Goal: Task Accomplishment & Management: Use online tool/utility

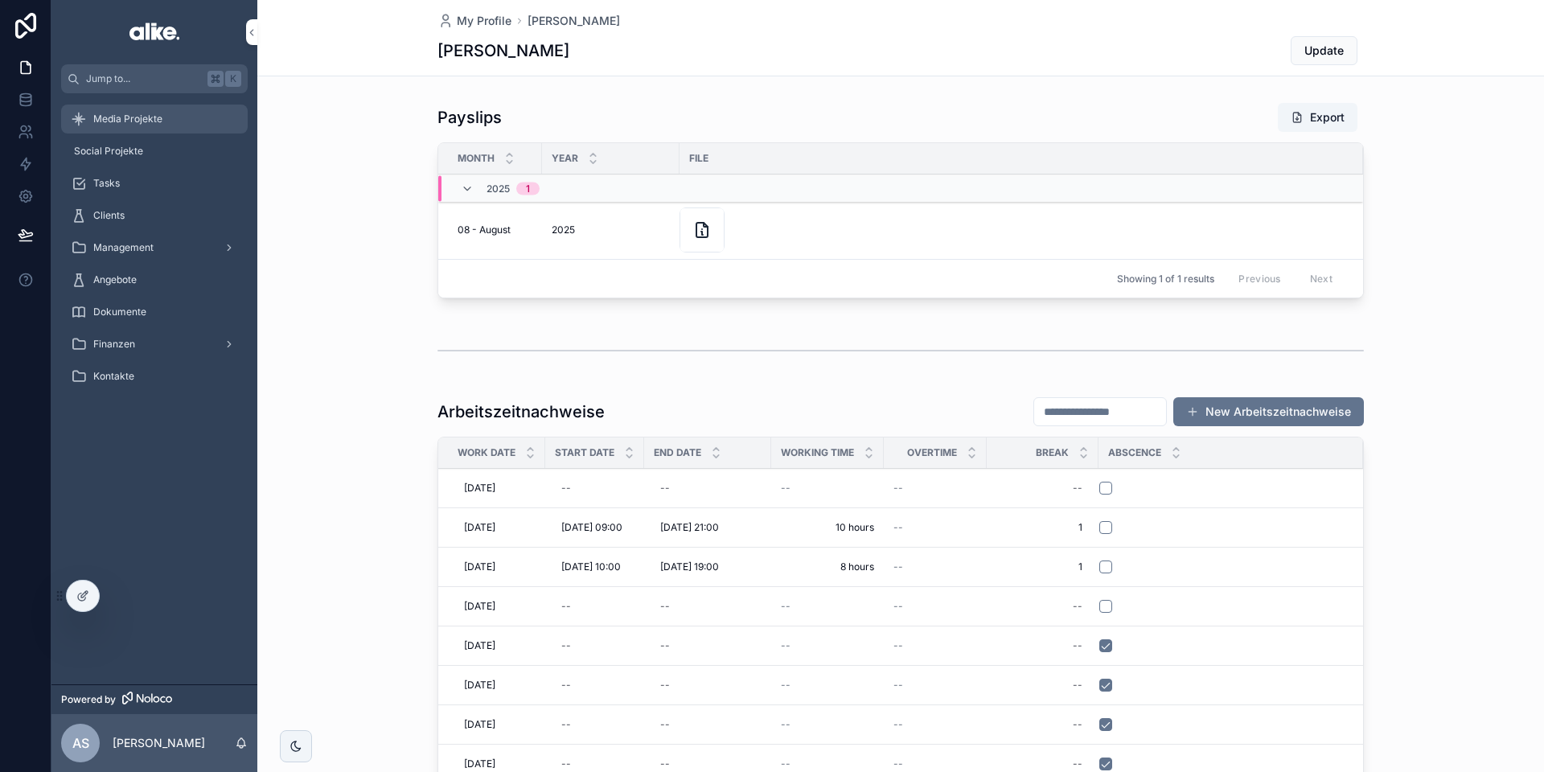
click at [141, 122] on span "Media Projekte" at bounding box center [127, 119] width 69 height 13
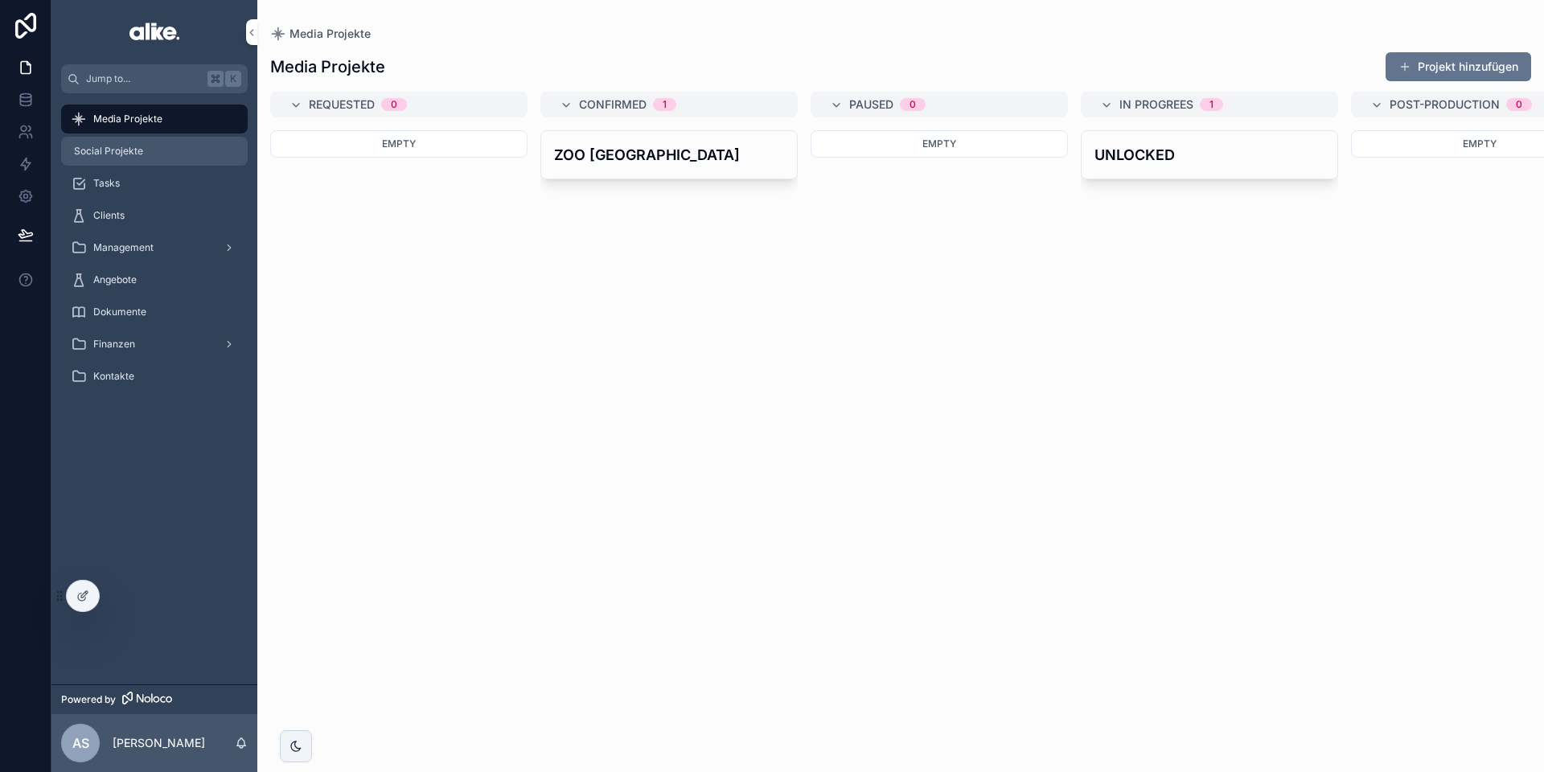
click at [139, 148] on span "Social Projekte" at bounding box center [108, 151] width 69 height 13
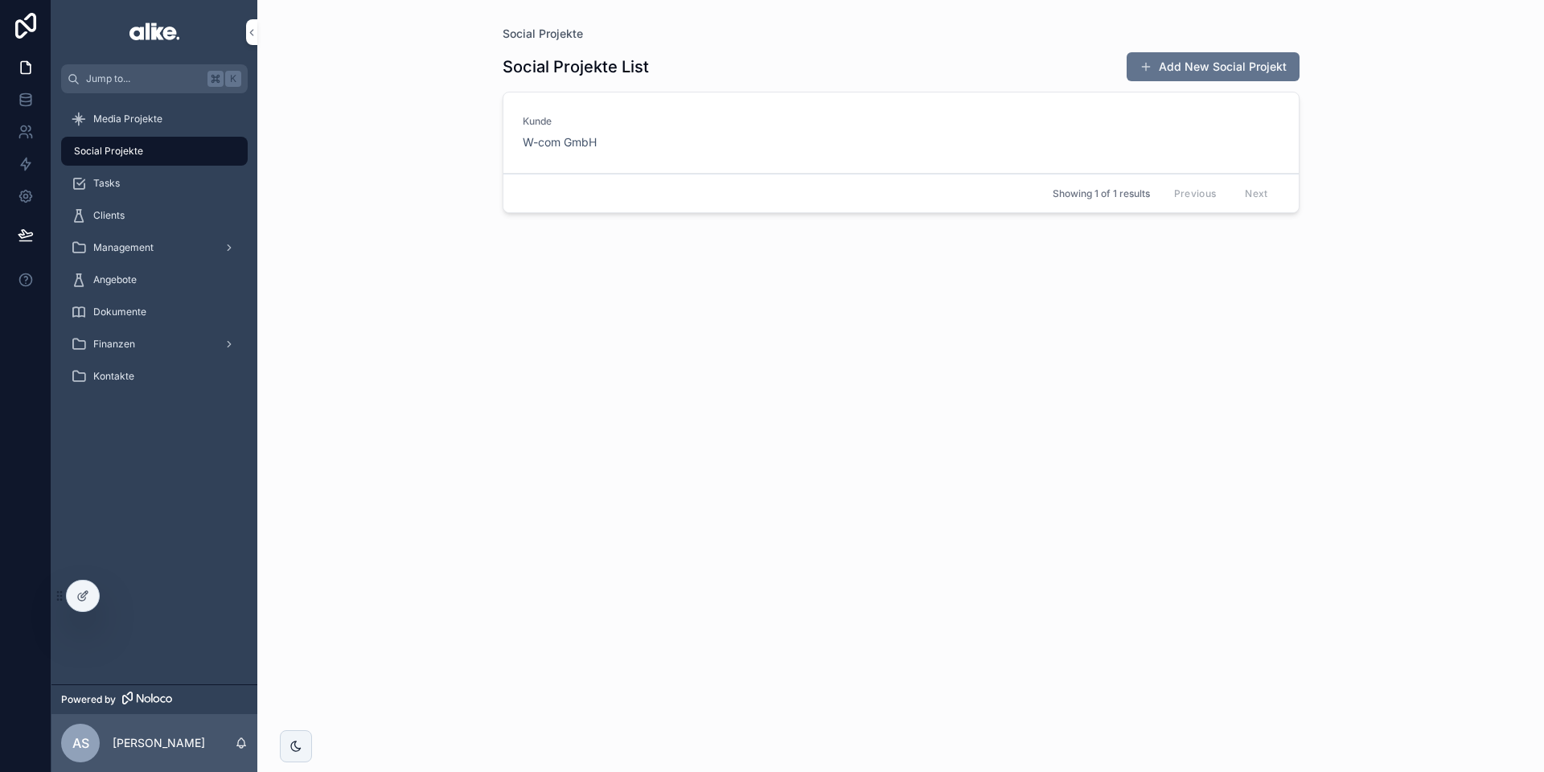
click at [766, 141] on div "[PERSON_NAME] W-com GmbH" at bounding box center [901, 132] width 757 height 35
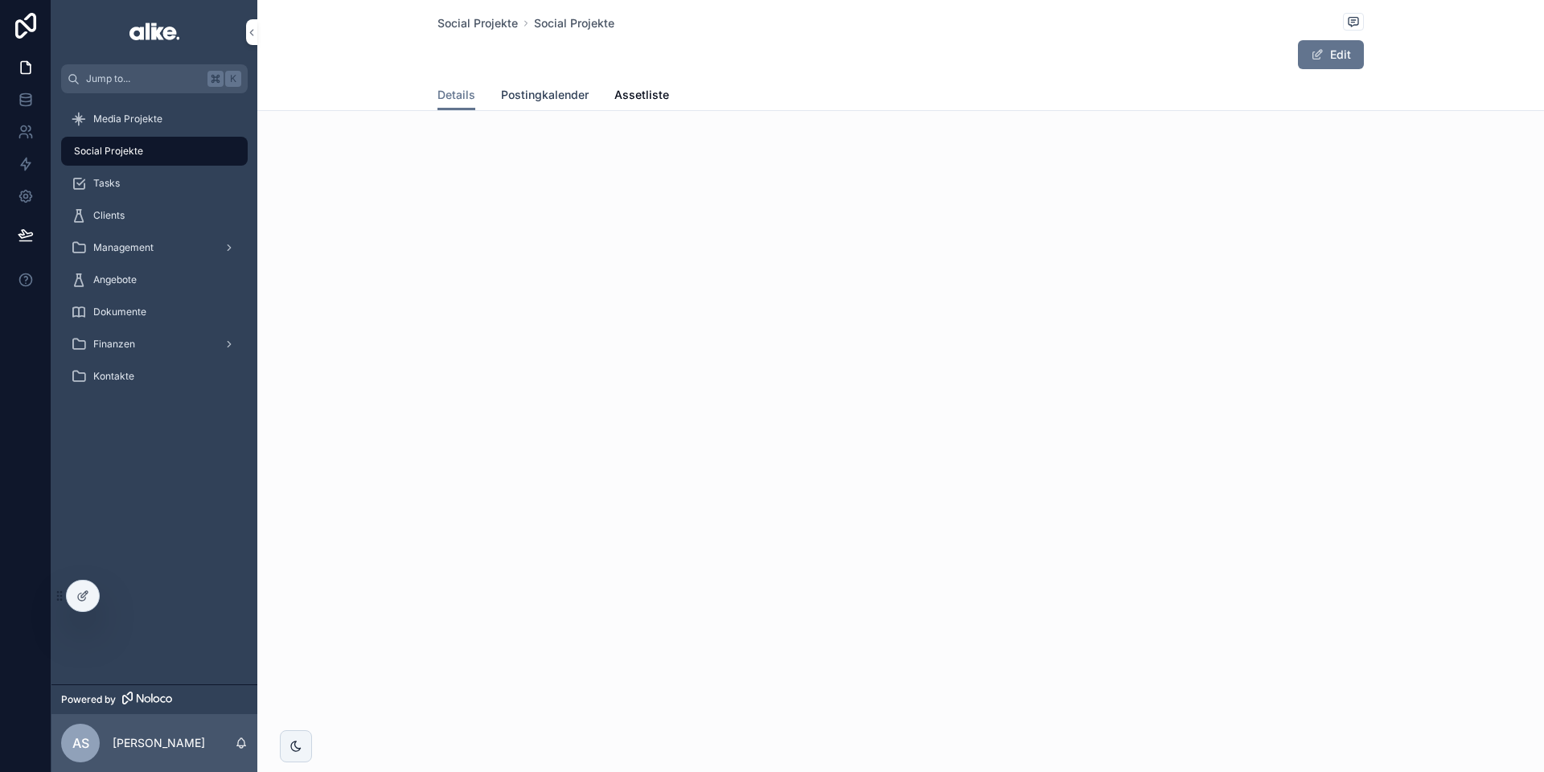
drag, startPoint x: 560, startPoint y: 94, endPoint x: 572, endPoint y: 92, distance: 12.2
click at [560, 94] on span "Postingkalender" at bounding box center [545, 95] width 88 height 16
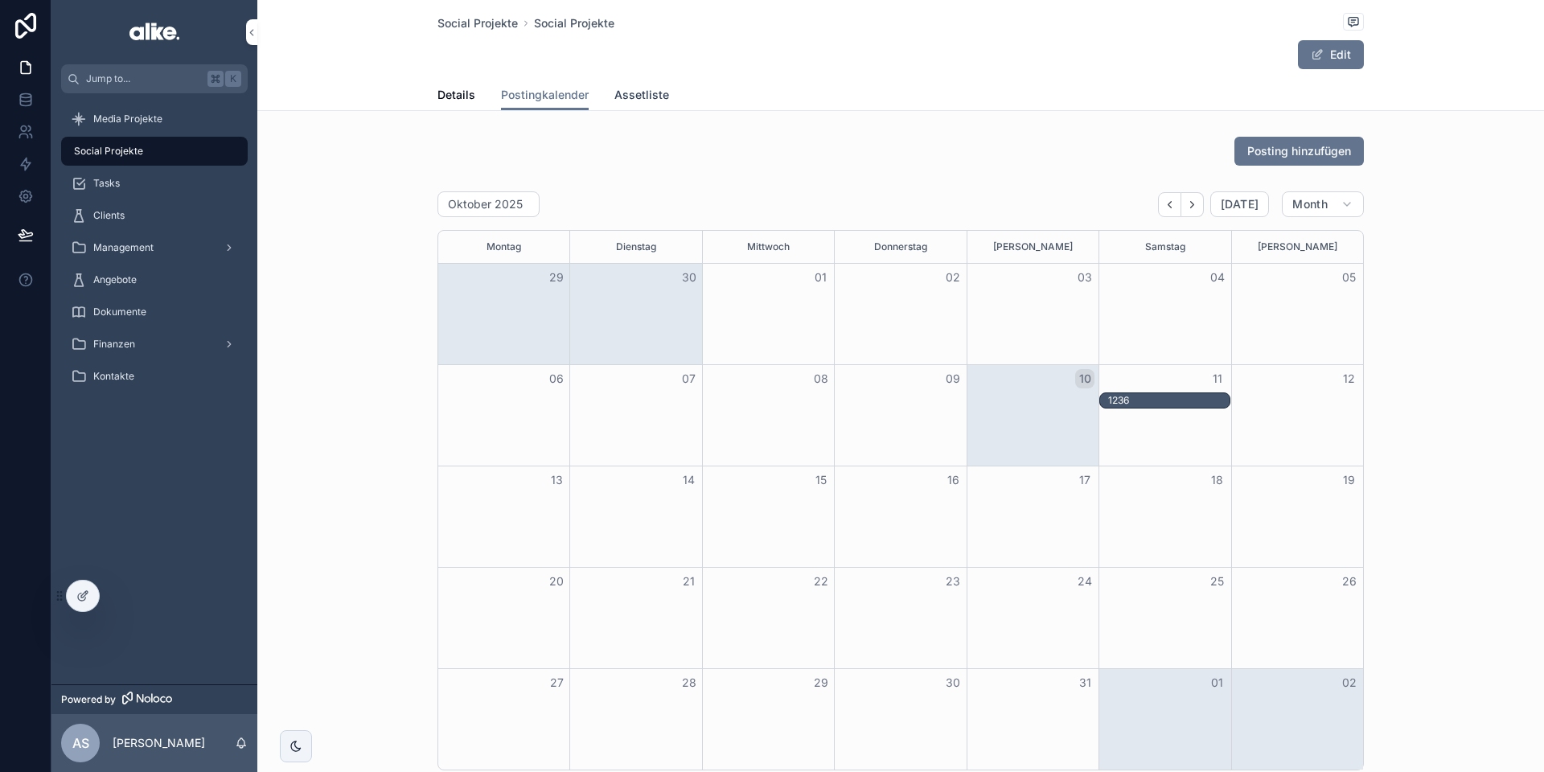
click at [633, 92] on span "Assetliste" at bounding box center [641, 95] width 55 height 16
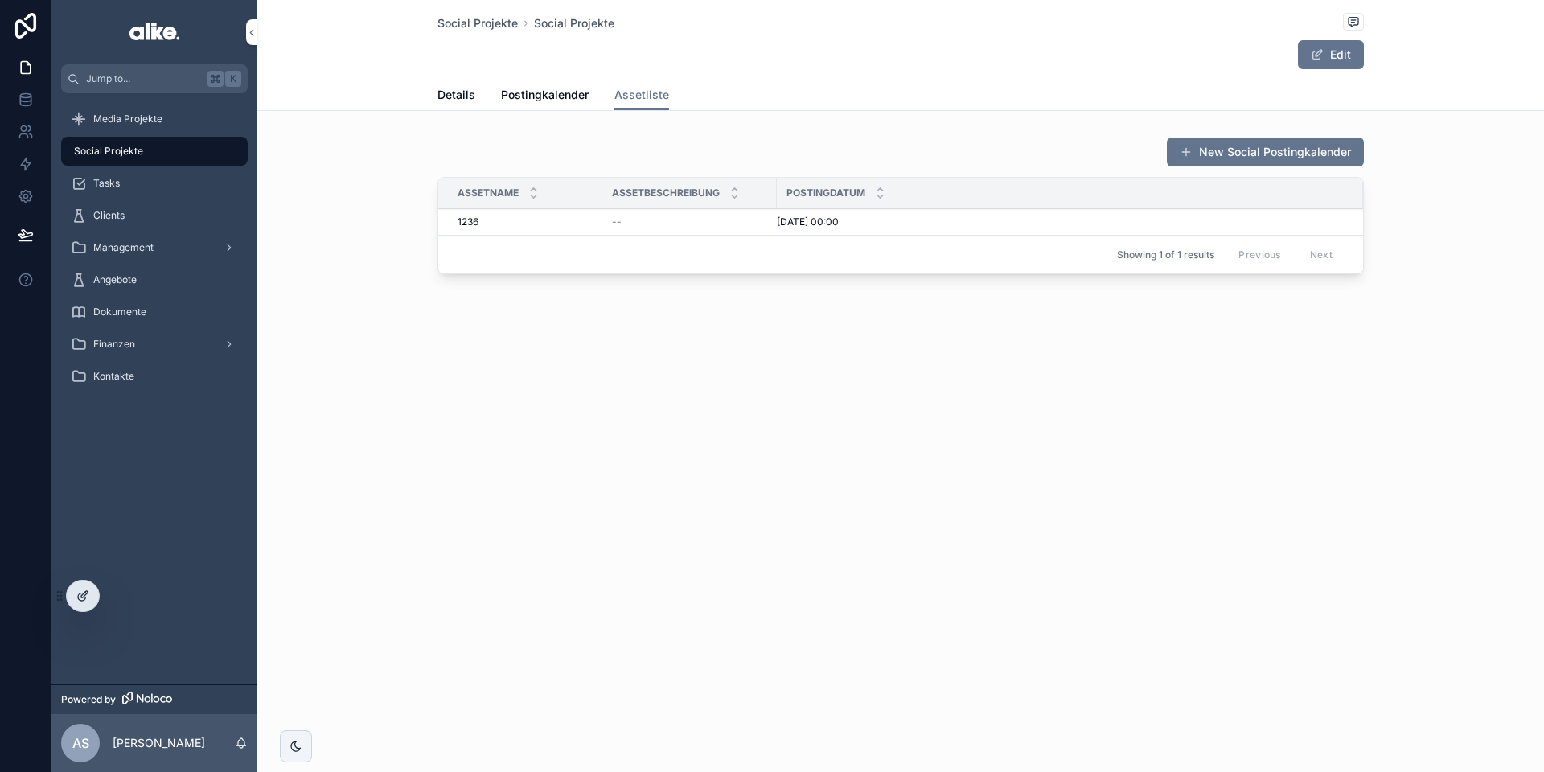
click at [75, 596] on div at bounding box center [83, 596] width 32 height 31
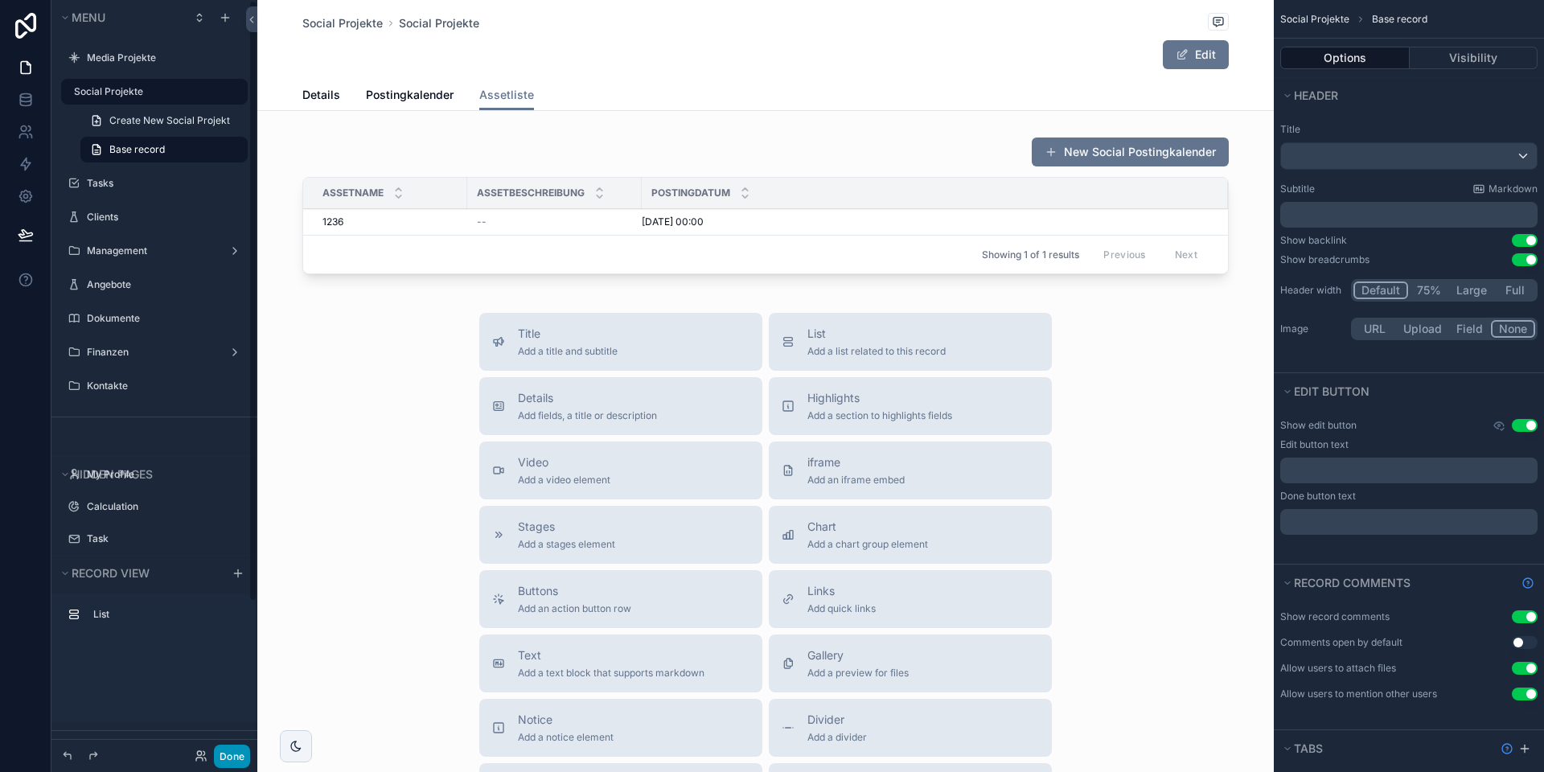
click at [230, 752] on button "Done" at bounding box center [232, 756] width 36 height 23
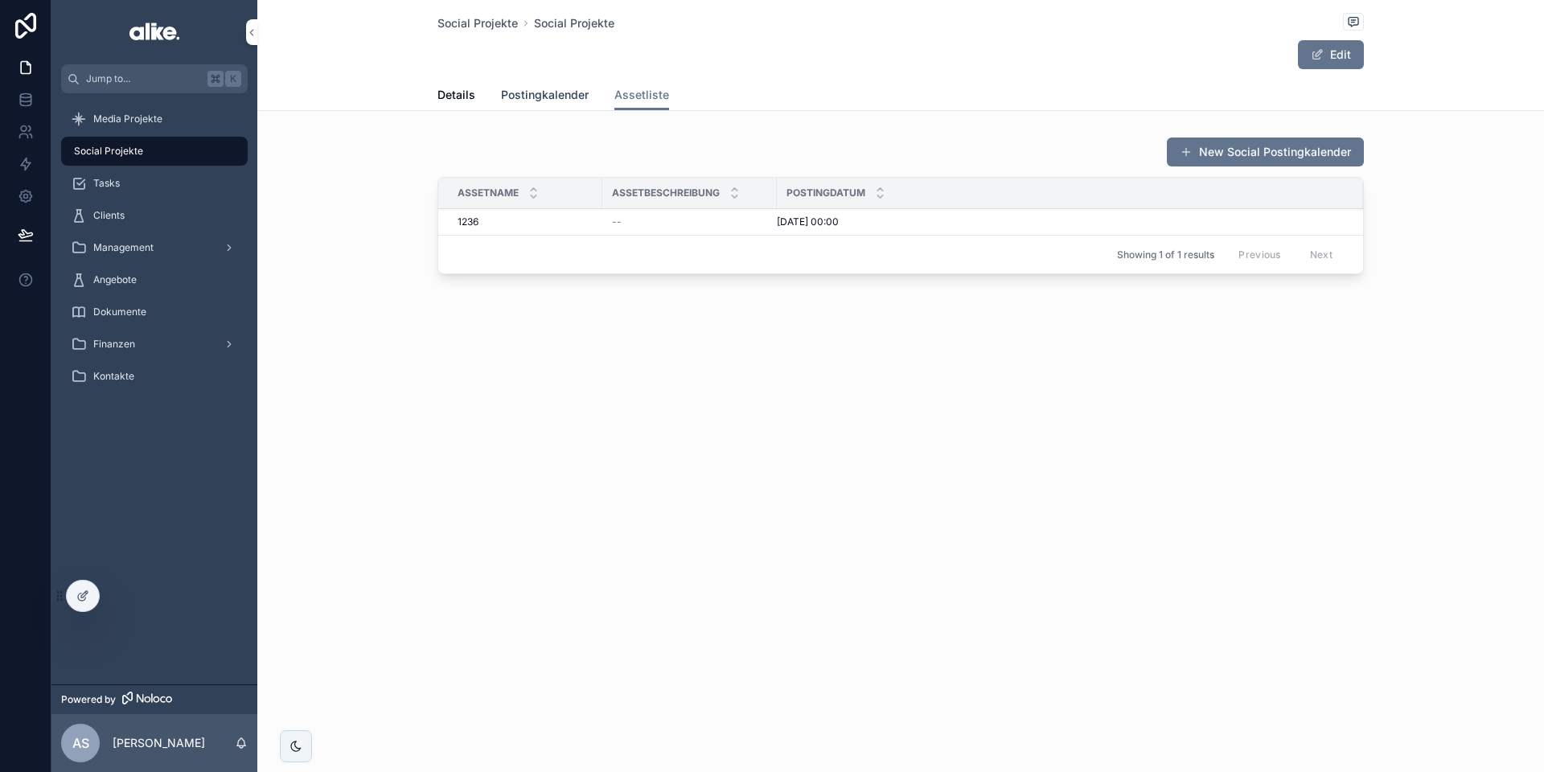
click at [552, 94] on span "Postingkalender" at bounding box center [545, 95] width 88 height 16
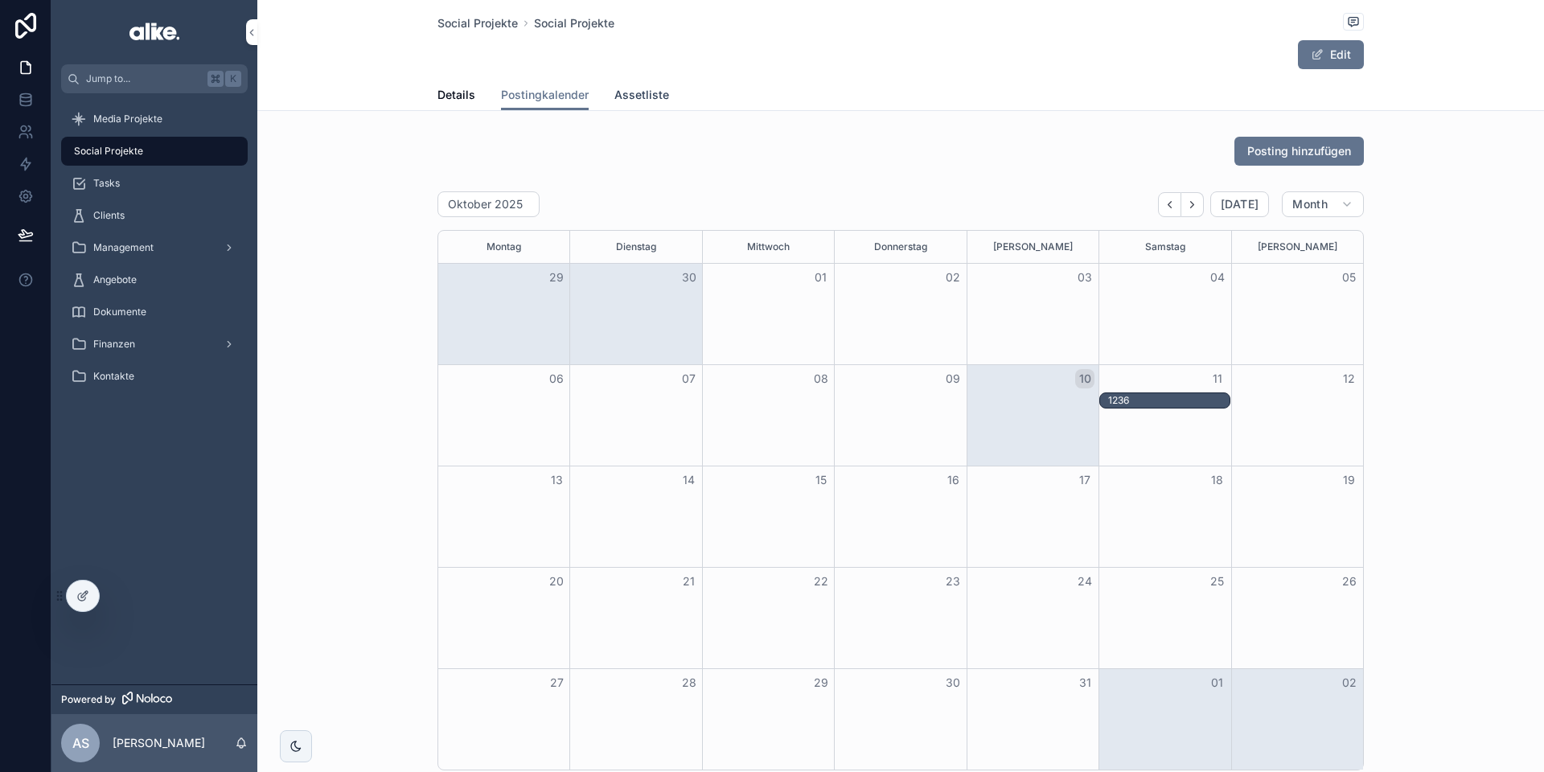
click at [640, 95] on span "Assetliste" at bounding box center [641, 95] width 55 height 16
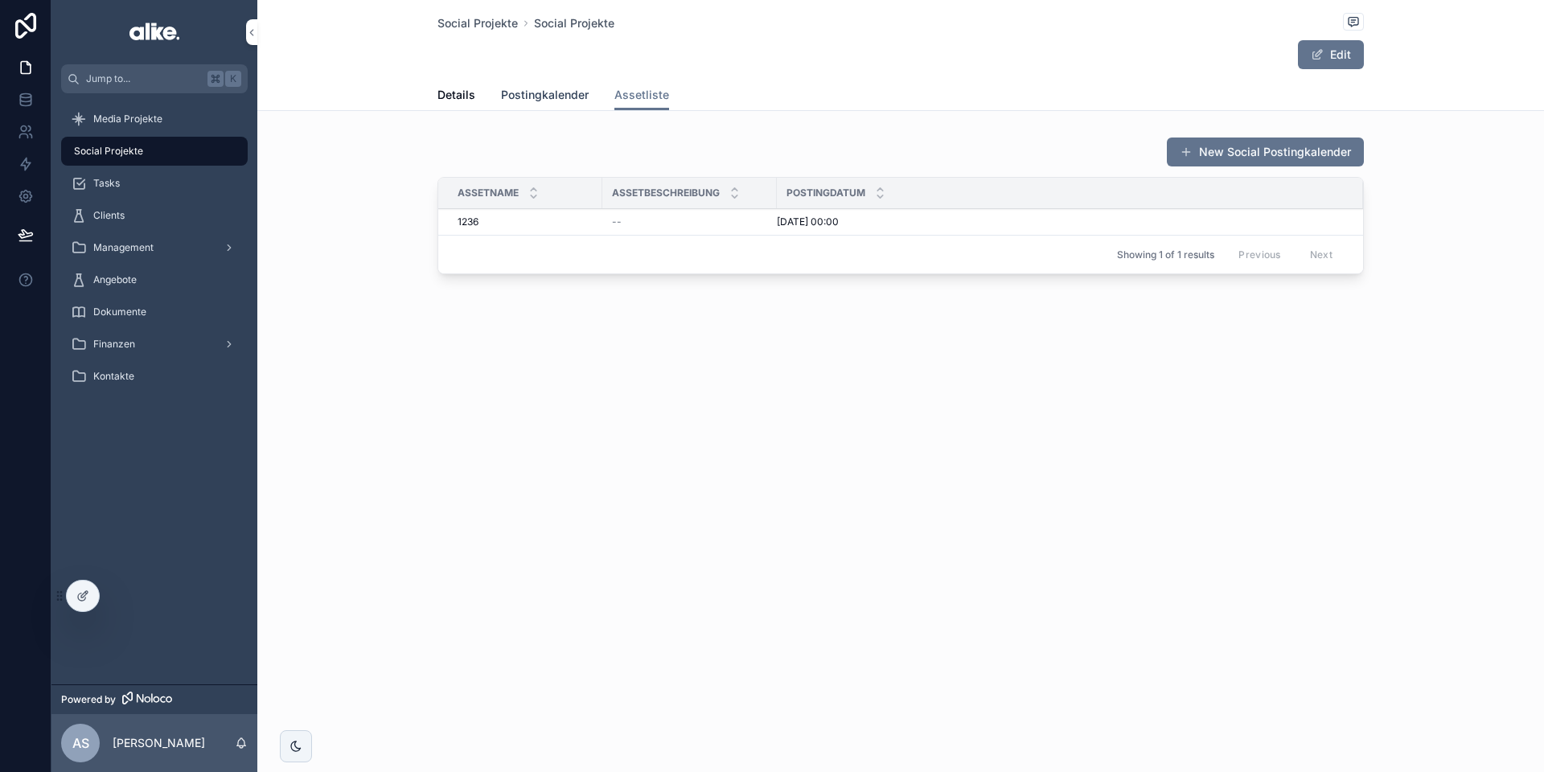
click at [550, 96] on span "Postingkalender" at bounding box center [545, 95] width 88 height 16
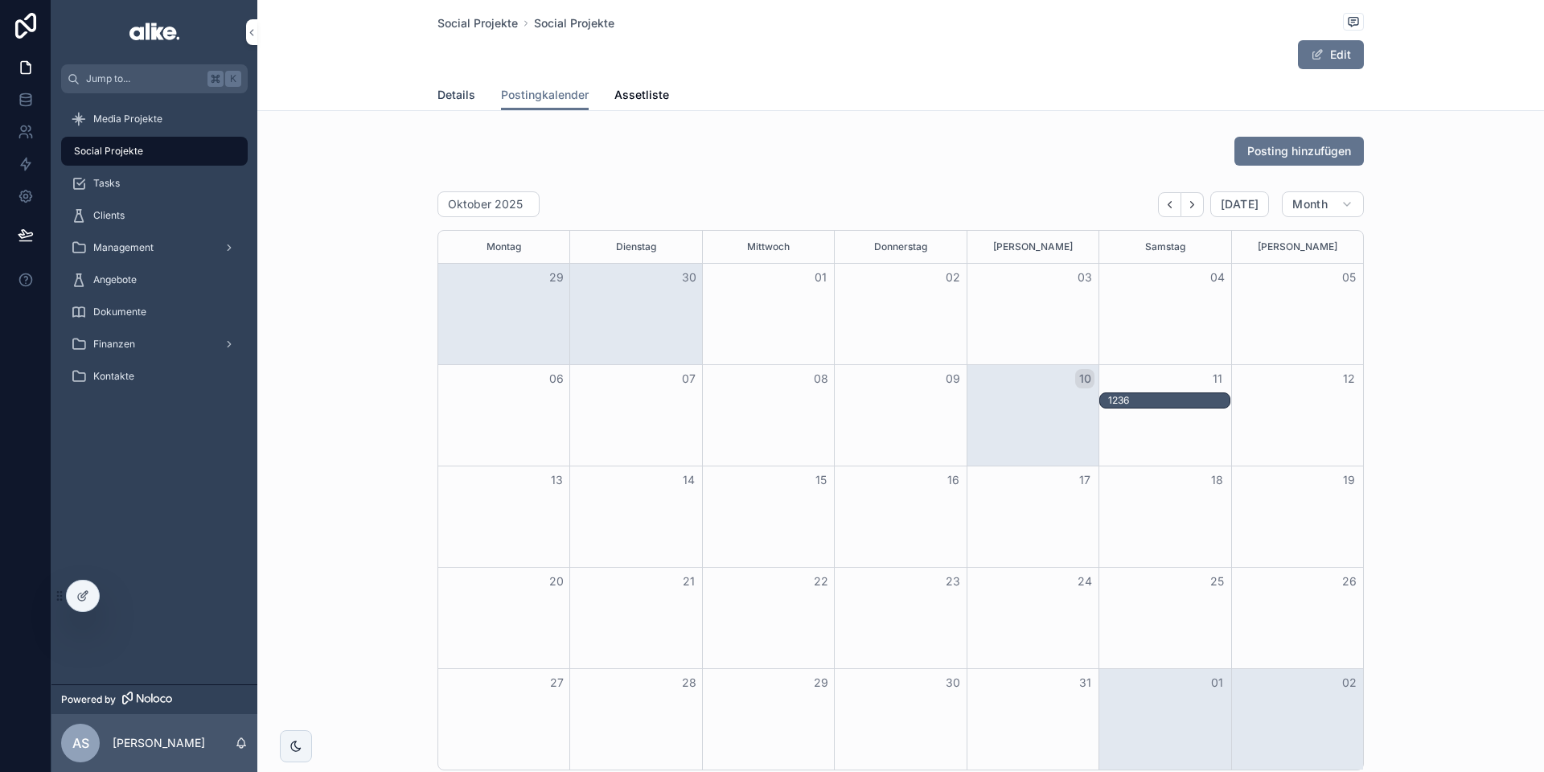
click at [453, 96] on span "Details" at bounding box center [457, 95] width 38 height 16
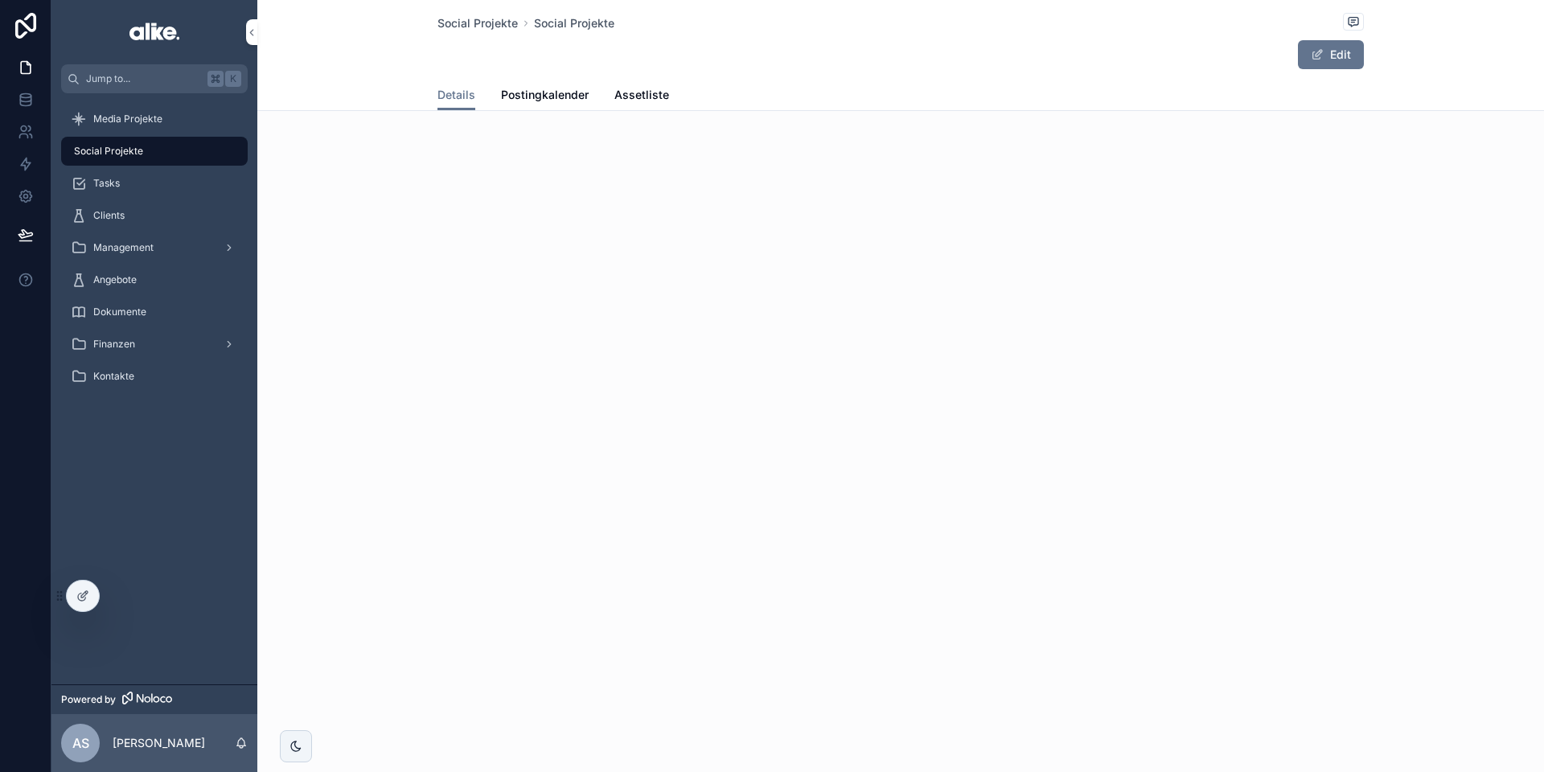
drag, startPoint x: 533, startPoint y: 94, endPoint x: 591, endPoint y: 100, distance: 58.2
click at [533, 94] on span "Postingkalender" at bounding box center [545, 95] width 88 height 16
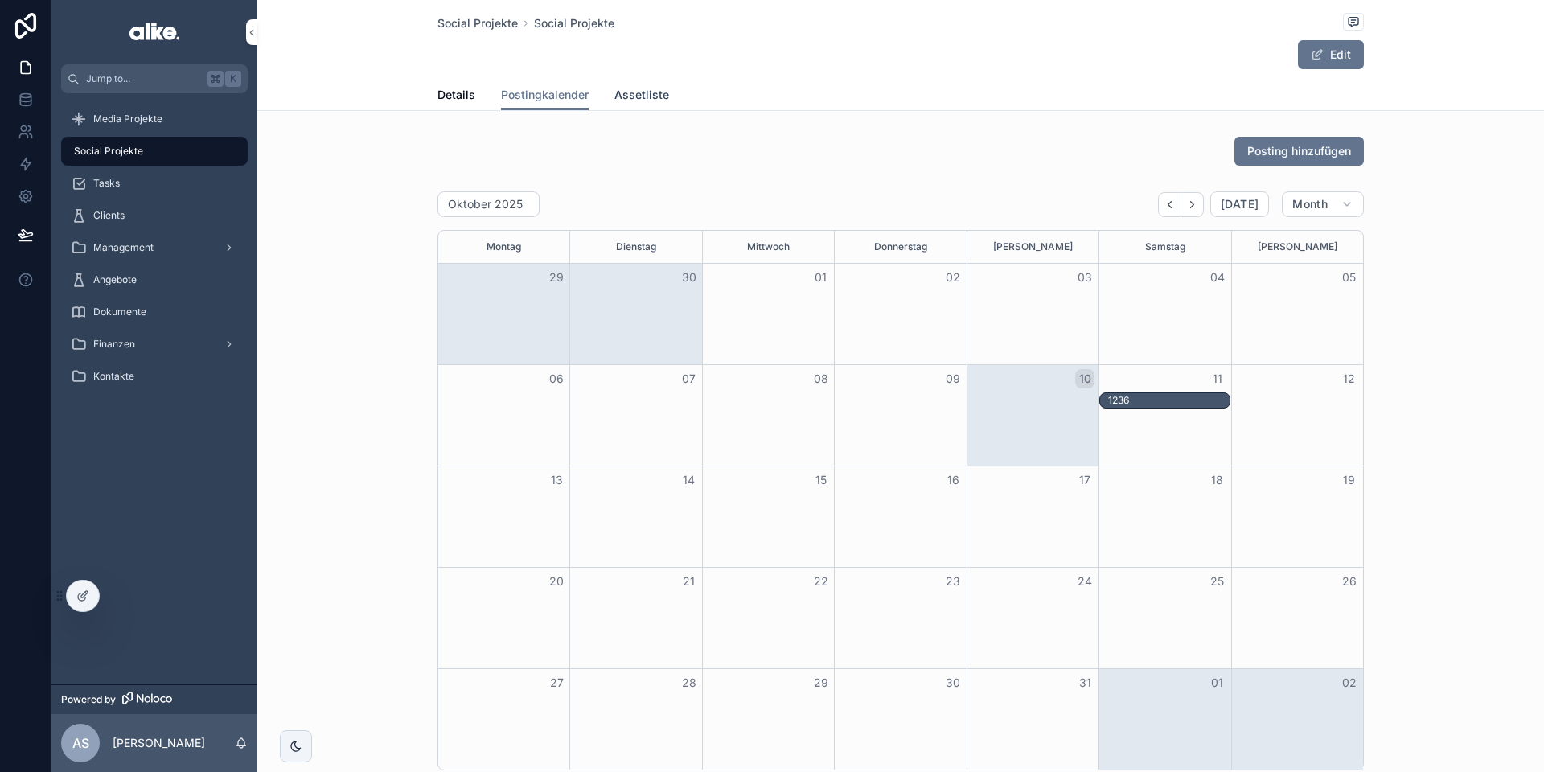
click at [638, 97] on span "Assetliste" at bounding box center [641, 95] width 55 height 16
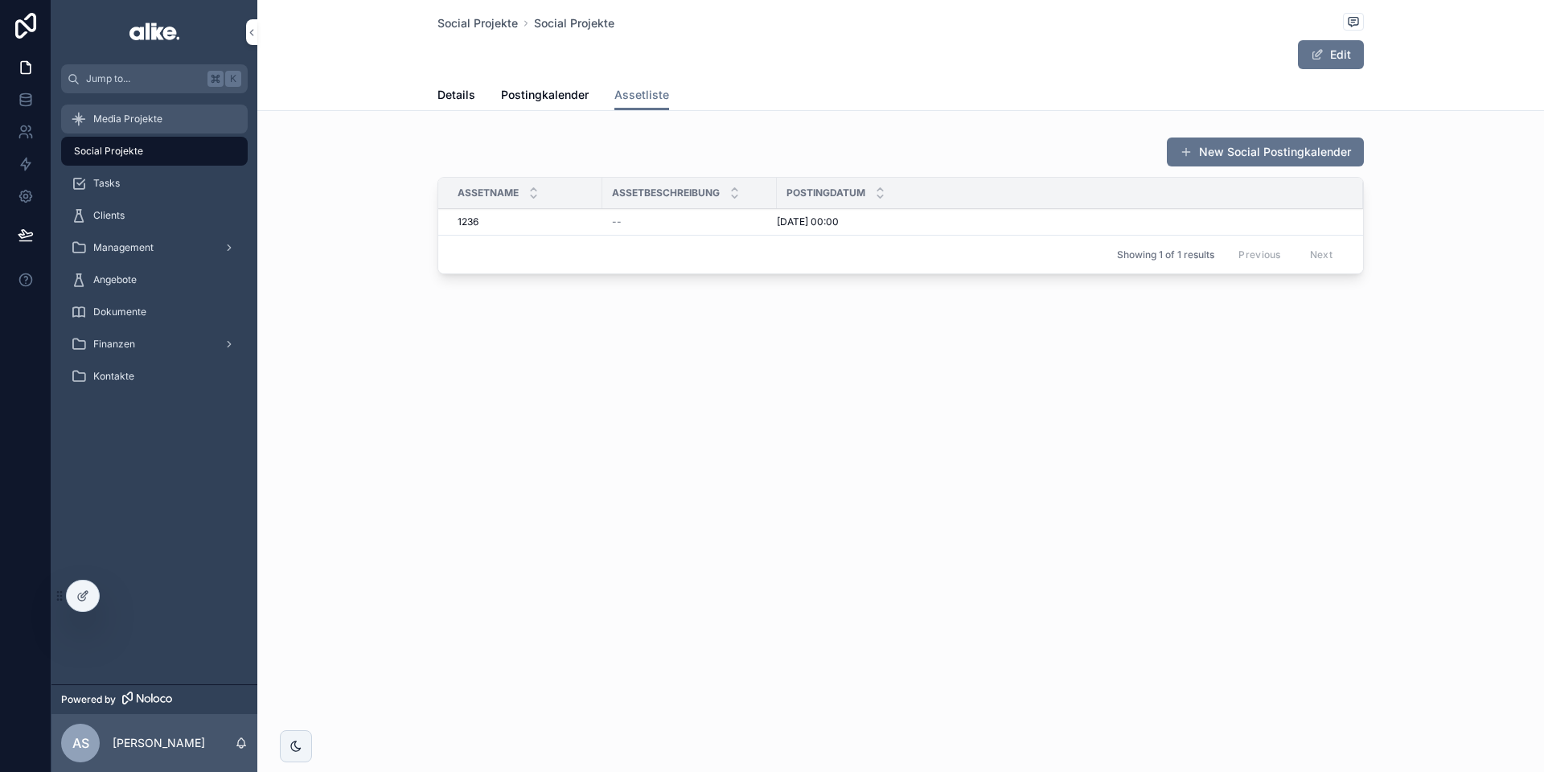
drag, startPoint x: 170, startPoint y: 117, endPoint x: 170, endPoint y: 131, distance: 13.7
click at [170, 117] on div "Media Projekte" at bounding box center [154, 119] width 167 height 26
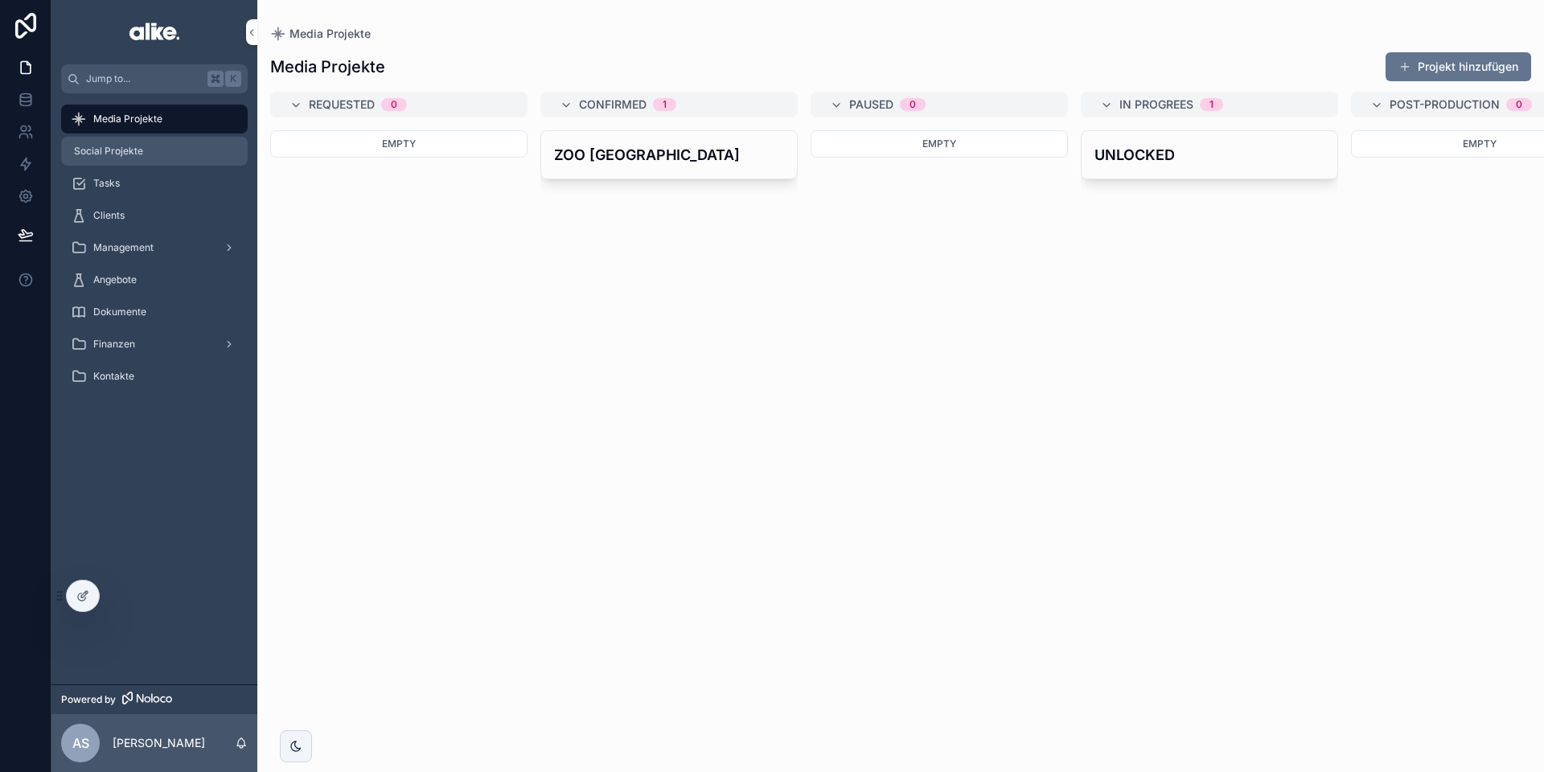
click at [176, 146] on div "Social Projekte" at bounding box center [154, 151] width 167 height 26
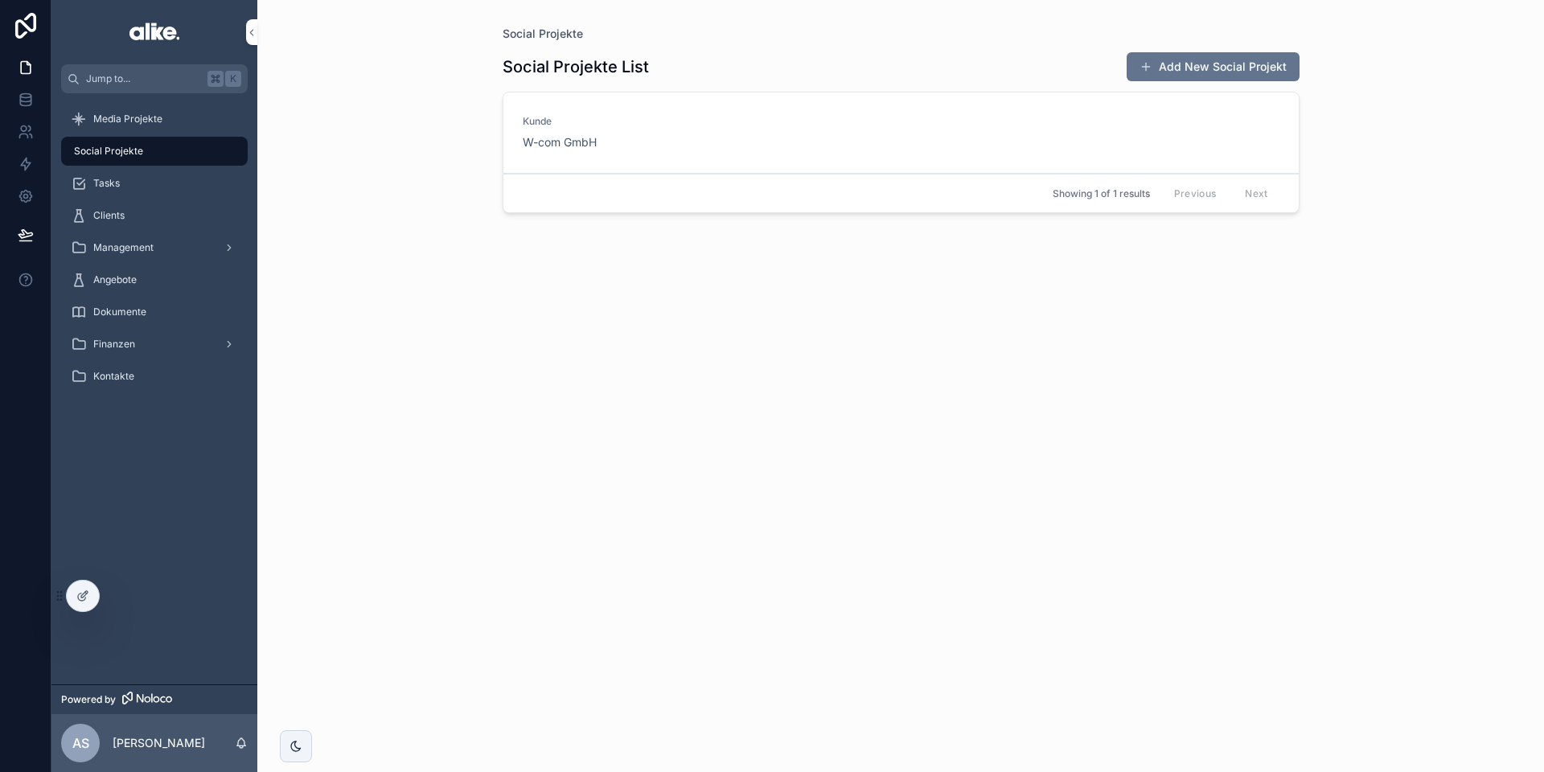
click at [707, 142] on div "[PERSON_NAME] W-com GmbH" at bounding box center [901, 132] width 757 height 35
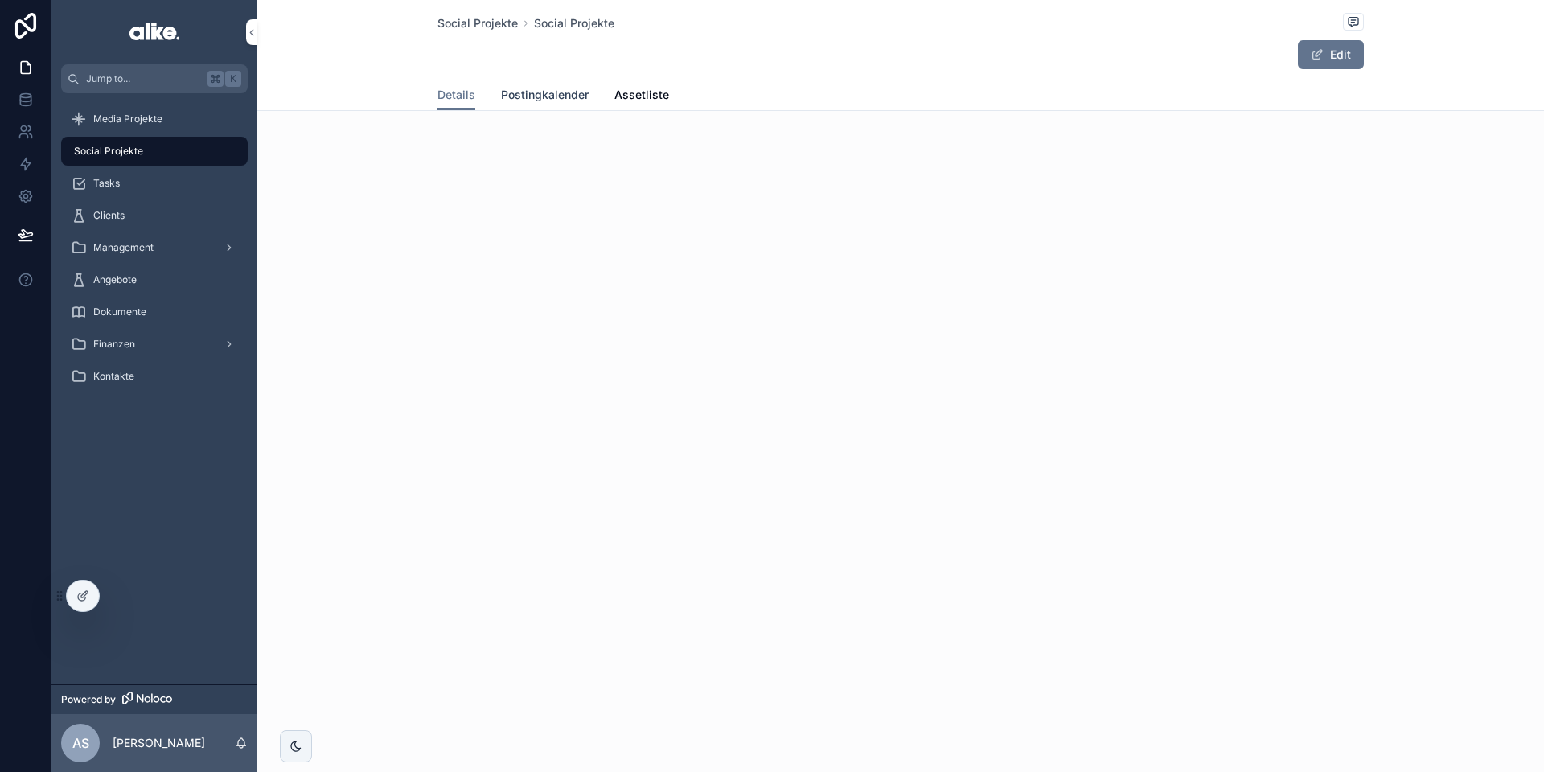
click at [545, 104] on link "Postingkalender" at bounding box center [545, 96] width 88 height 32
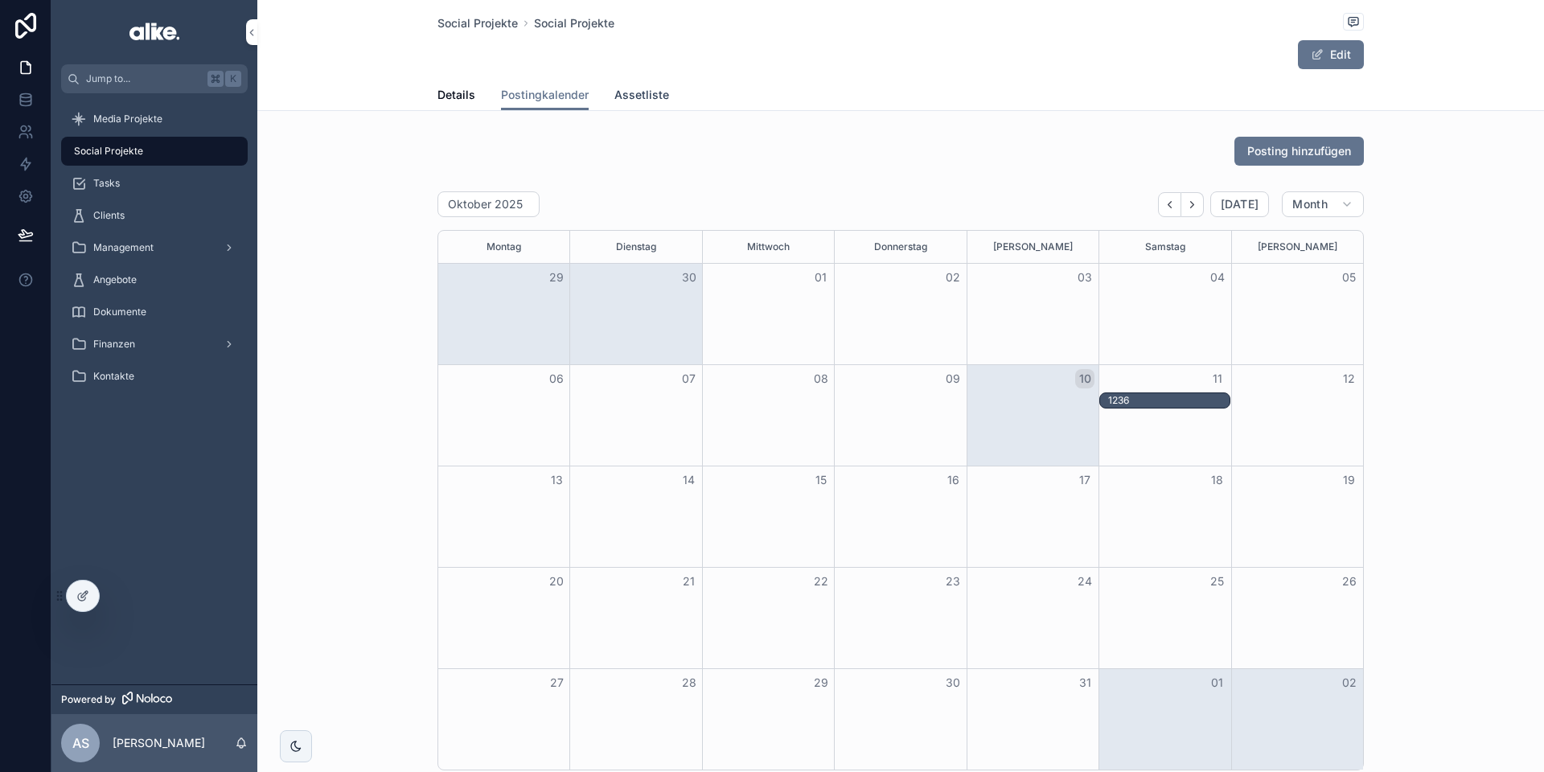
click at [643, 101] on span "Assetliste" at bounding box center [641, 95] width 55 height 16
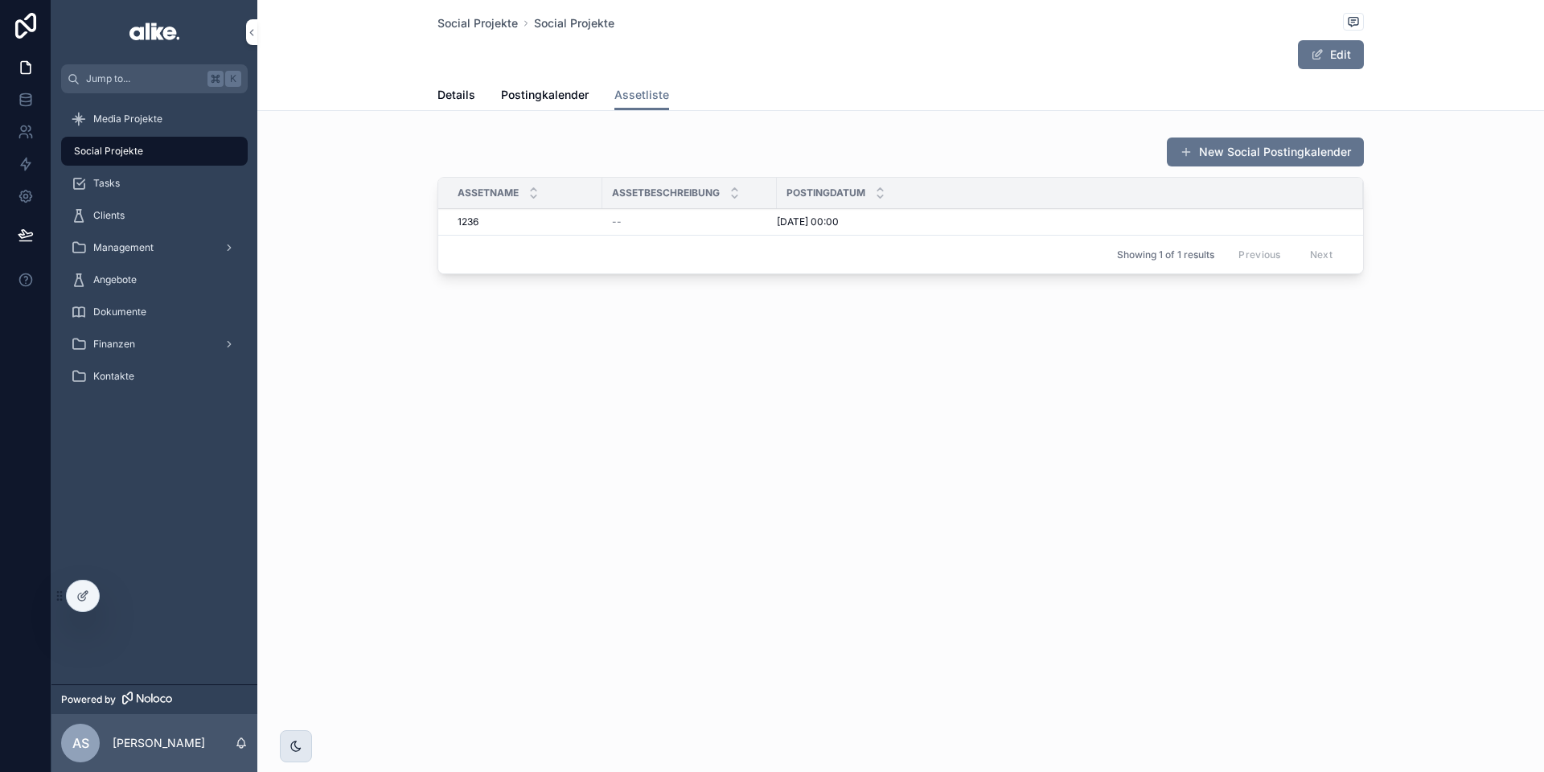
click at [286, 747] on div "scrollable content" at bounding box center [296, 746] width 32 height 32
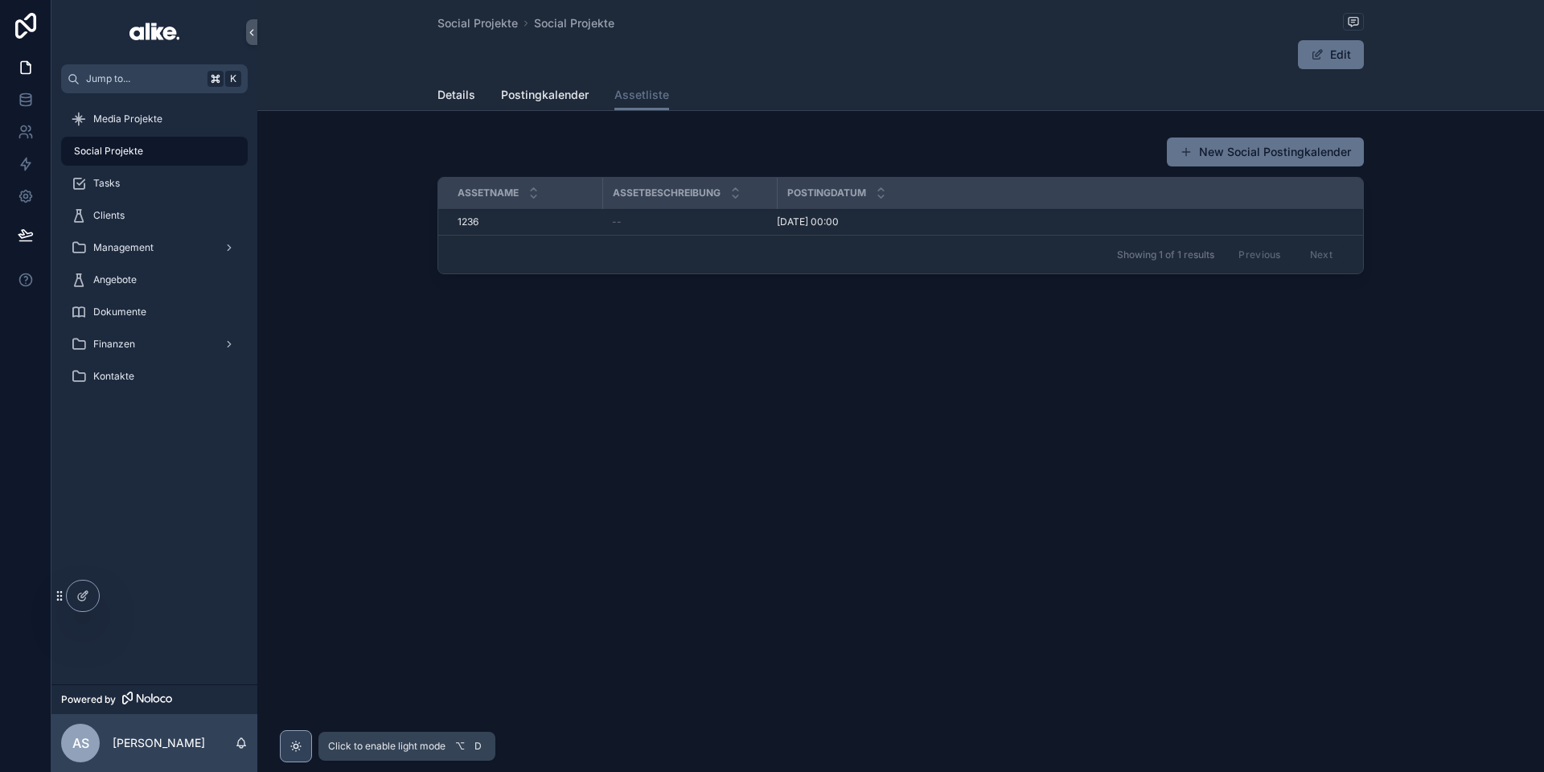
click at [287, 746] on div "scrollable content" at bounding box center [296, 746] width 32 height 32
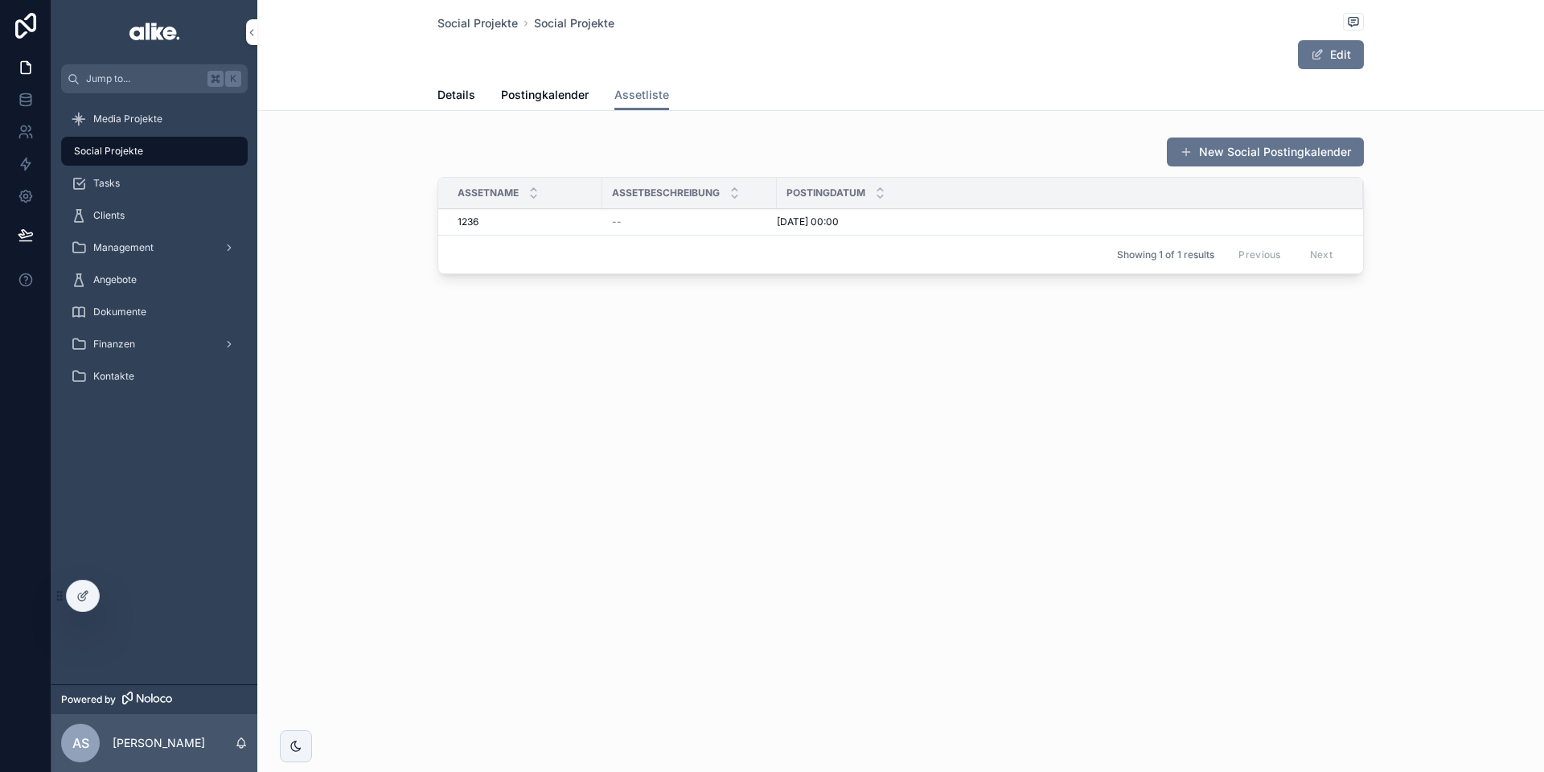
click at [631, 224] on div "--" at bounding box center [689, 222] width 155 height 13
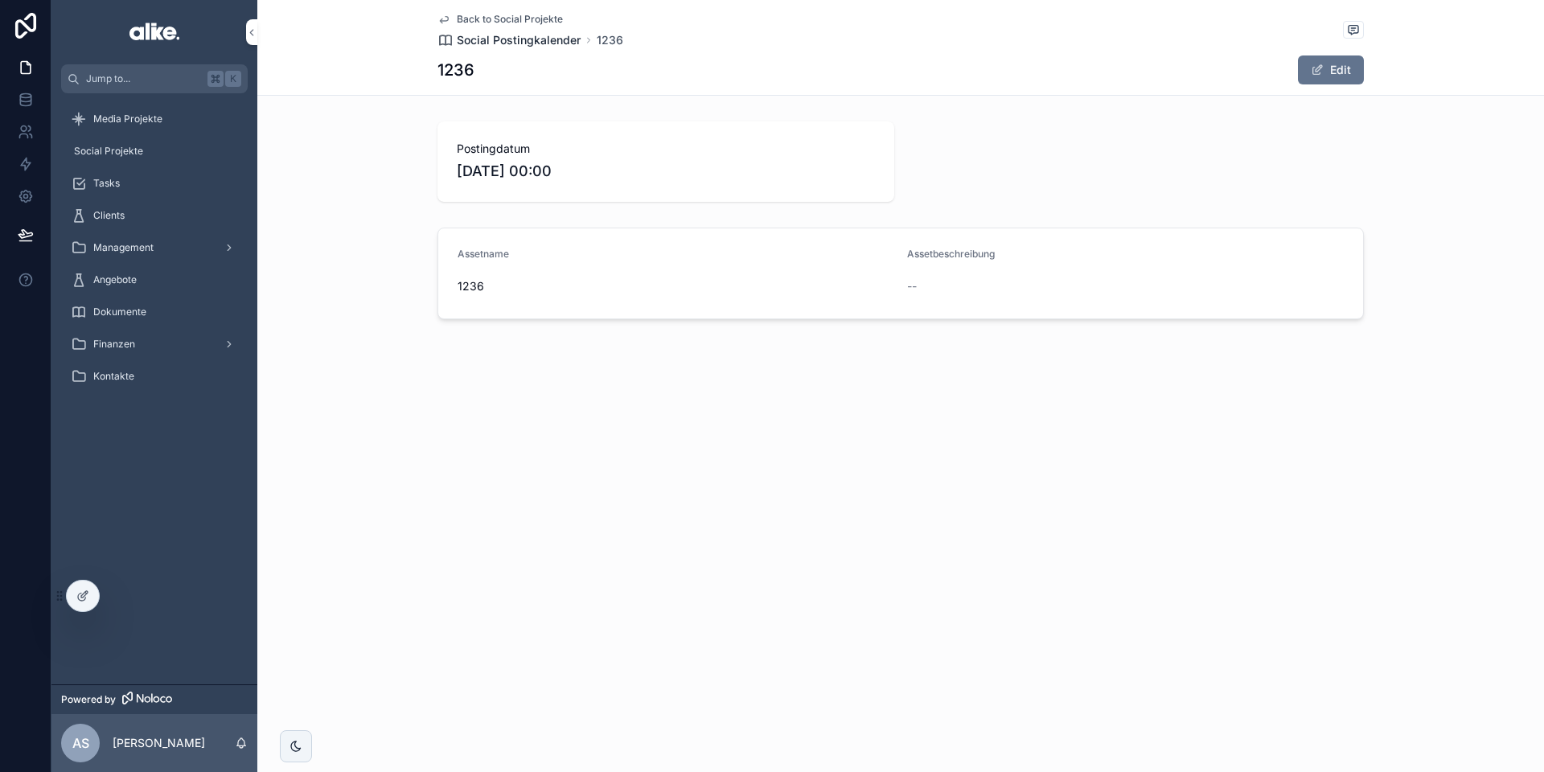
click at [545, 39] on span "Social Postingkalender" at bounding box center [519, 40] width 124 height 16
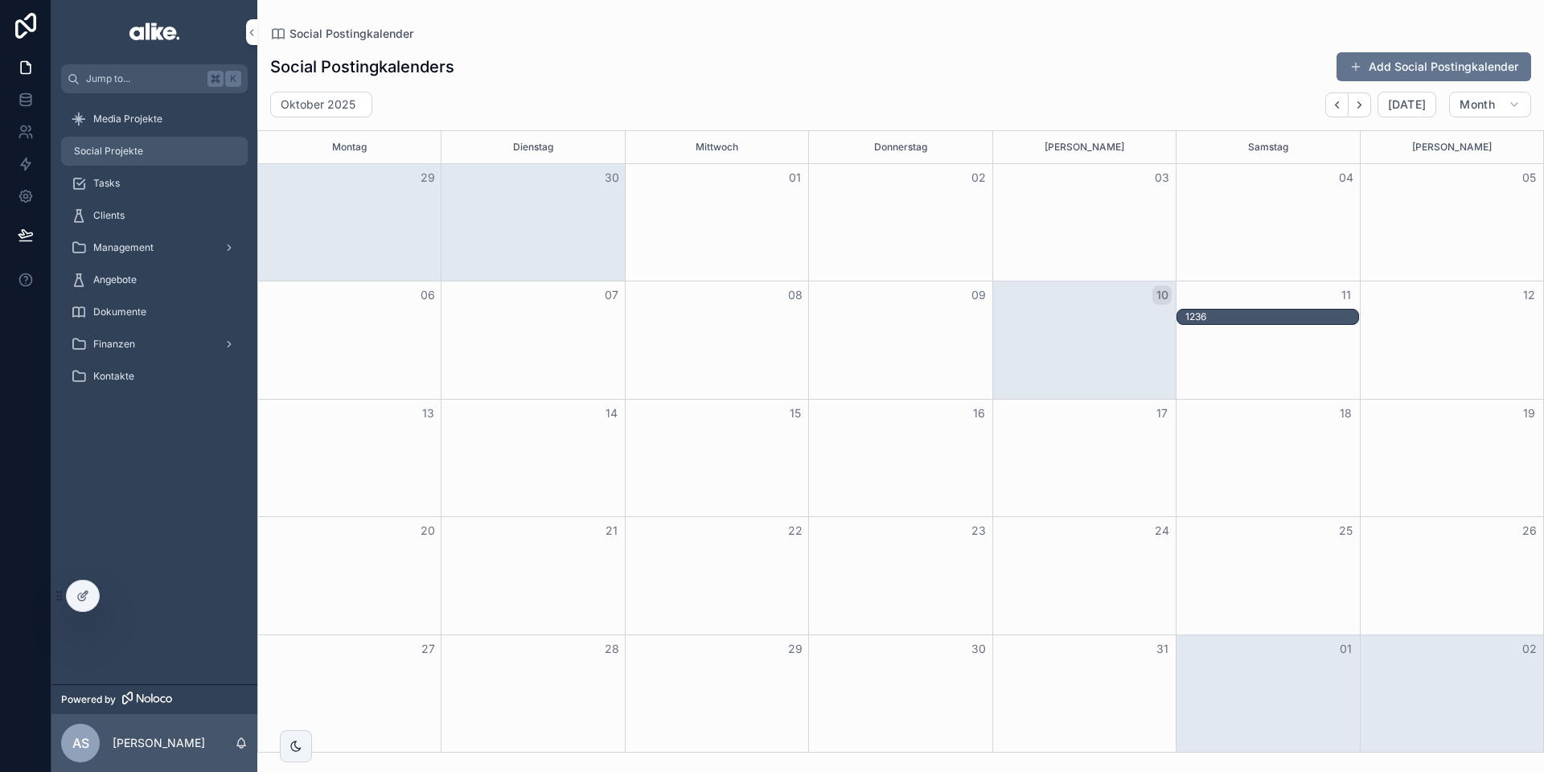
click at [150, 144] on div "Social Projekte" at bounding box center [154, 151] width 167 height 26
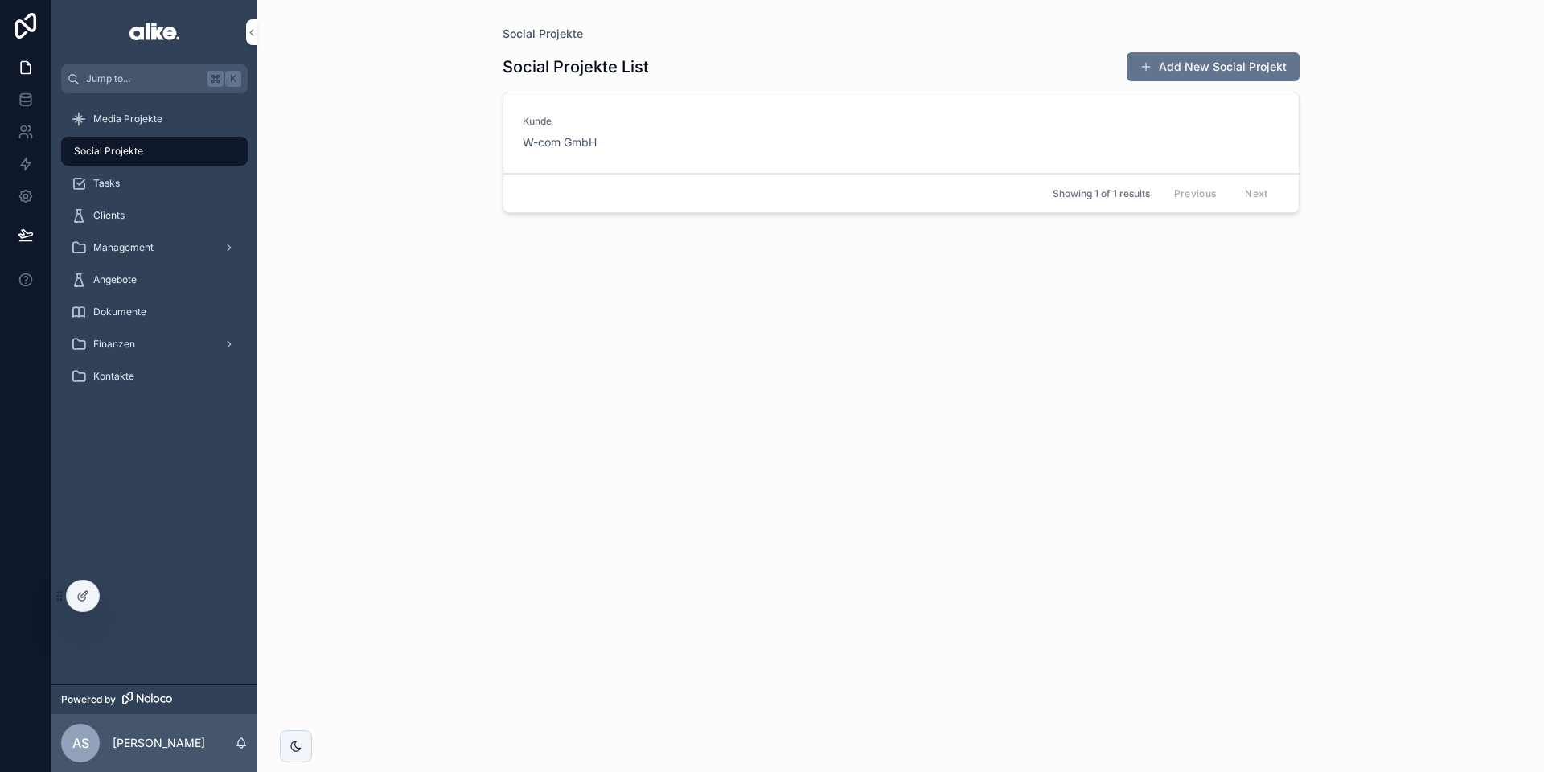
click at [742, 142] on div "[PERSON_NAME] W-com GmbH" at bounding box center [901, 132] width 757 height 35
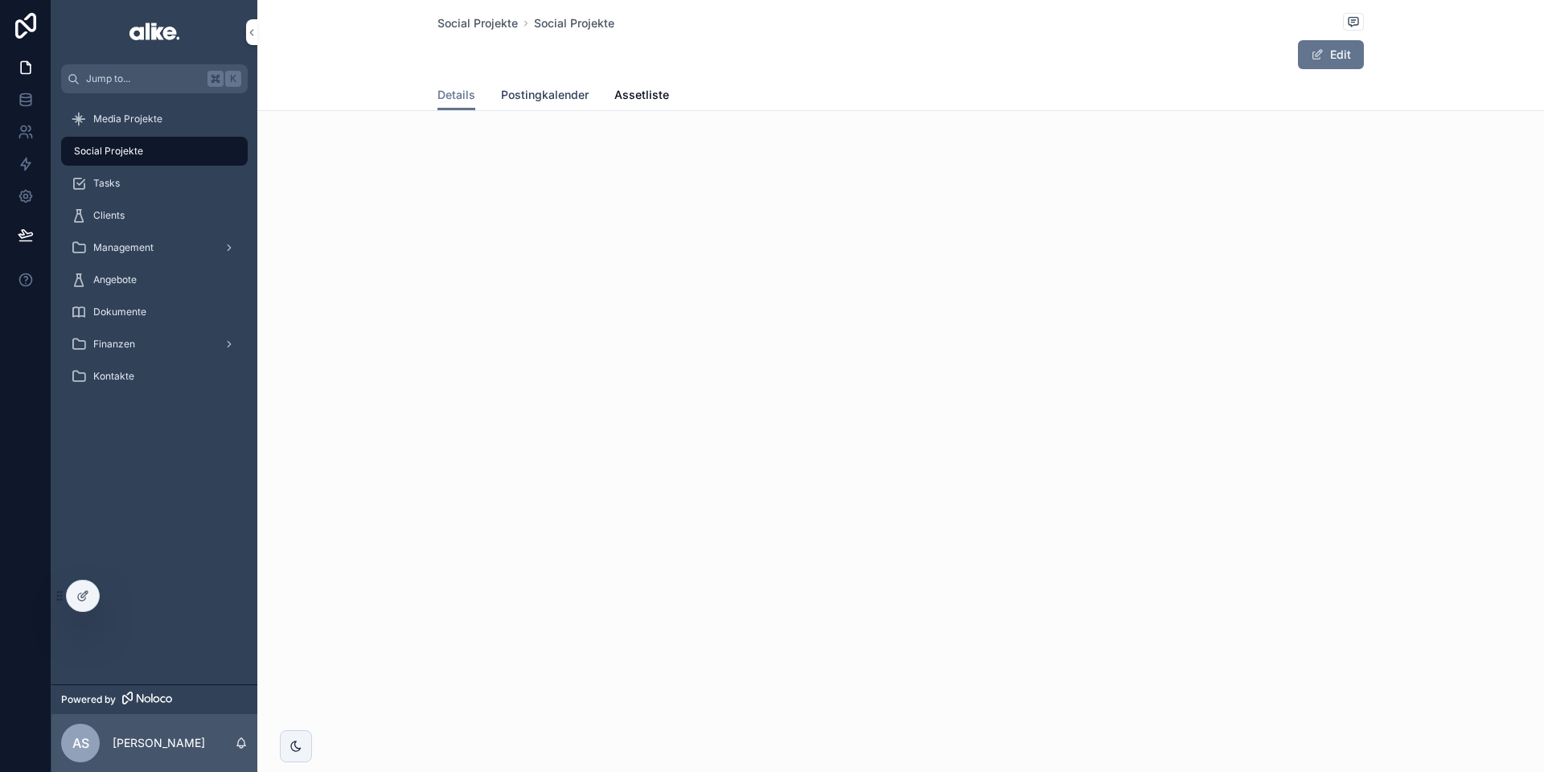
click at [547, 89] on span "Postingkalender" at bounding box center [545, 95] width 88 height 16
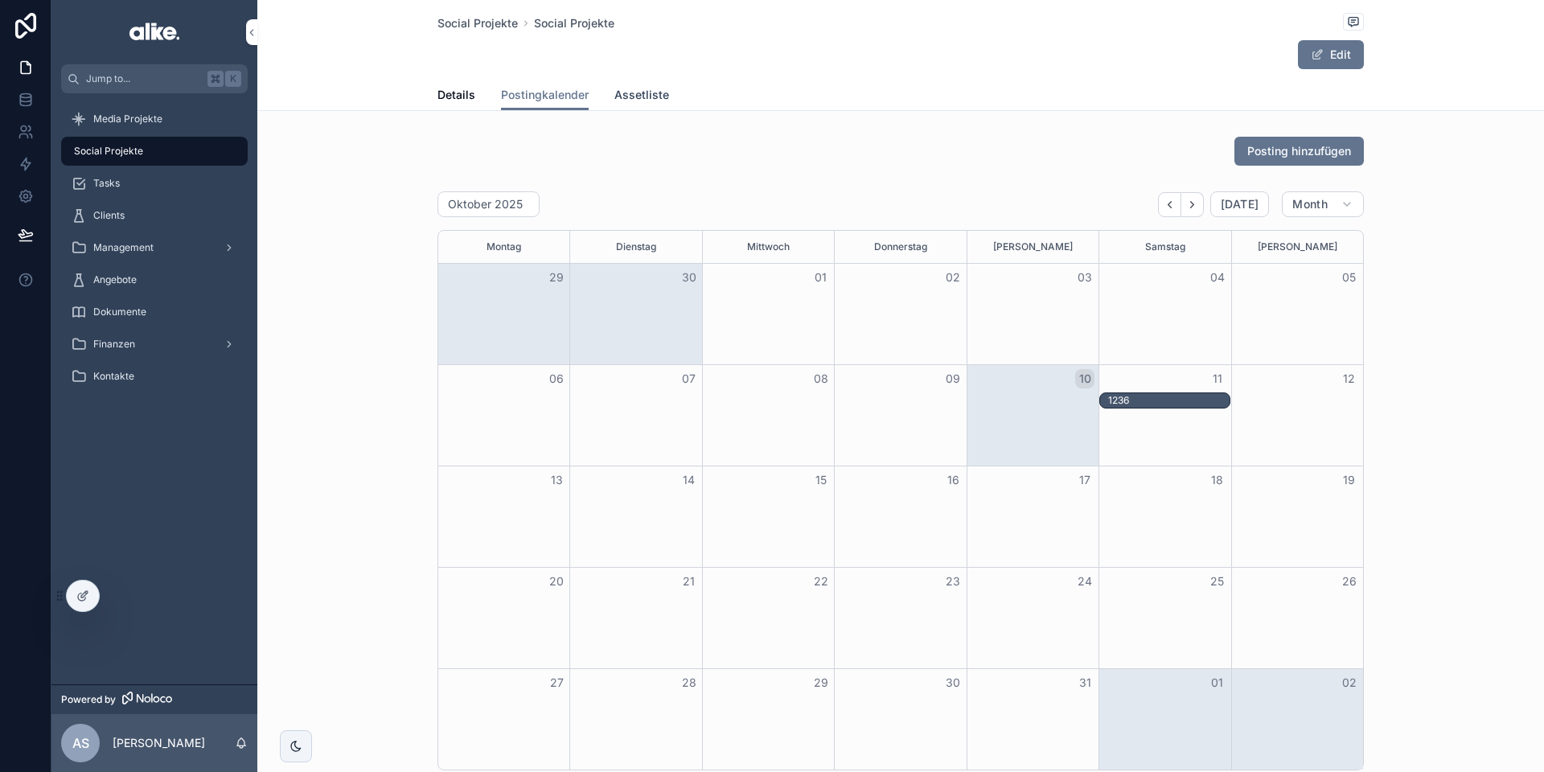
click at [635, 93] on span "Assetliste" at bounding box center [641, 95] width 55 height 16
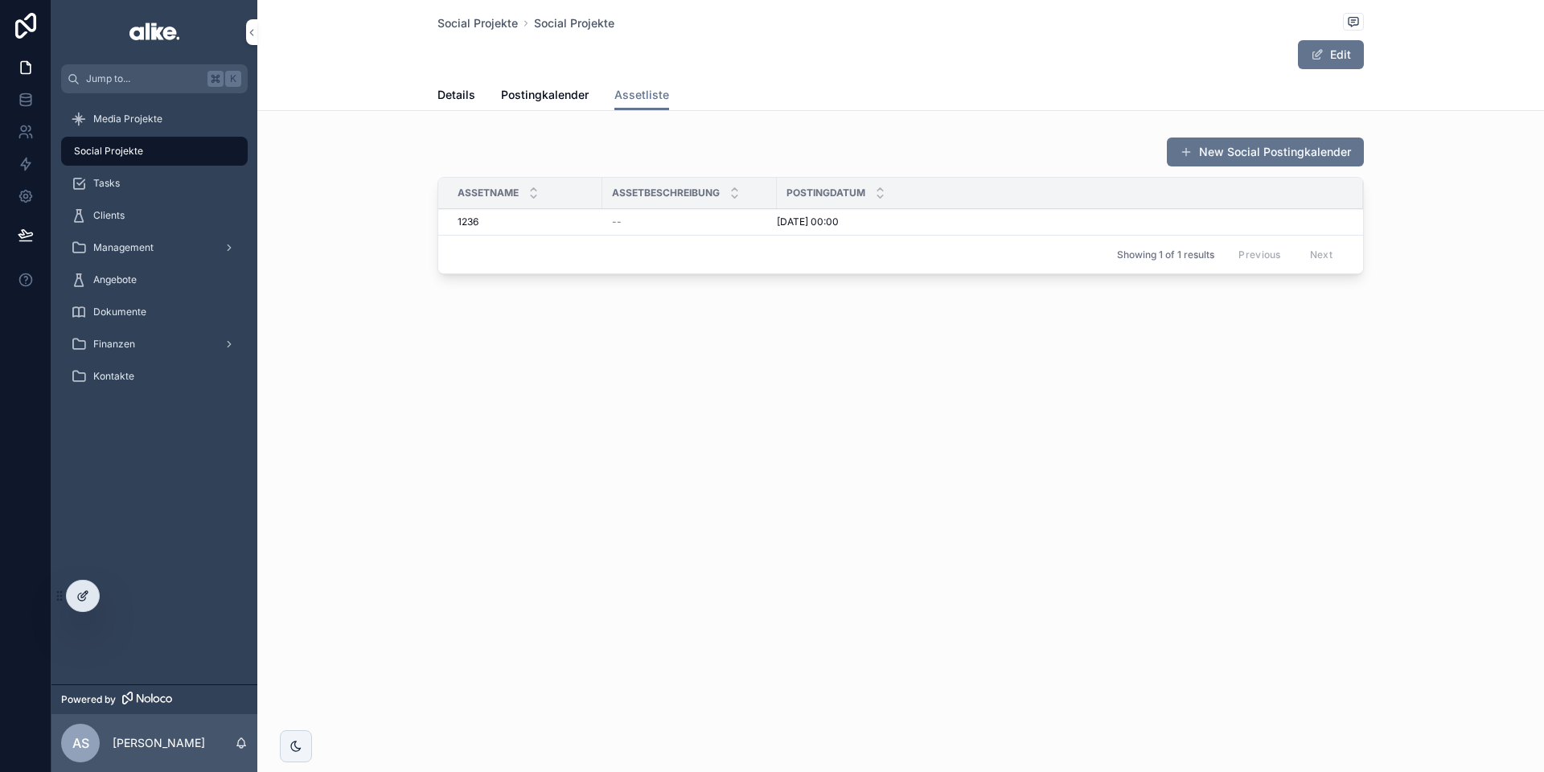
click at [79, 598] on icon at bounding box center [82, 596] width 13 height 13
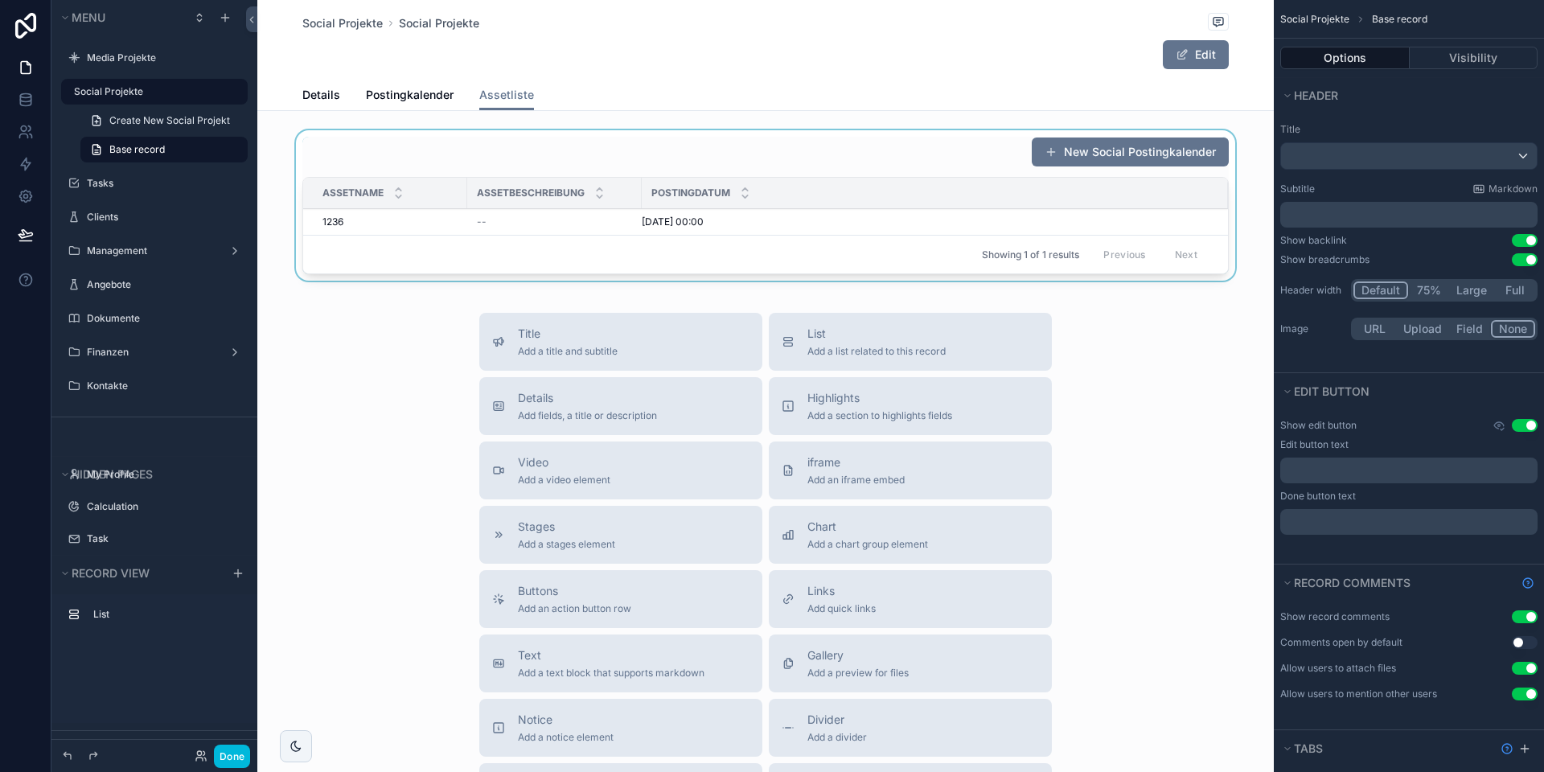
click at [592, 220] on div "scrollable content" at bounding box center [765, 208] width 1017 height 157
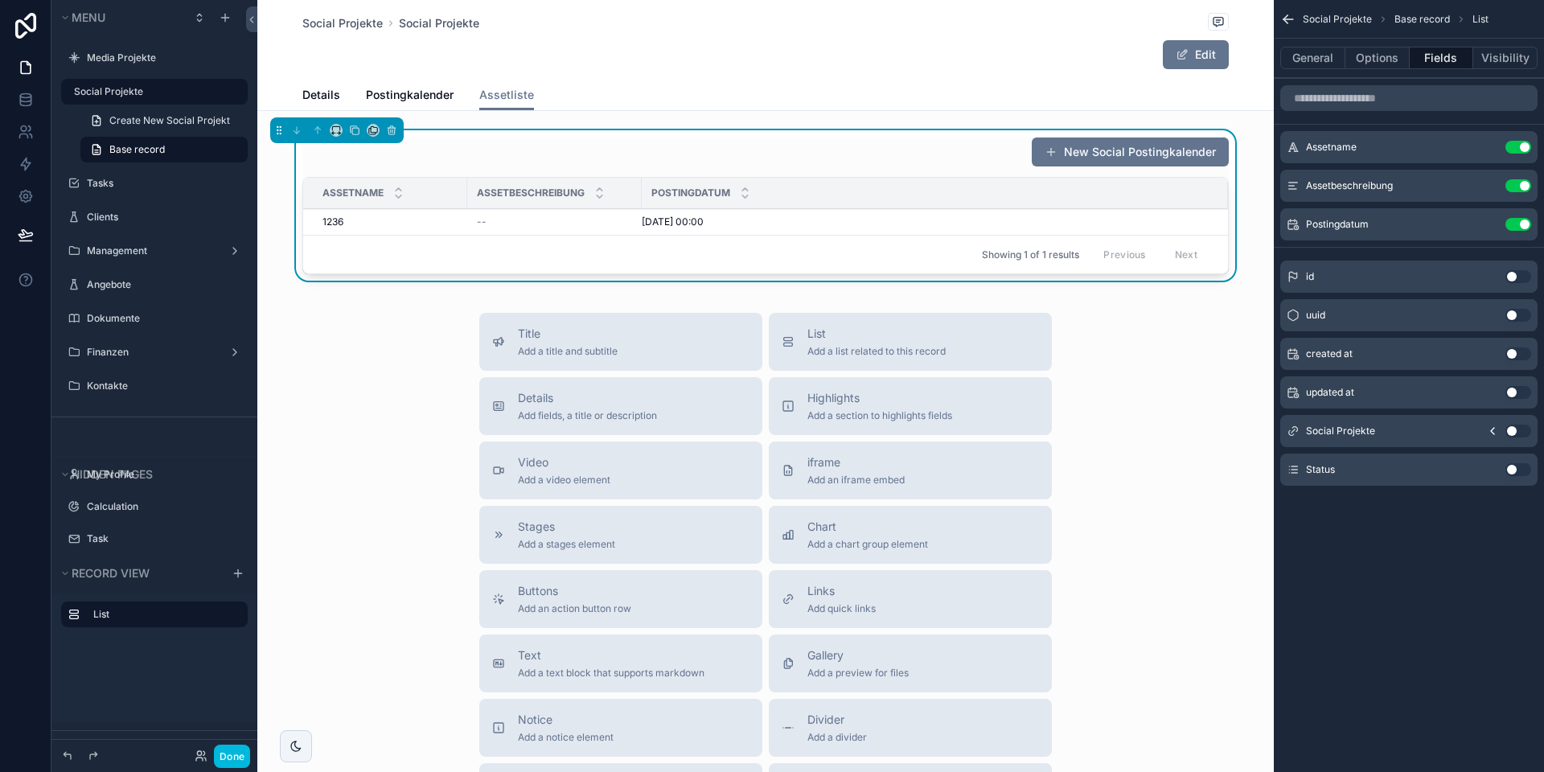
click at [0, 0] on icon "scrollable content" at bounding box center [0, 0] width 0 height 0
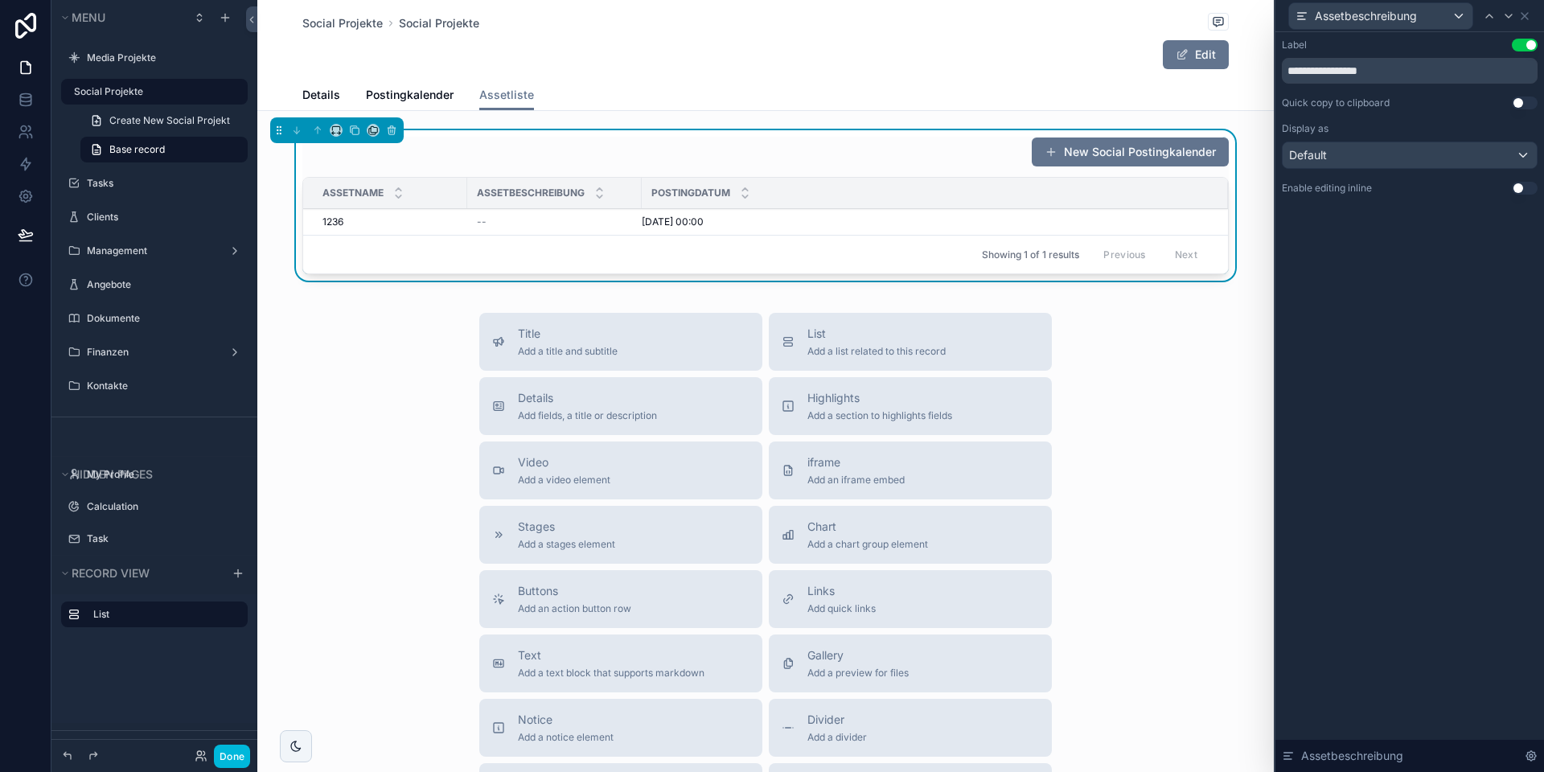
click at [1522, 188] on button "Use setting" at bounding box center [1525, 188] width 26 height 13
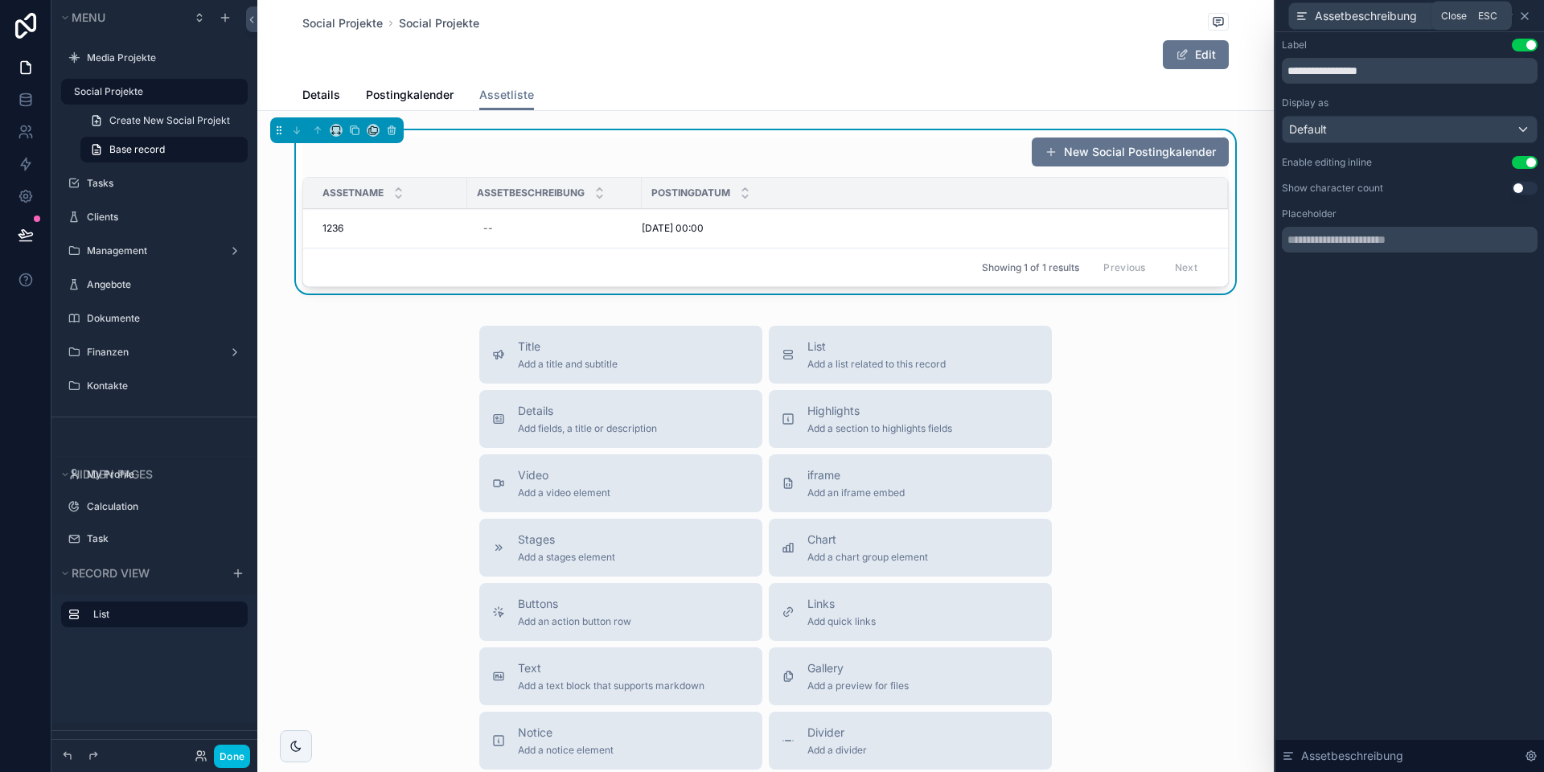
click at [1527, 18] on icon at bounding box center [1525, 16] width 6 height 6
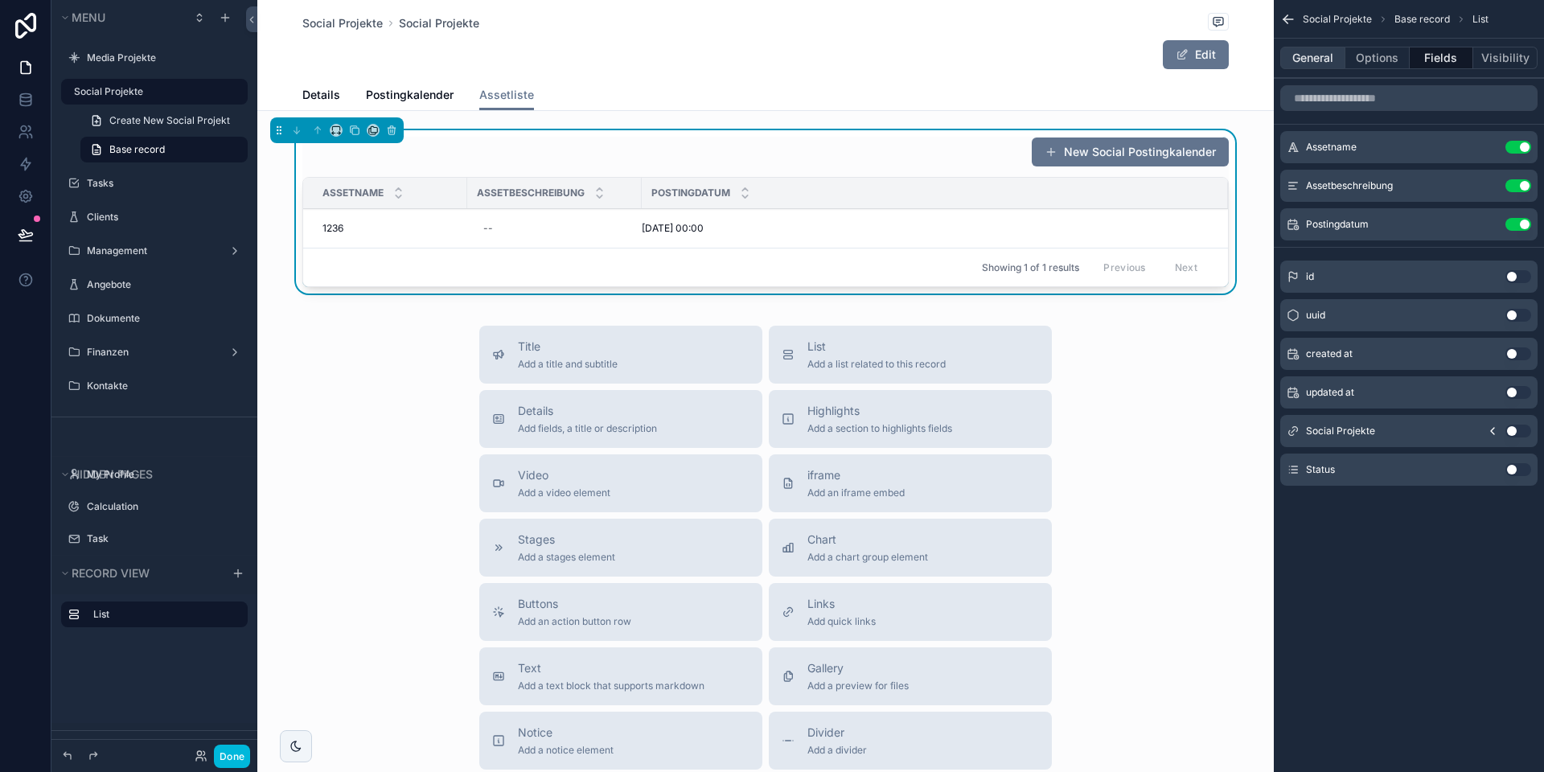
click at [1309, 57] on button "General" at bounding box center [1312, 58] width 65 height 23
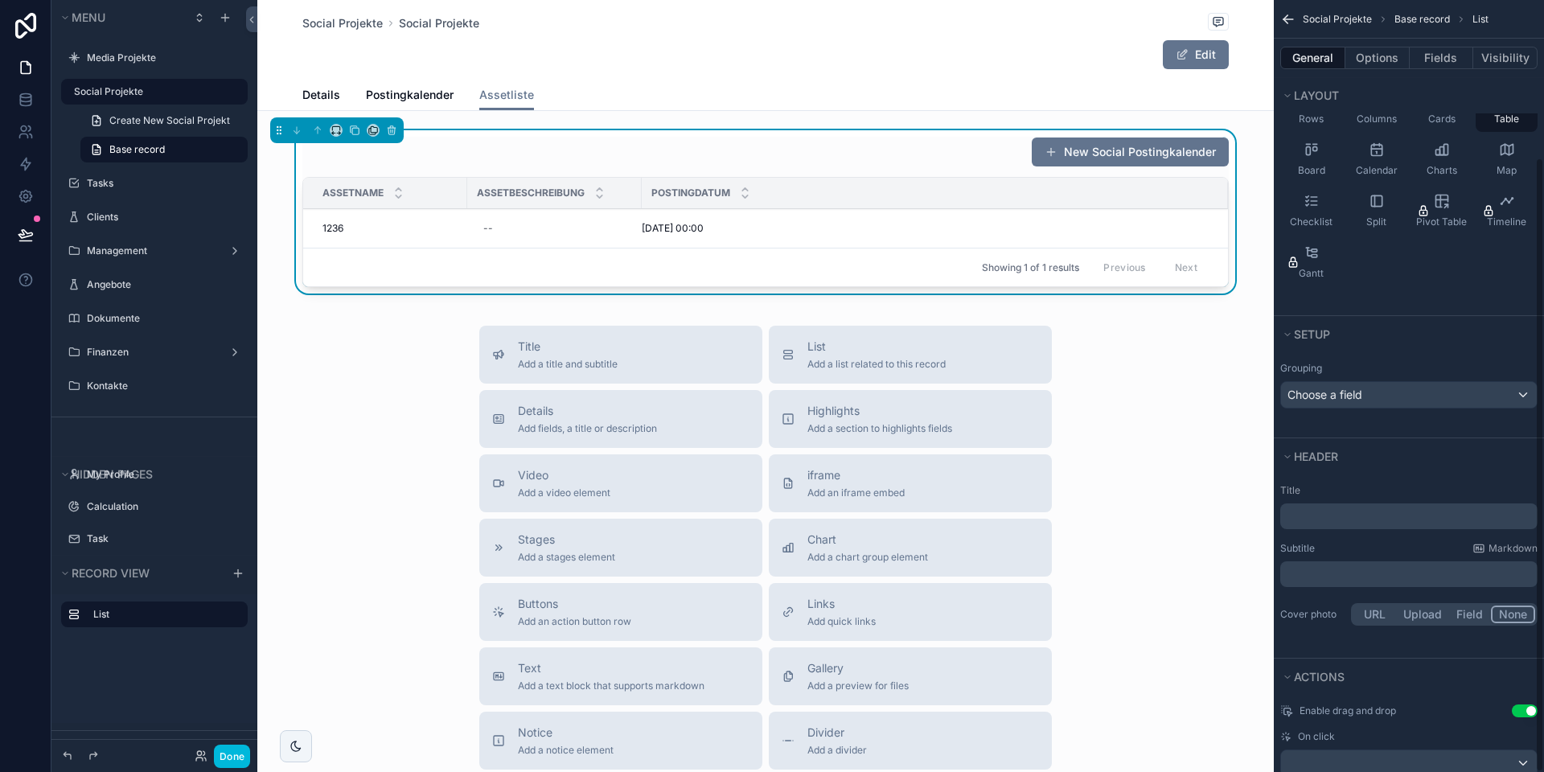
scroll to position [197, 0]
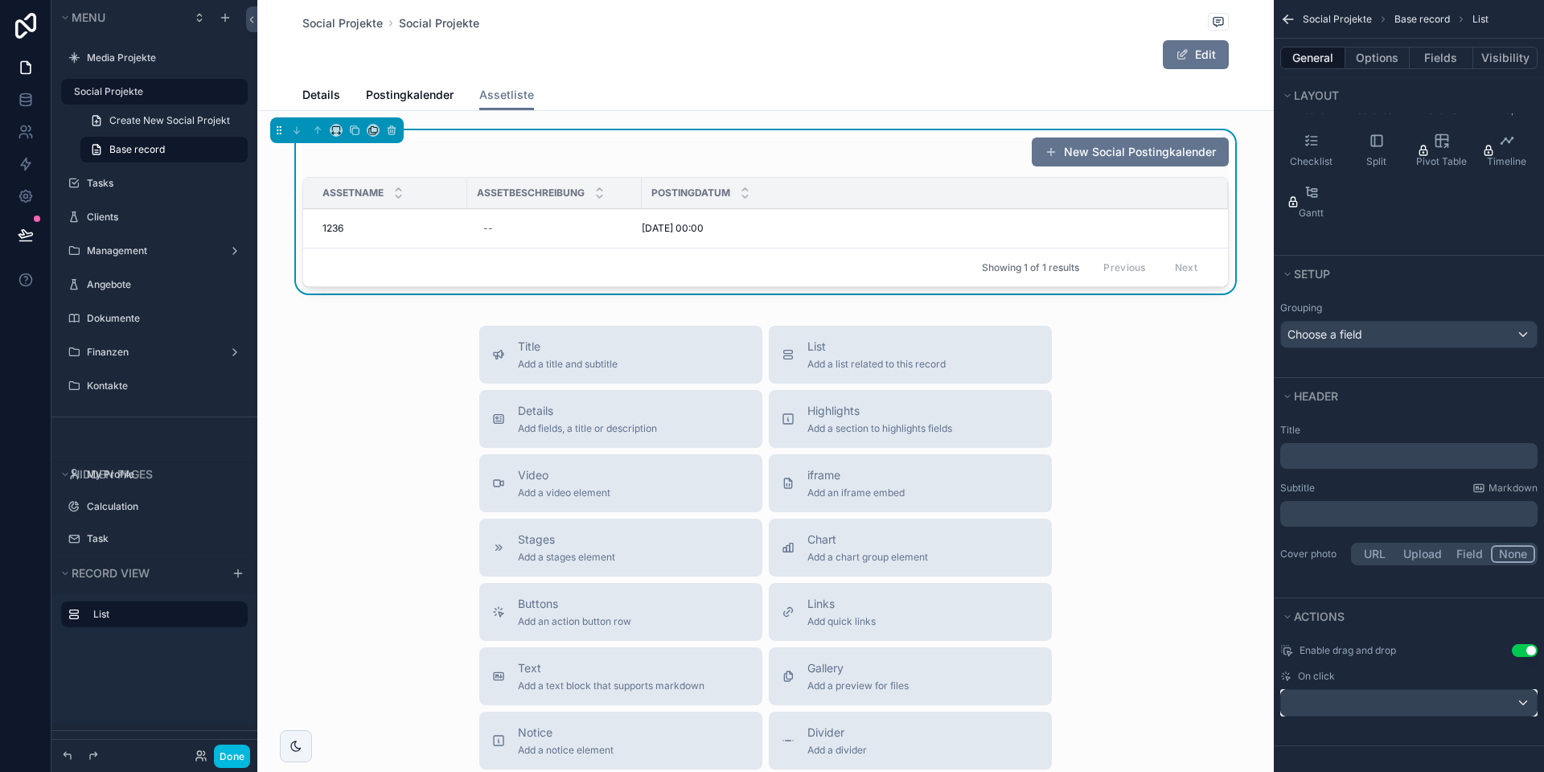
click at [1376, 709] on div "scrollable content" at bounding box center [1409, 703] width 256 height 26
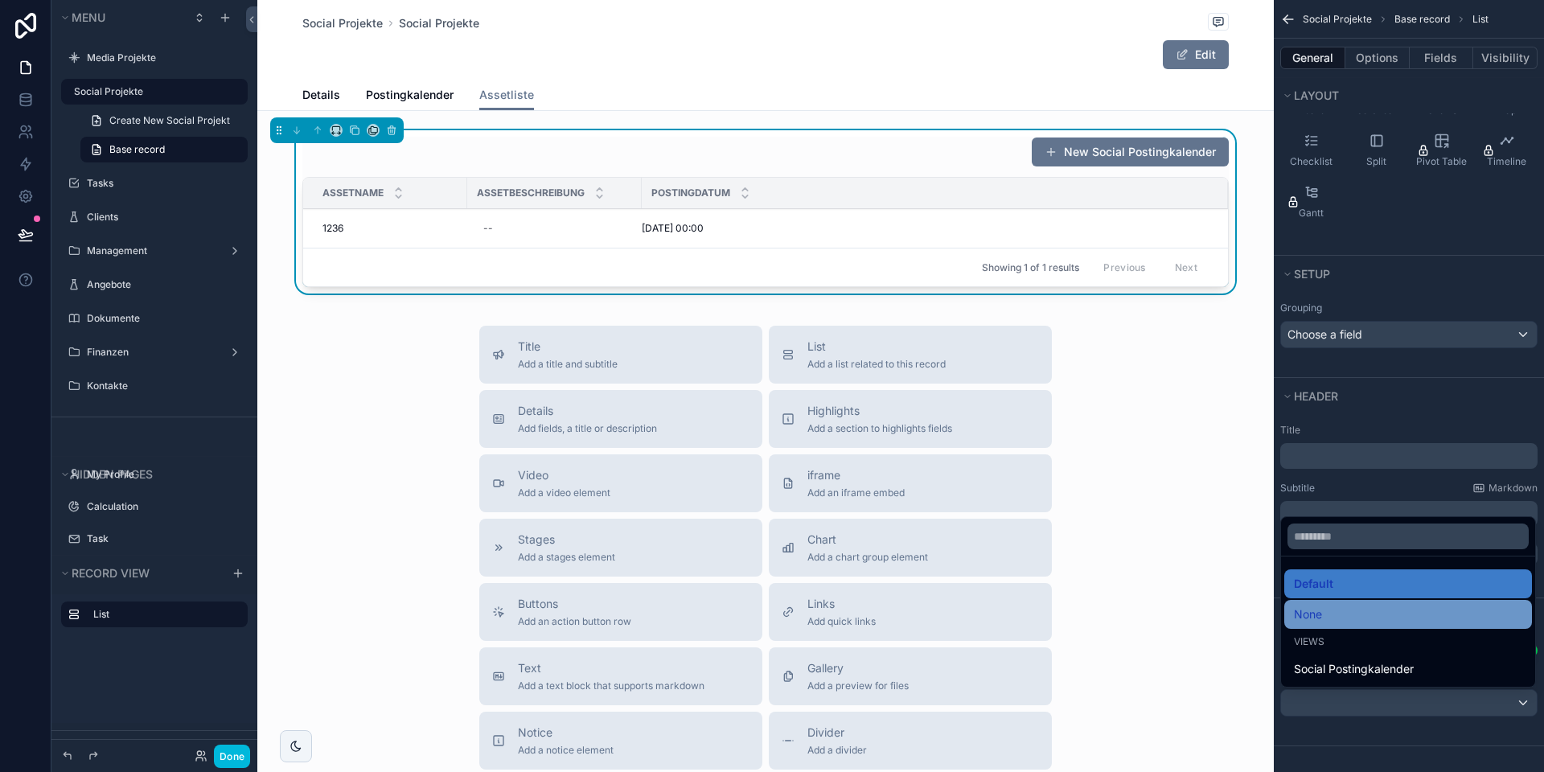
click at [1357, 612] on div "None" at bounding box center [1408, 614] width 228 height 19
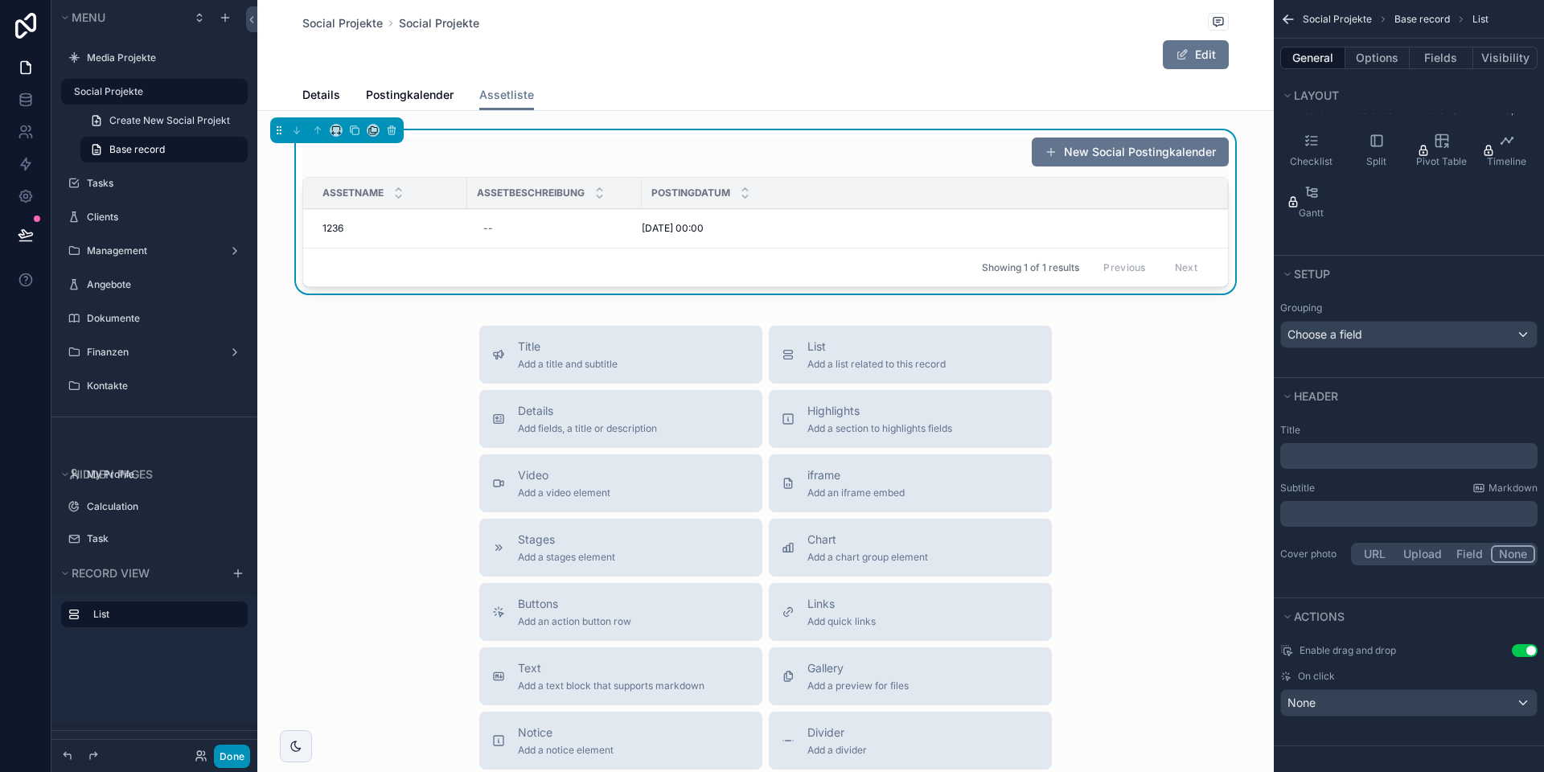
click at [236, 760] on button "Done" at bounding box center [232, 756] width 36 height 23
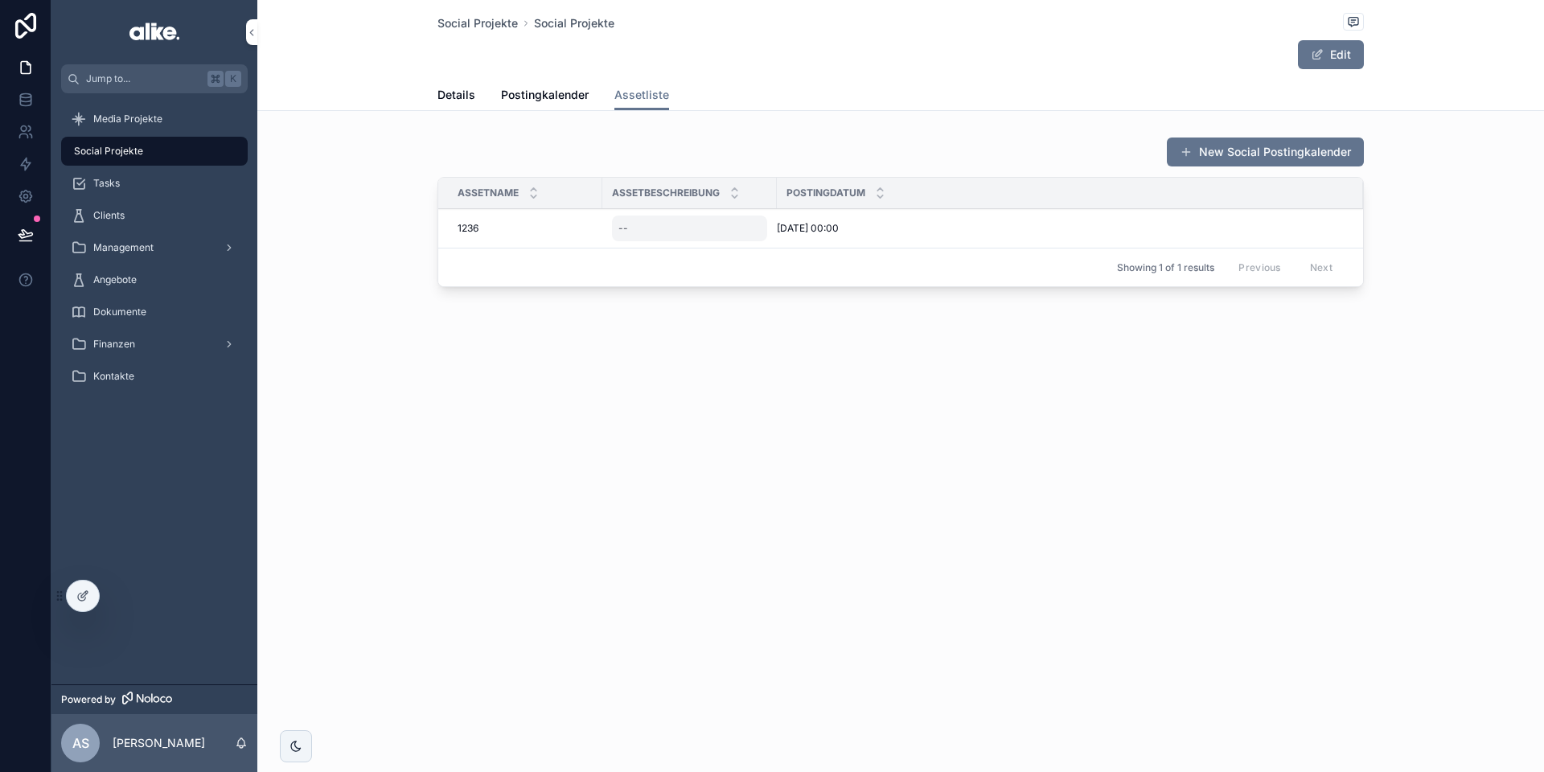
click at [651, 229] on div "--" at bounding box center [689, 229] width 155 height 26
click at [877, 219] on td "[DATE] 00:00 [DATE] 00:00" at bounding box center [1070, 228] width 586 height 39
click at [830, 224] on span "[DATE] 00:00" at bounding box center [808, 228] width 62 height 13
click at [84, 607] on div at bounding box center [83, 596] width 32 height 31
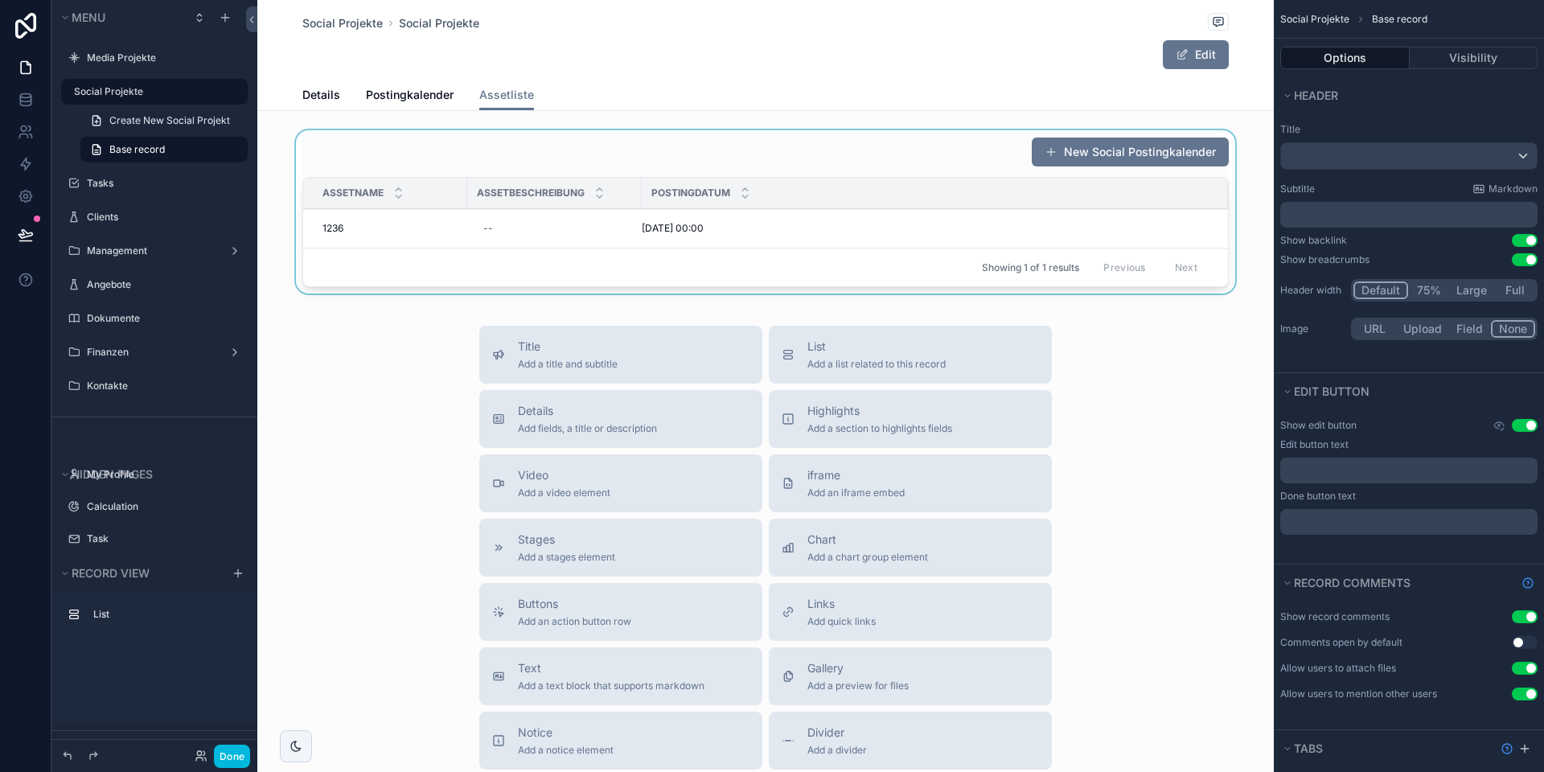
click at [708, 225] on div "scrollable content" at bounding box center [765, 215] width 1017 height 170
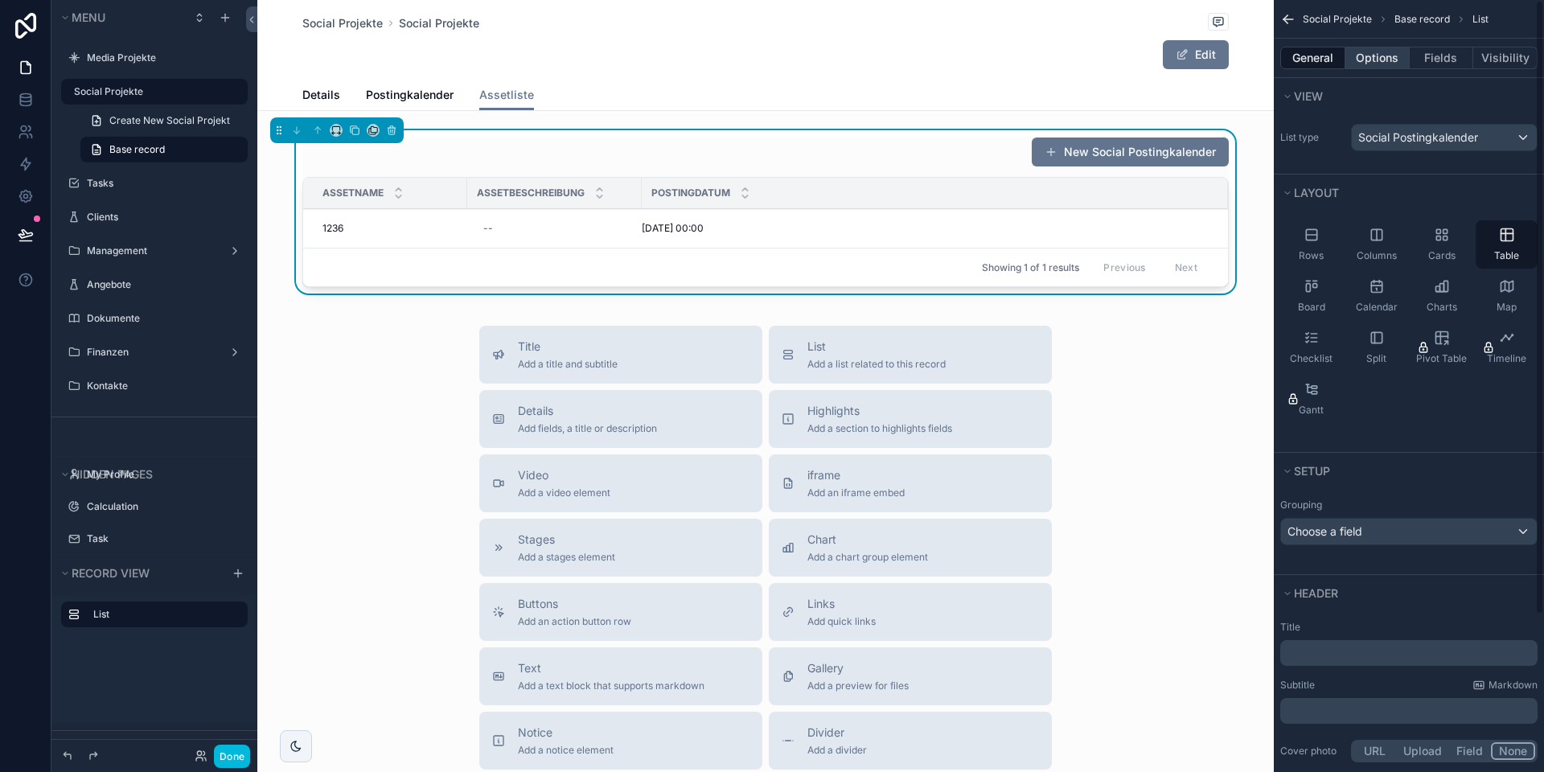
click at [1377, 60] on button "Options" at bounding box center [1378, 58] width 64 height 23
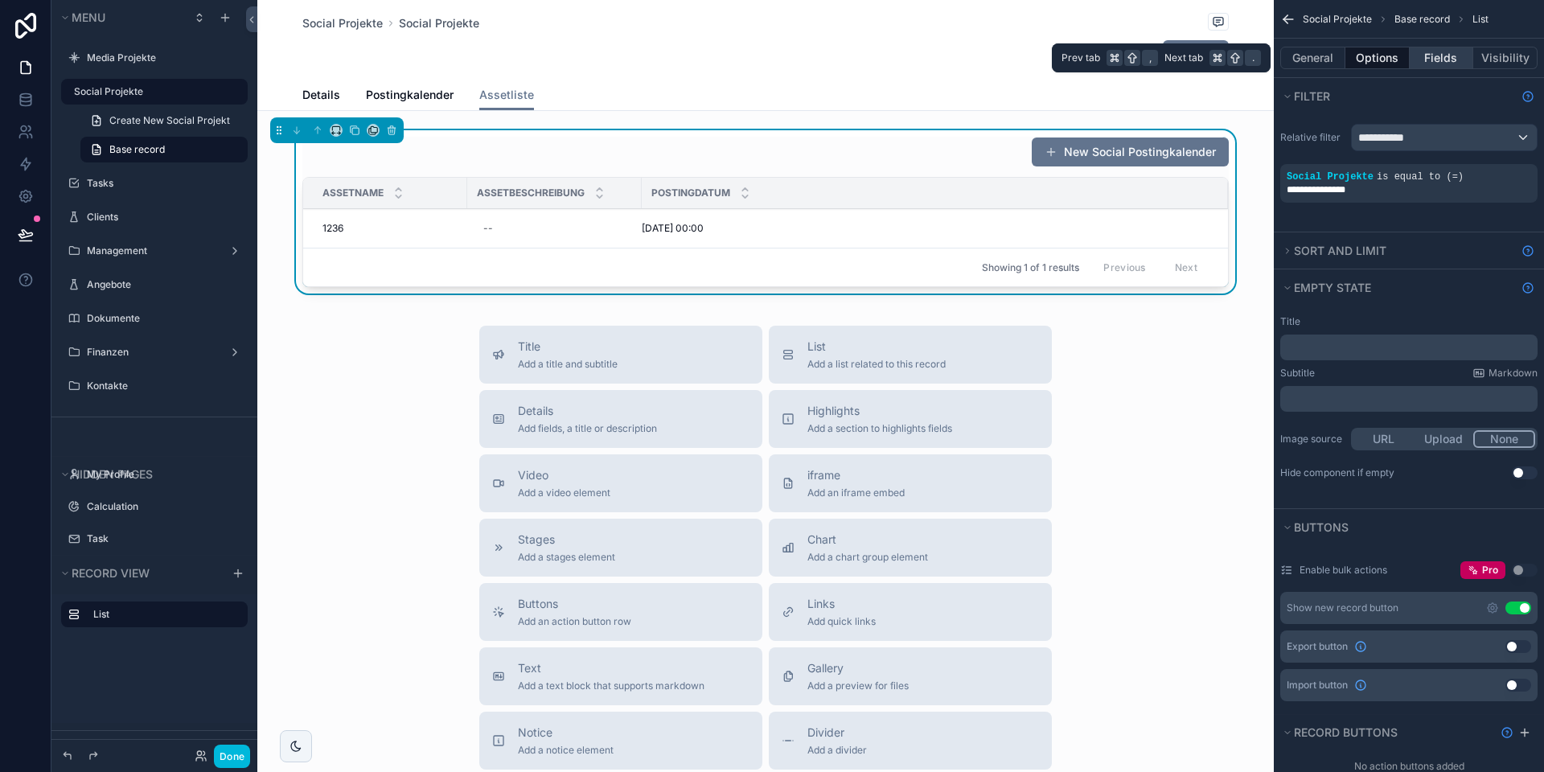
click at [1425, 62] on button "Fields" at bounding box center [1442, 58] width 64 height 23
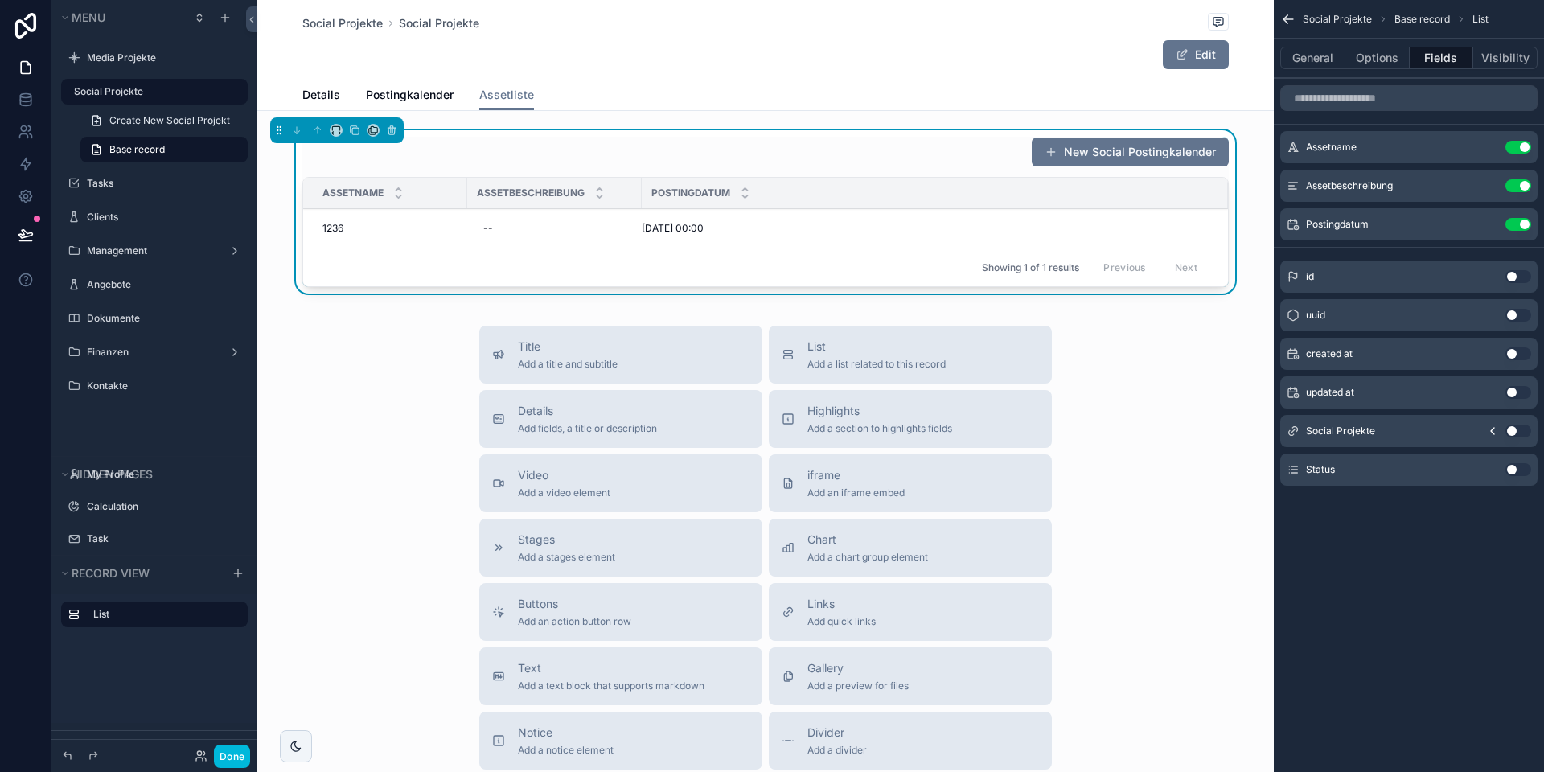
click at [0, 0] on icon "scrollable content" at bounding box center [0, 0] width 0 height 0
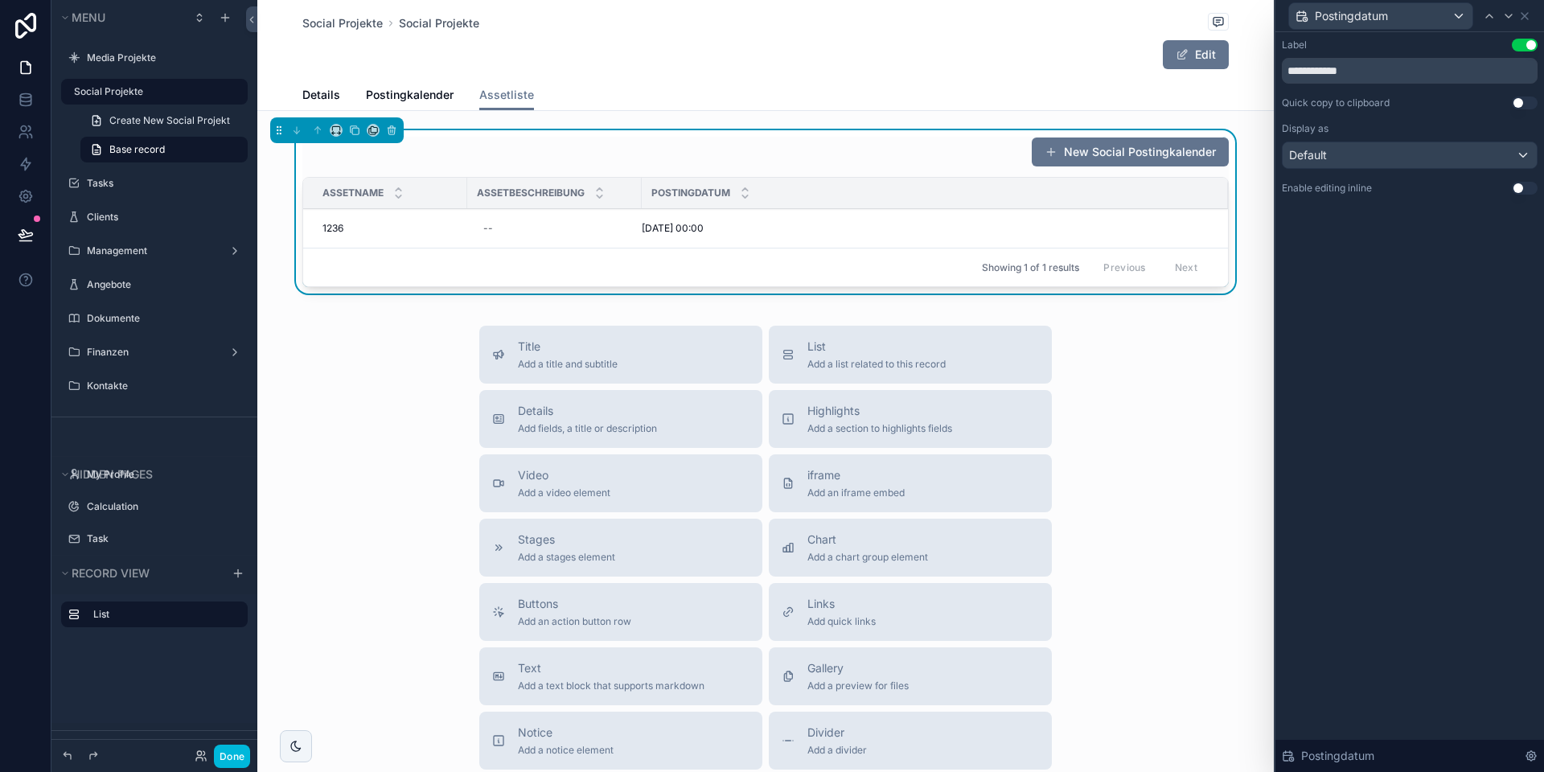
click at [1522, 187] on button "Use setting" at bounding box center [1525, 188] width 26 height 13
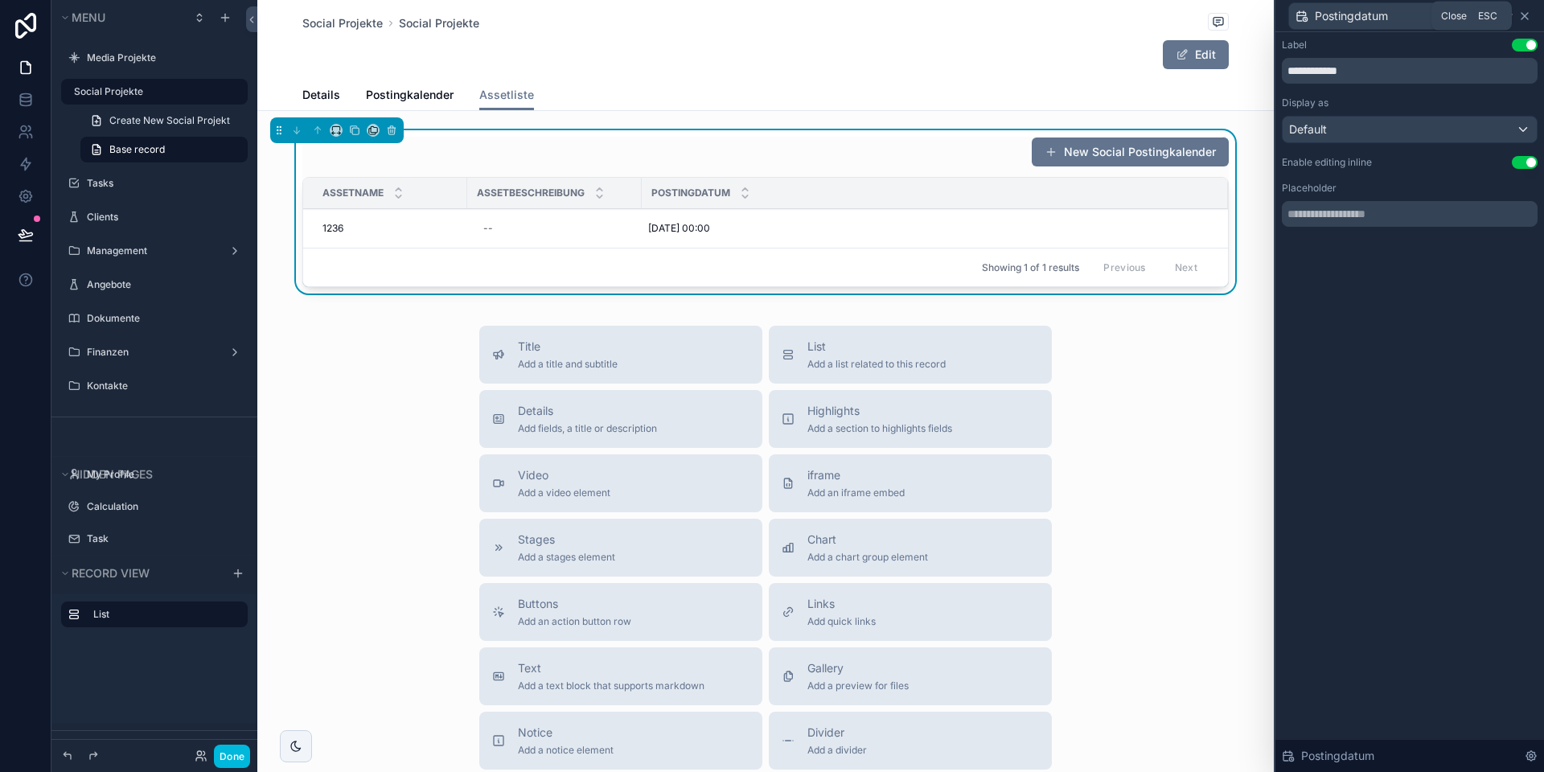
click at [1524, 17] on icon at bounding box center [1524, 16] width 13 height 13
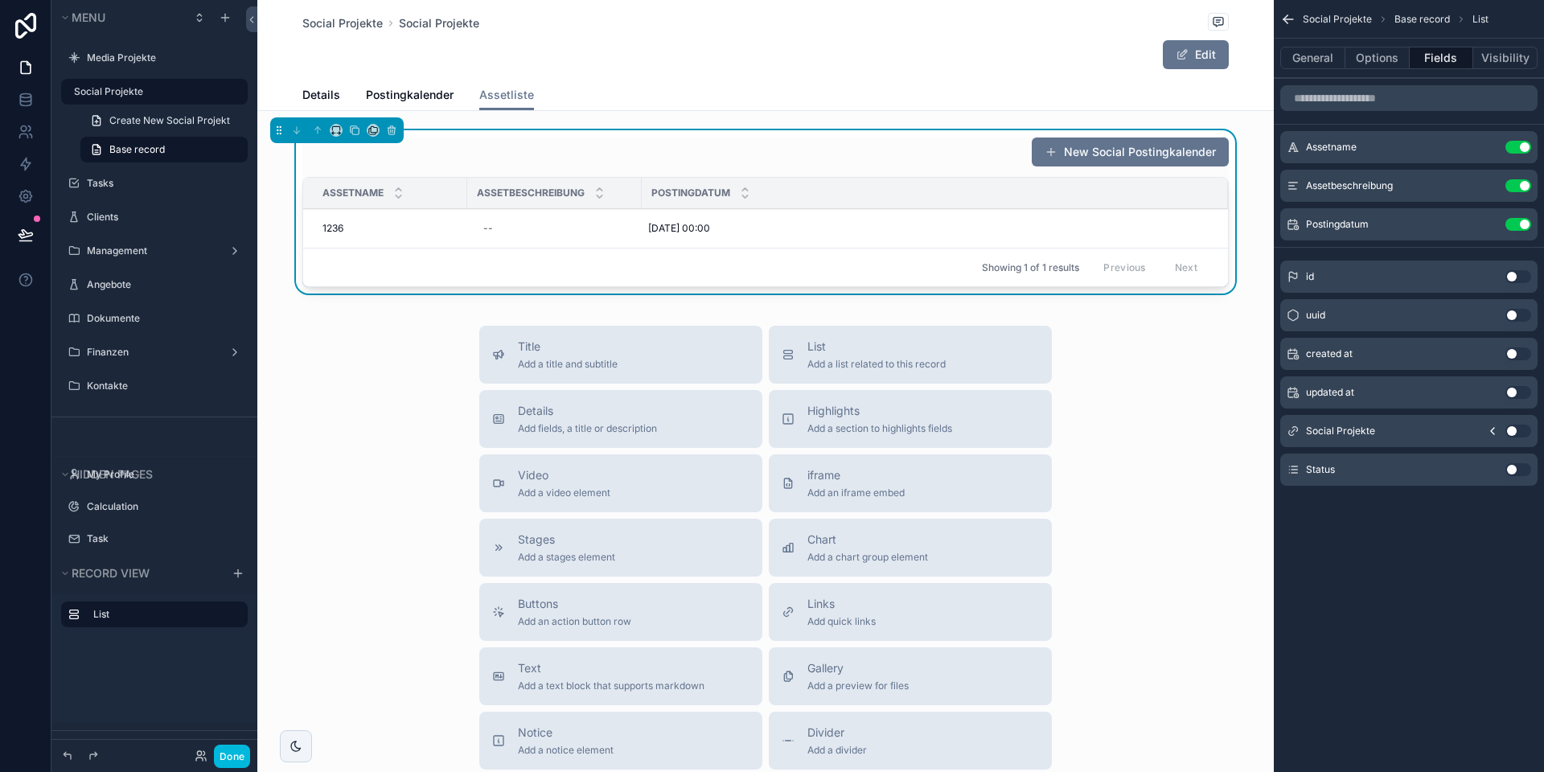
click at [0, 0] on icon "scrollable content" at bounding box center [0, 0] width 0 height 0
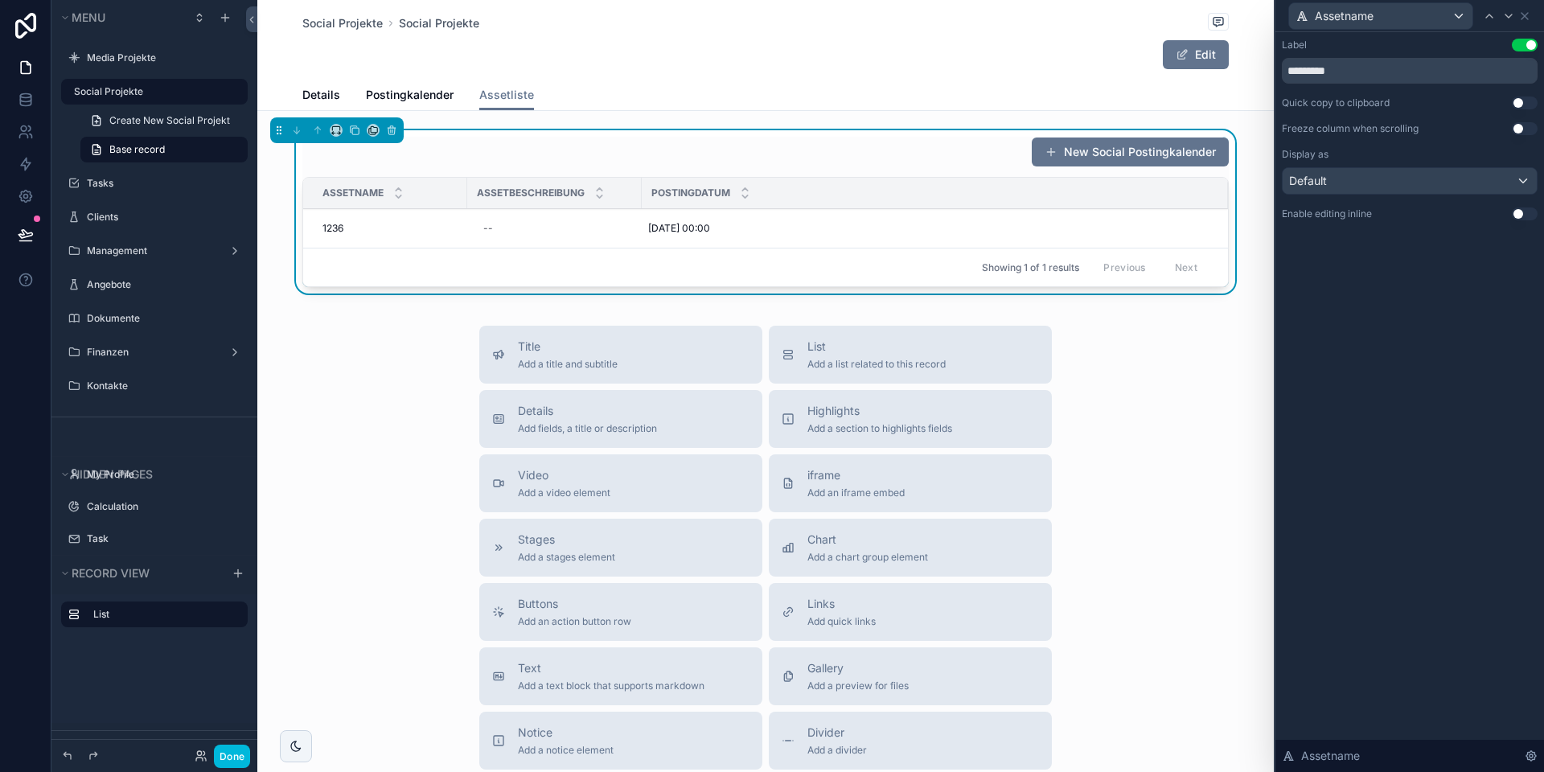
click at [1514, 213] on button "Use setting" at bounding box center [1525, 214] width 26 height 13
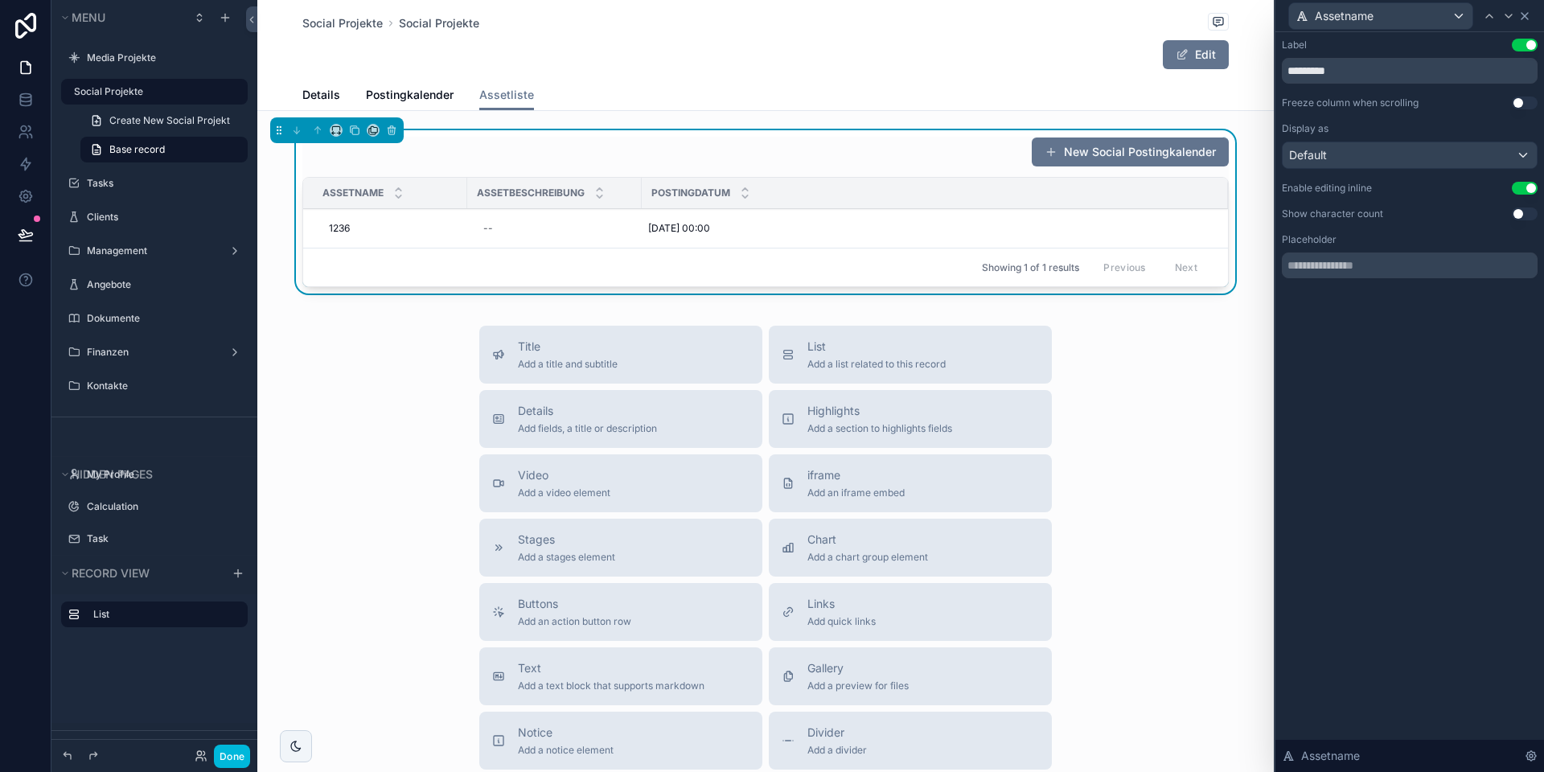
click at [1528, 19] on icon at bounding box center [1524, 16] width 13 height 13
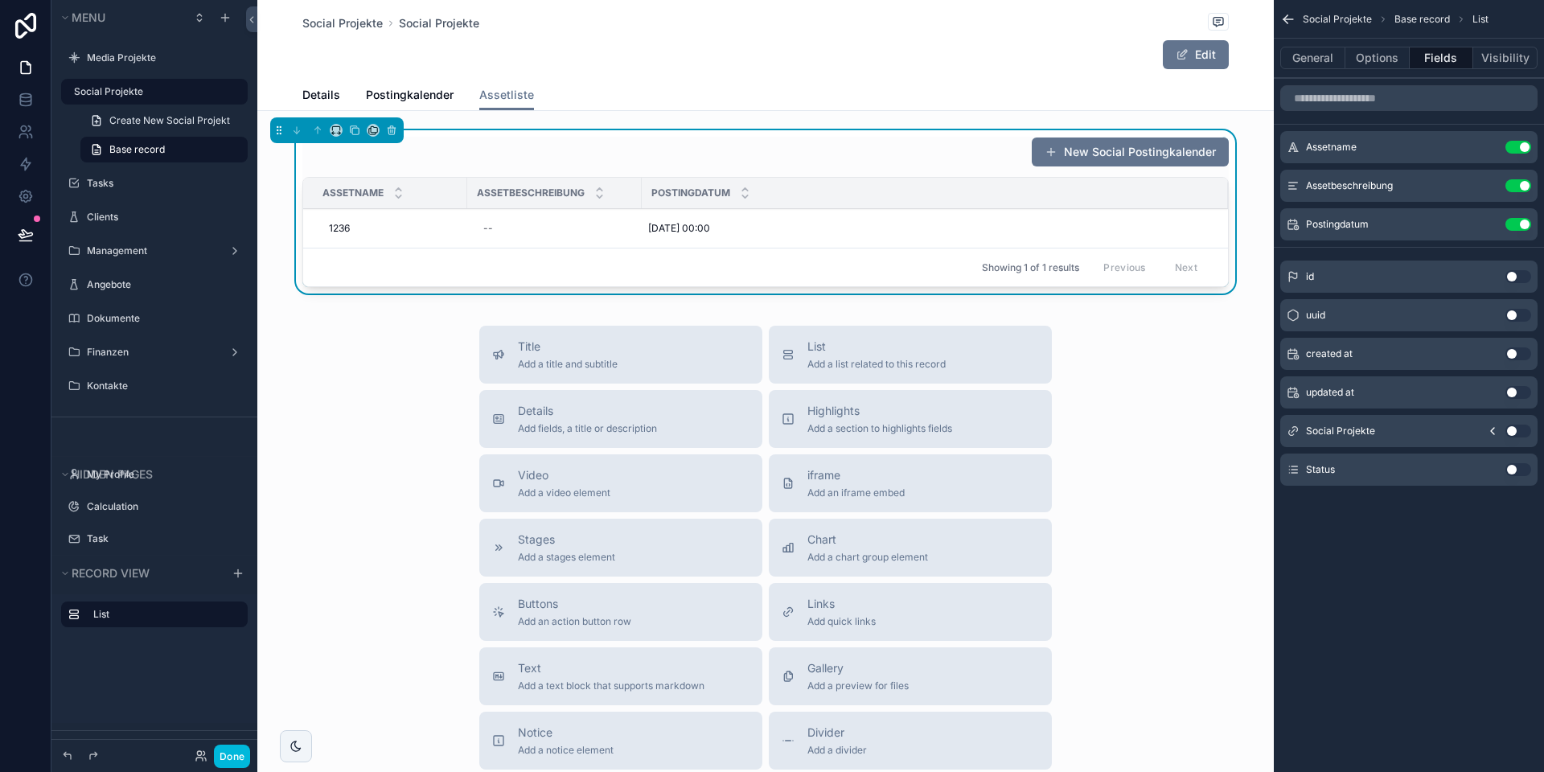
click at [1512, 467] on button "Use setting" at bounding box center [1519, 469] width 26 height 13
click at [231, 751] on button "Done" at bounding box center [232, 756] width 36 height 23
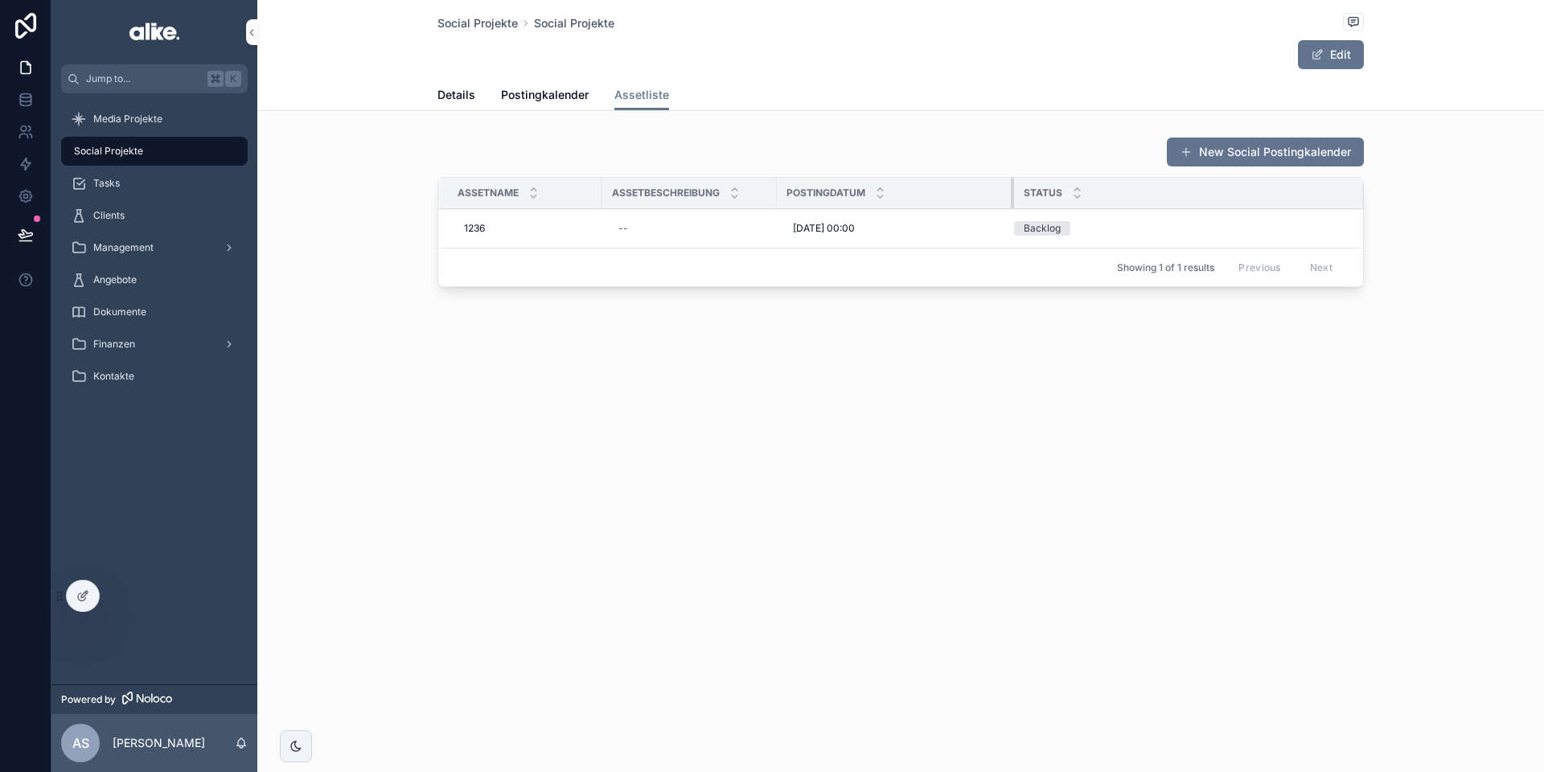
drag, startPoint x: 1095, startPoint y: 196, endPoint x: 1013, endPoint y: 200, distance: 82.1
click at [1013, 200] on div "scrollable content" at bounding box center [1014, 193] width 6 height 31
click at [82, 592] on icon at bounding box center [82, 596] width 13 height 13
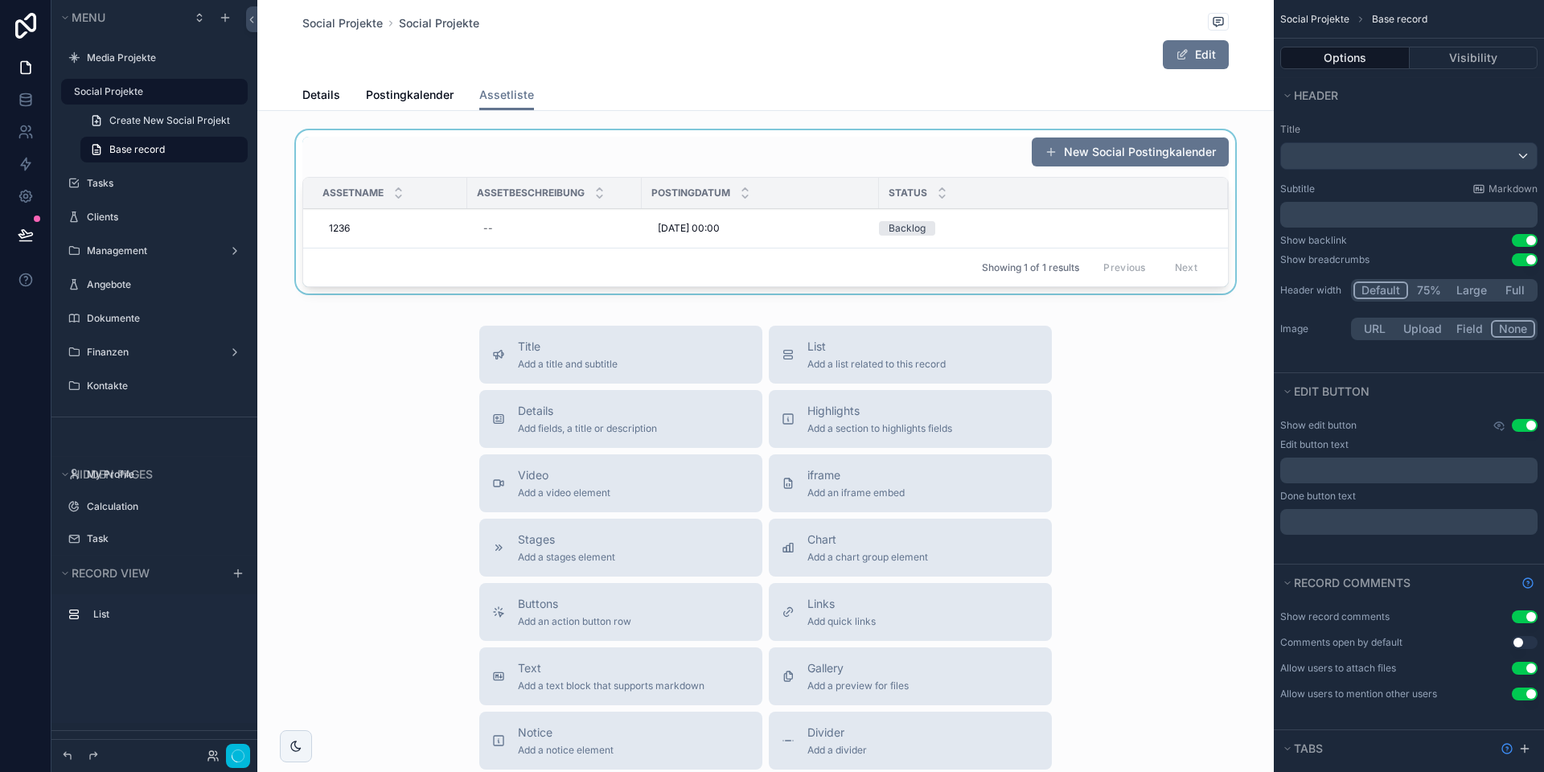
click at [1021, 249] on div "Showing 1 of 1 results Previous Next" at bounding box center [765, 267] width 925 height 39
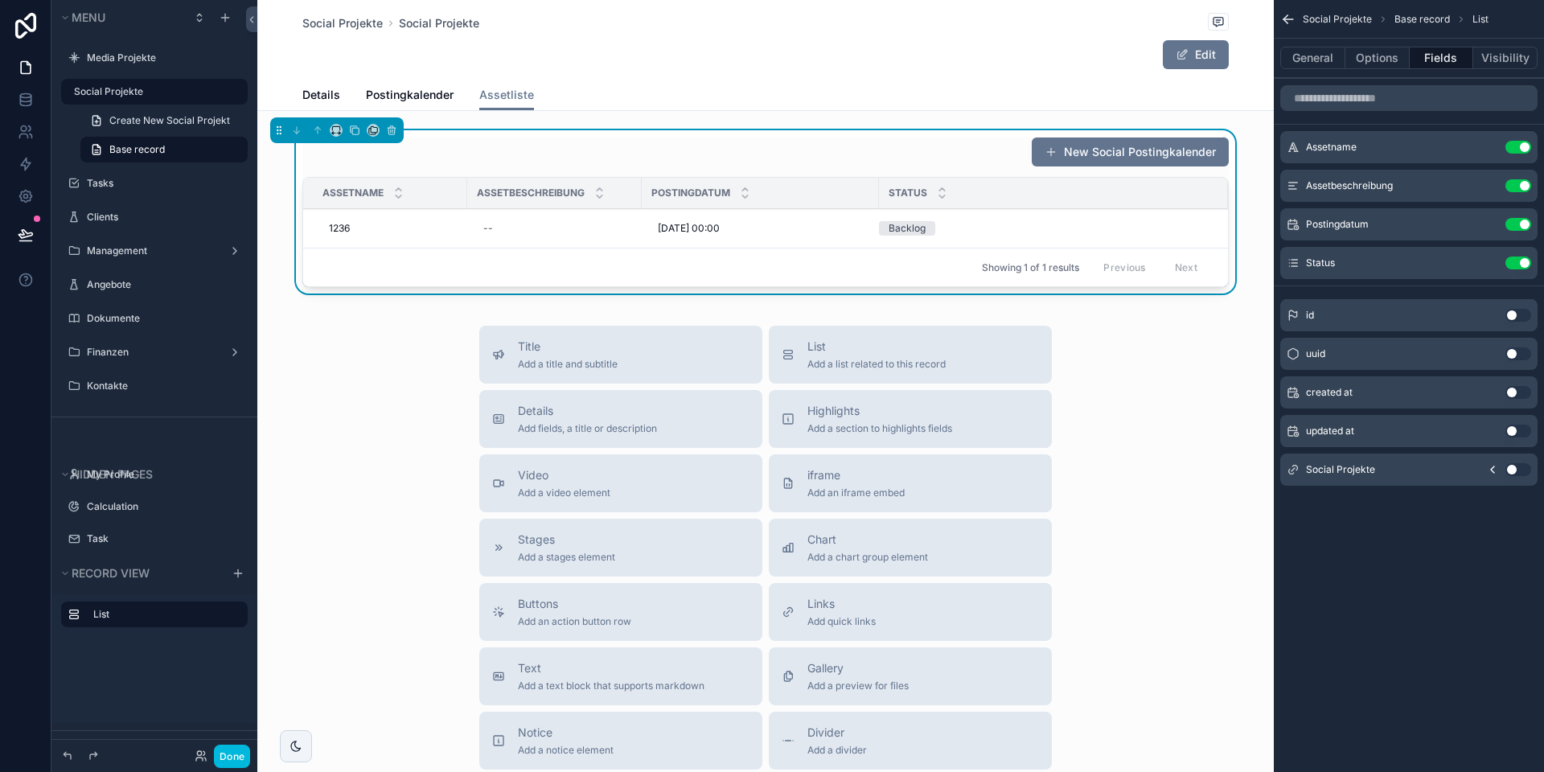
click at [0, 0] on icon "scrollable content" at bounding box center [0, 0] width 0 height 0
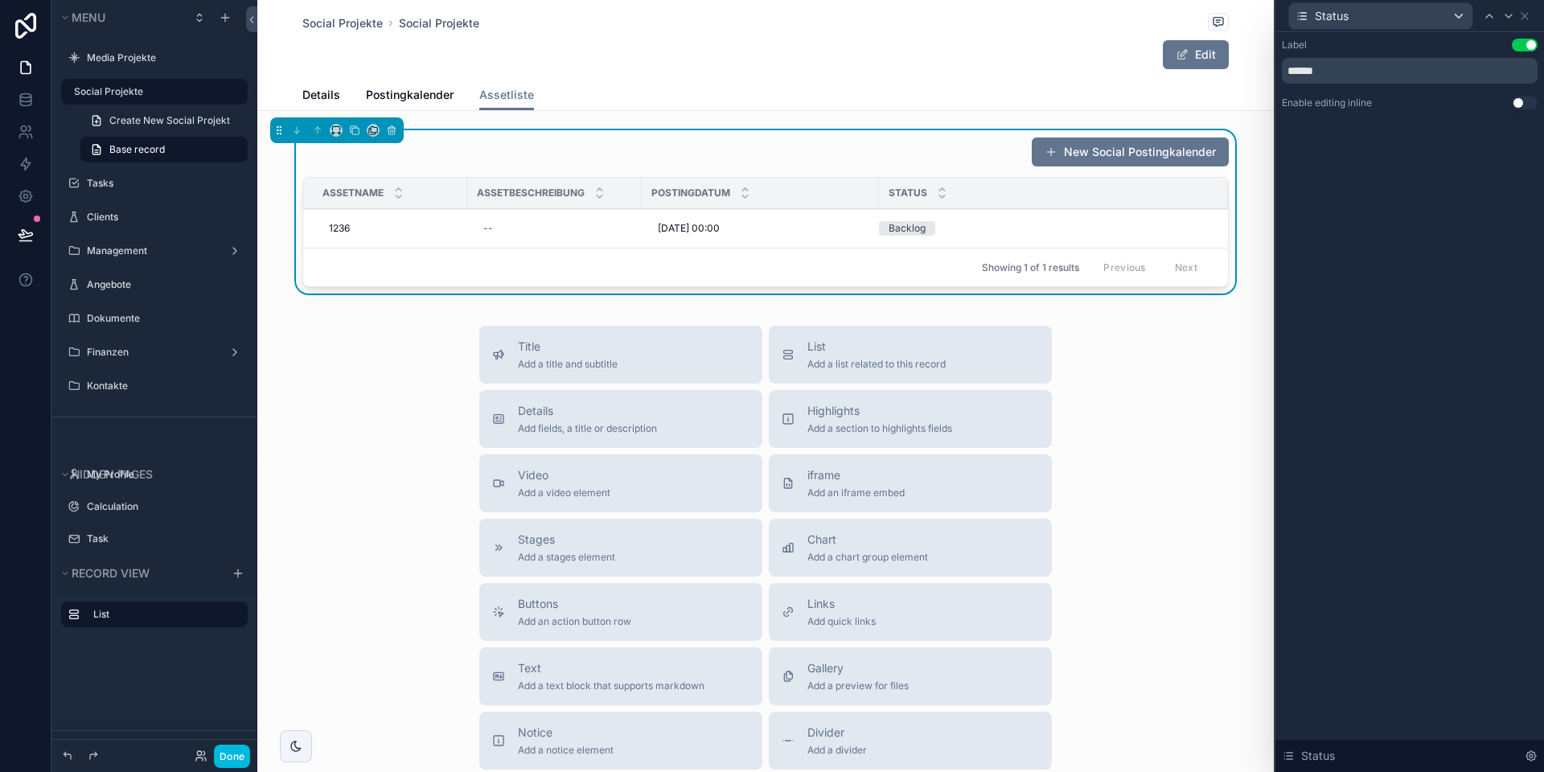
click at [1529, 105] on button "Use setting" at bounding box center [1525, 103] width 26 height 13
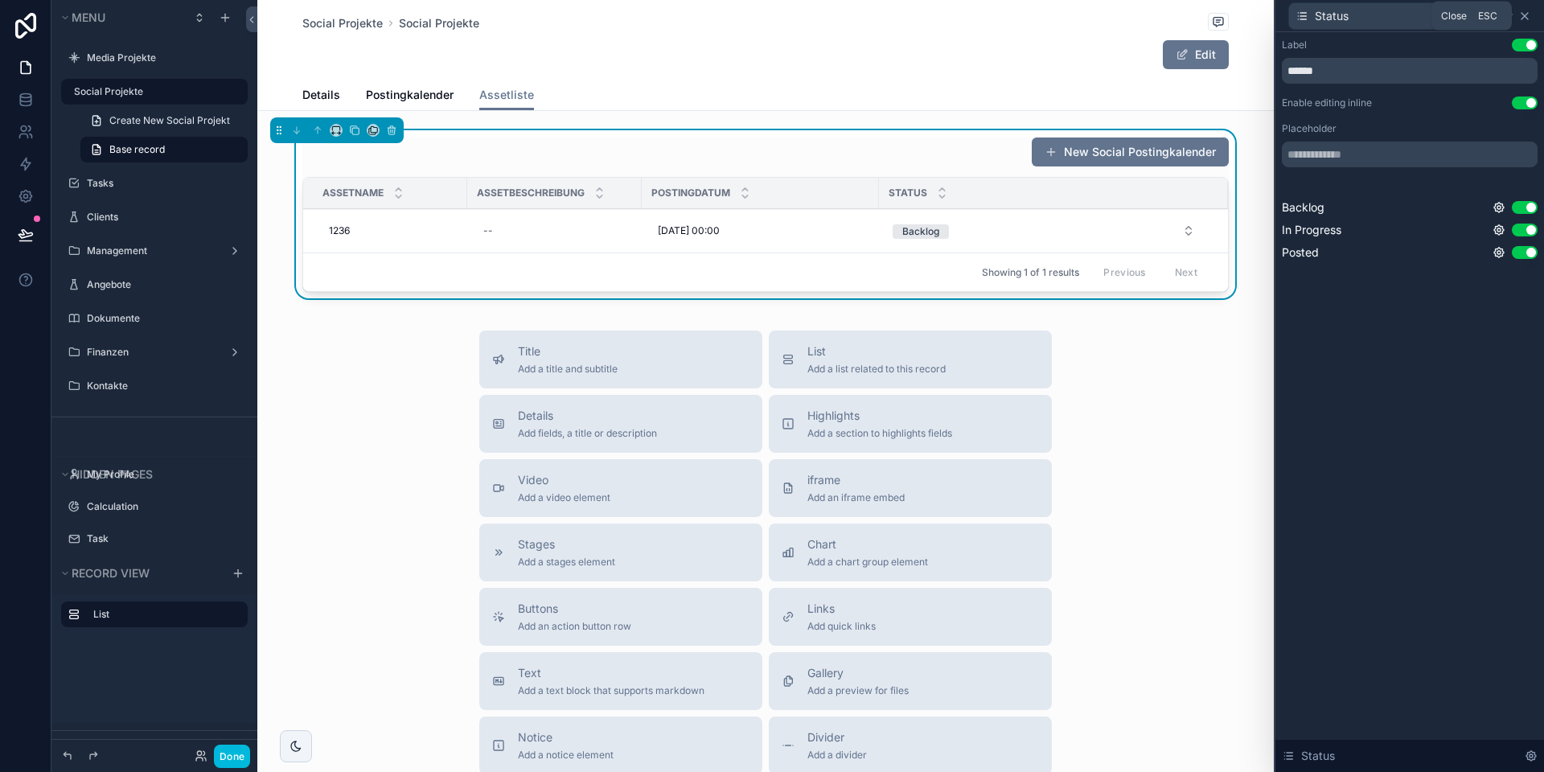
click at [1527, 15] on icon at bounding box center [1524, 16] width 13 height 13
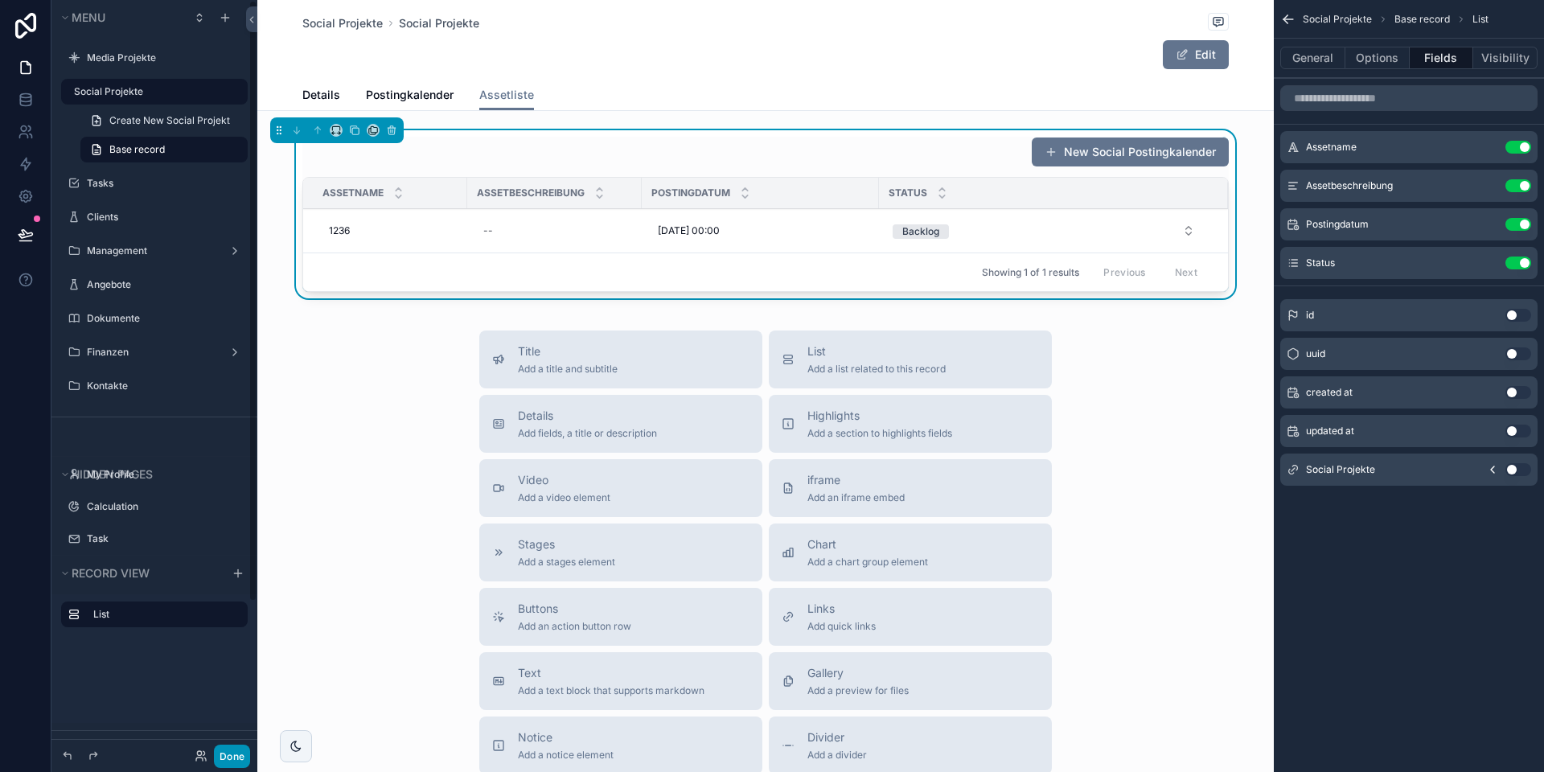
click at [243, 751] on button "Done" at bounding box center [232, 756] width 36 height 23
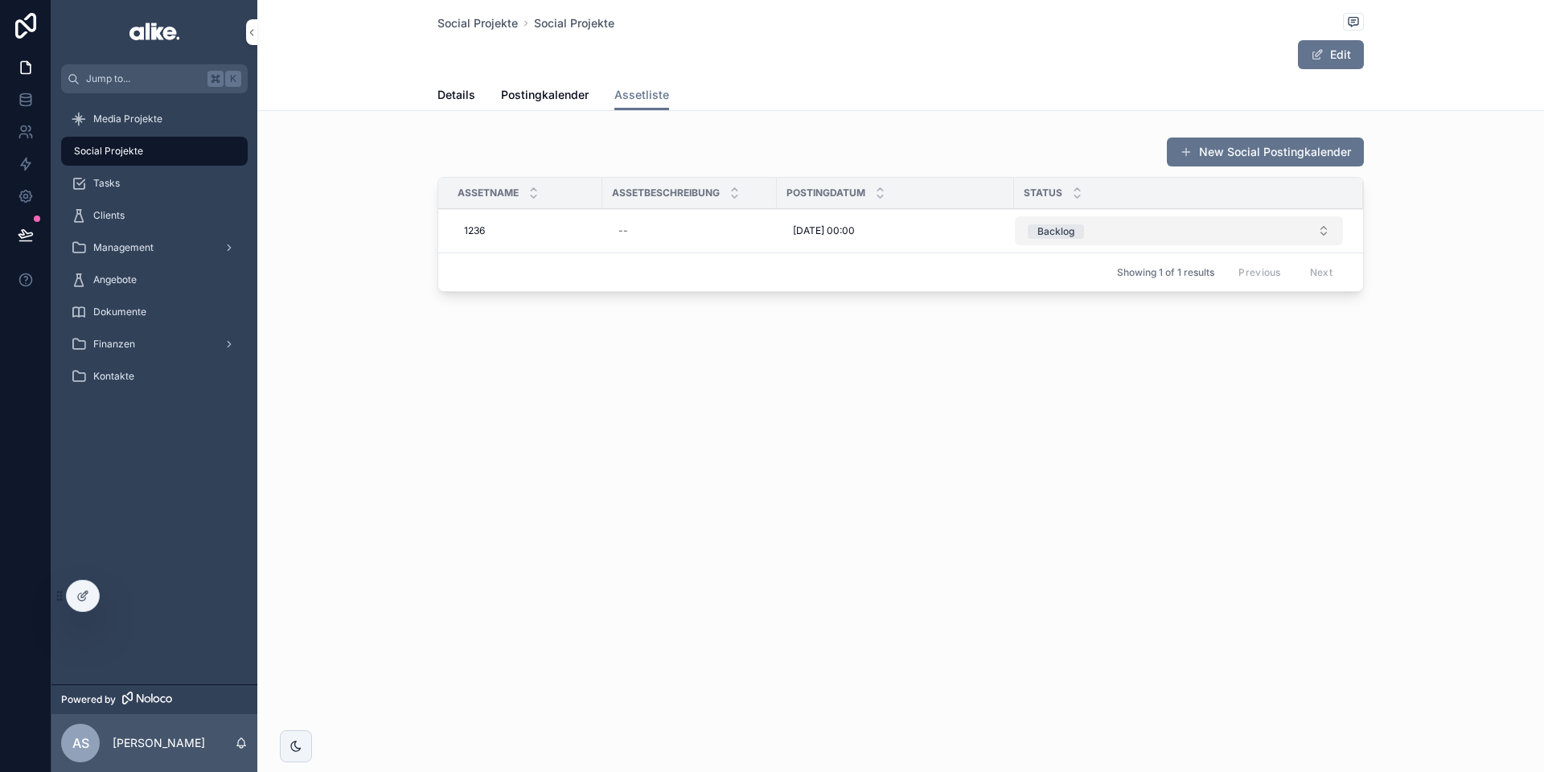
click at [1060, 240] on button "Backlog" at bounding box center [1179, 230] width 328 height 29
click at [1094, 431] on div "Social Projekte Social Projekte Edit Assetliste Details Postingkalender Assetli…" at bounding box center [900, 386] width 1287 height 772
drag, startPoint x: 568, startPoint y: 97, endPoint x: 524, endPoint y: 101, distance: 44.4
click at [569, 97] on span "Postingkalender" at bounding box center [545, 95] width 88 height 16
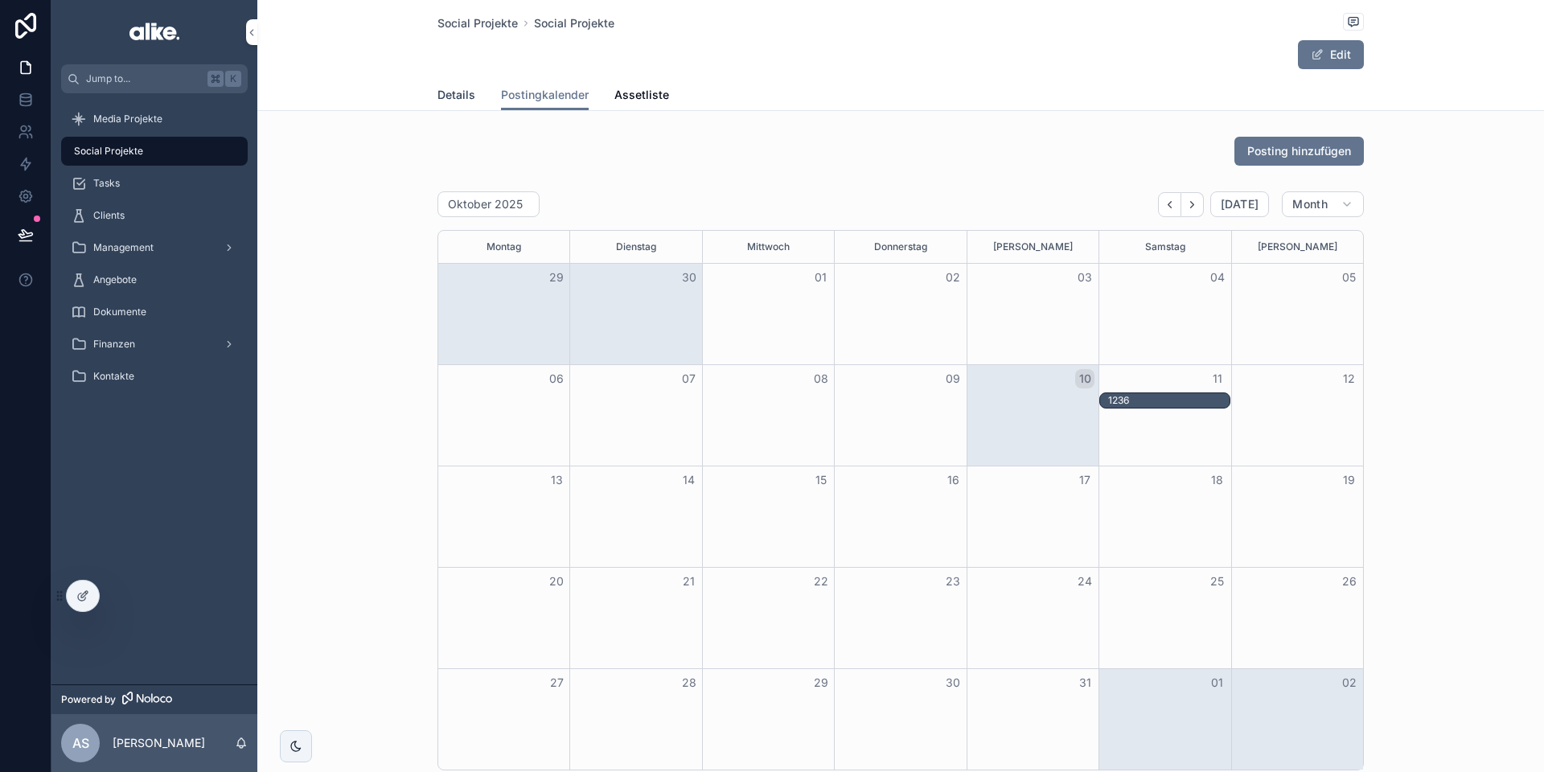
click at [466, 95] on span "Details" at bounding box center [457, 95] width 38 height 16
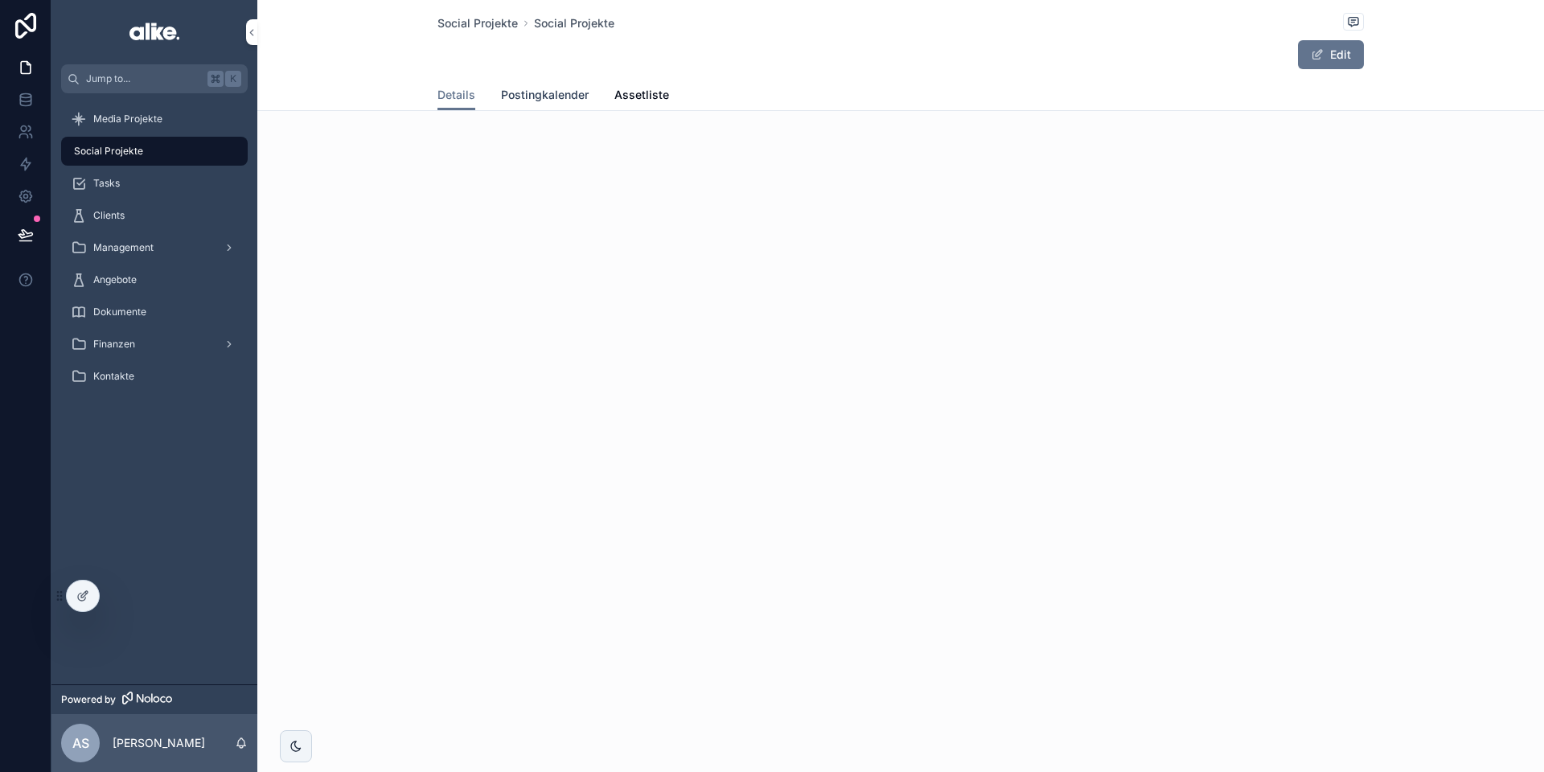
click at [534, 99] on span "Postingkalender" at bounding box center [545, 95] width 88 height 16
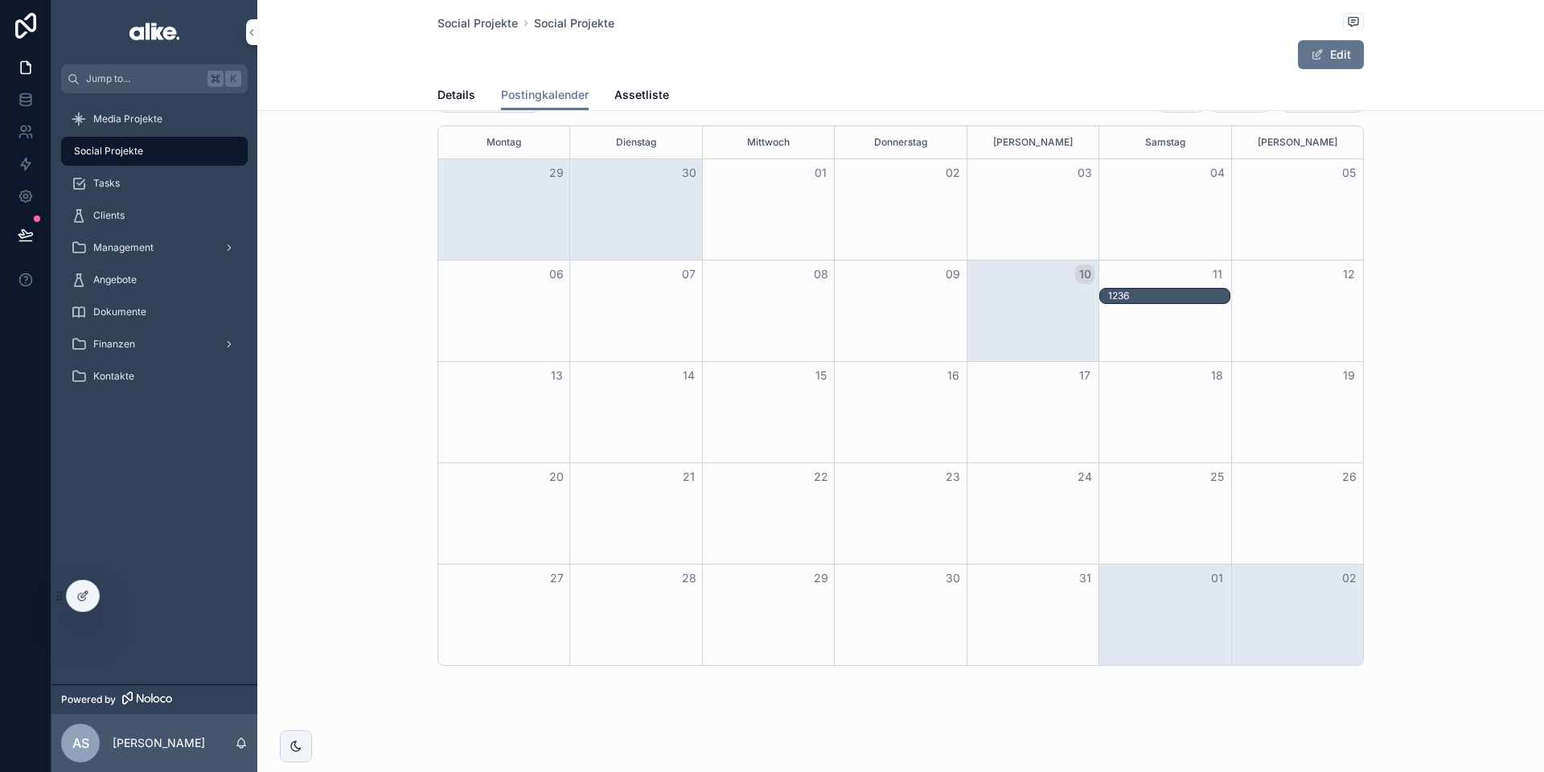
scroll to position [108, 0]
click at [1147, 294] on div "1236" at bounding box center [1168, 292] width 121 height 13
click at [1148, 325] on div "Month View" at bounding box center [1165, 307] width 132 height 101
drag, startPoint x: 1151, startPoint y: 295, endPoint x: 1152, endPoint y: 320, distance: 24.9
click at [1152, 320] on div "06 07 08 09 10 11 12 1236 1236" at bounding box center [900, 307] width 925 height 101
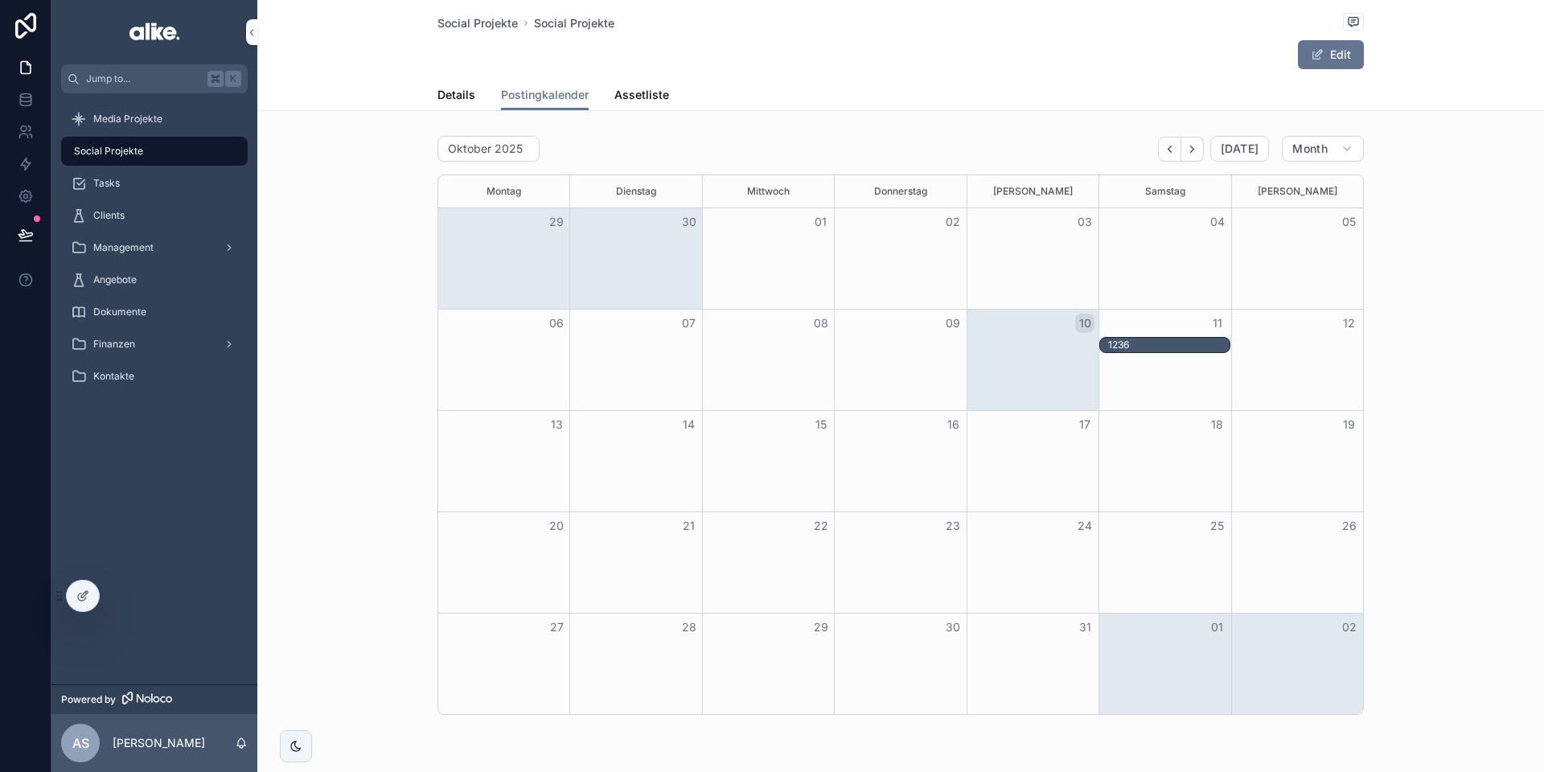
scroll to position [60, 0]
click at [636, 95] on span "Assetliste" at bounding box center [641, 95] width 55 height 16
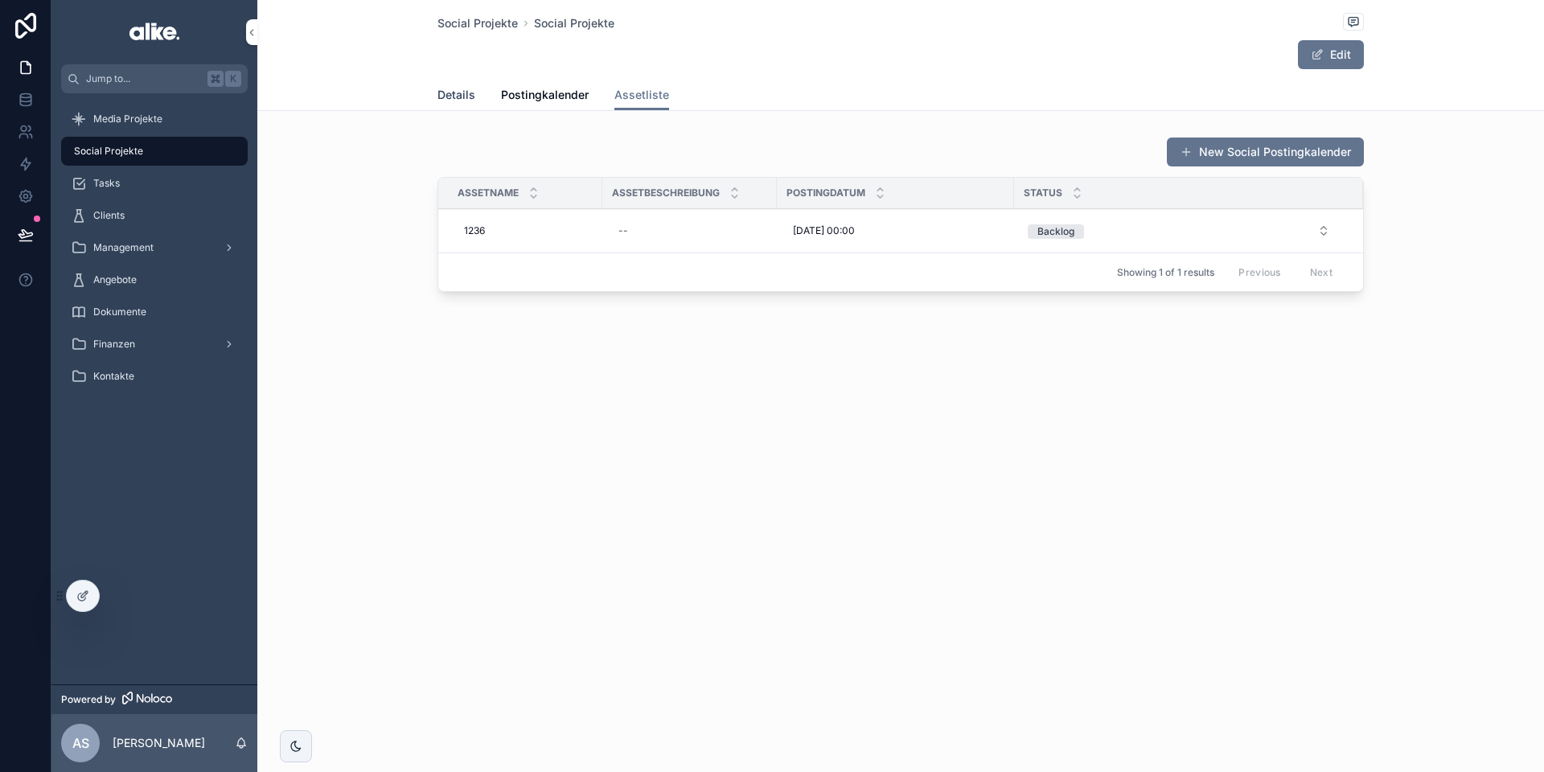
click at [450, 101] on span "Details" at bounding box center [457, 95] width 38 height 16
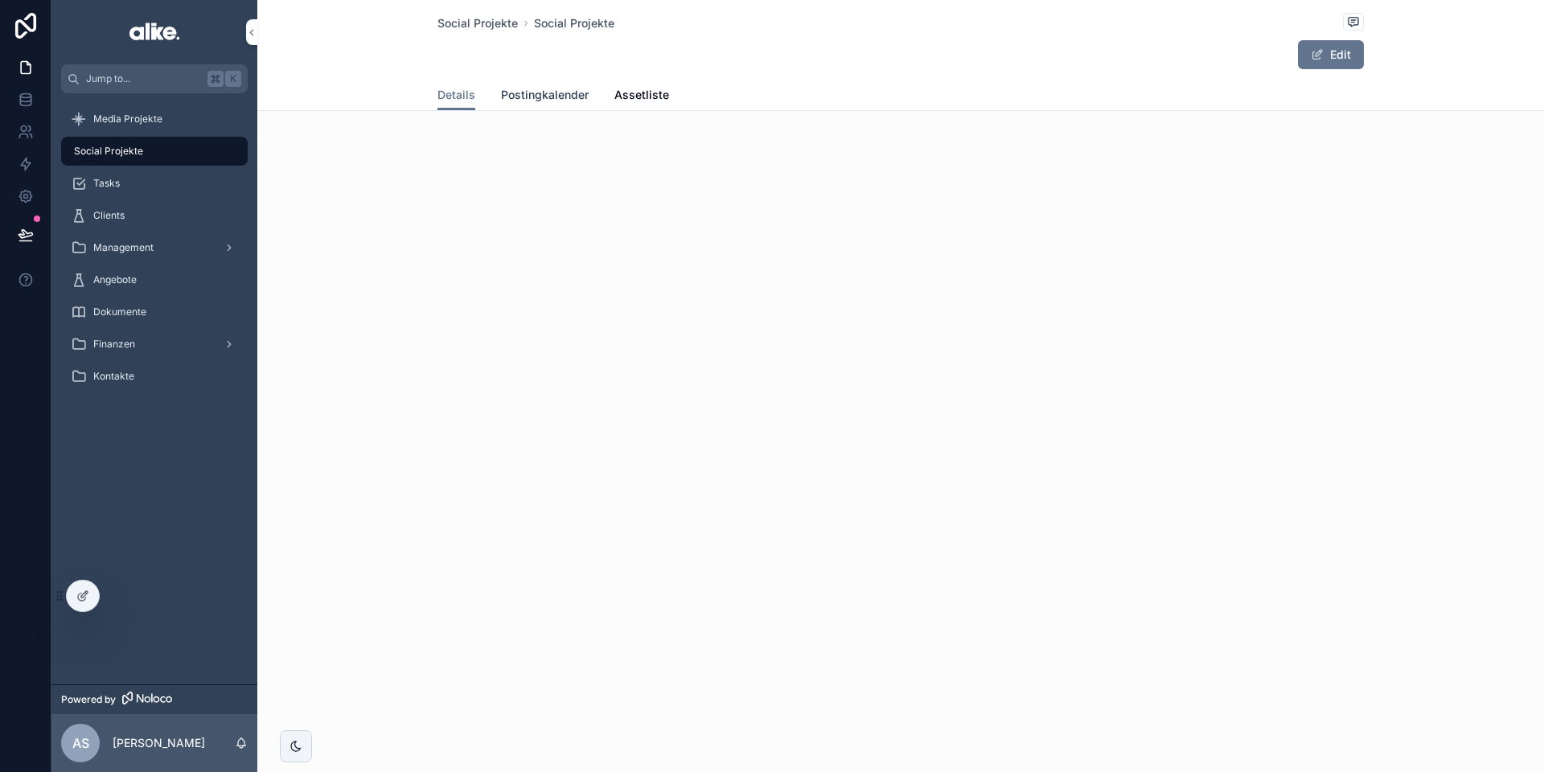
click at [543, 96] on span "Postingkalender" at bounding box center [545, 95] width 88 height 16
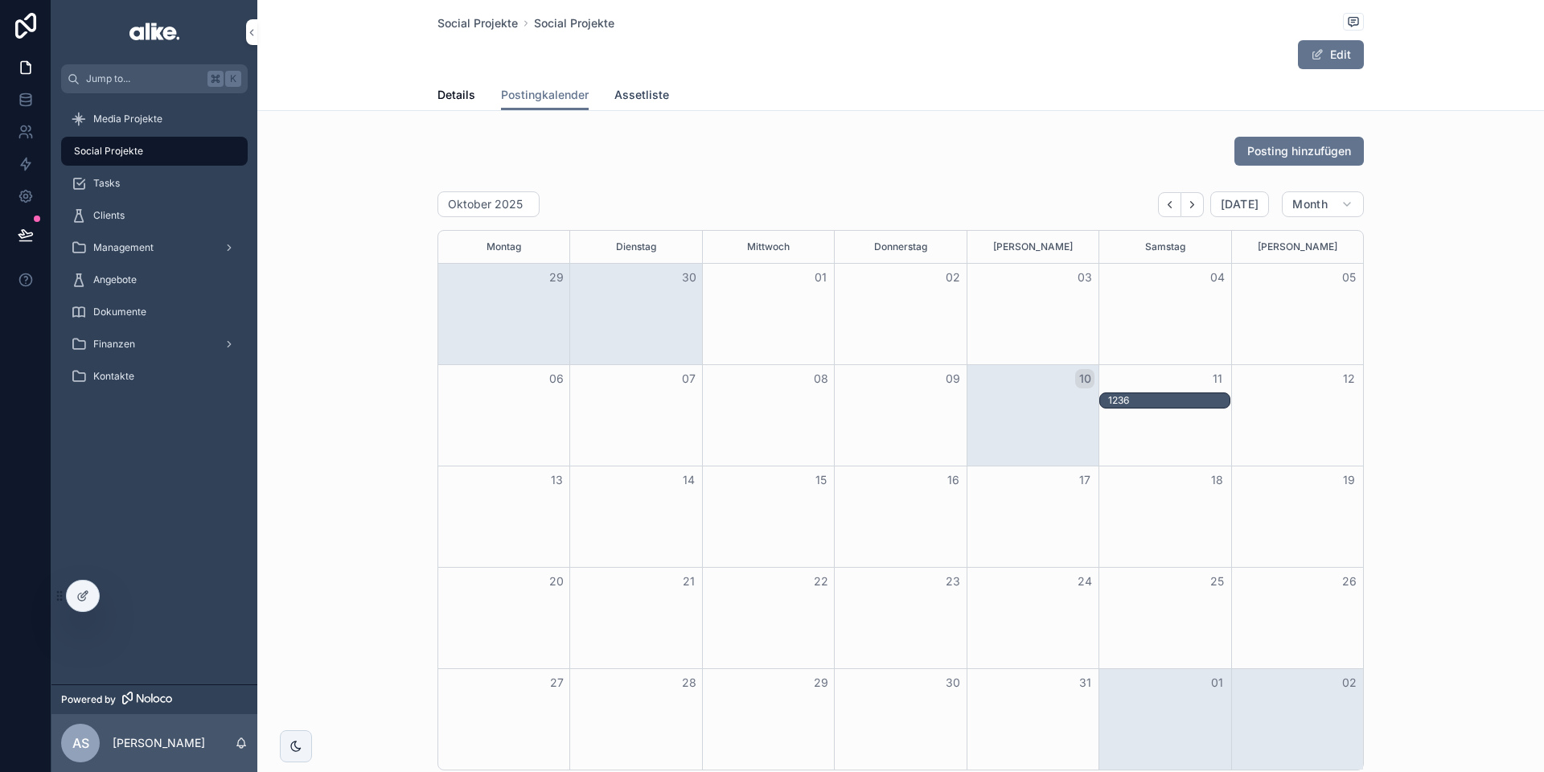
click at [647, 91] on span "Assetliste" at bounding box center [641, 95] width 55 height 16
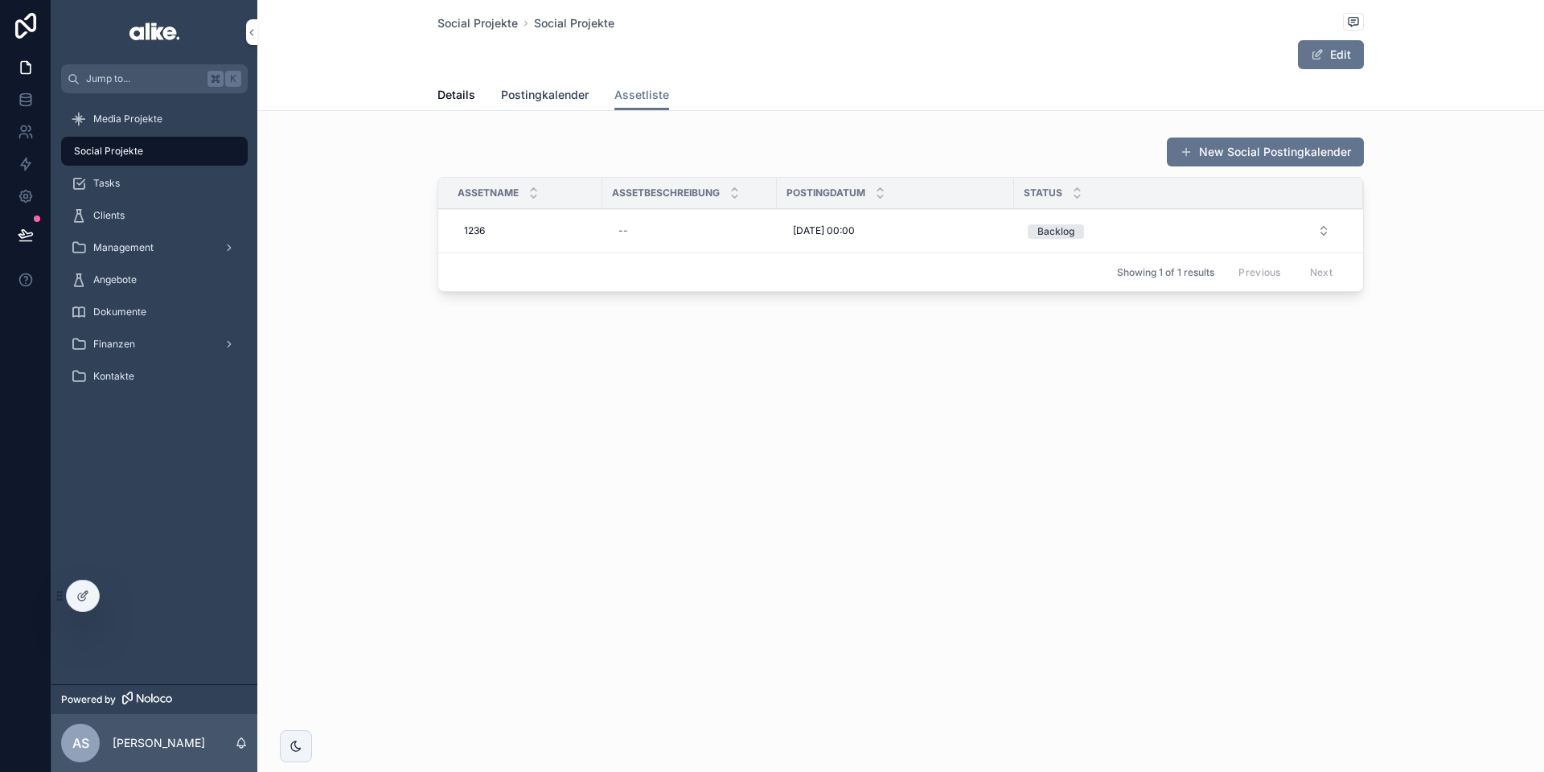
click at [561, 96] on span "Postingkalender" at bounding box center [545, 95] width 88 height 16
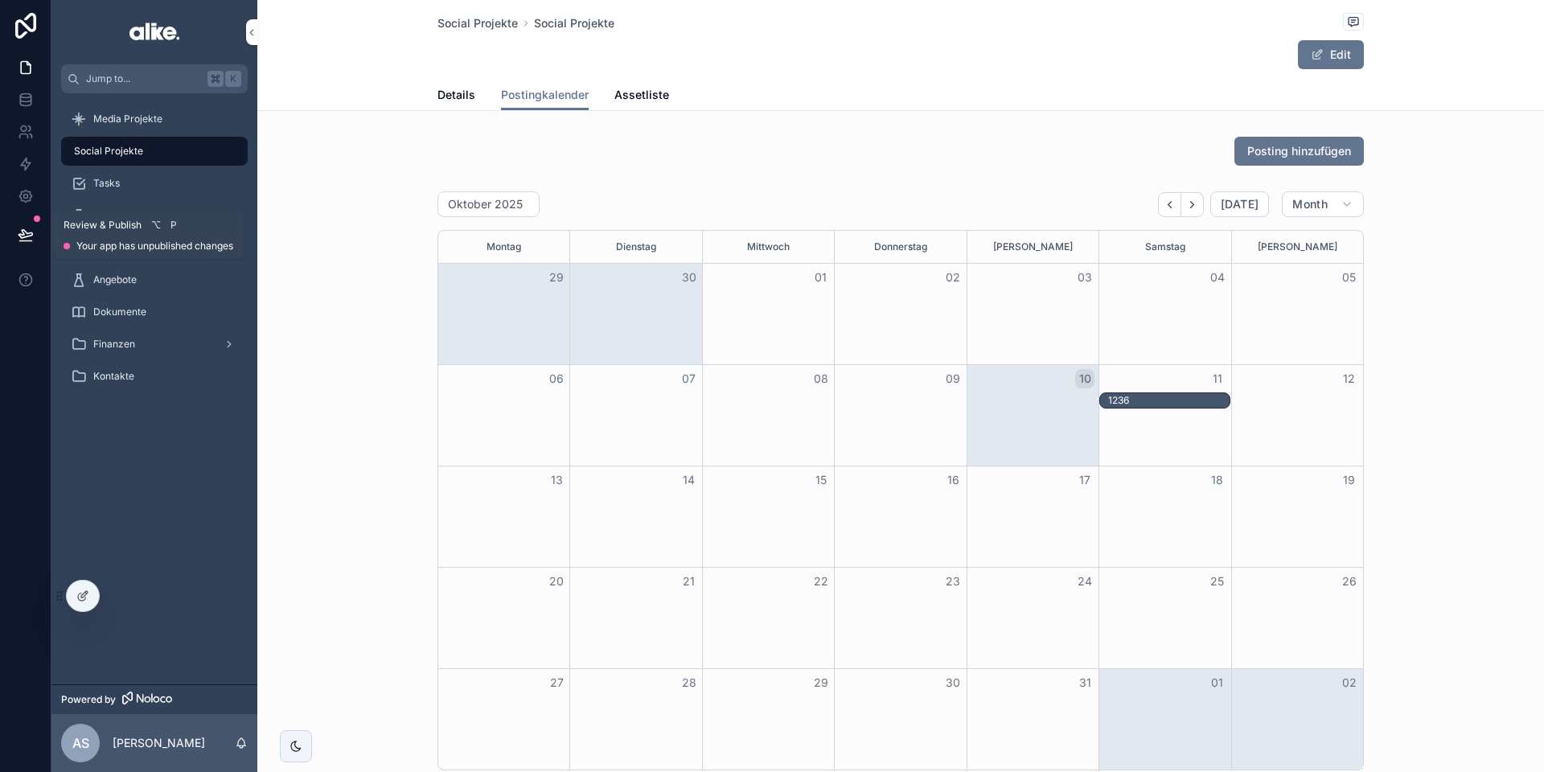
click at [24, 232] on icon at bounding box center [26, 235] width 16 height 16
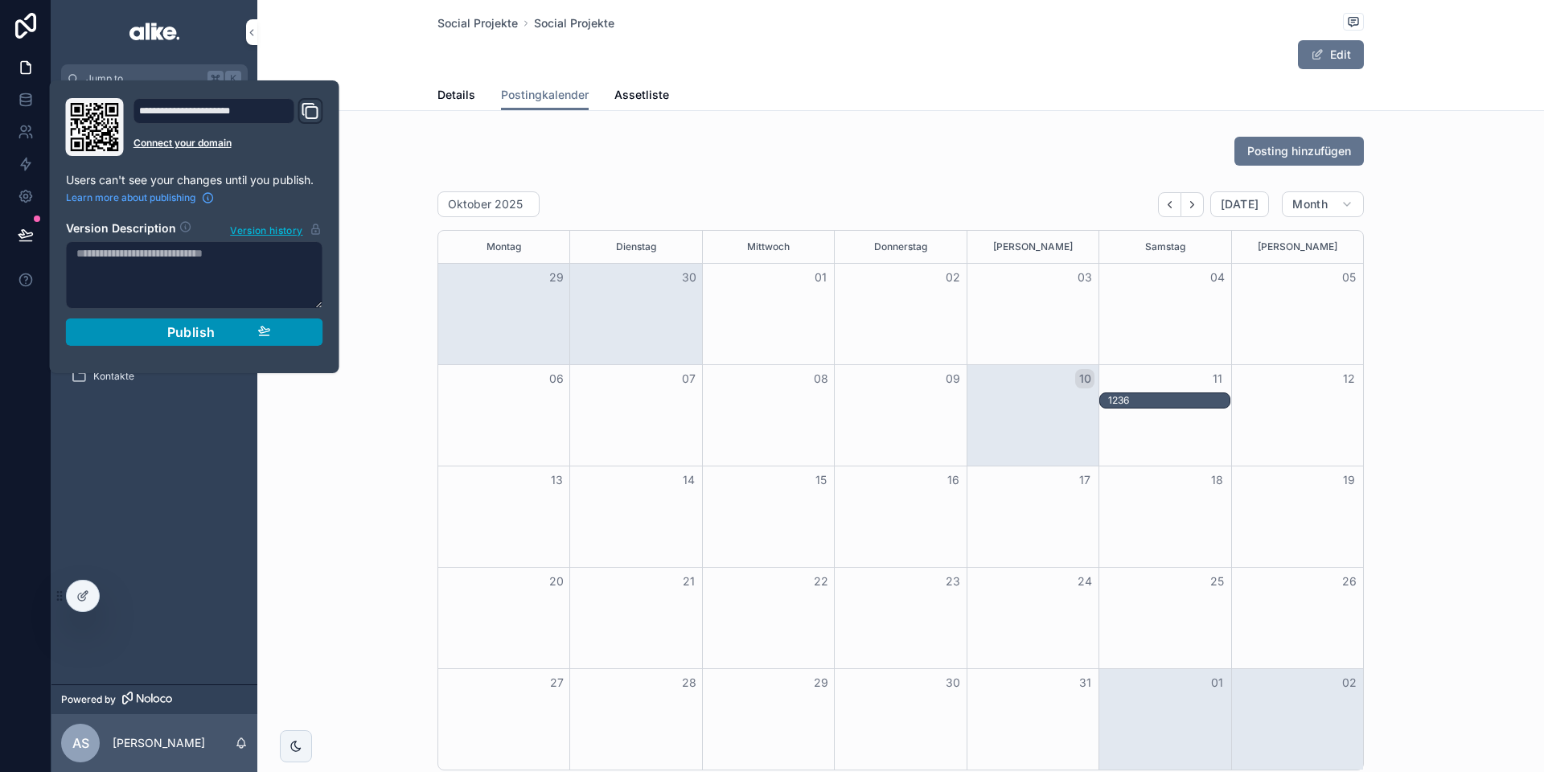
click at [152, 339] on div "Publish" at bounding box center [194, 332] width 153 height 16
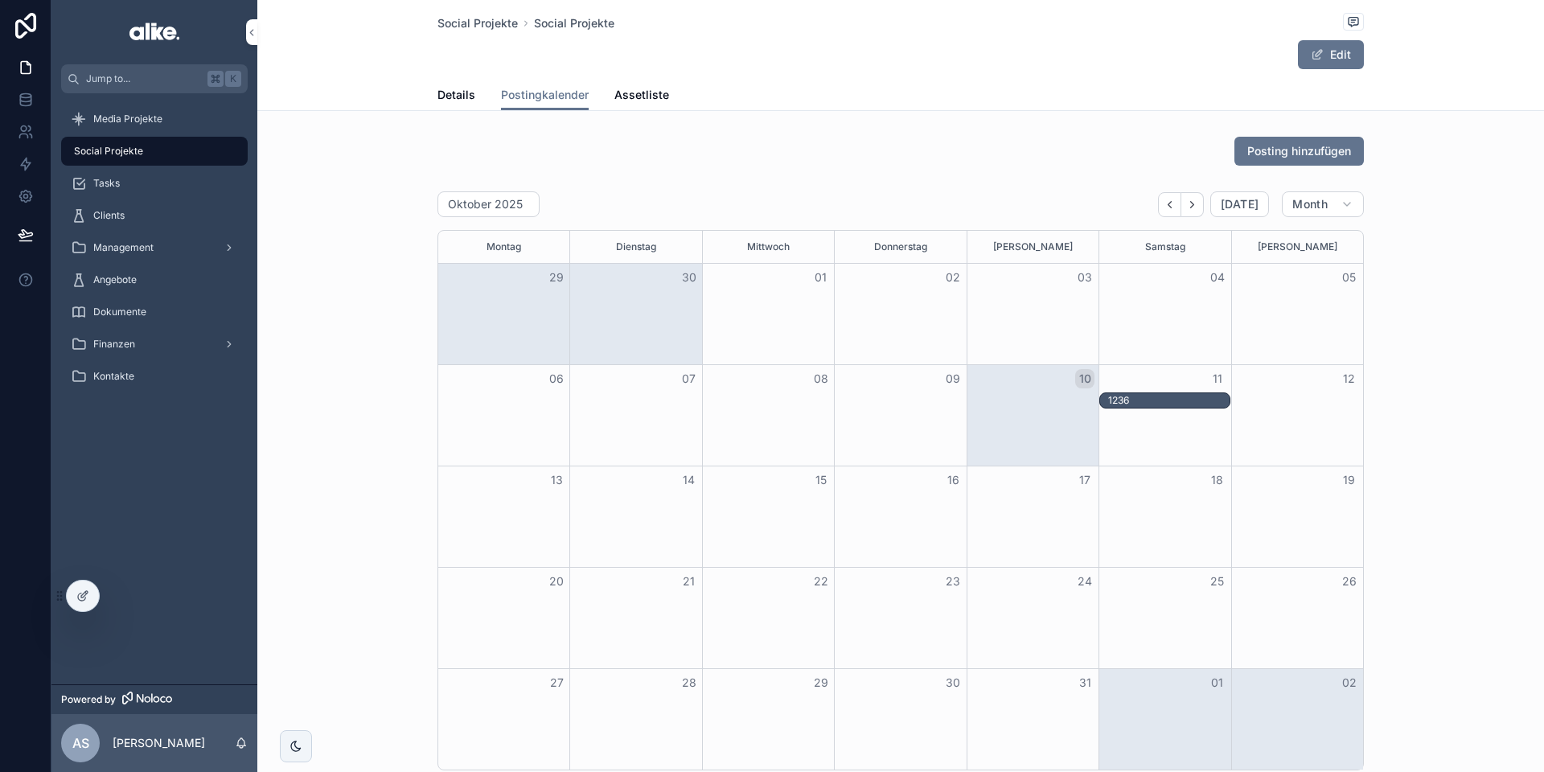
click at [462, 148] on div "Posting hinzufügen" at bounding box center [901, 151] width 927 height 29
click at [94, 602] on div at bounding box center [83, 596] width 32 height 31
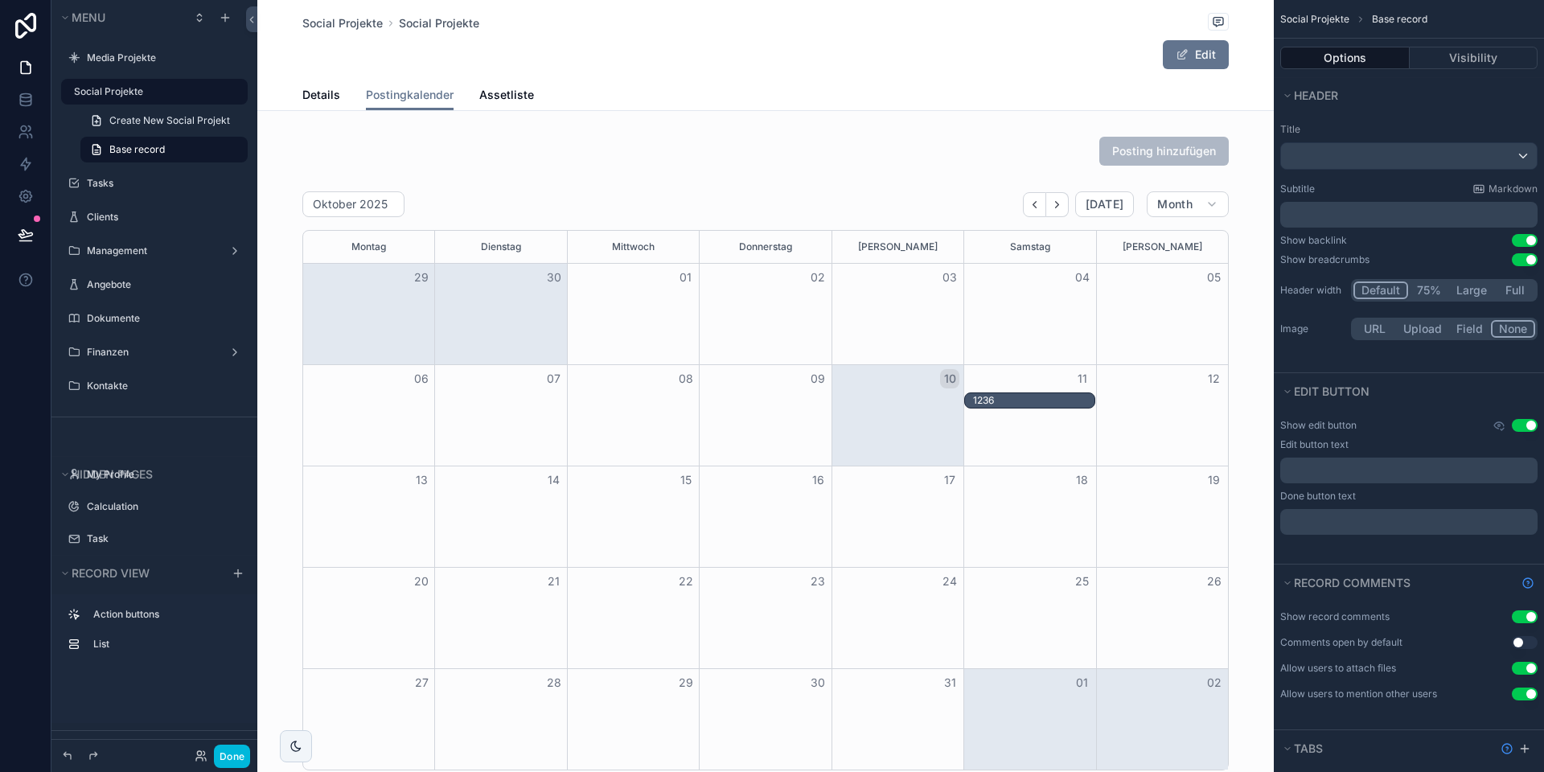
click at [807, 183] on div "Posting hinzufügen Oktober 2025 [DATE] Month Montag Dienstag Mittwoch Donnersta…" at bounding box center [765, 453] width 1017 height 647
click at [814, 166] on div "scrollable content" at bounding box center [765, 151] width 1017 height 42
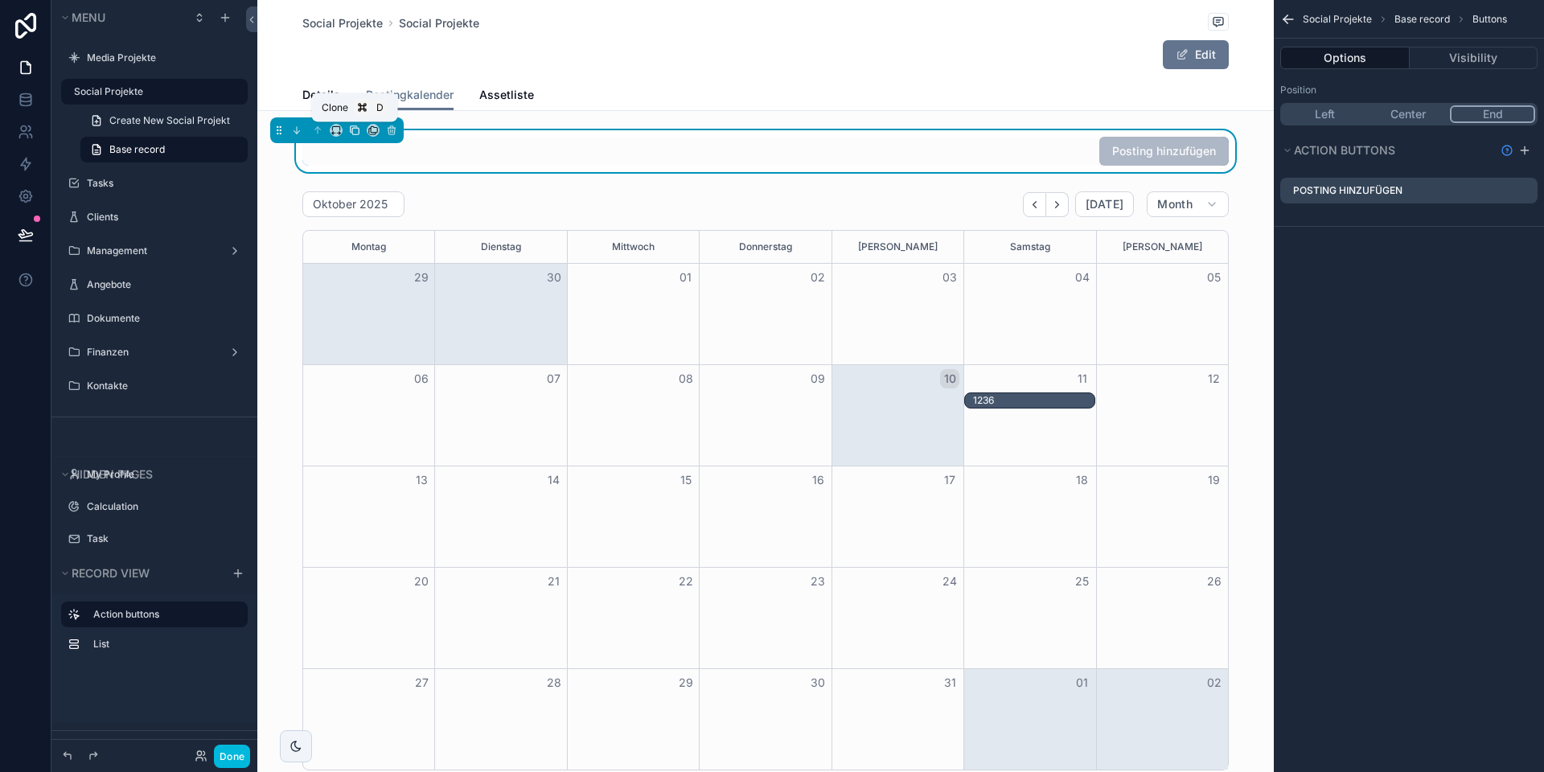
click at [354, 132] on icon "scrollable content" at bounding box center [354, 130] width 11 height 11
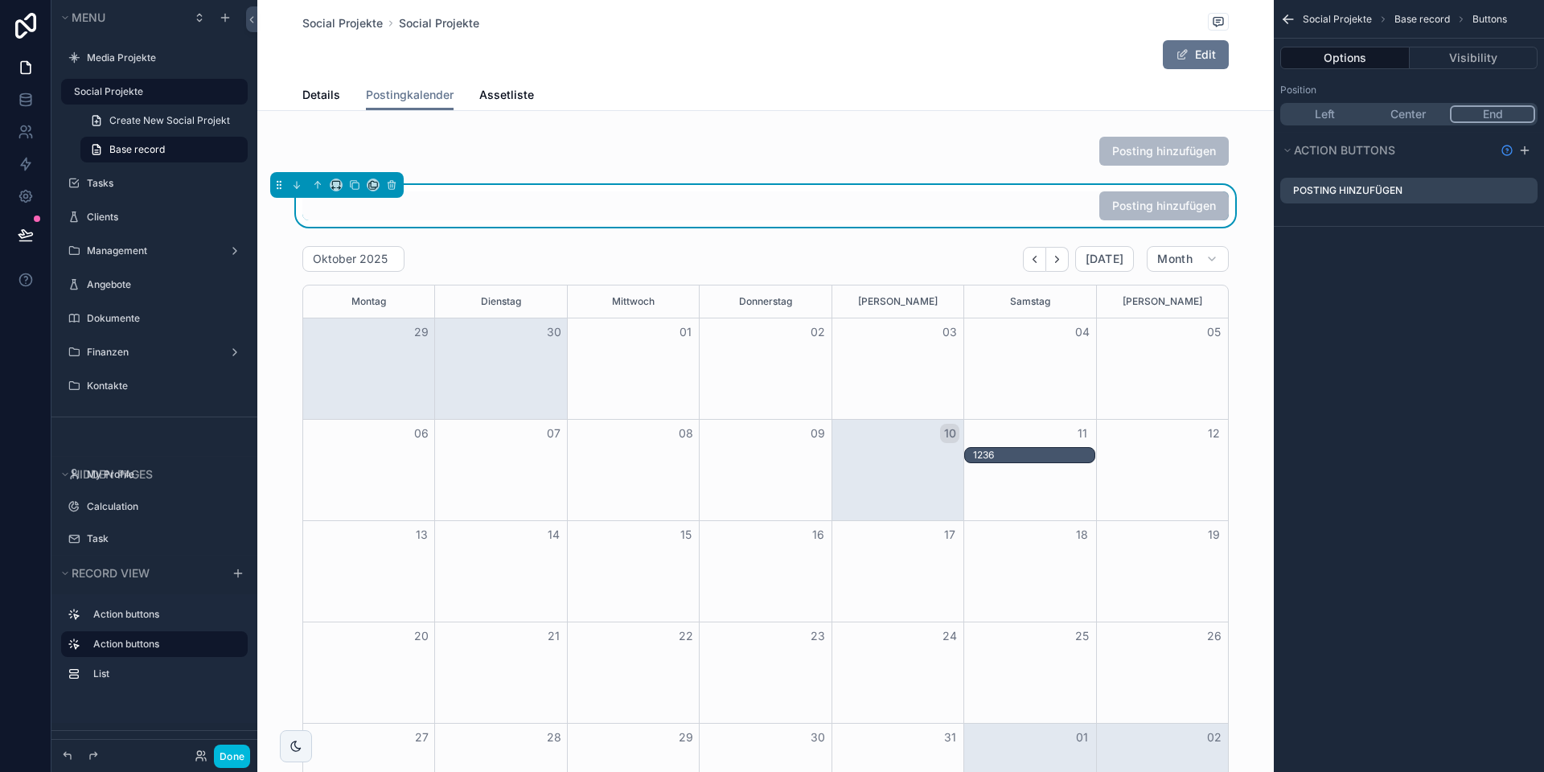
click at [894, 203] on div "Posting hinzufügen" at bounding box center [765, 205] width 927 height 29
click at [375, 186] on icon "scrollable content" at bounding box center [373, 184] width 11 height 11
click at [446, 307] on div "Assetliste" at bounding box center [432, 316] width 85 height 19
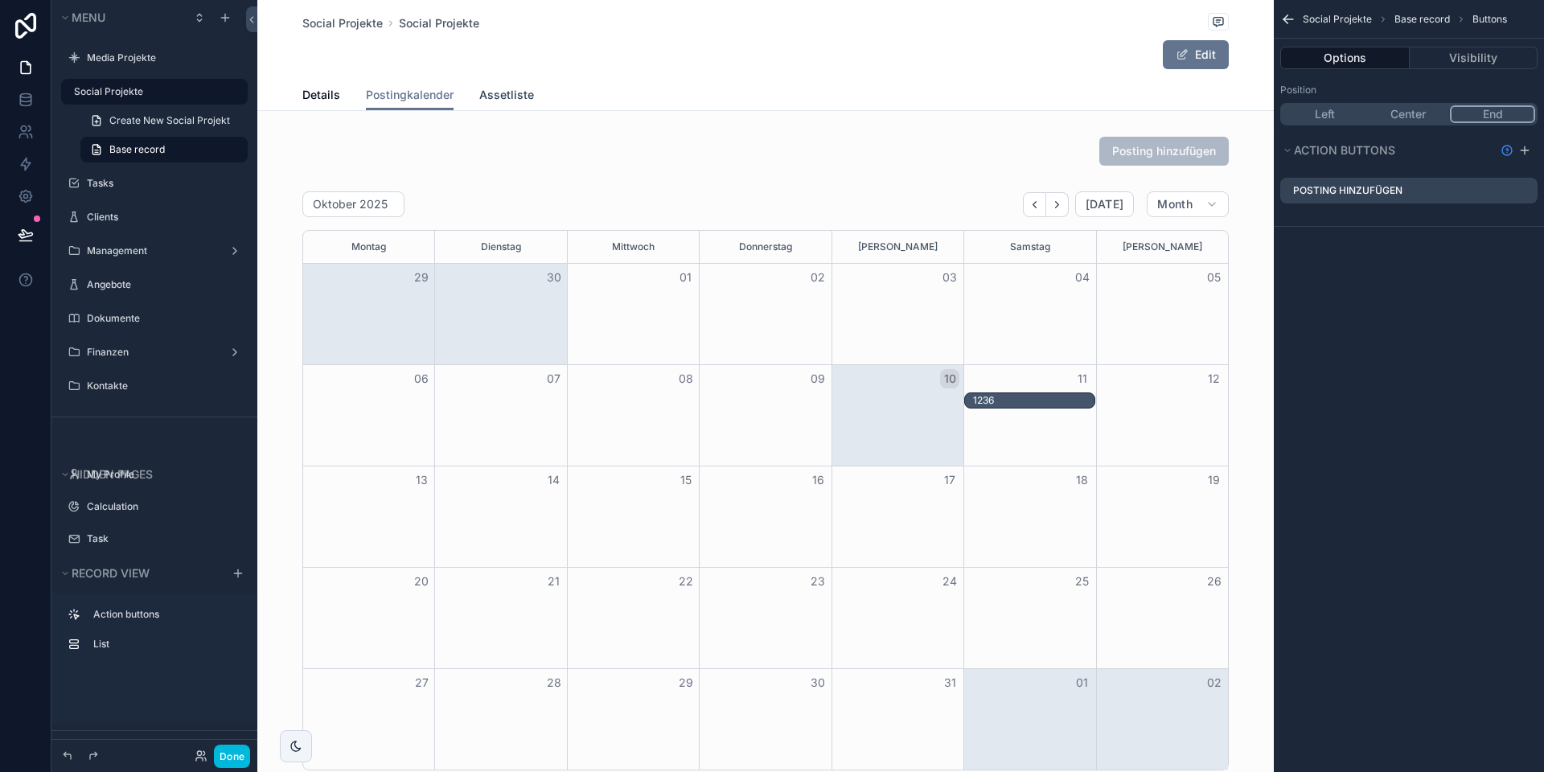
click at [508, 90] on span "Assetliste" at bounding box center [506, 95] width 55 height 16
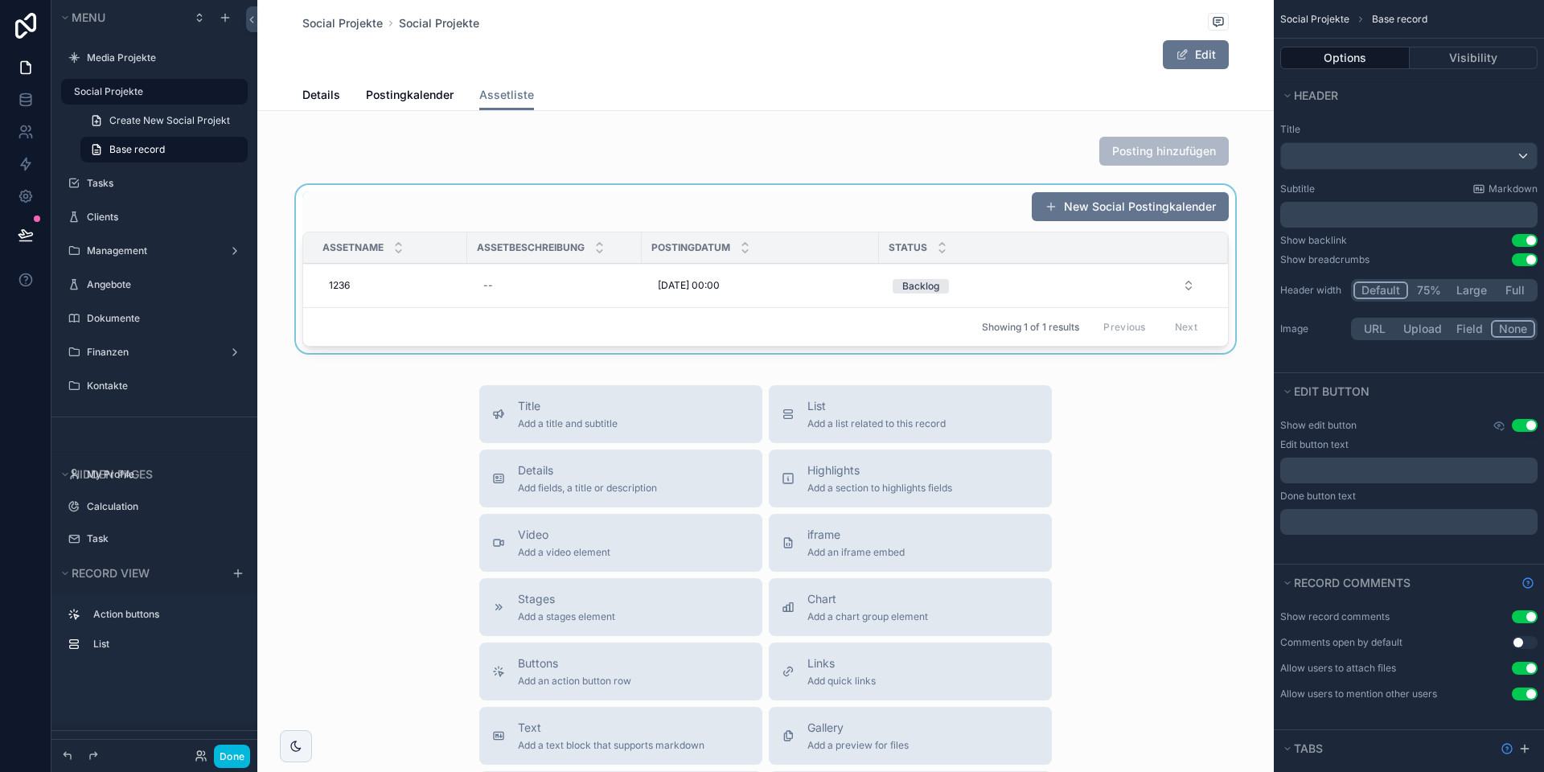
click at [823, 211] on div "scrollable content" at bounding box center [765, 272] width 1017 height 175
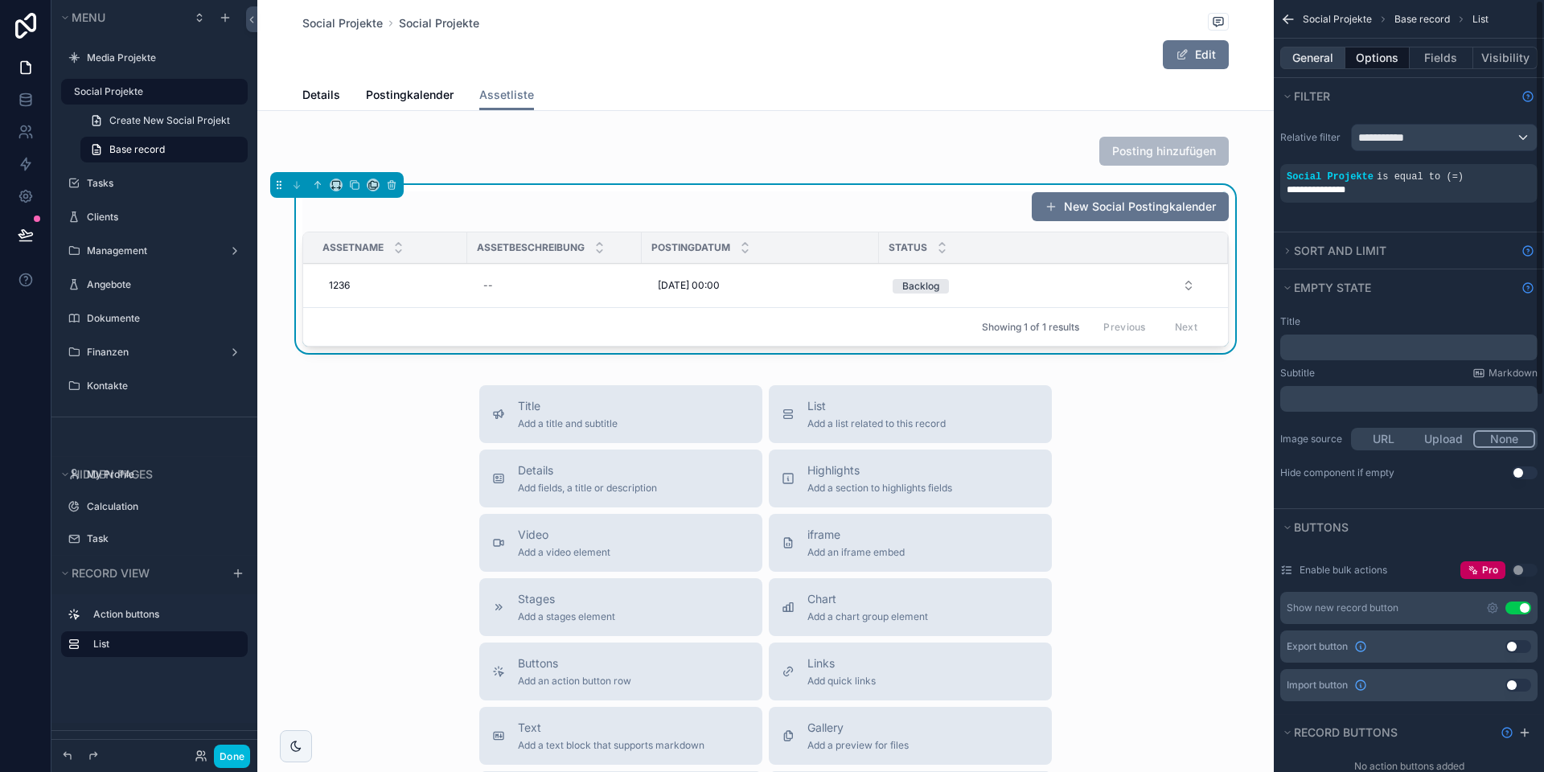
click at [1312, 51] on button "General" at bounding box center [1312, 58] width 65 height 23
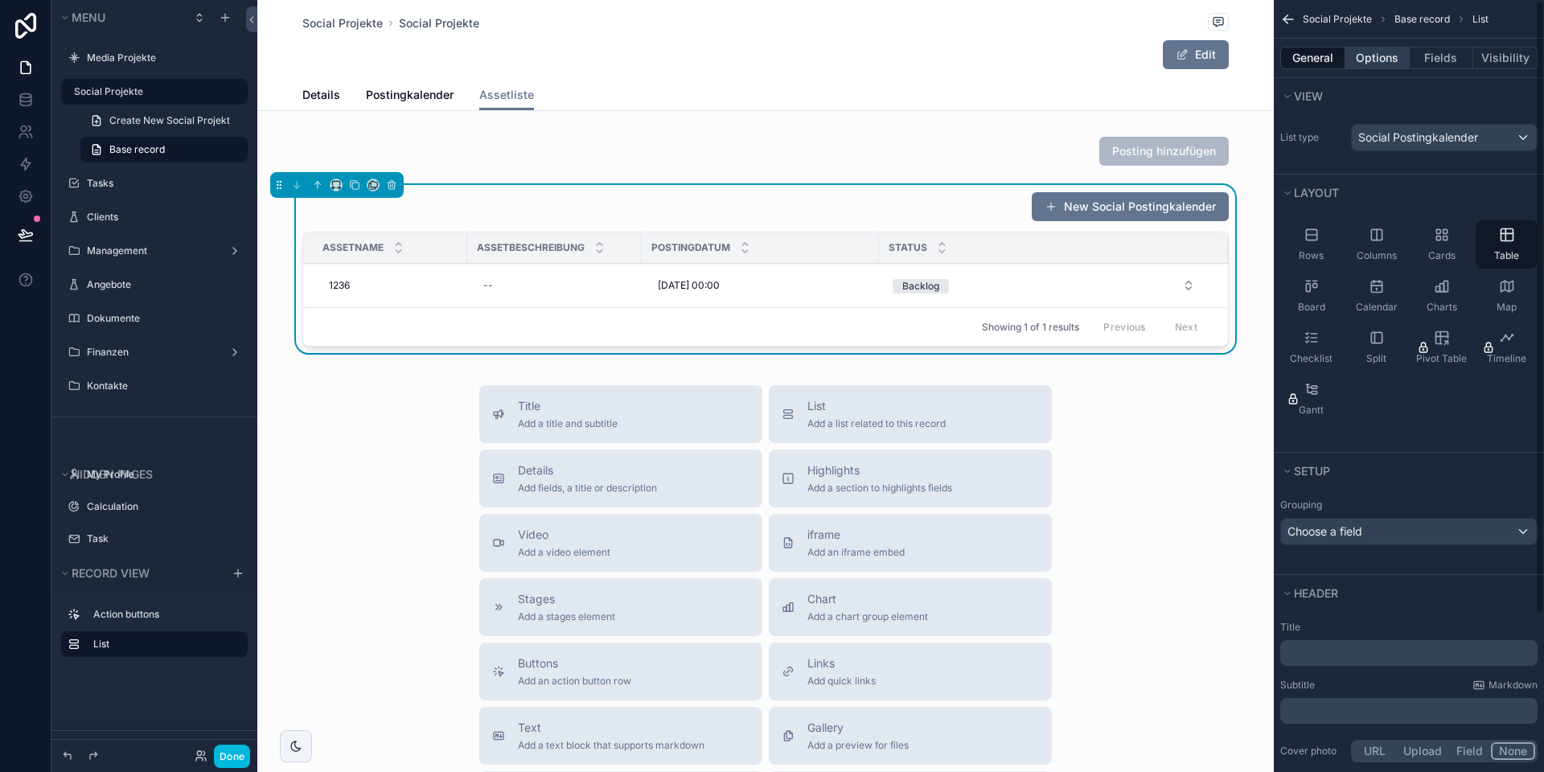
click at [1378, 58] on button "Options" at bounding box center [1378, 58] width 64 height 23
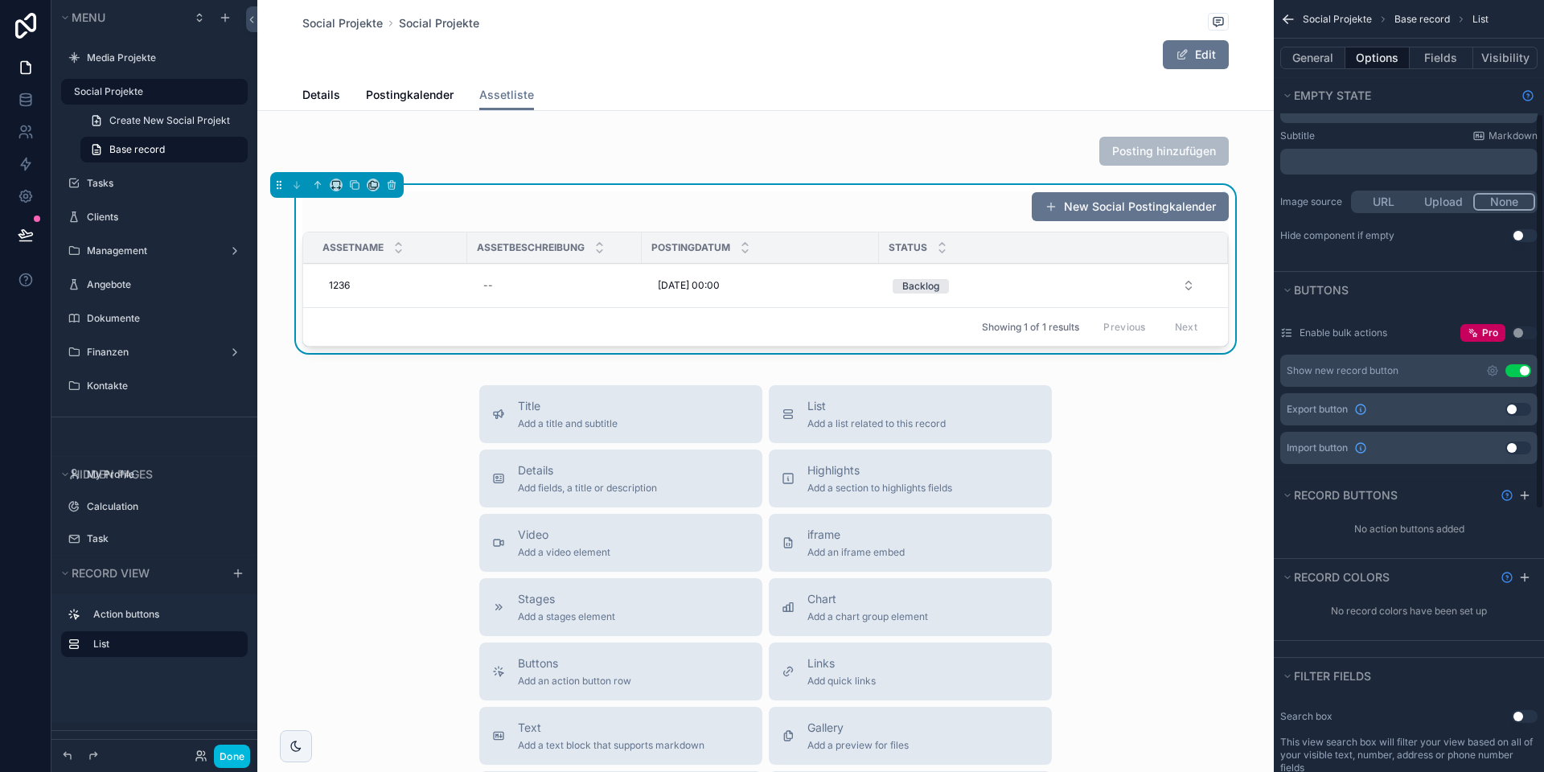
scroll to position [245, 0]
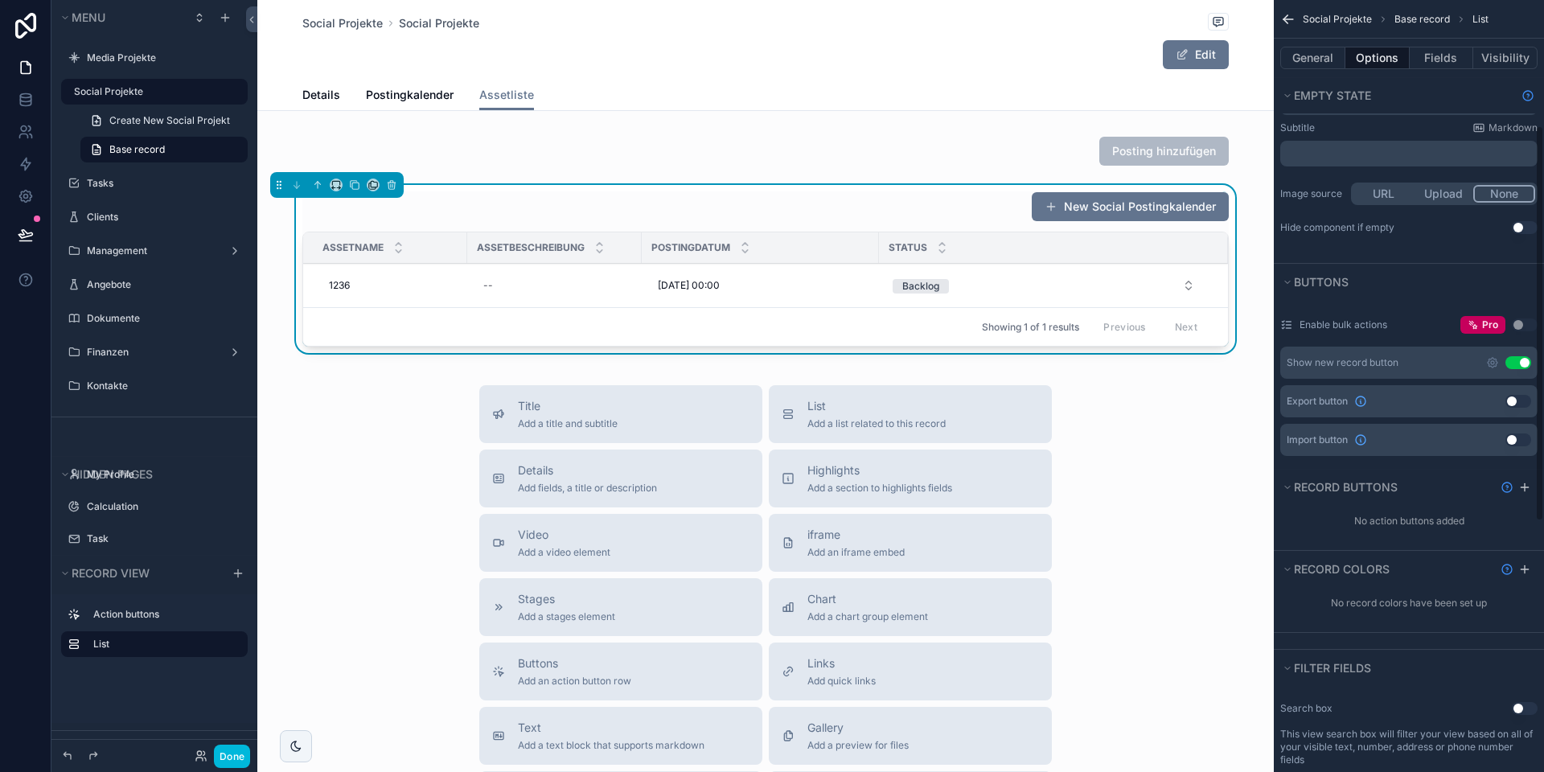
click at [1522, 364] on button "Use setting" at bounding box center [1519, 362] width 26 height 13
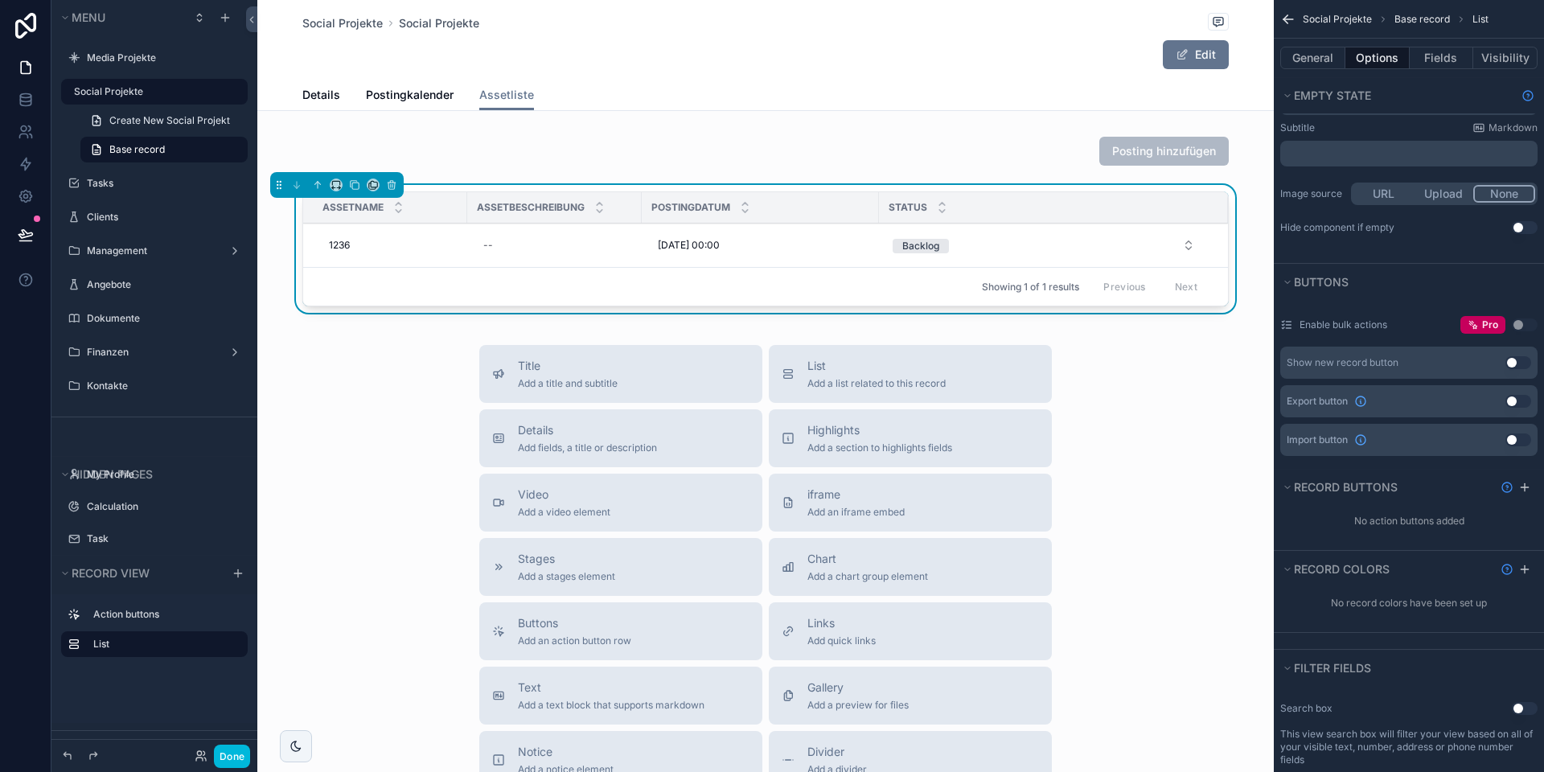
scroll to position [2, 0]
click at [233, 753] on button "Done" at bounding box center [232, 756] width 36 height 23
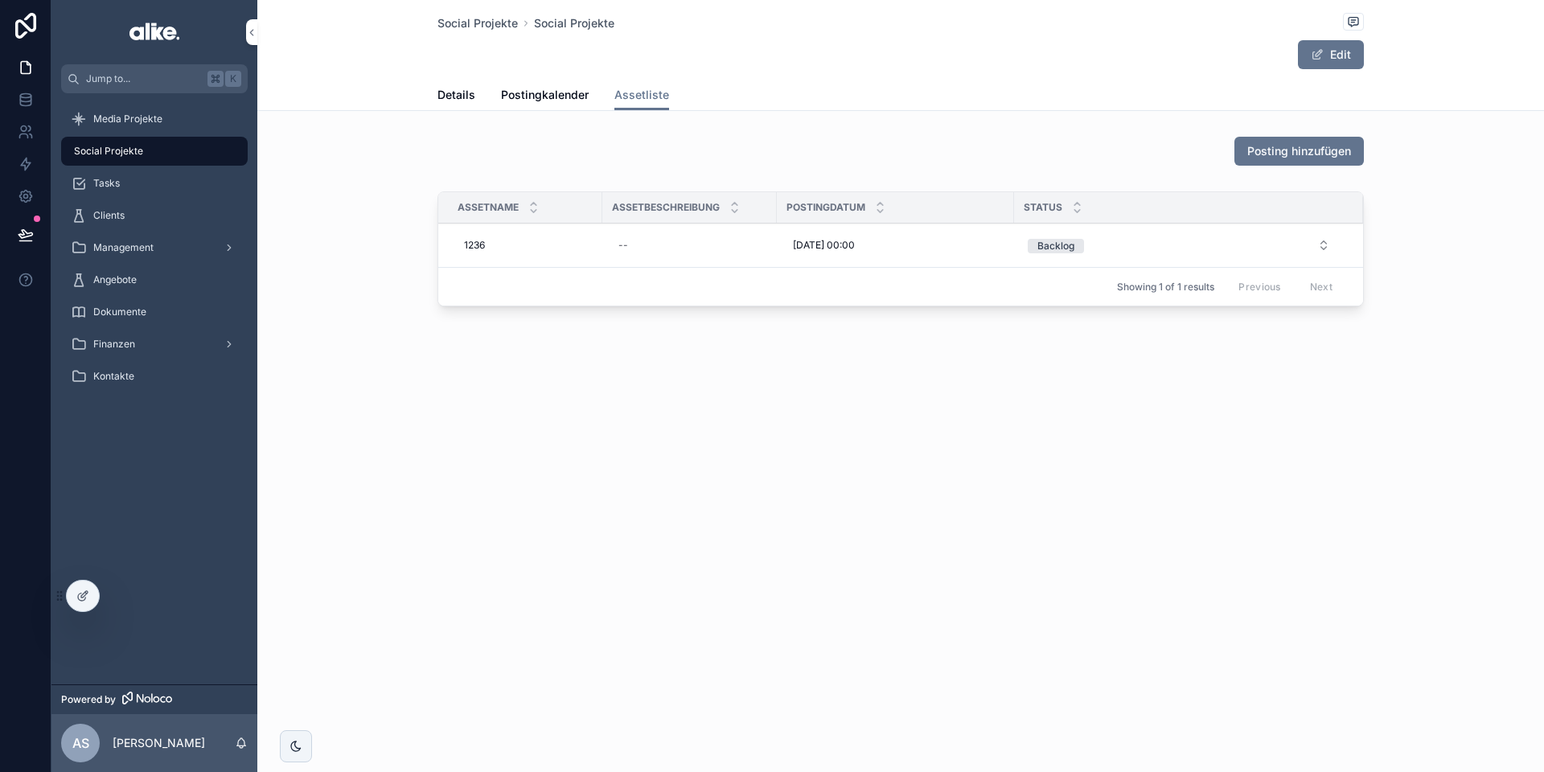
scroll to position [0, 0]
click at [551, 92] on span "Postingkalender" at bounding box center [545, 95] width 88 height 16
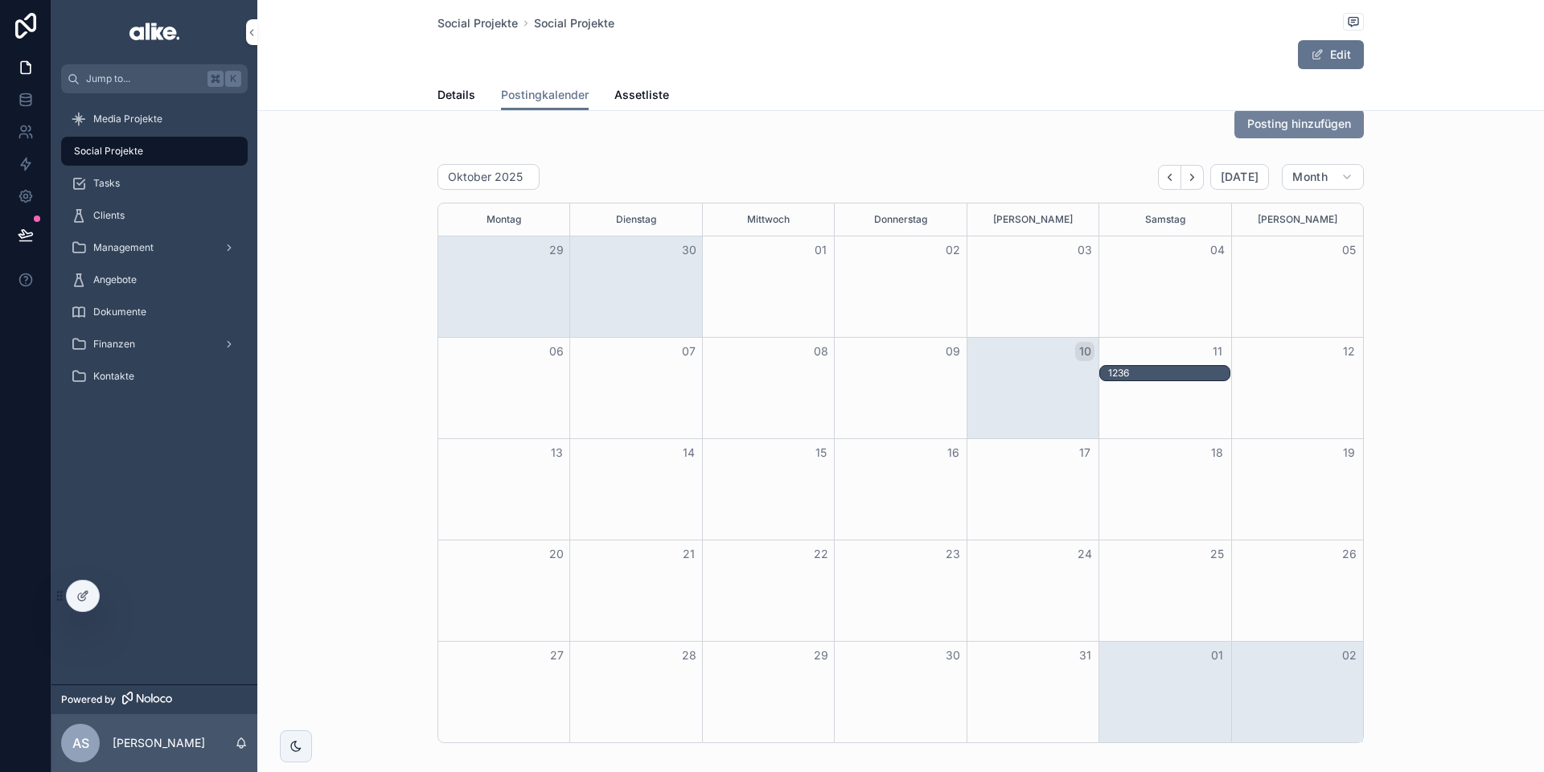
scroll to position [26, 0]
click at [639, 96] on span "Assetliste" at bounding box center [641, 95] width 55 height 16
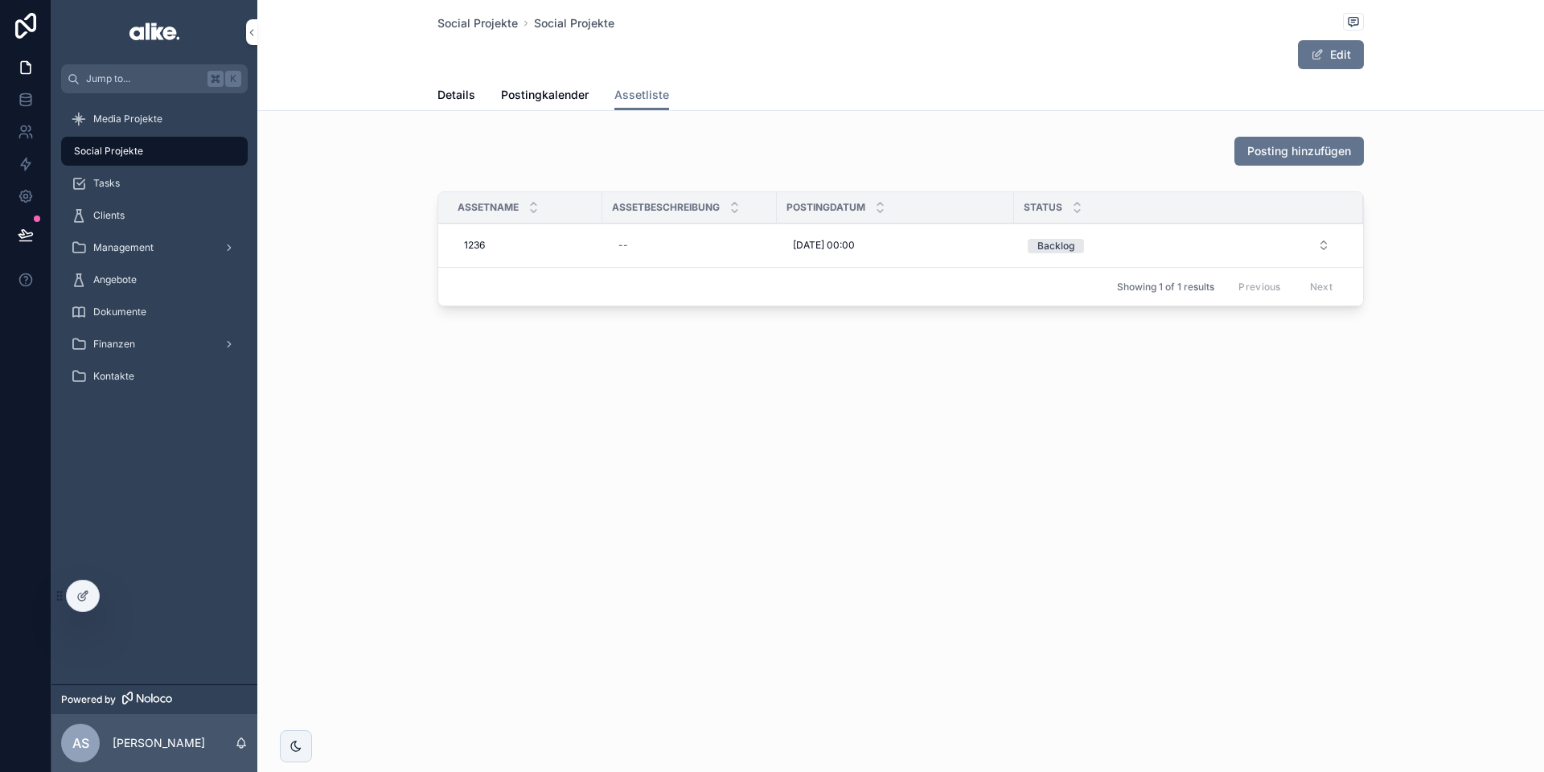
drag, startPoint x: 80, startPoint y: 593, endPoint x: 101, endPoint y: 593, distance: 20.1
click at [80, 594] on icon at bounding box center [81, 597] width 7 height 7
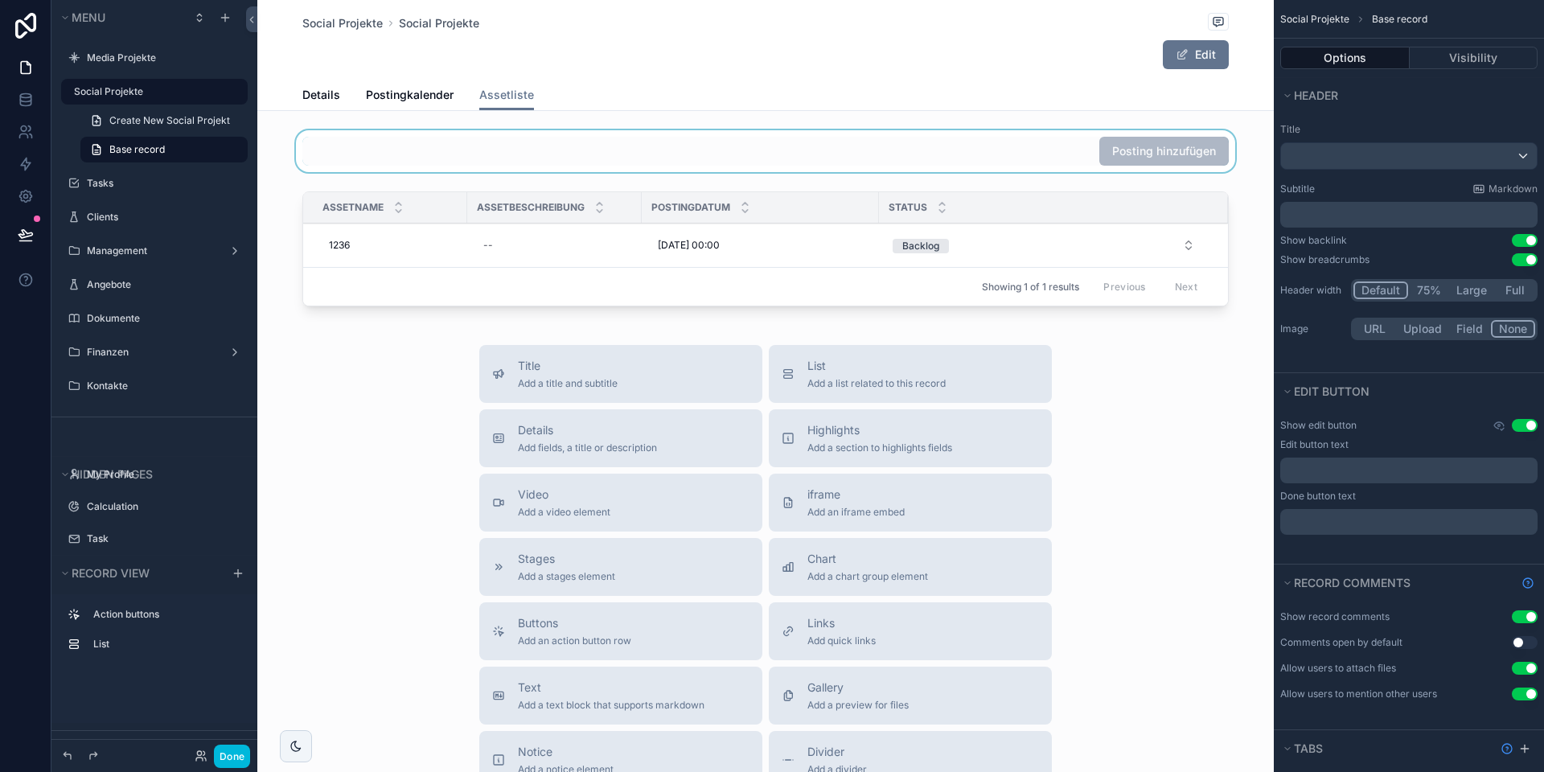
click at [1013, 146] on div "scrollable content" at bounding box center [765, 151] width 1017 height 42
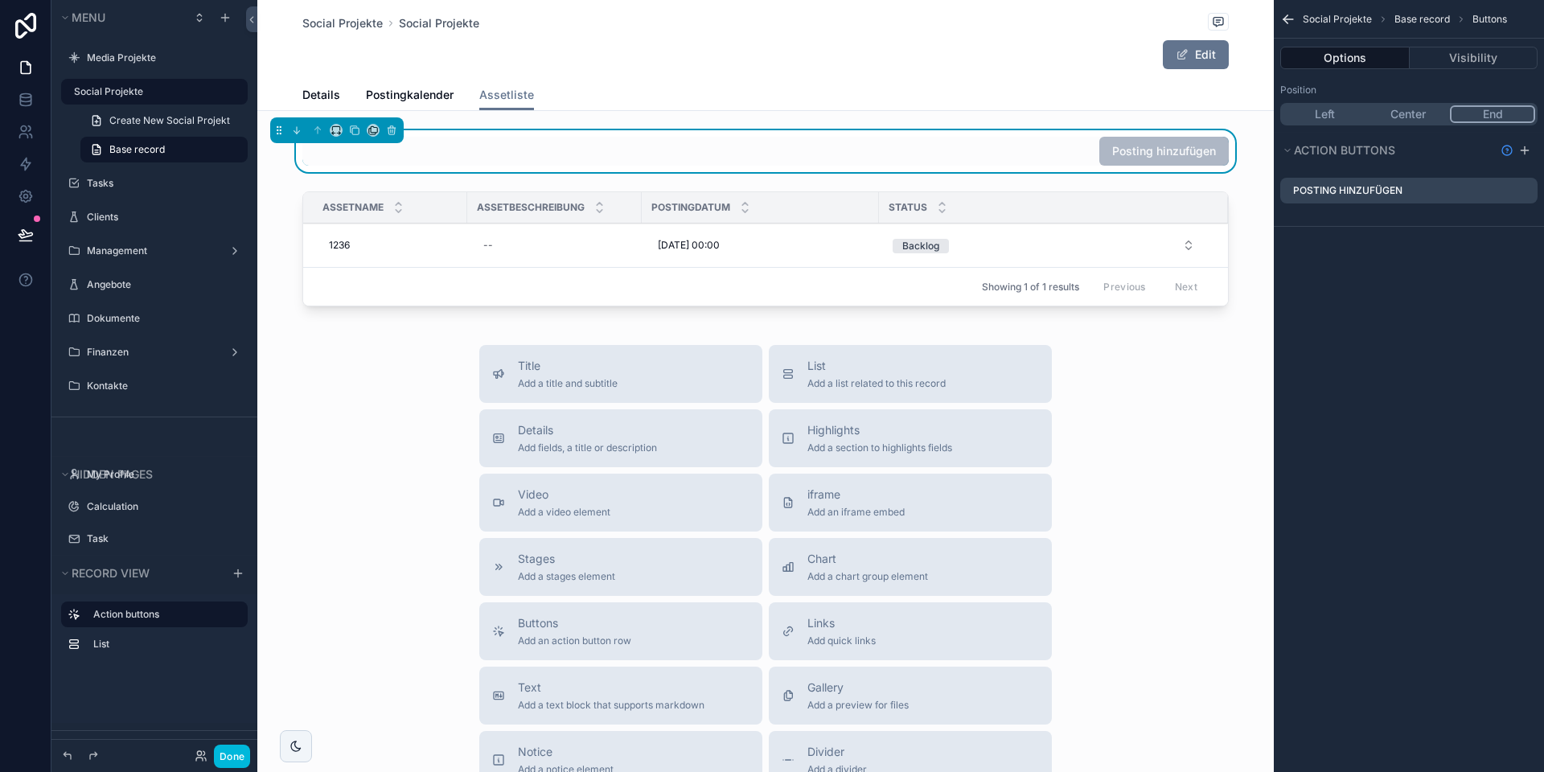
click at [0, 0] on icon "scrollable content" at bounding box center [0, 0] width 0 height 0
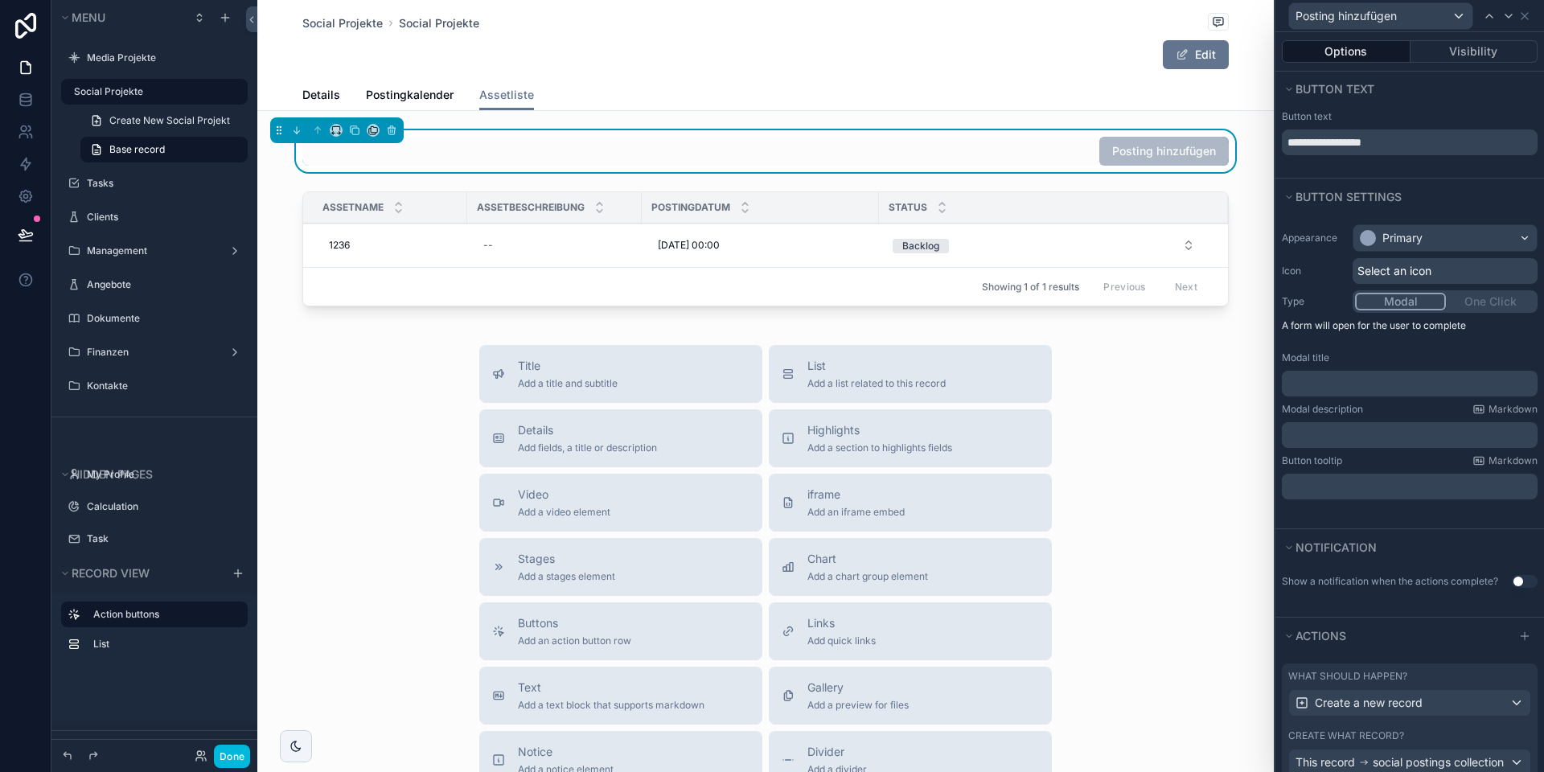
click at [1485, 301] on div "Modal One Click" at bounding box center [1445, 301] width 185 height 23
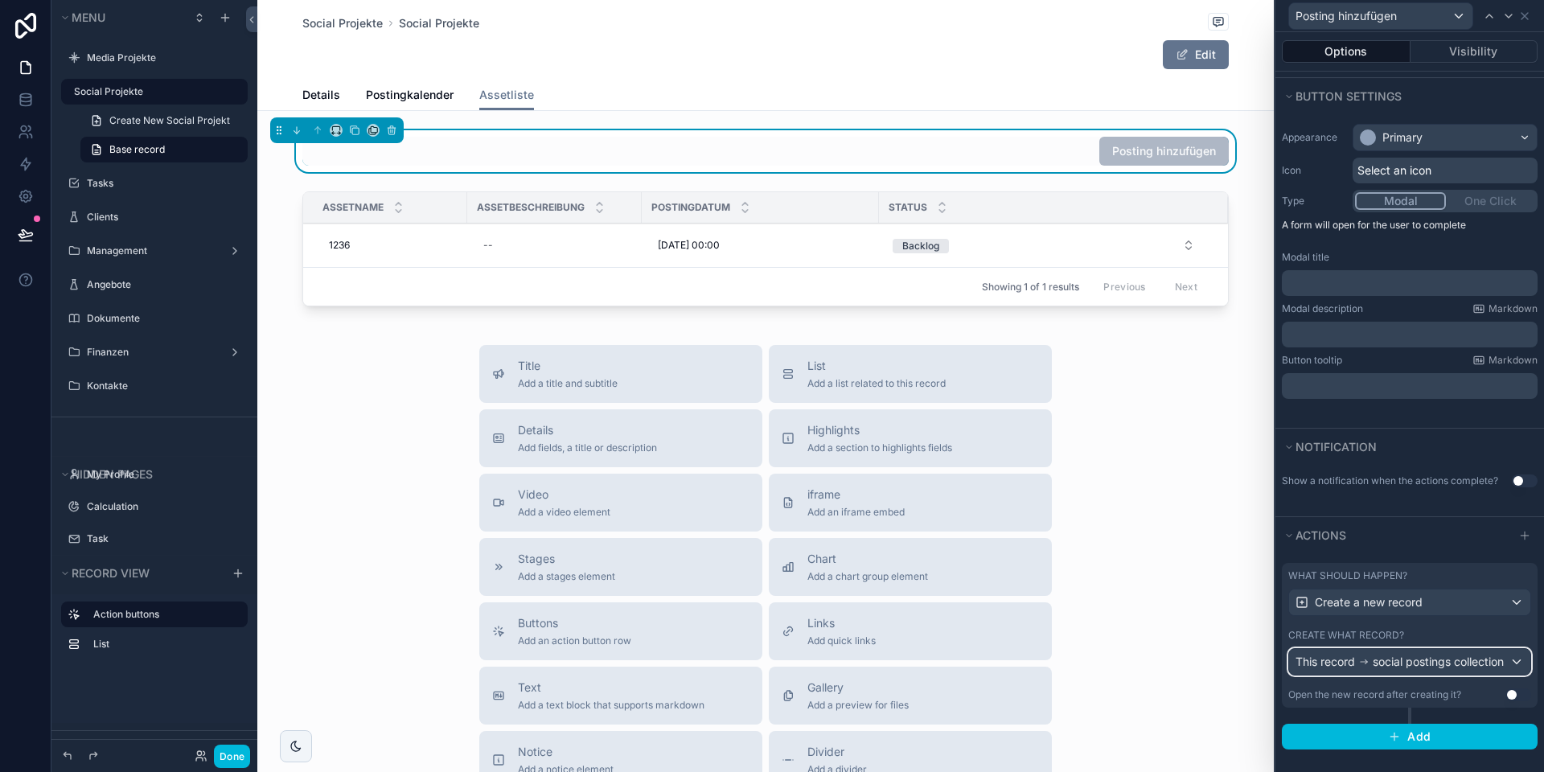
click at [1385, 660] on span "social postings collection" at bounding box center [1438, 662] width 131 height 16
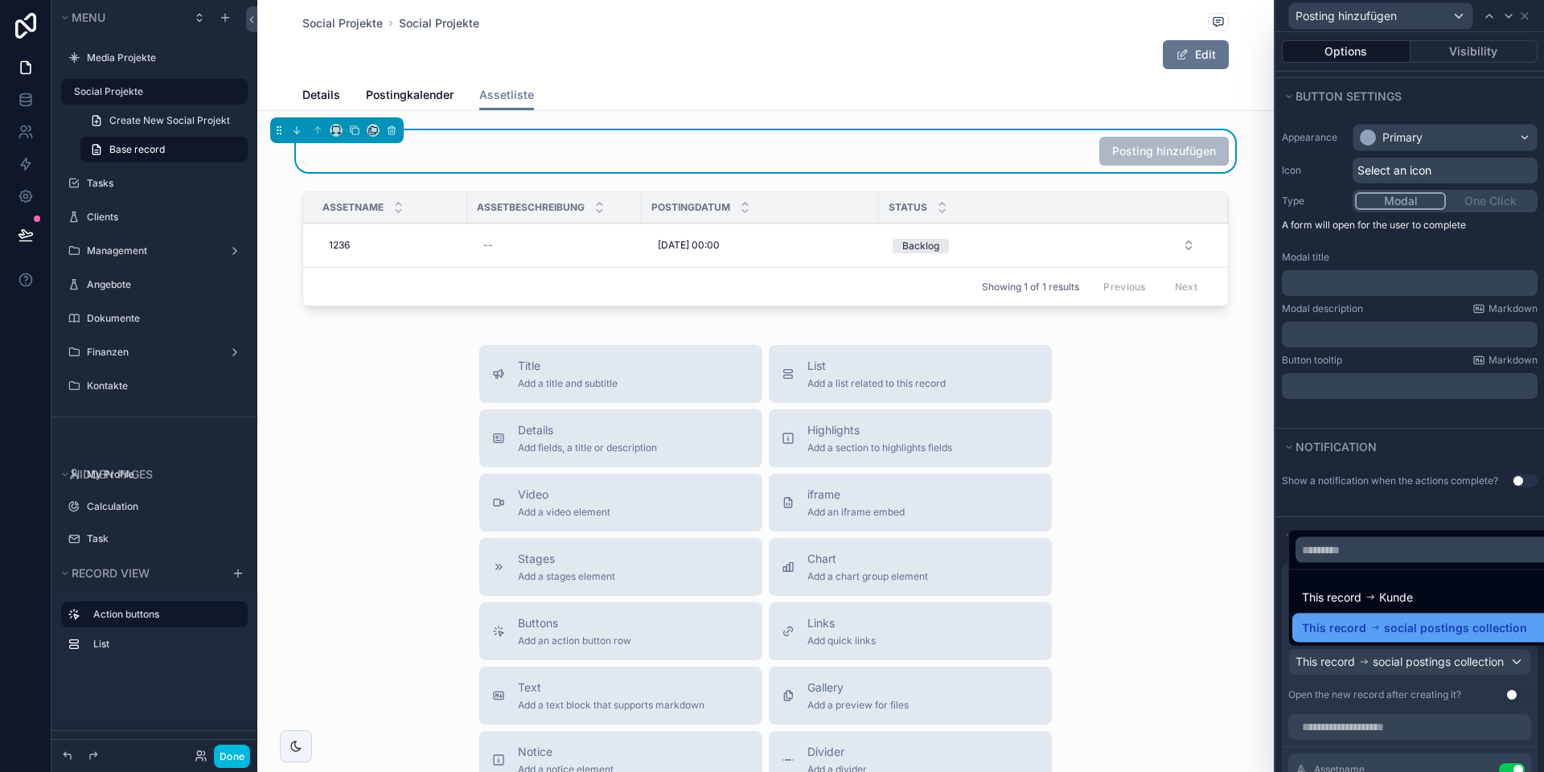
click at [1379, 627] on div "This record social postings collection" at bounding box center [1414, 627] width 225 height 19
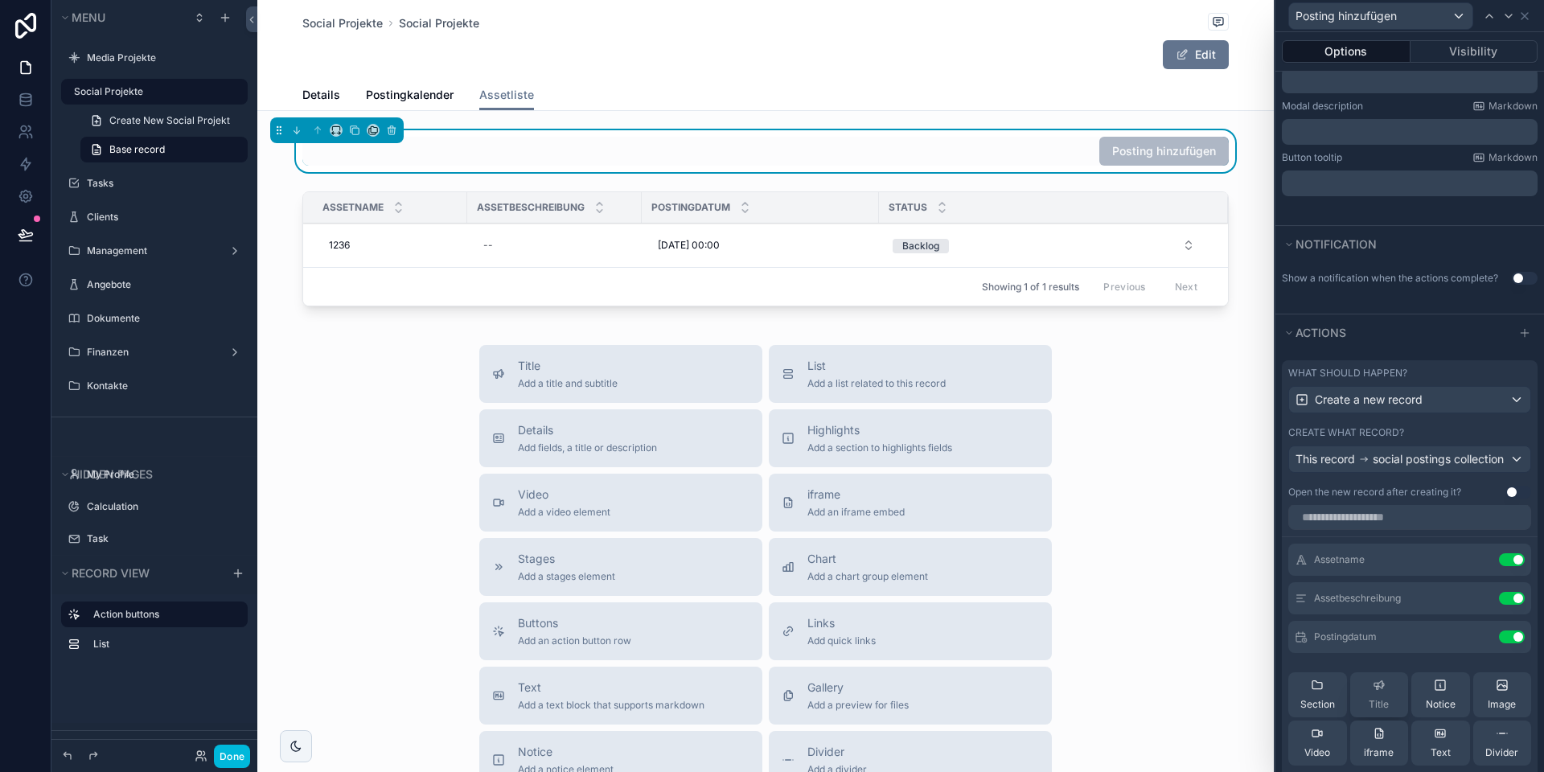
scroll to position [5, 0]
click at [0, 0] on icon at bounding box center [0, 0] width 0 height 0
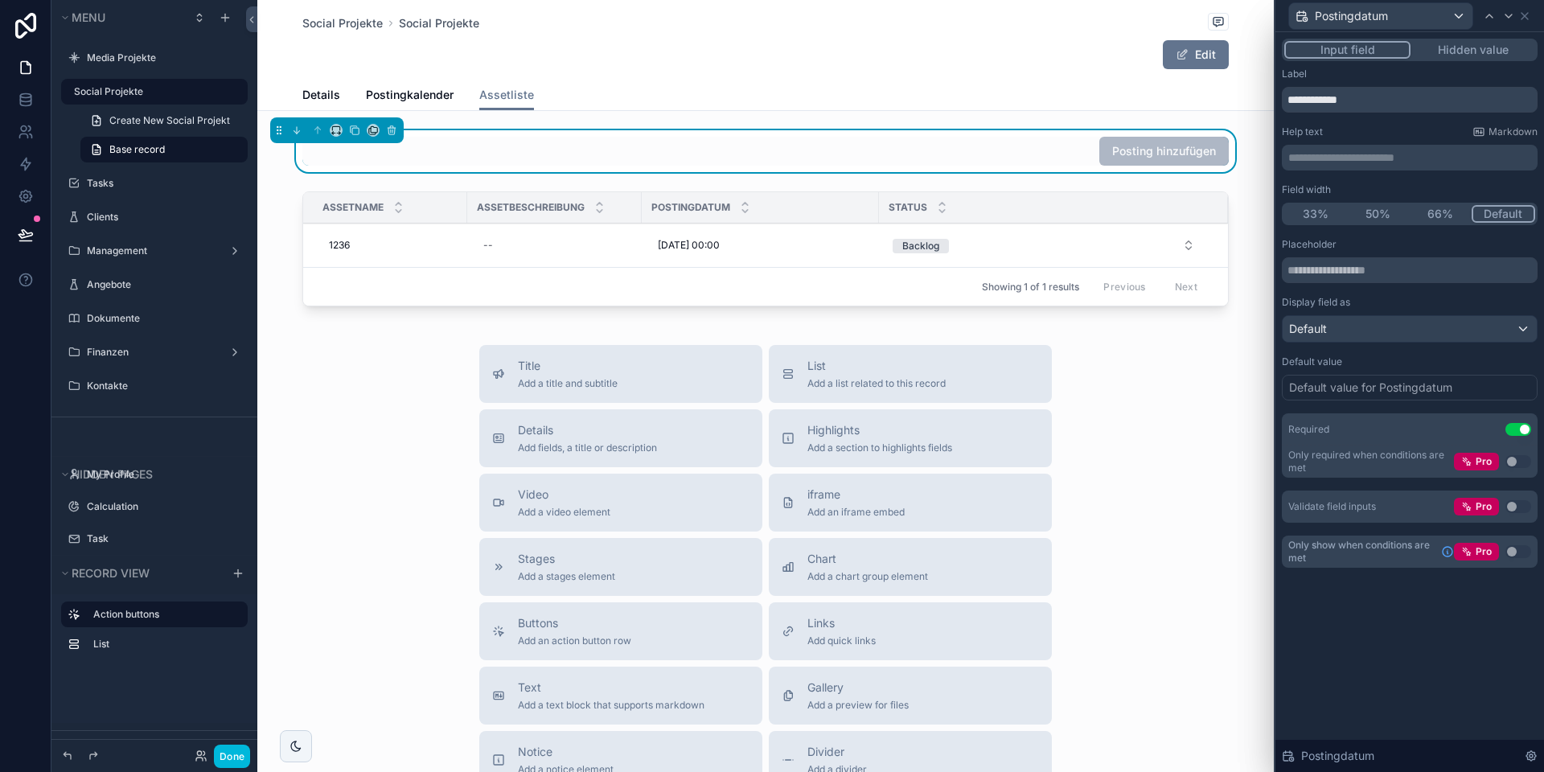
click at [1520, 420] on div "Required Use setting" at bounding box center [1410, 429] width 256 height 32
click at [1518, 429] on button "Use setting" at bounding box center [1519, 429] width 26 height 13
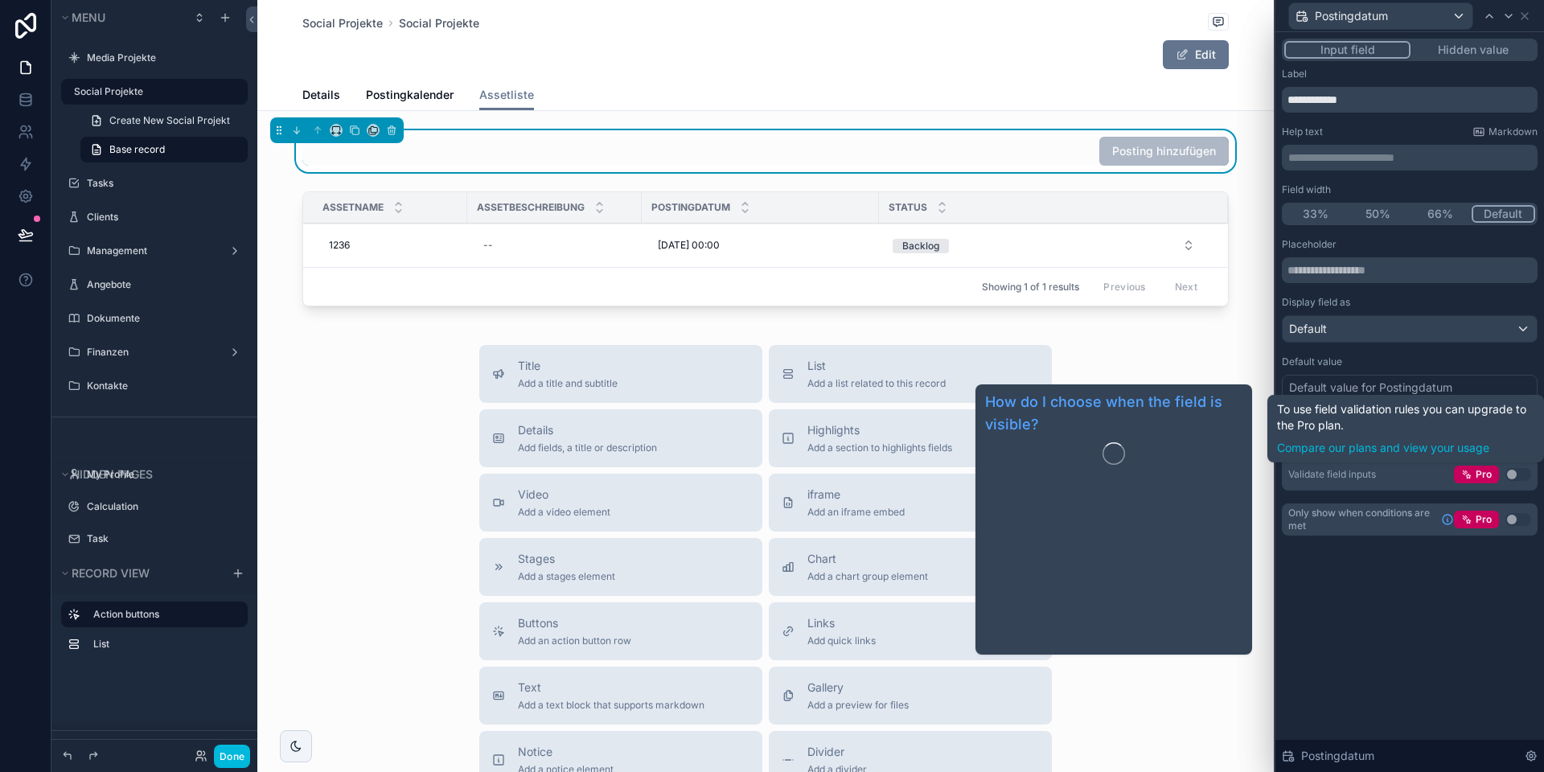
scroll to position [1, 0]
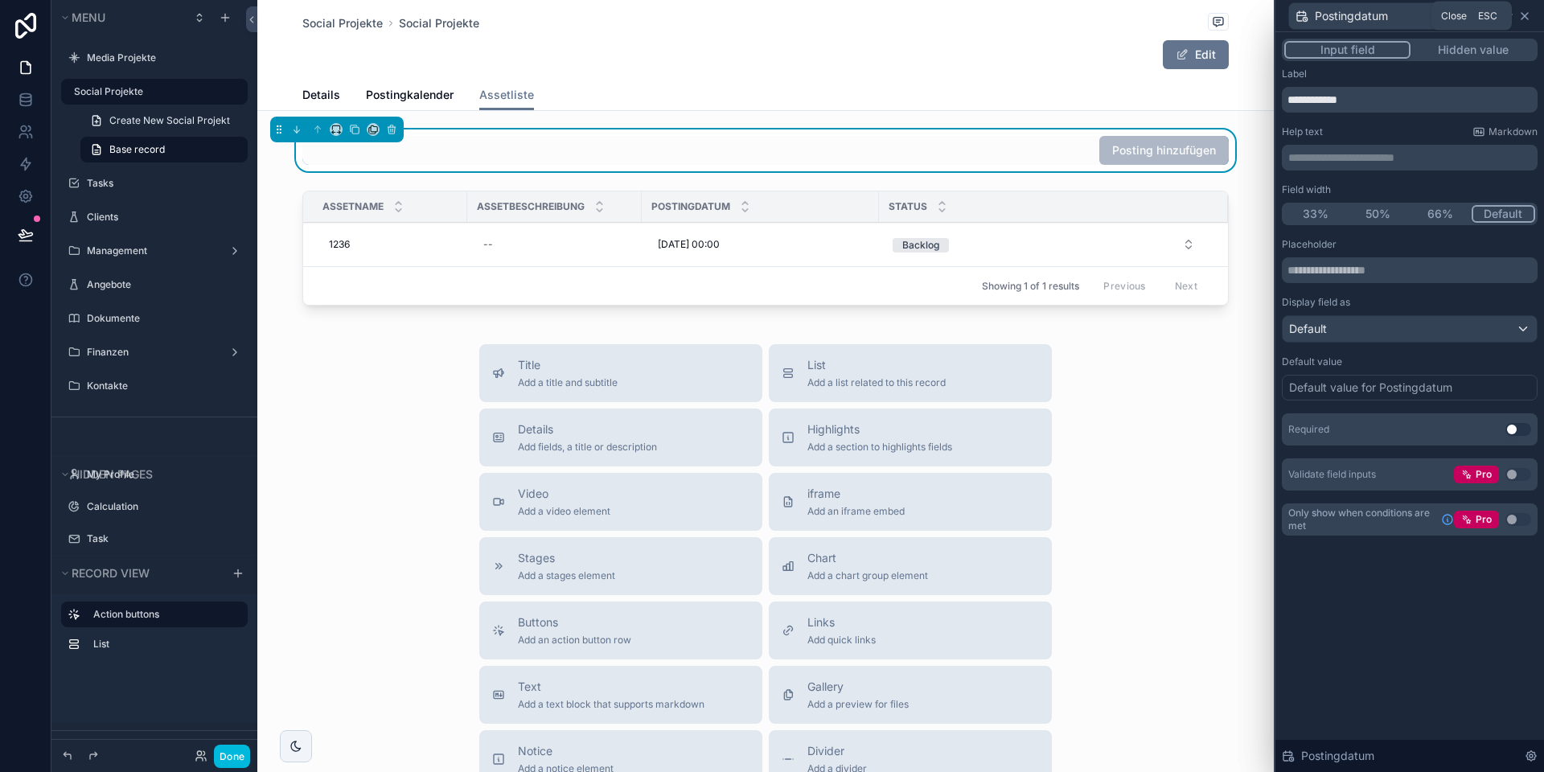
click at [1529, 16] on icon at bounding box center [1524, 16] width 13 height 13
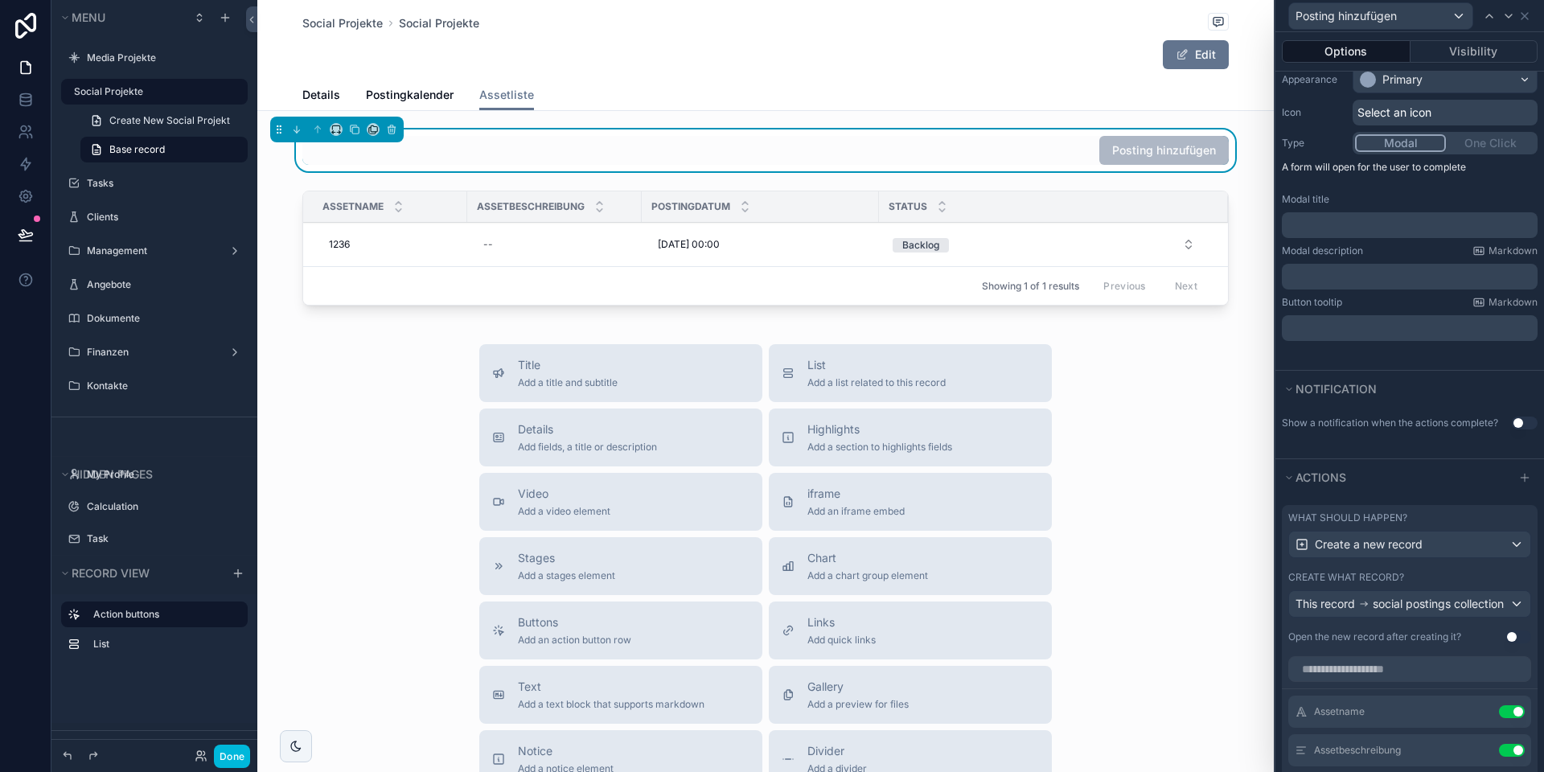
scroll to position [0, 0]
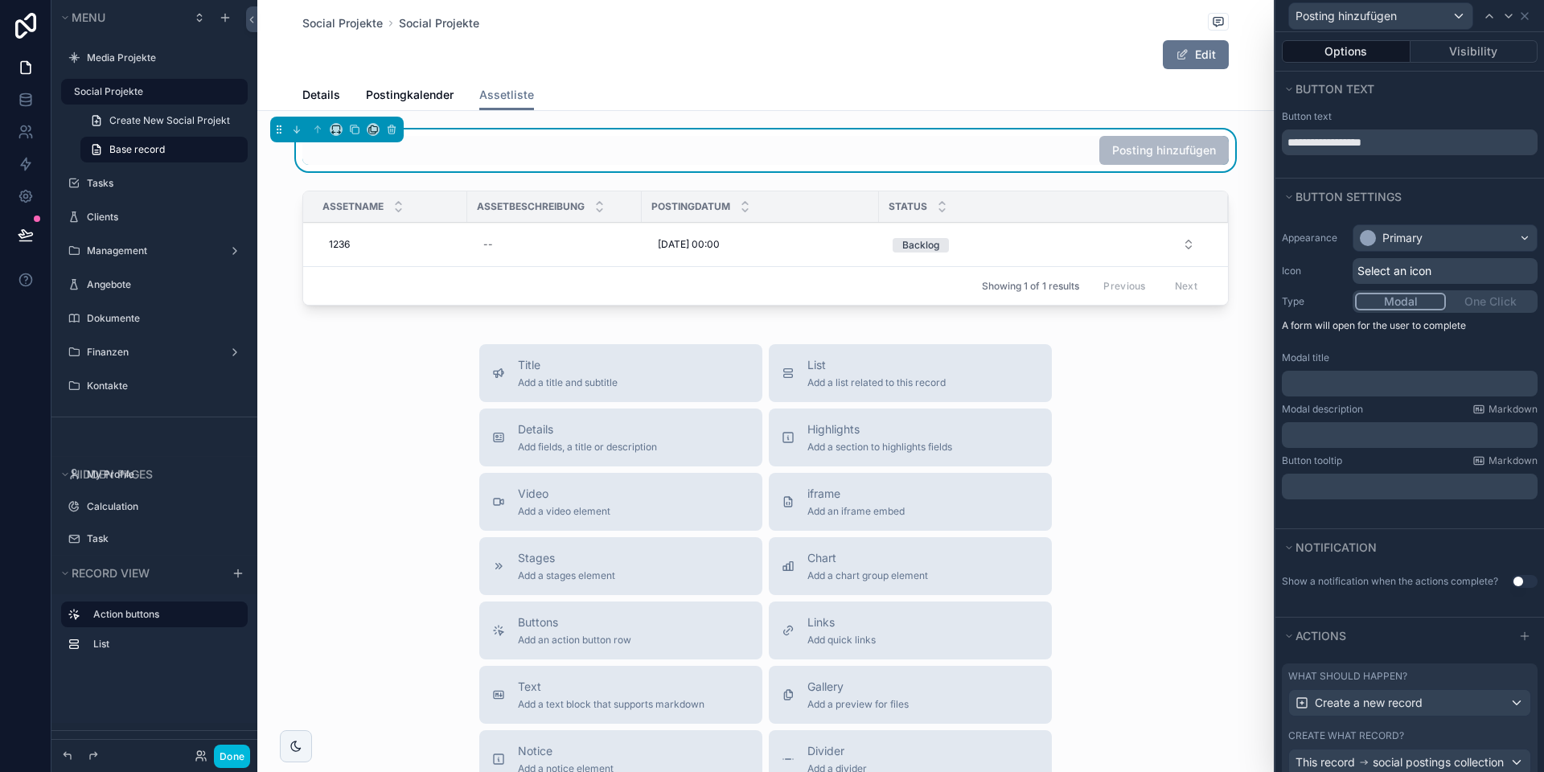
click at [1491, 297] on div "Modal One Click" at bounding box center [1445, 301] width 185 height 23
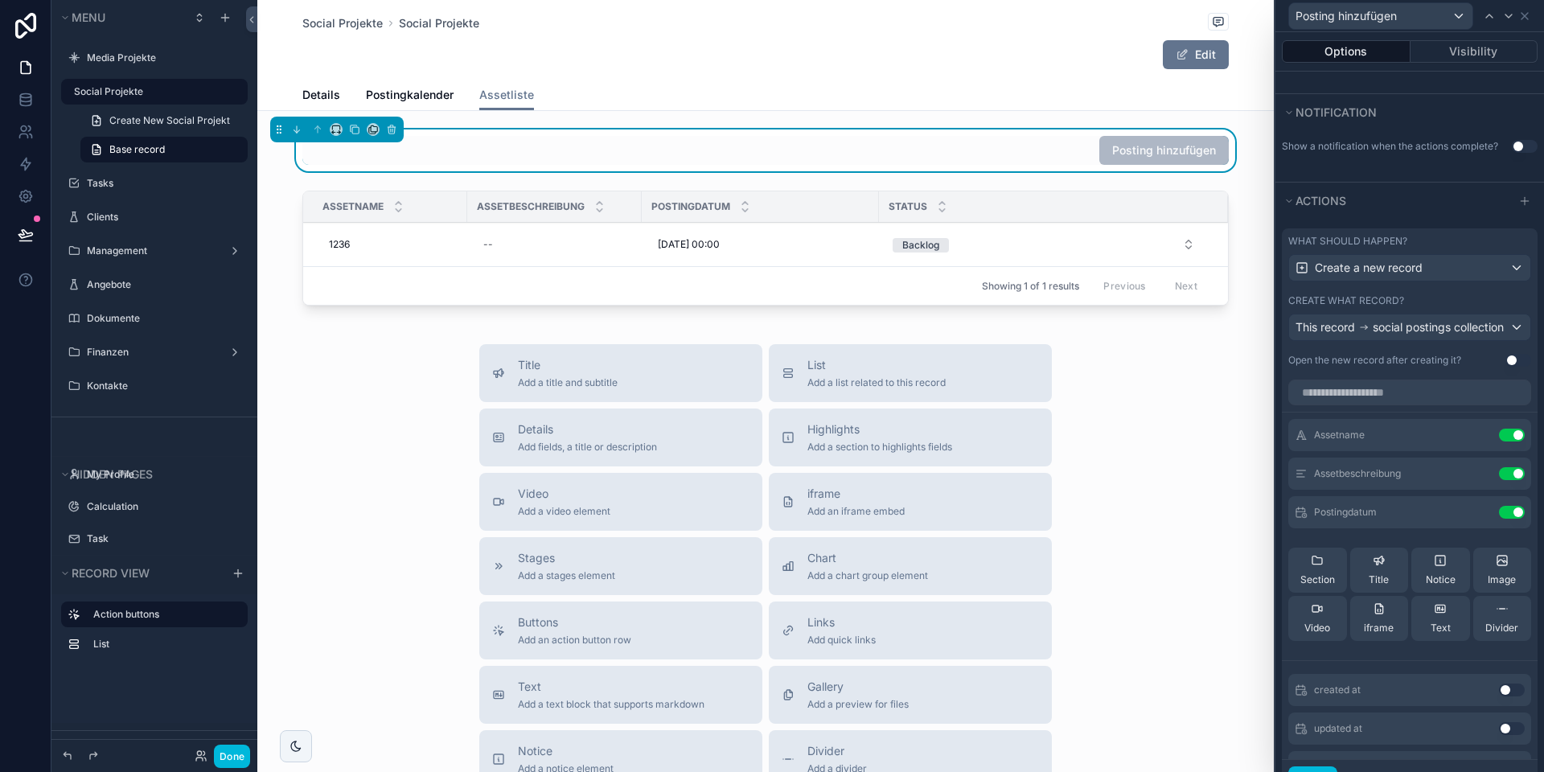
scroll to position [10, 0]
click at [0, 0] on icon at bounding box center [0, 0] width 0 height 0
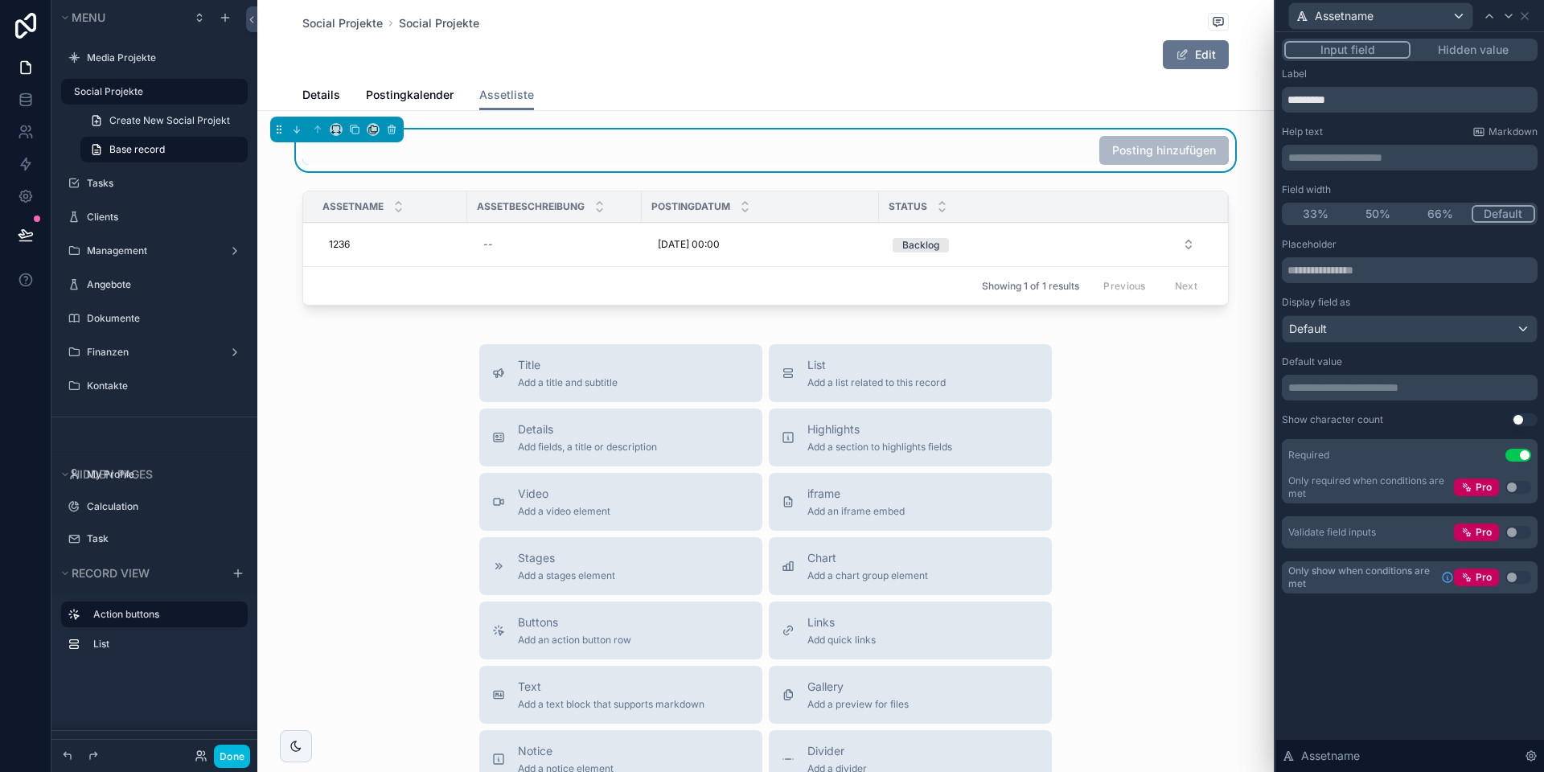
click at [1518, 453] on button "Use setting" at bounding box center [1519, 455] width 26 height 13
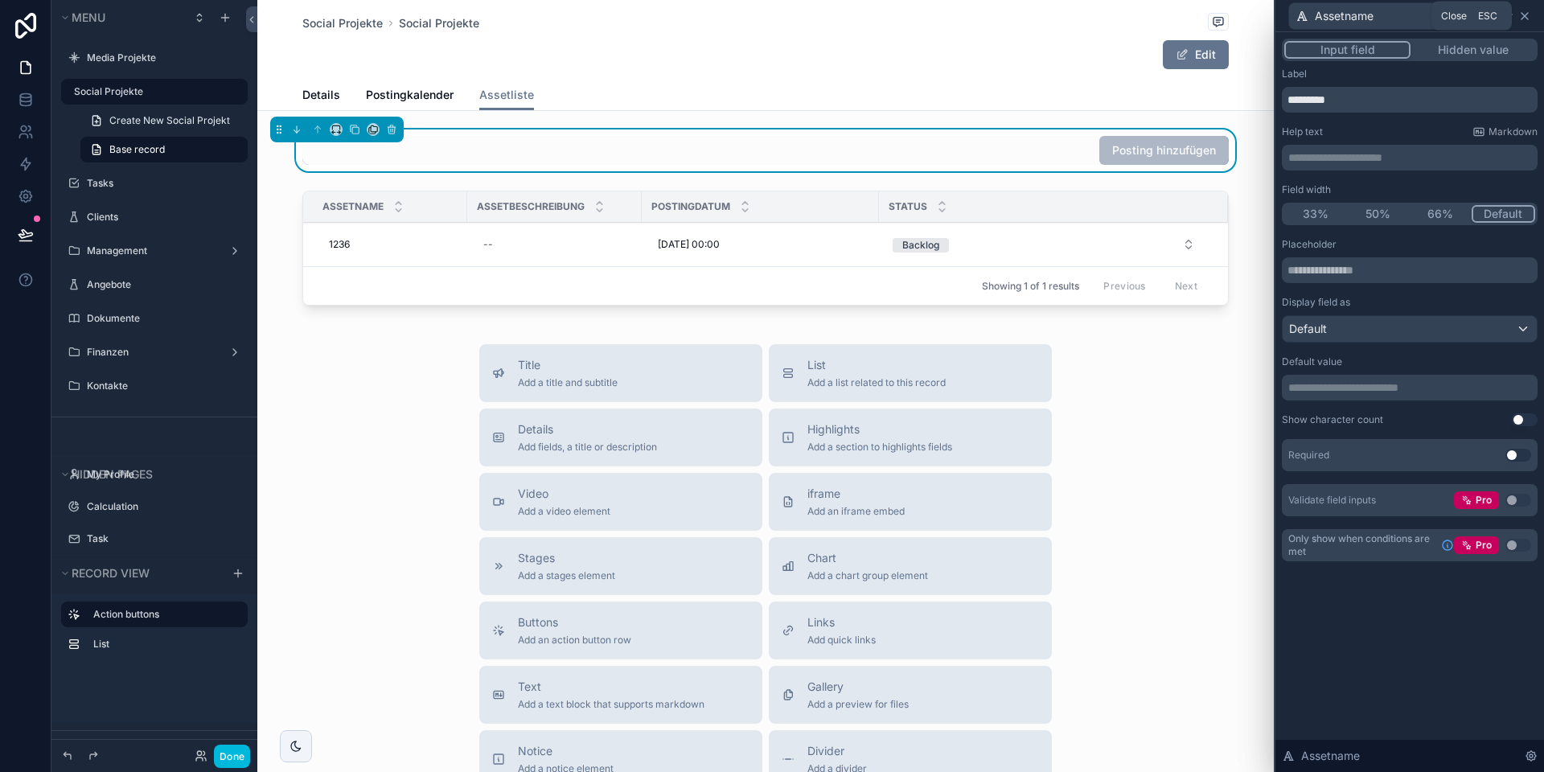
click at [1527, 16] on icon at bounding box center [1524, 16] width 13 height 13
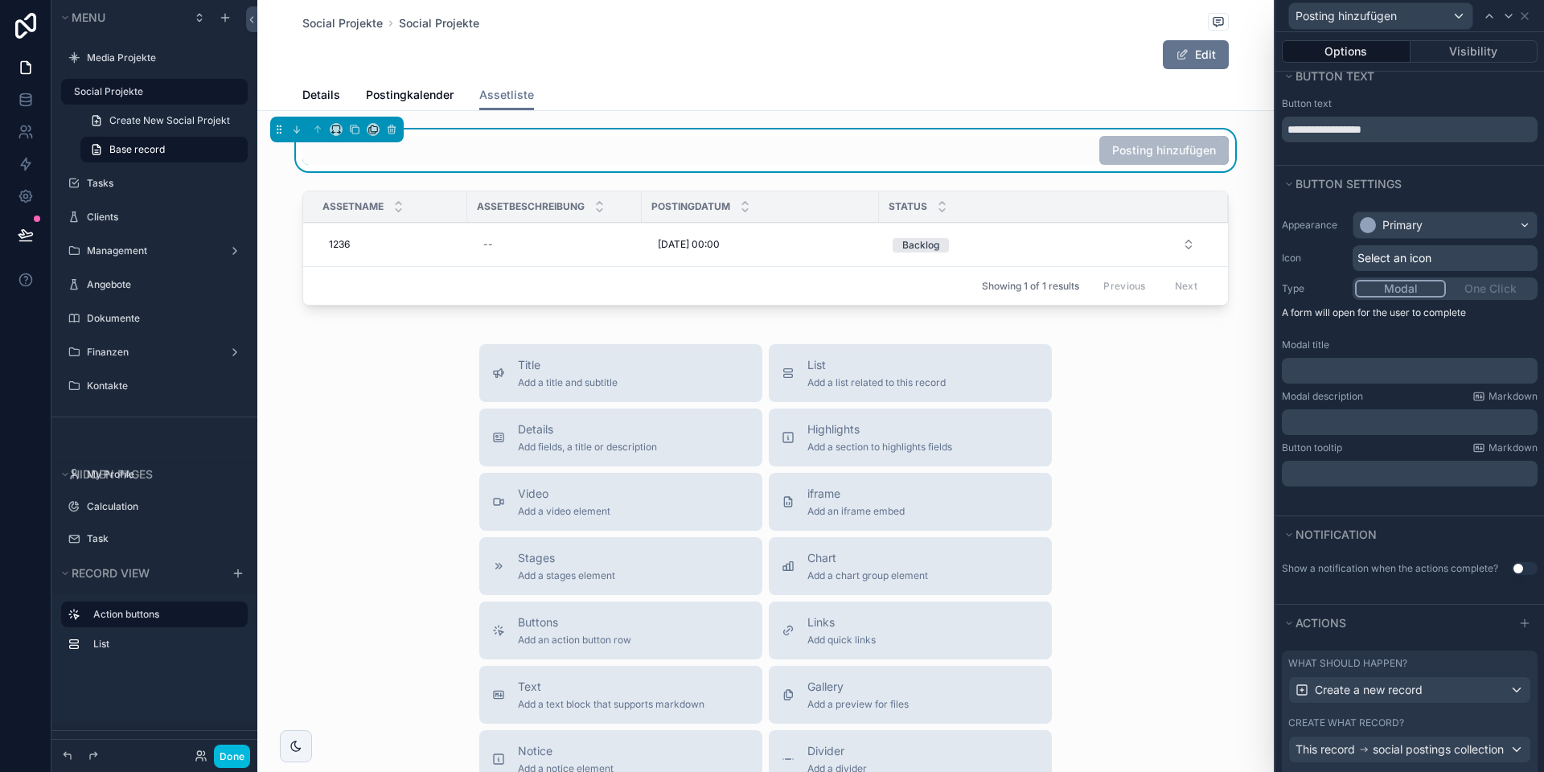
scroll to position [0, 0]
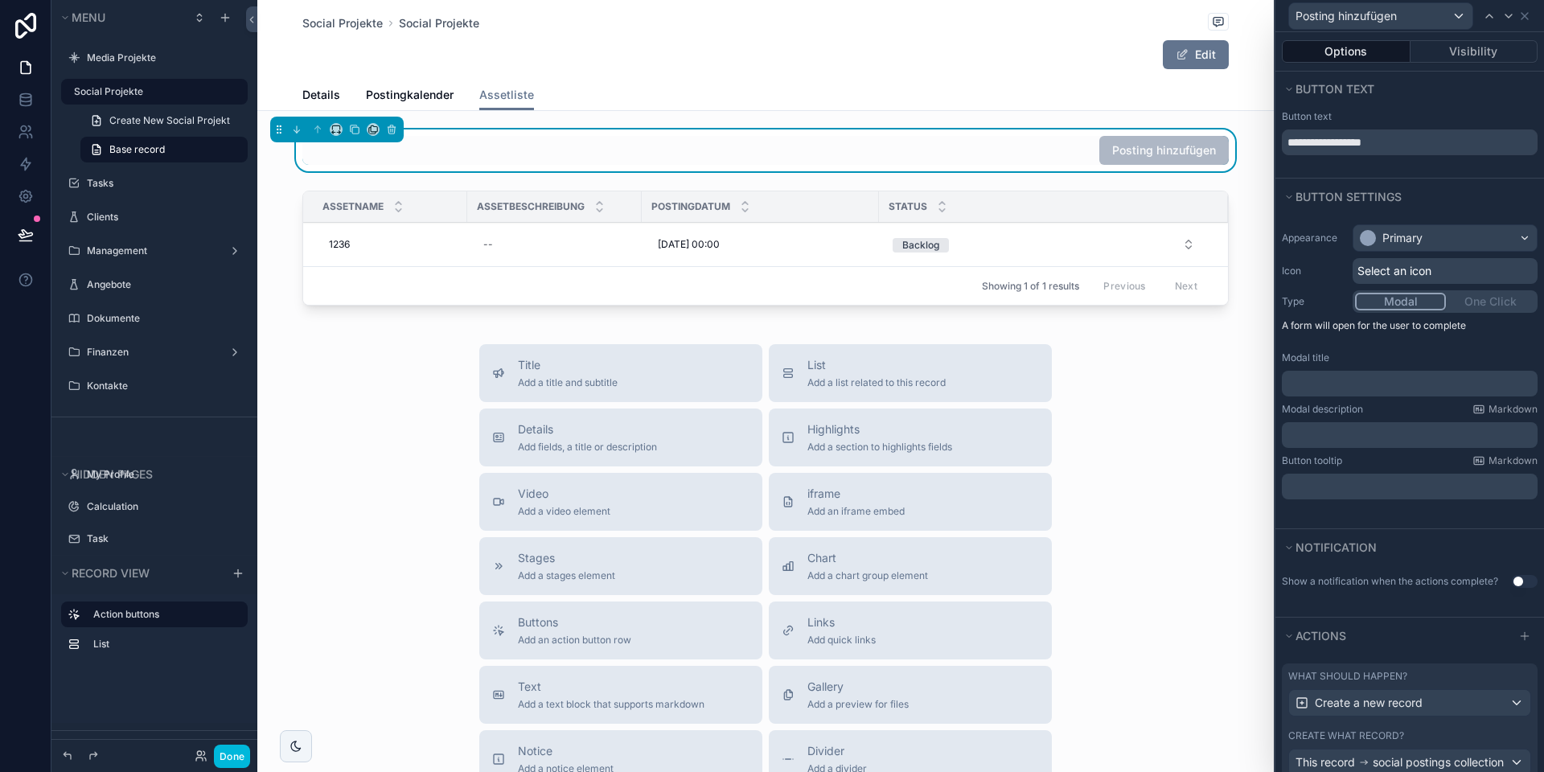
click at [1489, 297] on div "Modal One Click" at bounding box center [1445, 301] width 185 height 23
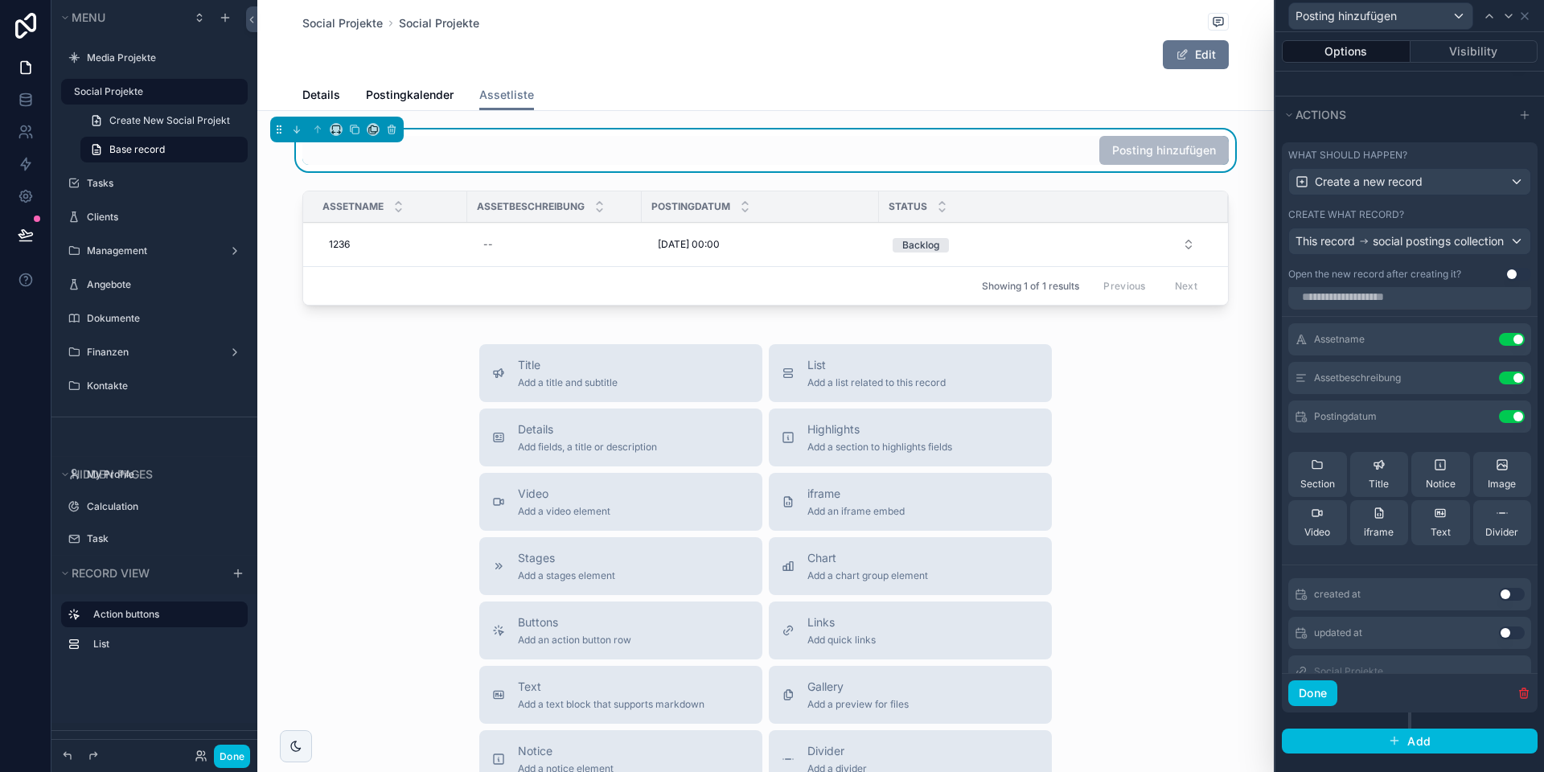
scroll to position [525, 0]
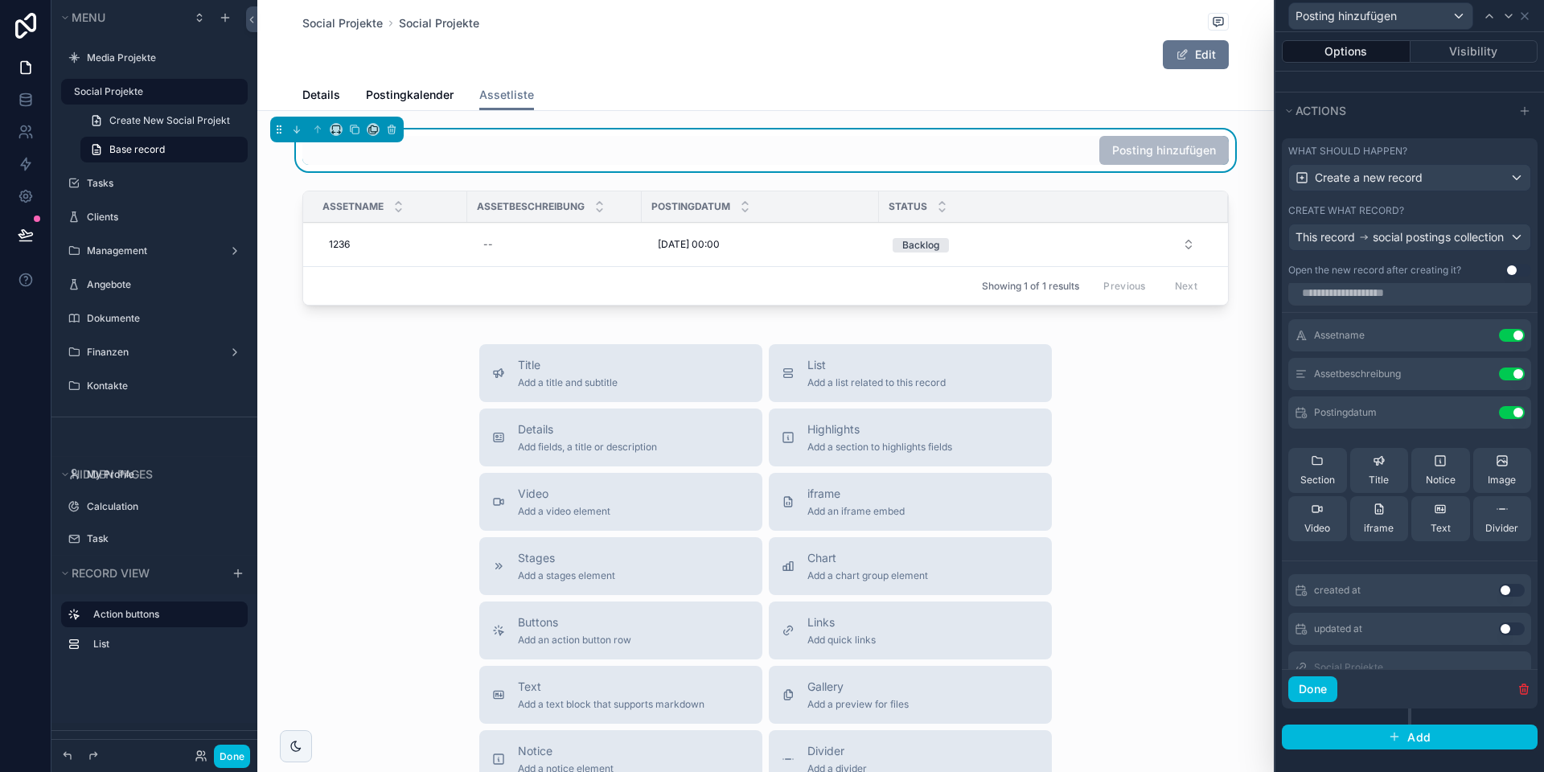
click at [0, 0] on icon at bounding box center [0, 0] width 0 height 0
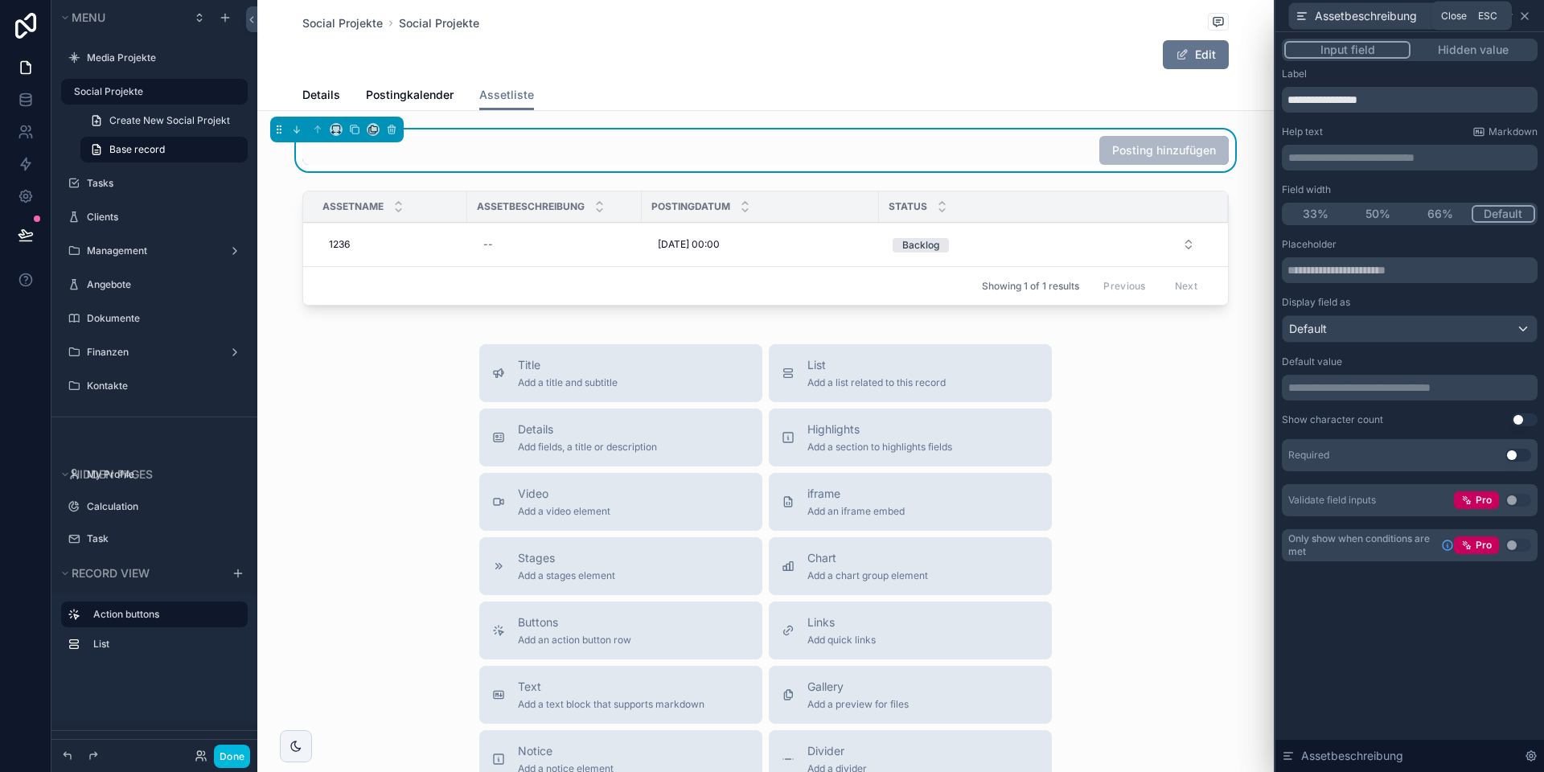
click at [1521, 13] on icon at bounding box center [1524, 16] width 13 height 13
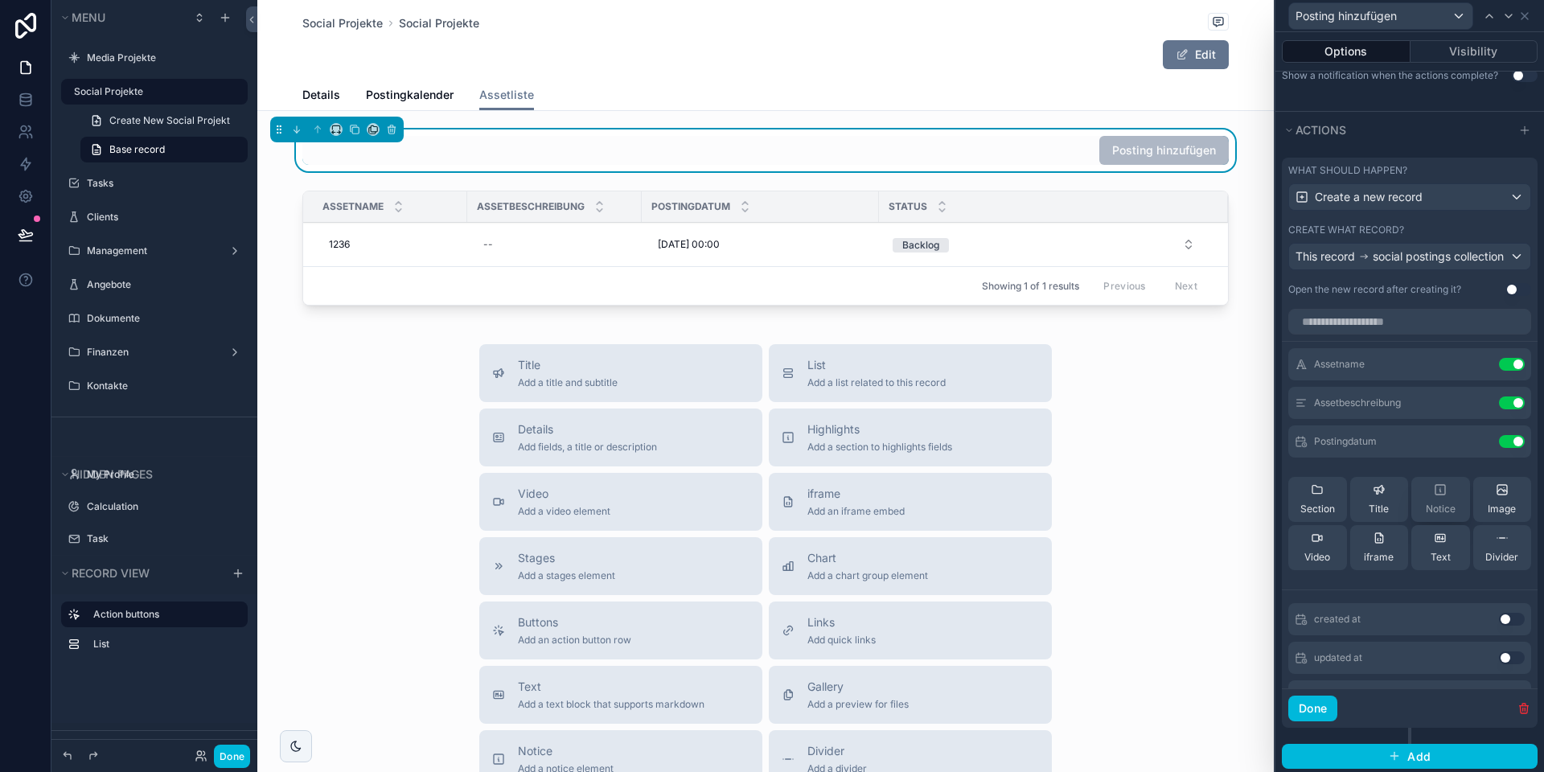
scroll to position [499, 0]
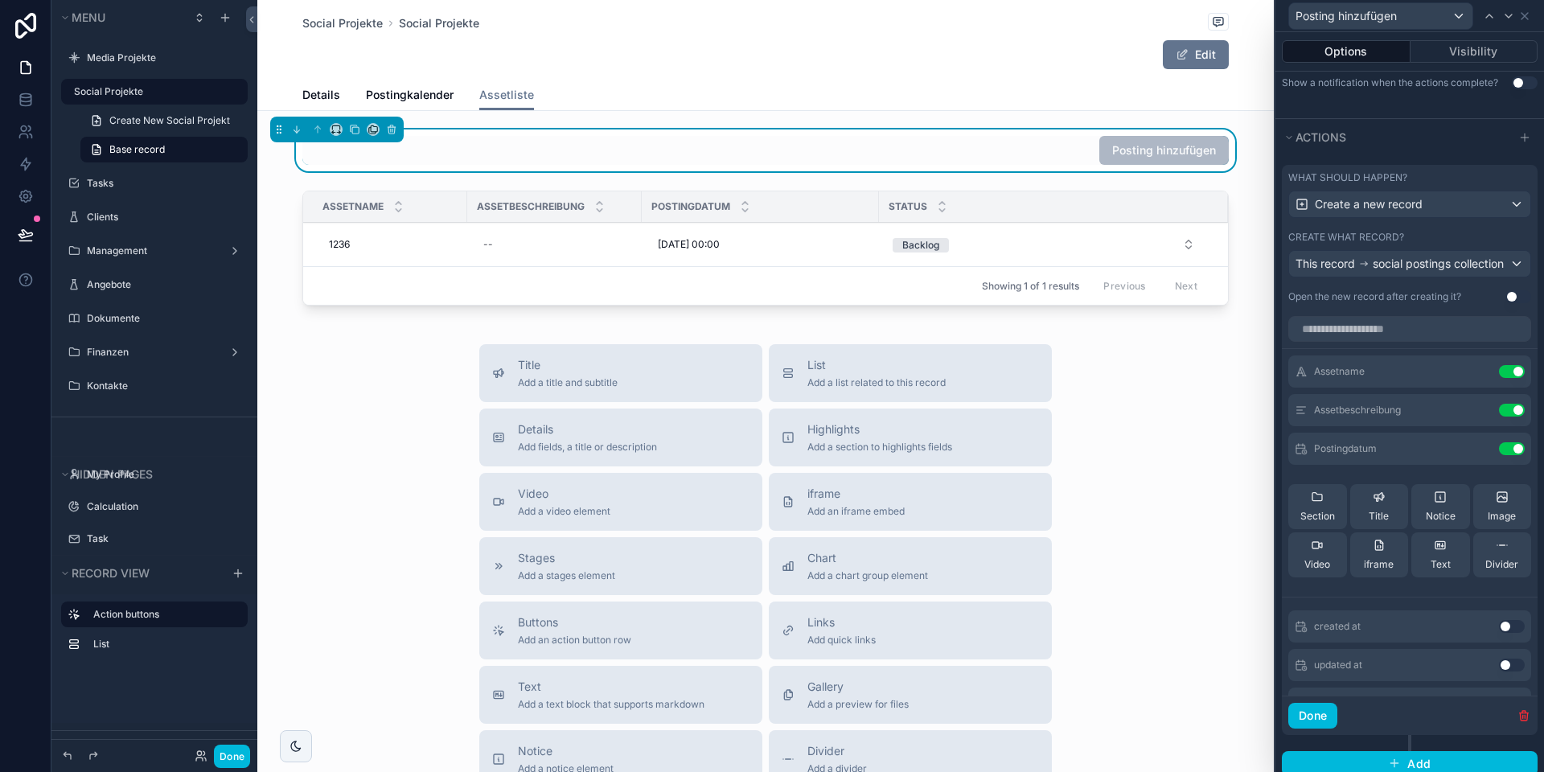
click at [1516, 447] on button "Use setting" at bounding box center [1512, 448] width 26 height 13
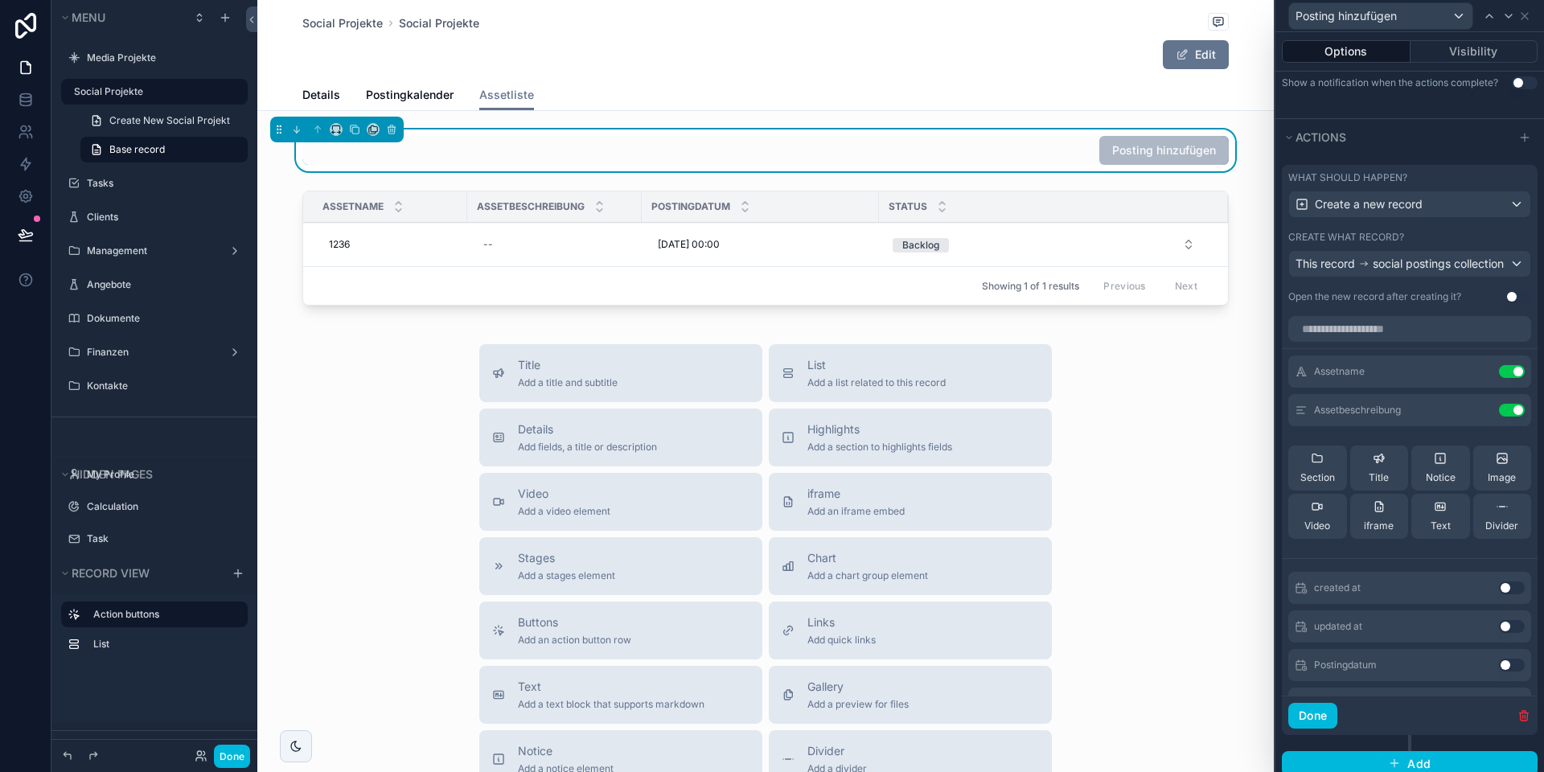
click at [1512, 405] on button "Use setting" at bounding box center [1512, 410] width 26 height 13
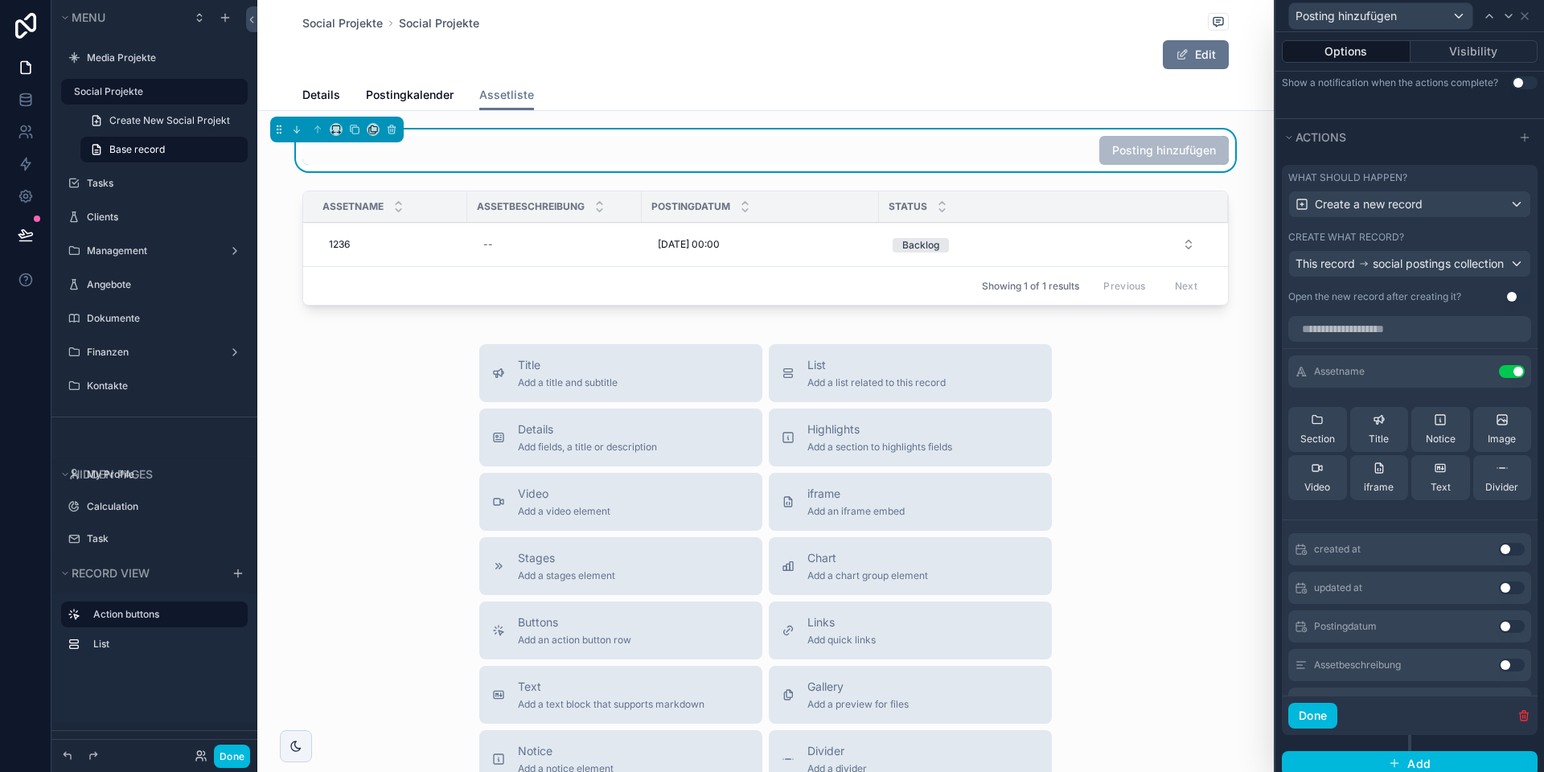
click at [1510, 372] on button "Use setting" at bounding box center [1512, 371] width 26 height 13
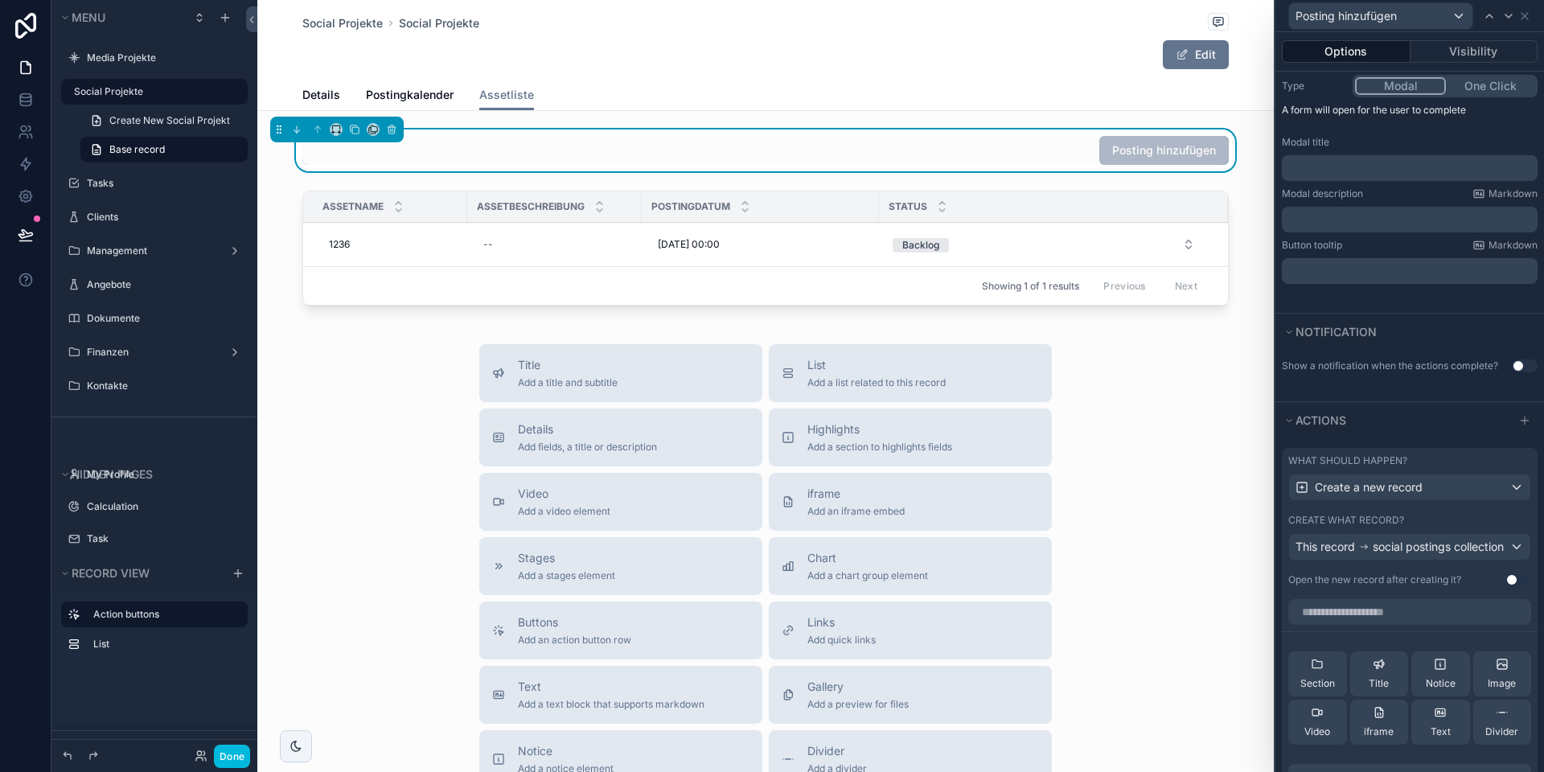
scroll to position [0, 0]
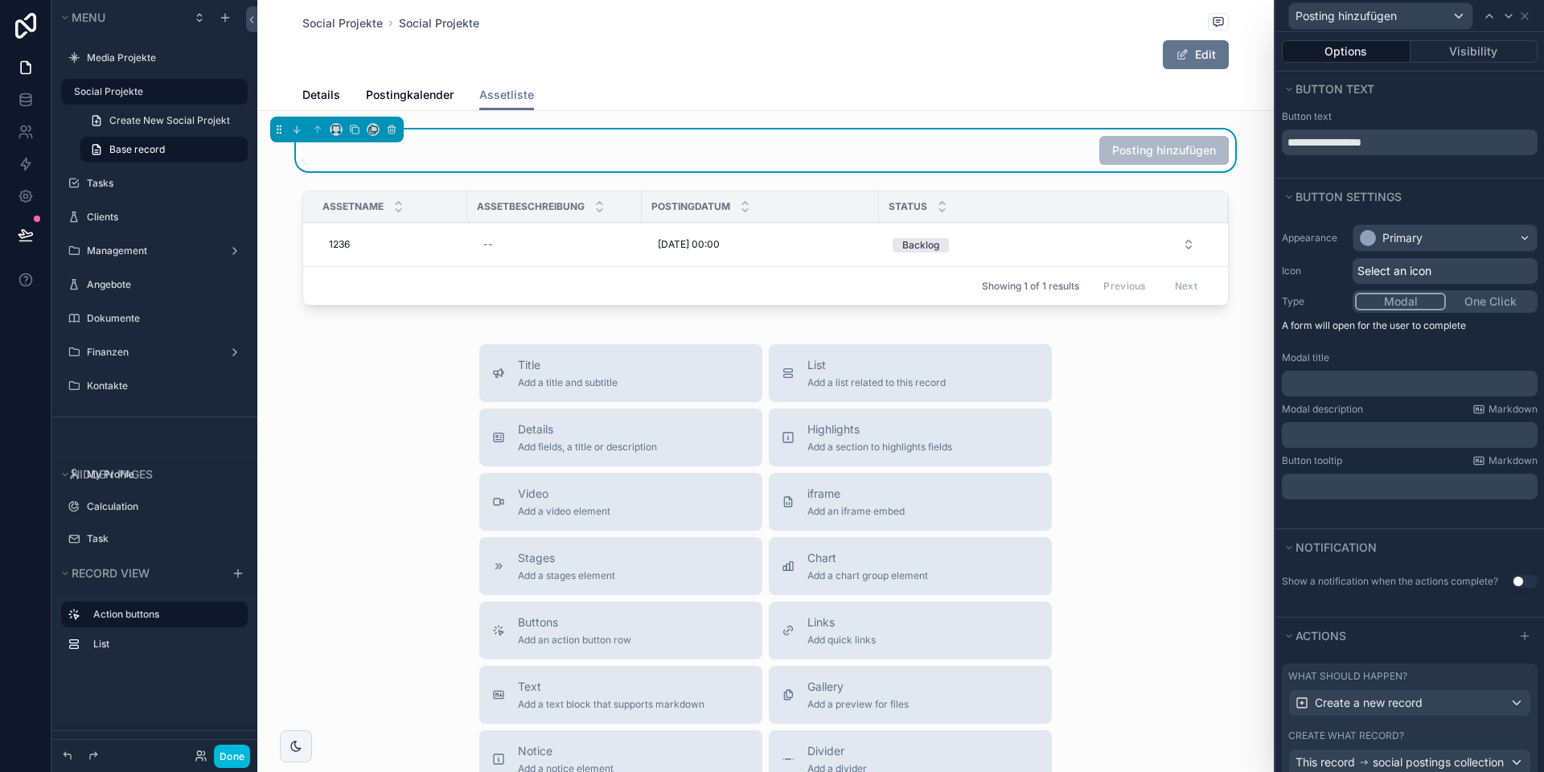
click at [1490, 306] on button "One Click" at bounding box center [1490, 302] width 89 height 18
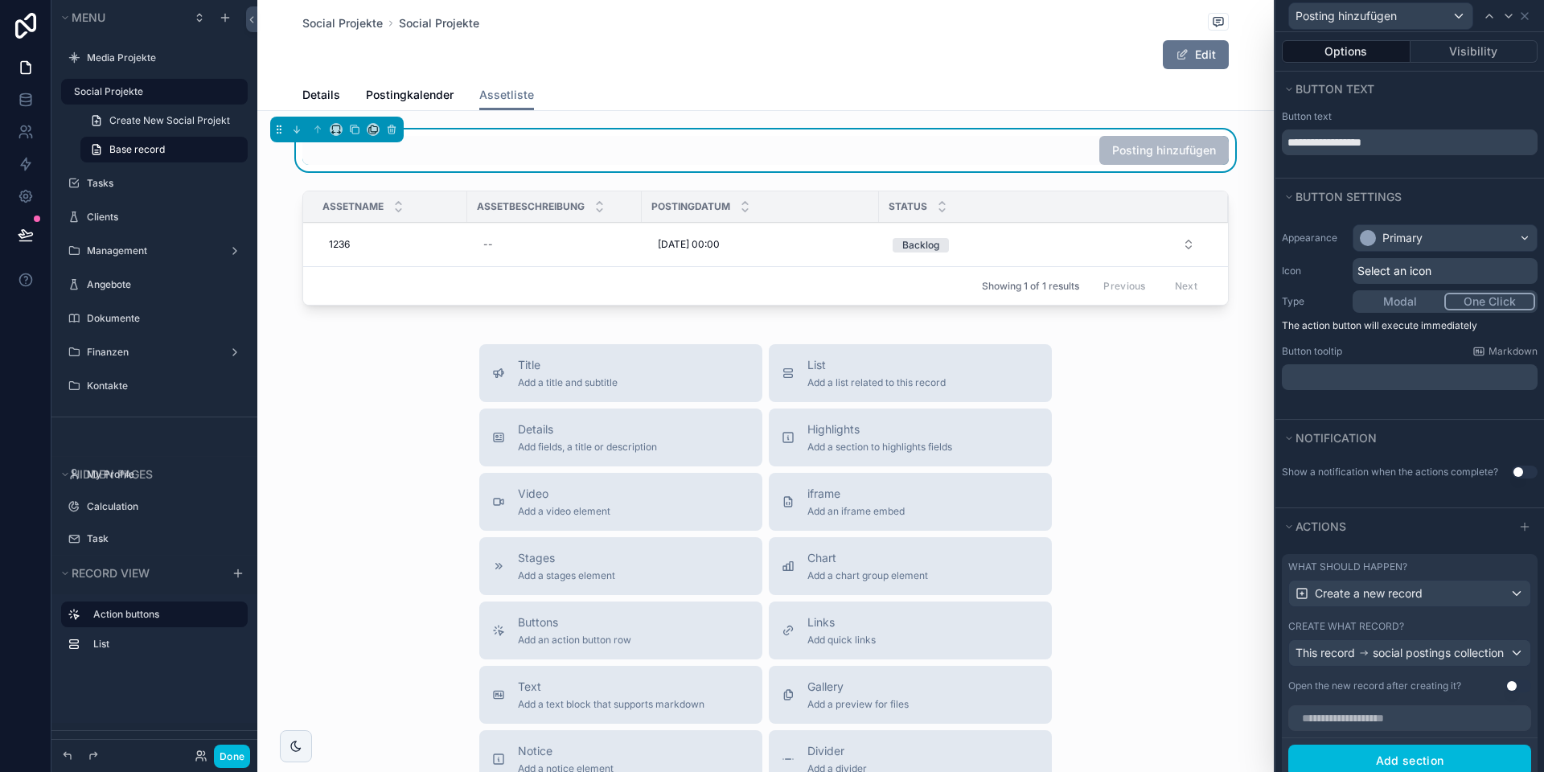
click at [235, 752] on button "Done" at bounding box center [232, 756] width 36 height 23
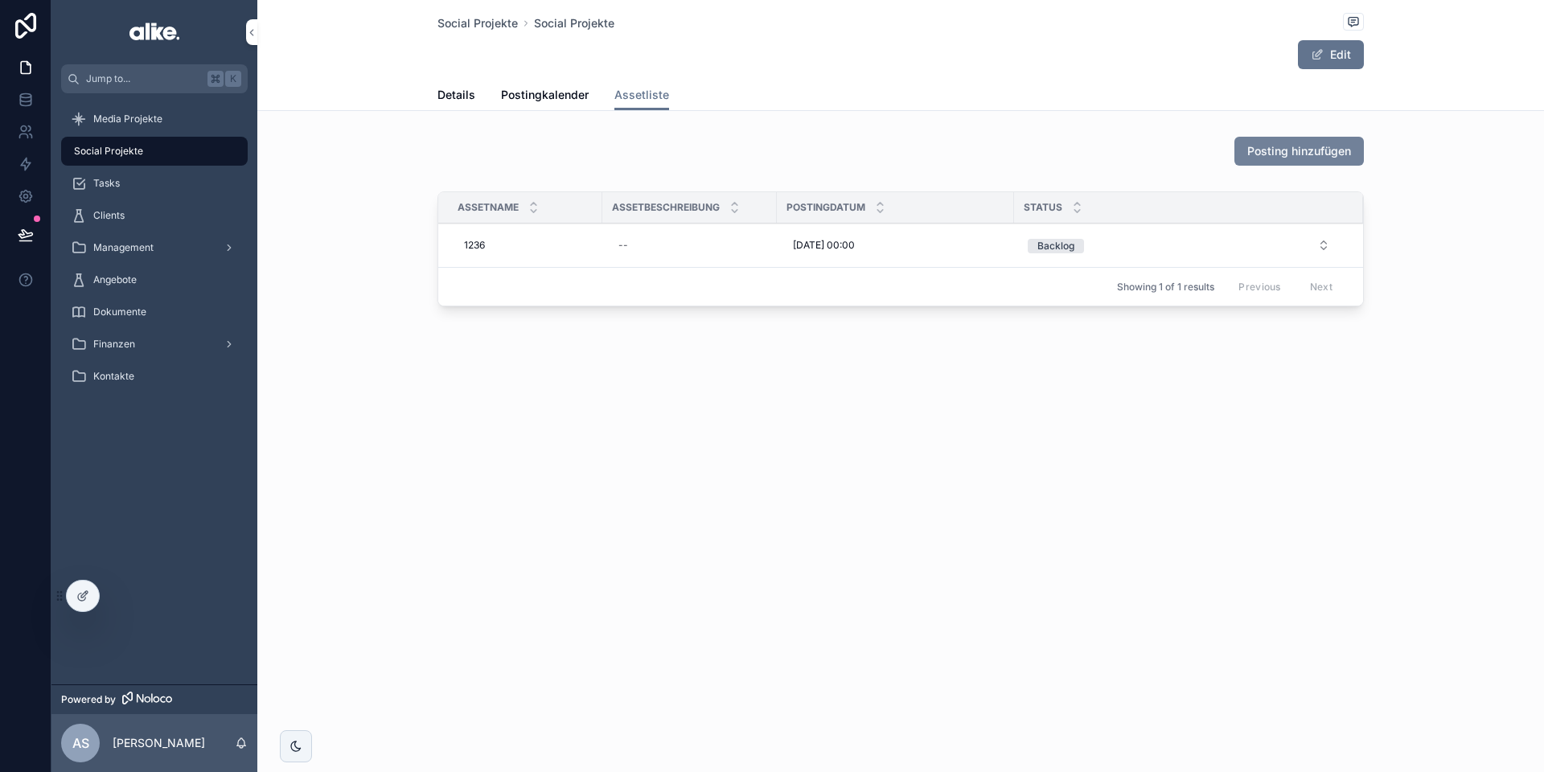
click at [1328, 145] on span "Posting hinzufügen" at bounding box center [1299, 151] width 104 height 16
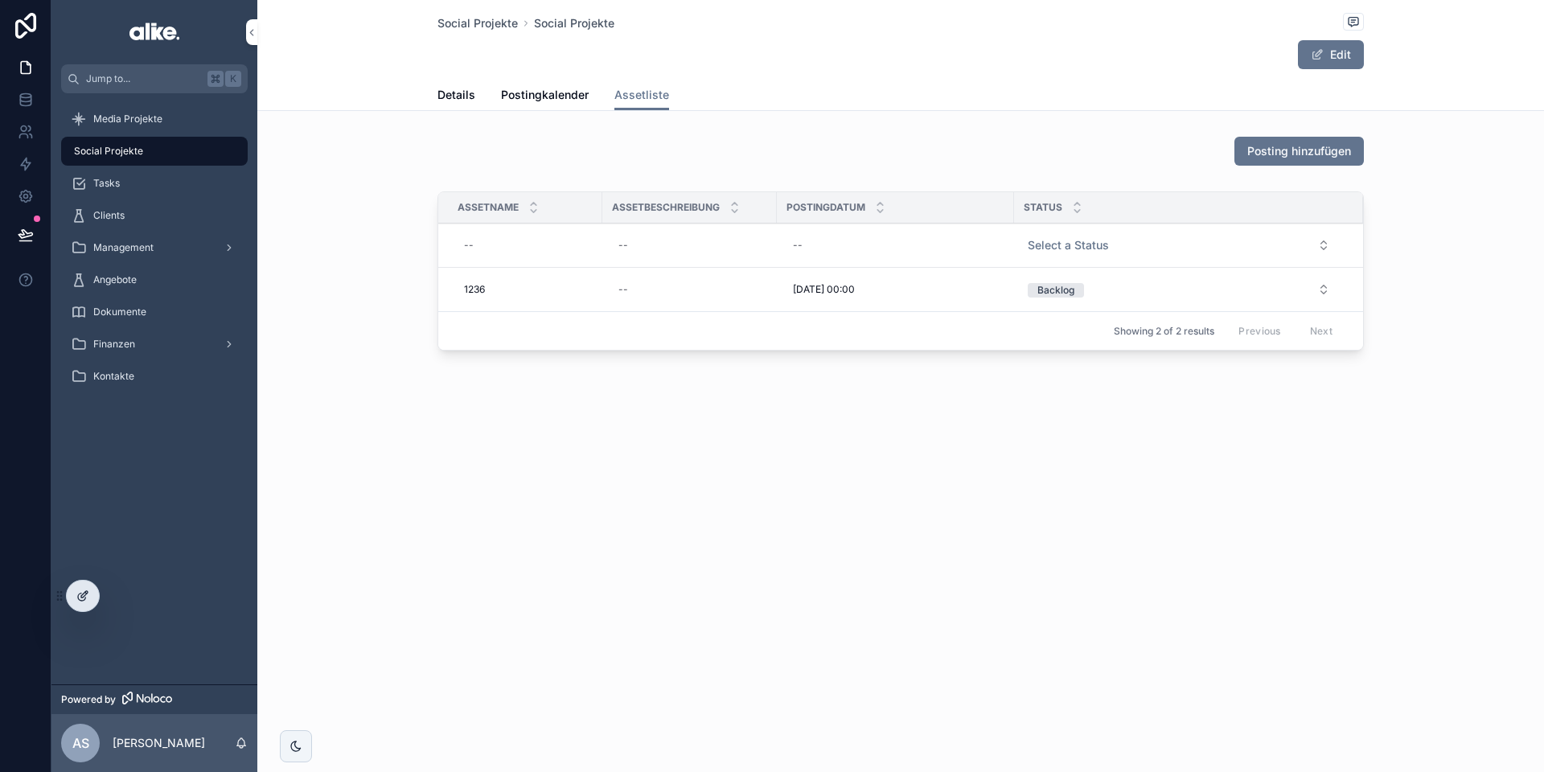
click at [83, 590] on icon at bounding box center [82, 596] width 13 height 13
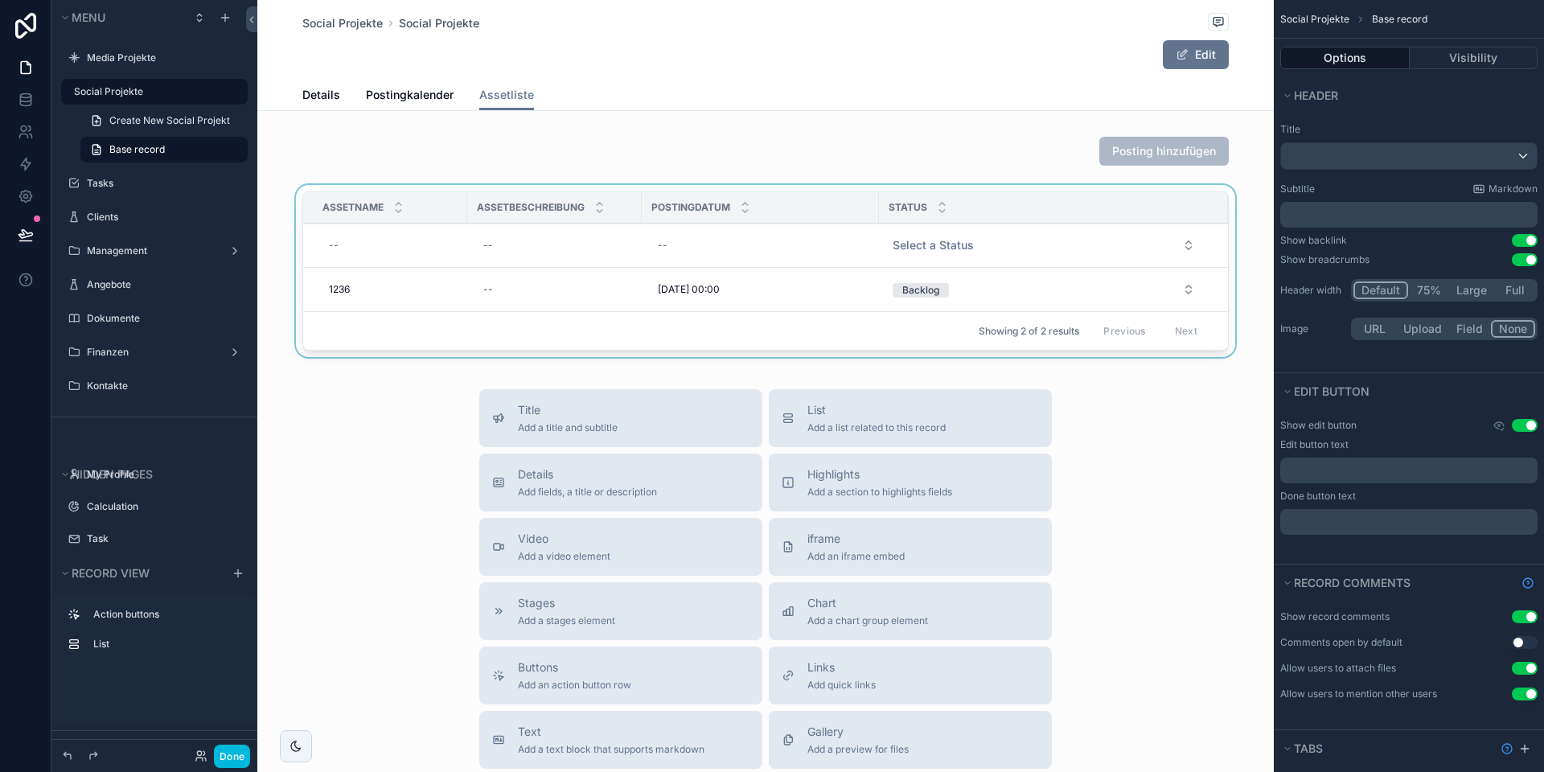
click at [1026, 281] on div "scrollable content" at bounding box center [765, 274] width 1017 height 179
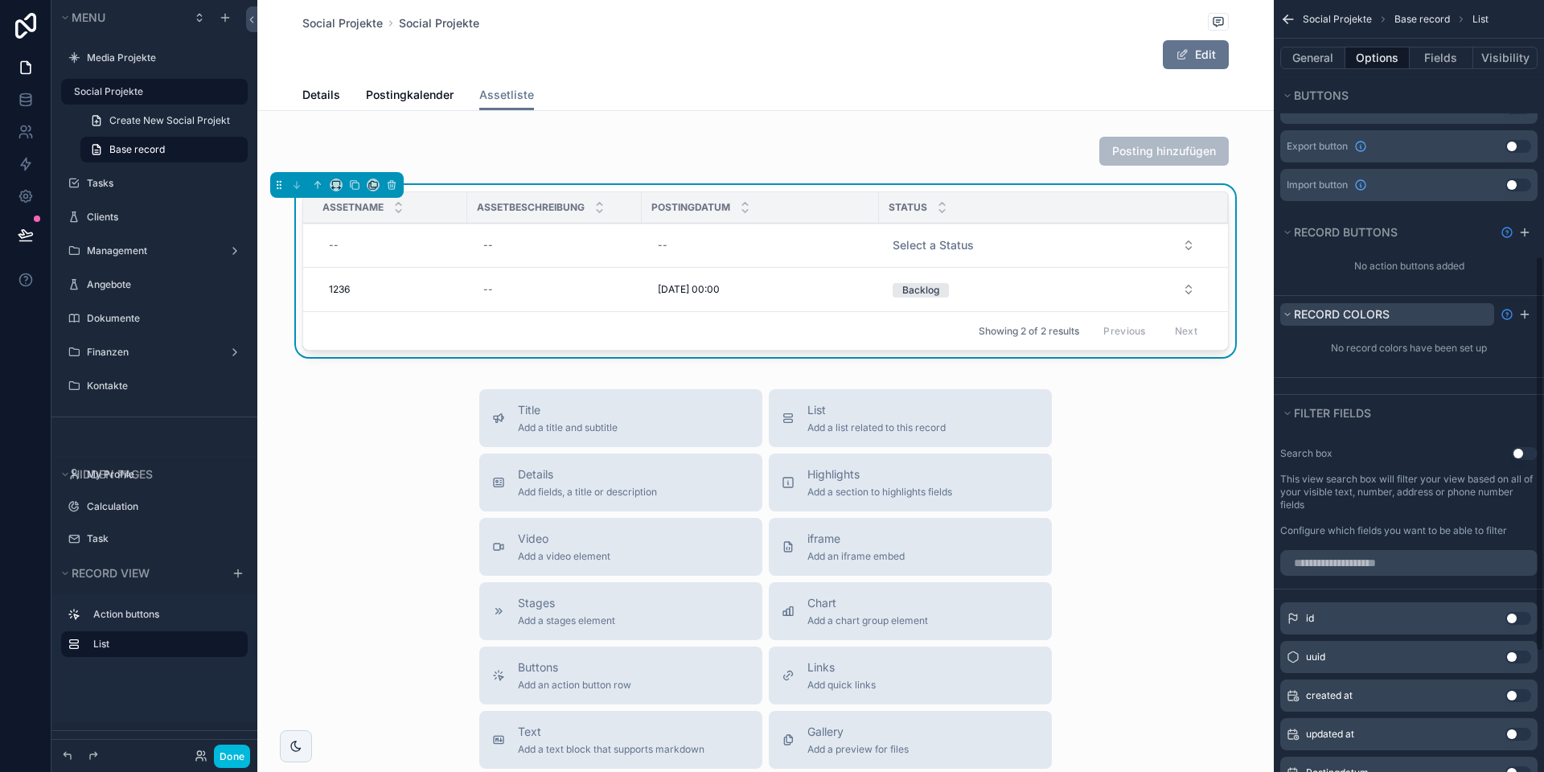
scroll to position [497, 0]
click at [1523, 237] on icon "scrollable content" at bounding box center [1524, 235] width 13 height 13
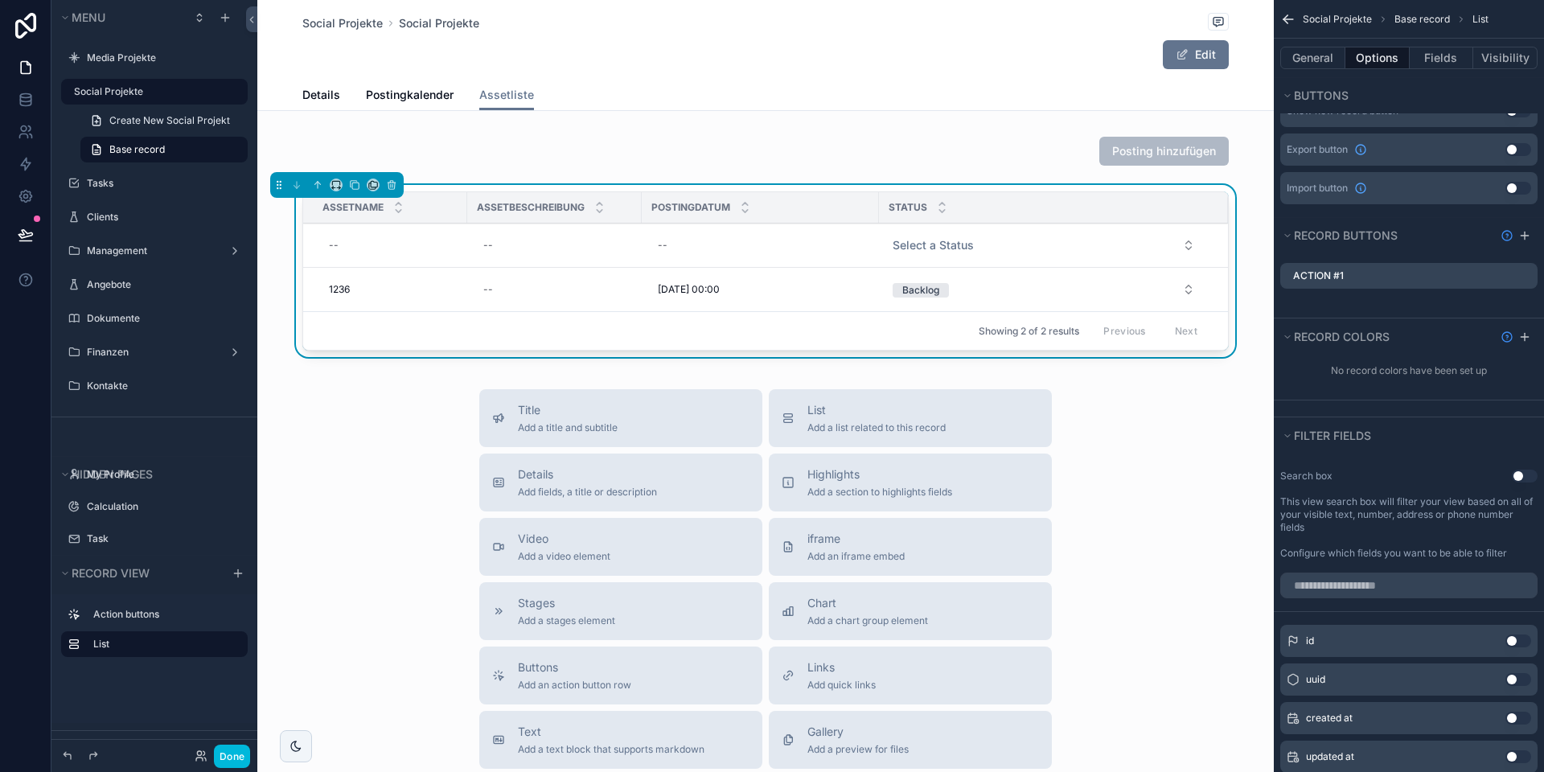
drag, startPoint x: 1522, startPoint y: 275, endPoint x: 1506, endPoint y: 286, distance: 19.0
click at [0, 0] on icon "scrollable content" at bounding box center [0, 0] width 0 height 0
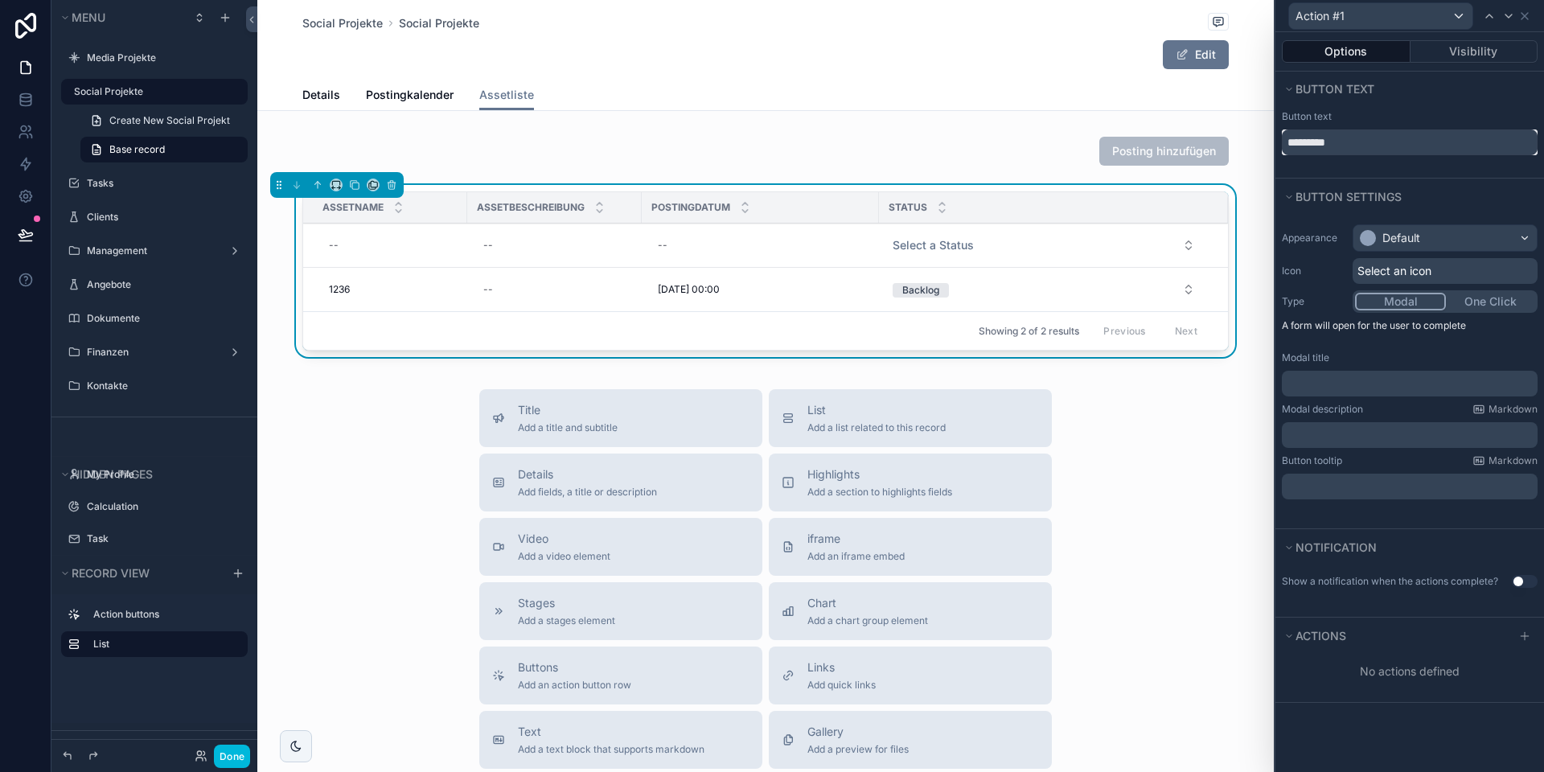
click at [1375, 138] on input "*********" at bounding box center [1410, 142] width 256 height 26
type input "*******"
click at [1415, 242] on div "Default" at bounding box center [1402, 238] width 38 height 16
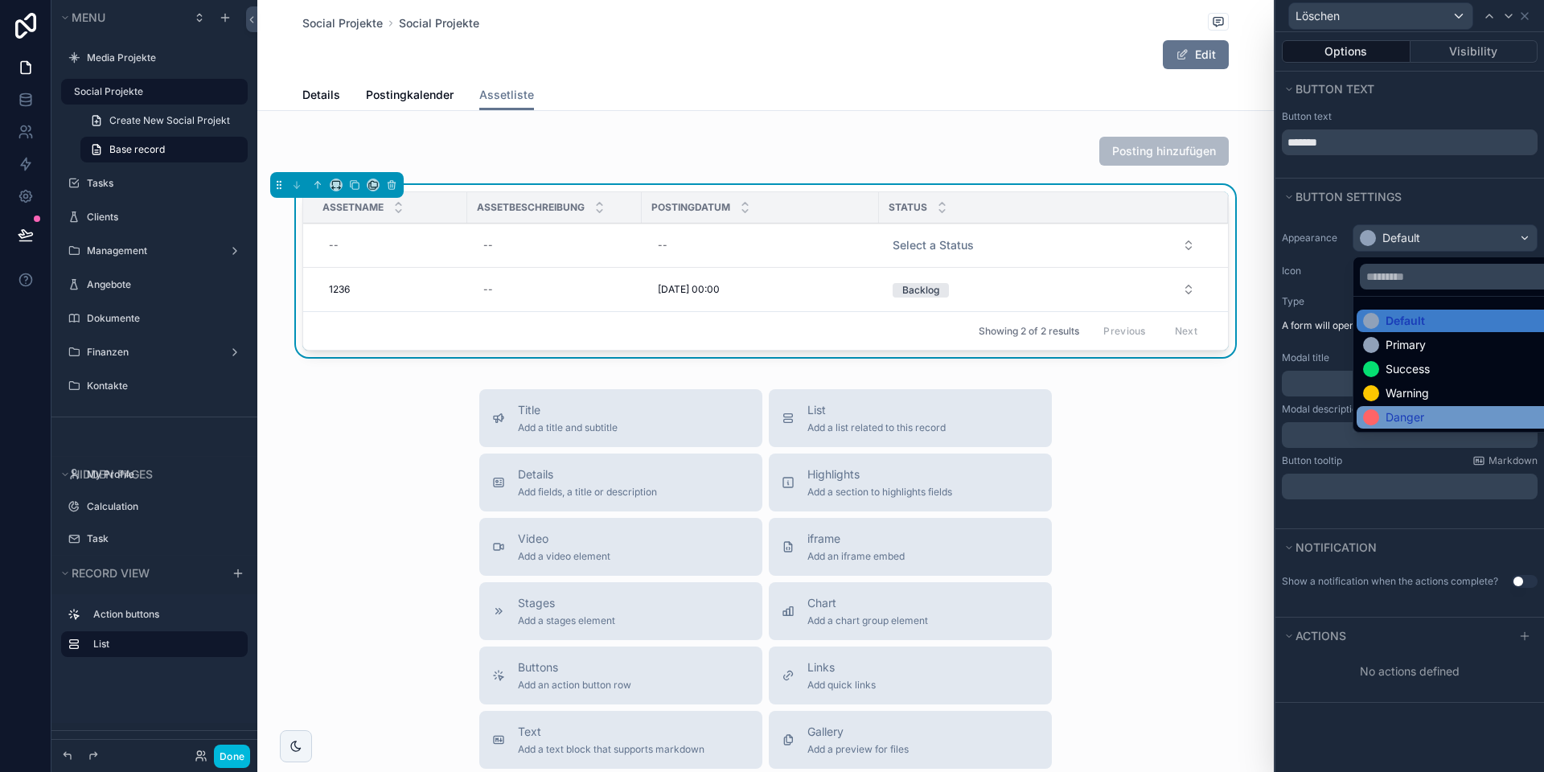
click at [1403, 413] on div "Danger" at bounding box center [1405, 417] width 39 height 16
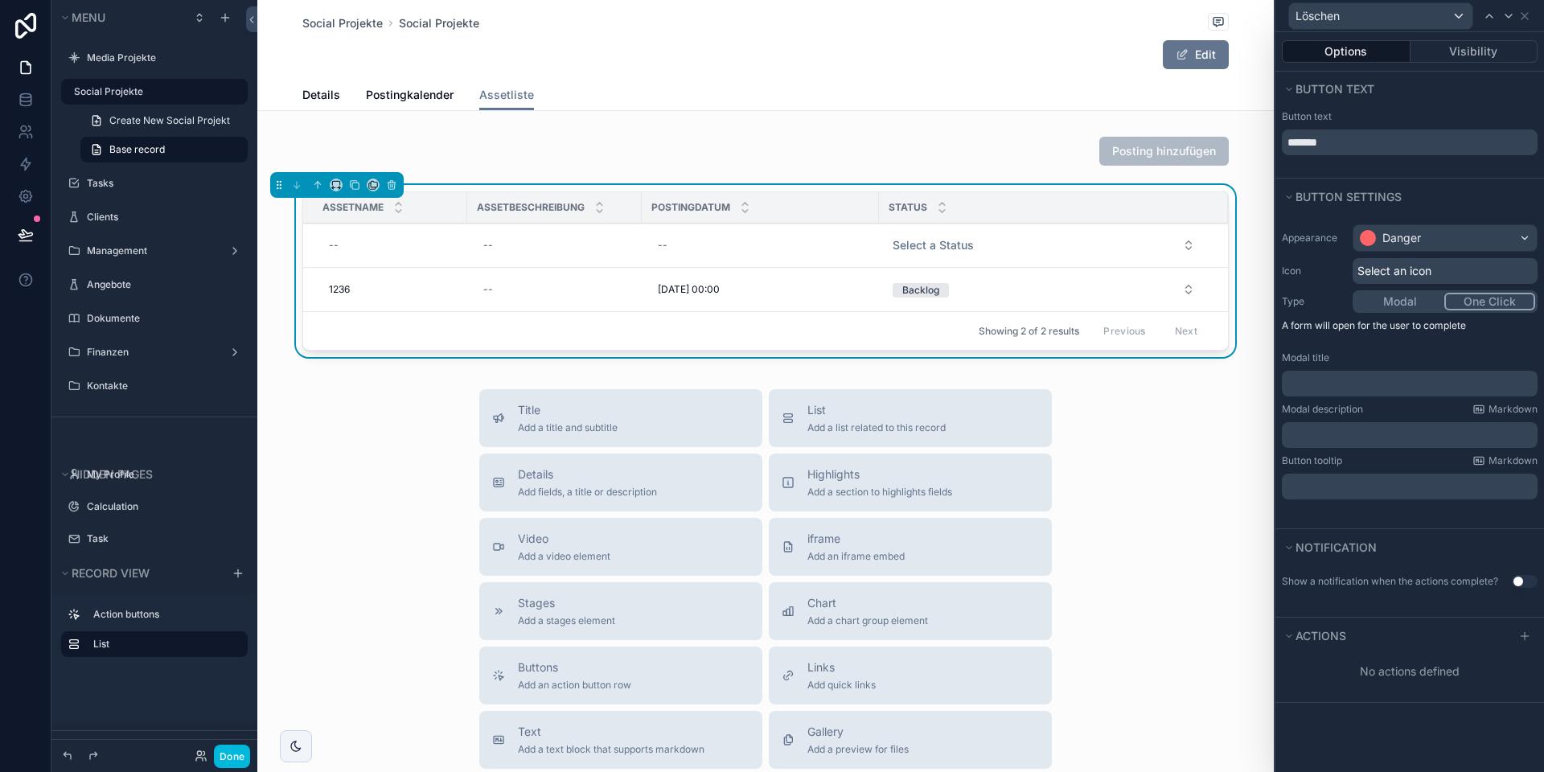
click at [1482, 301] on button "One Click" at bounding box center [1489, 302] width 91 height 18
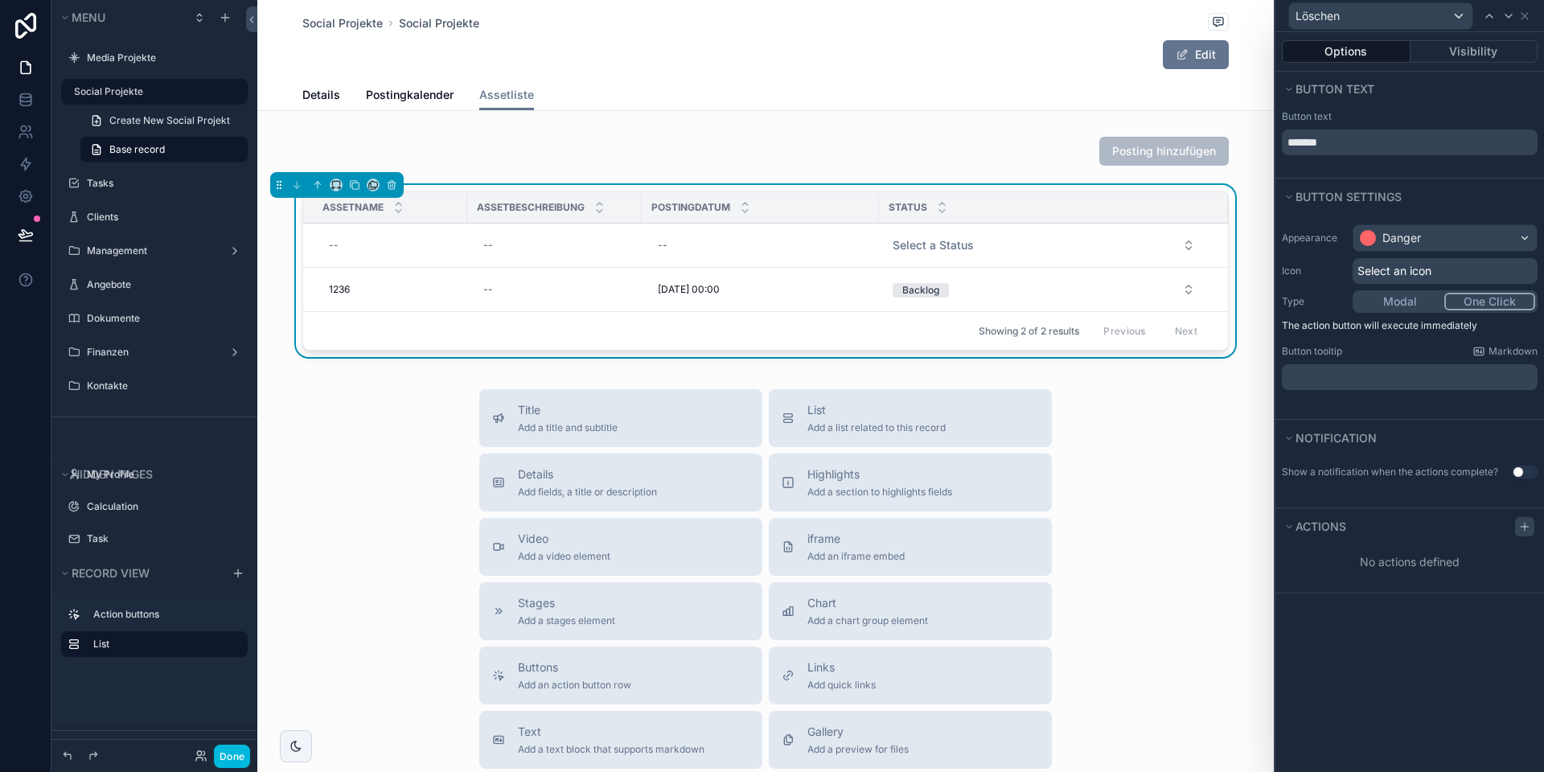
click at [1519, 526] on icon at bounding box center [1524, 526] width 13 height 13
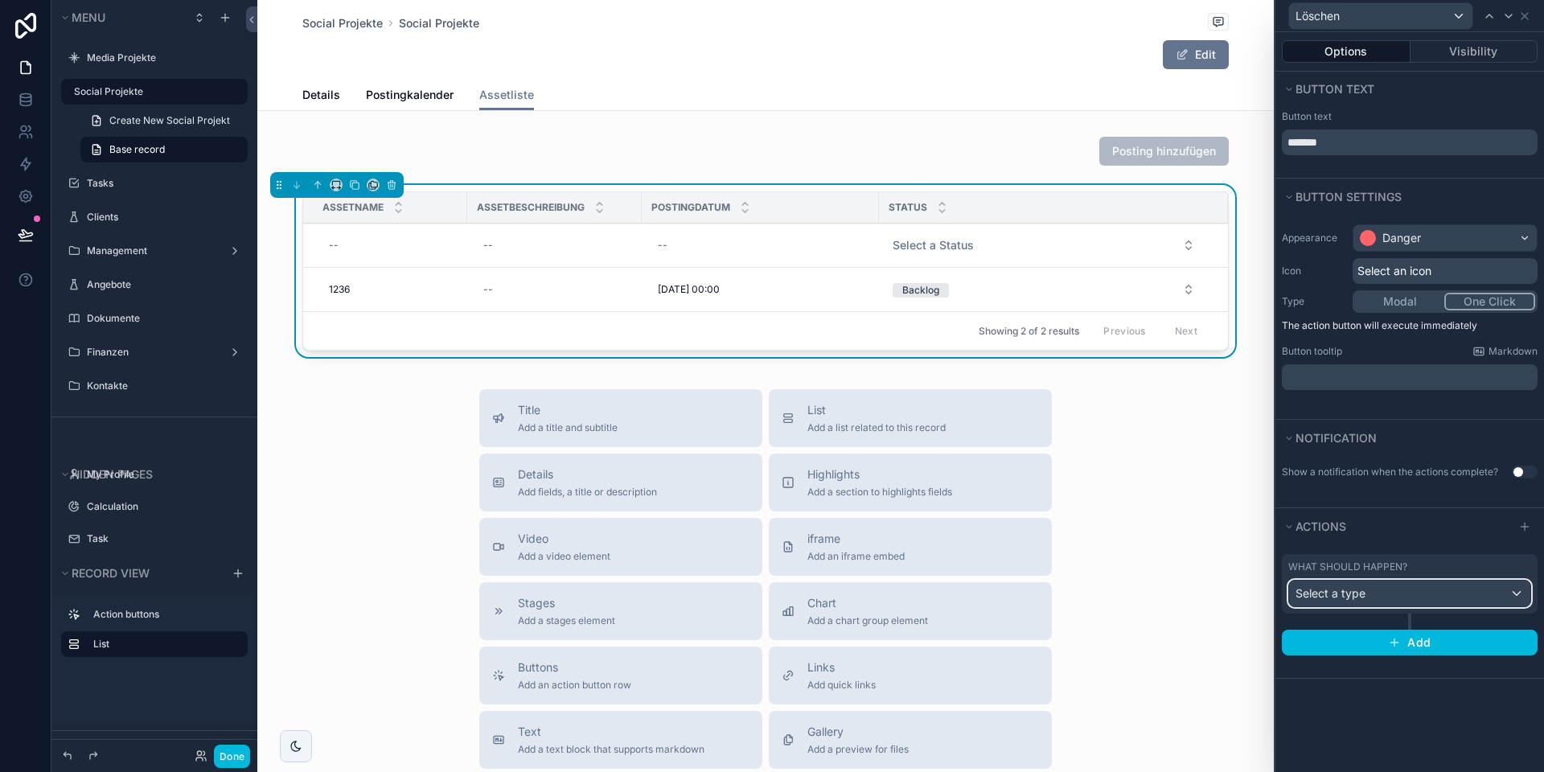
click at [1394, 603] on div "Select a type" at bounding box center [1409, 594] width 241 height 26
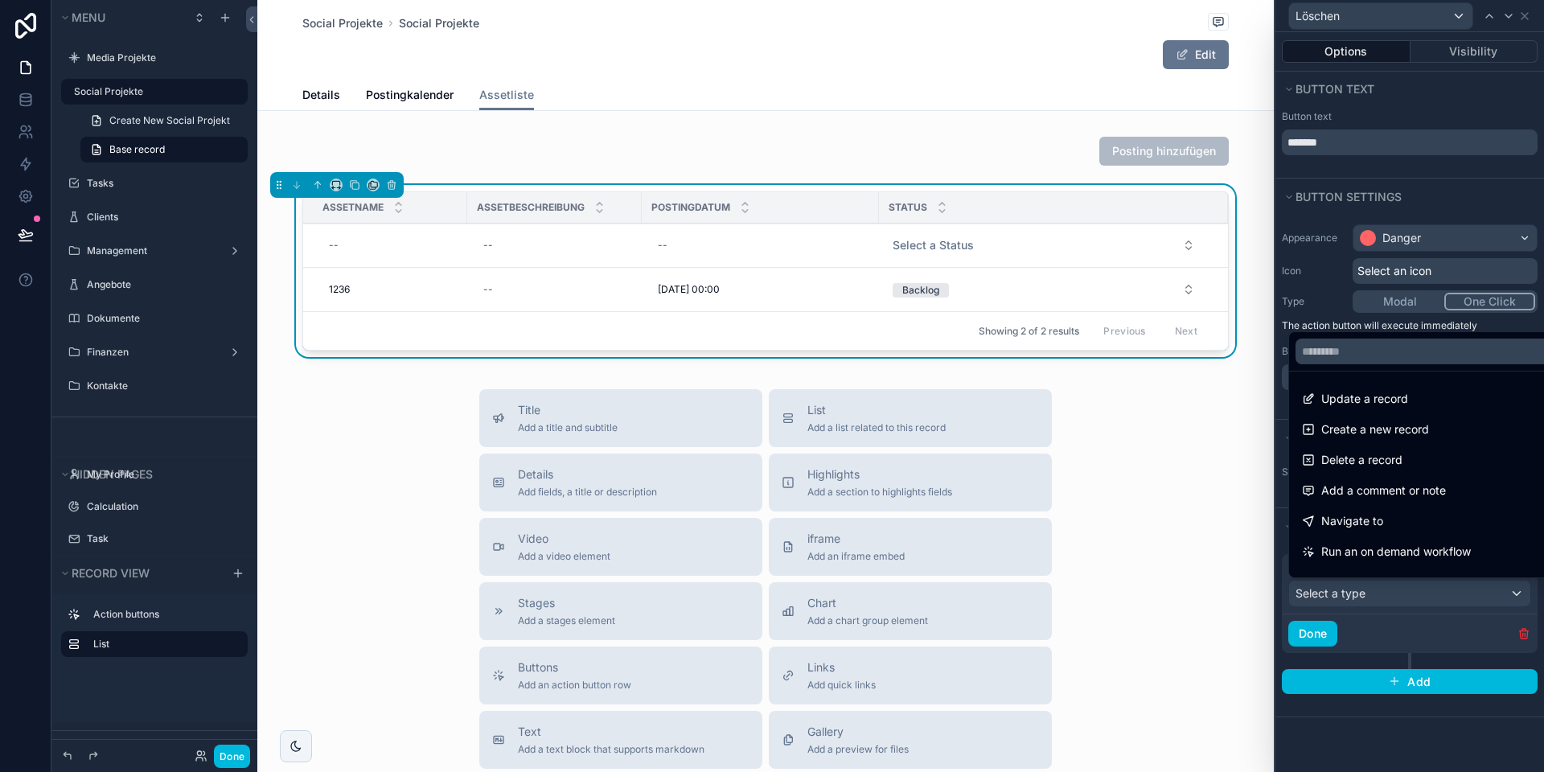
click at [1378, 466] on span "Delete a record" at bounding box center [1361, 459] width 81 height 19
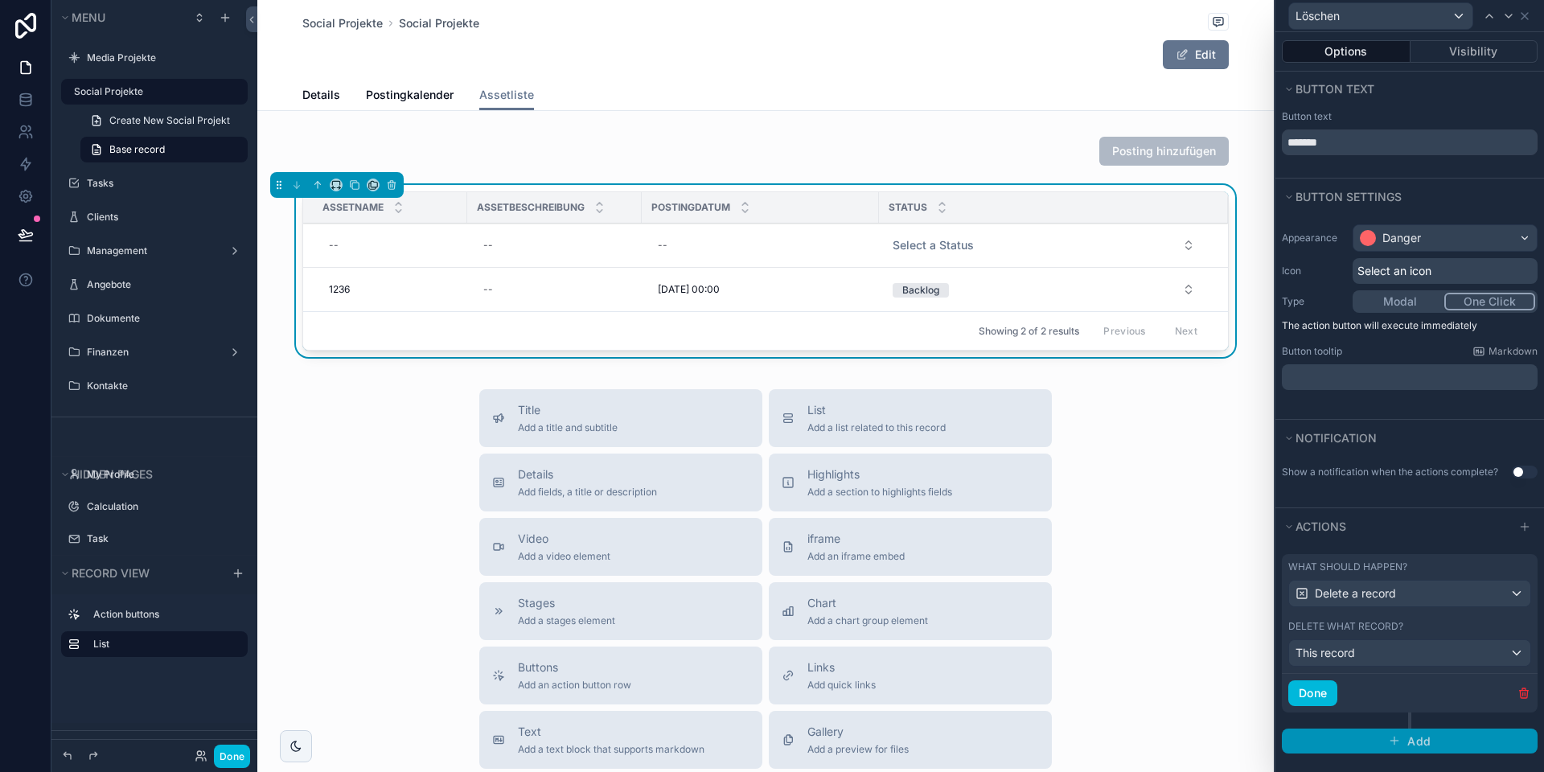
drag, startPoint x: 1319, startPoint y: 692, endPoint x: 1331, endPoint y: 691, distance: 12.1
click at [1319, 692] on button "Done" at bounding box center [1312, 693] width 49 height 26
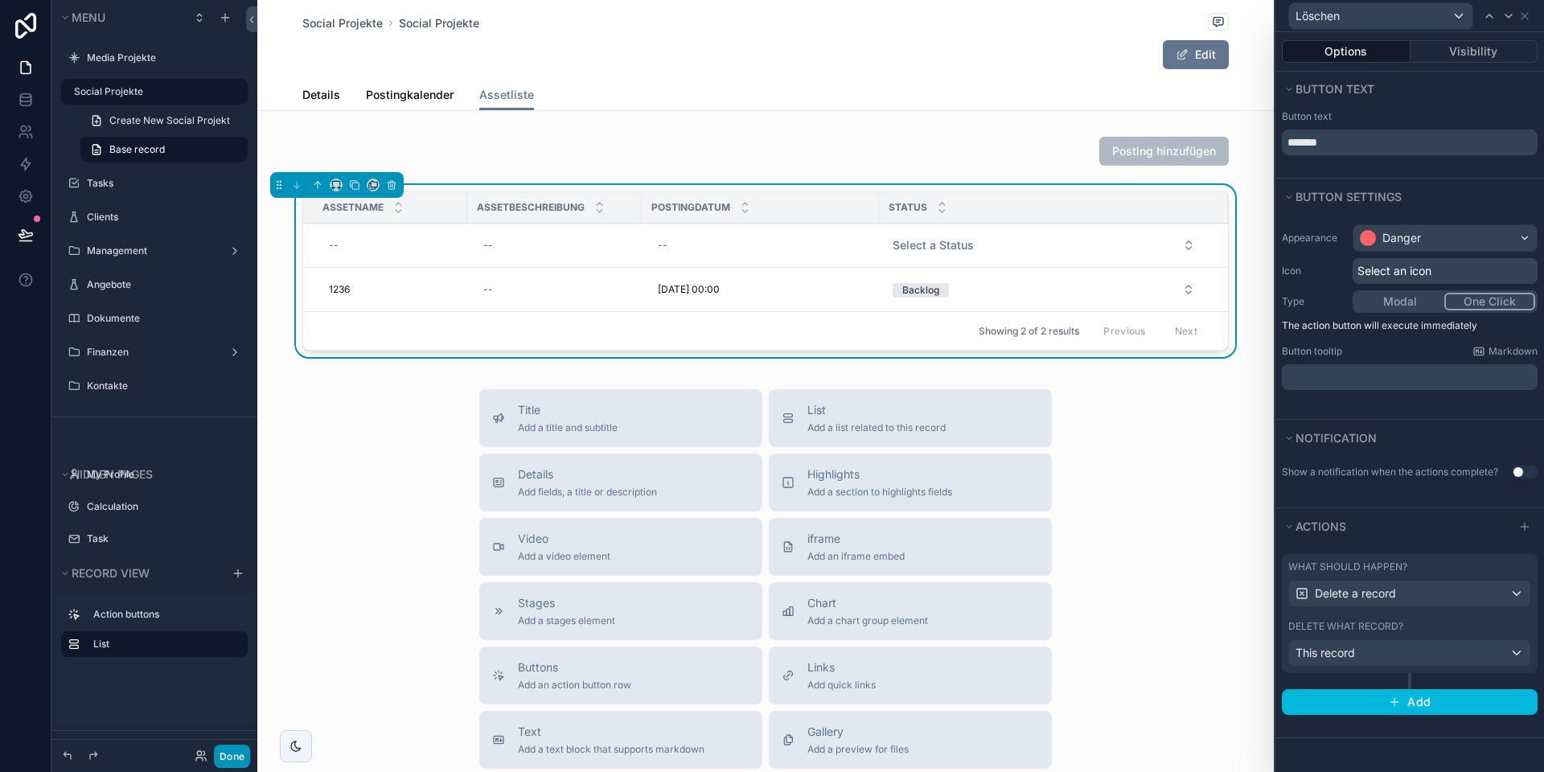
click at [221, 759] on button "Done" at bounding box center [232, 756] width 36 height 23
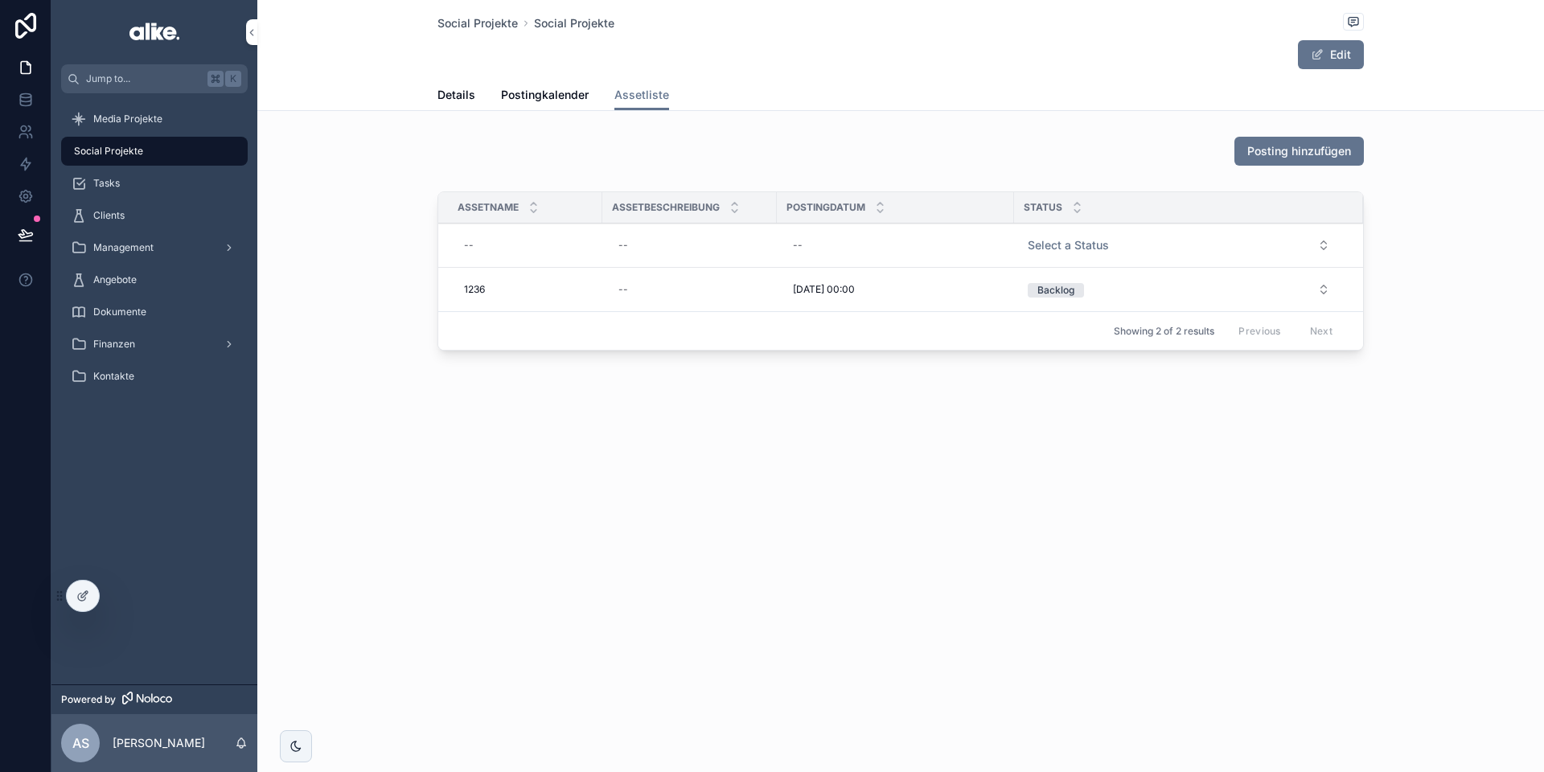
click at [0, 0] on span "Löschen" at bounding box center [0, 0] width 0 height 0
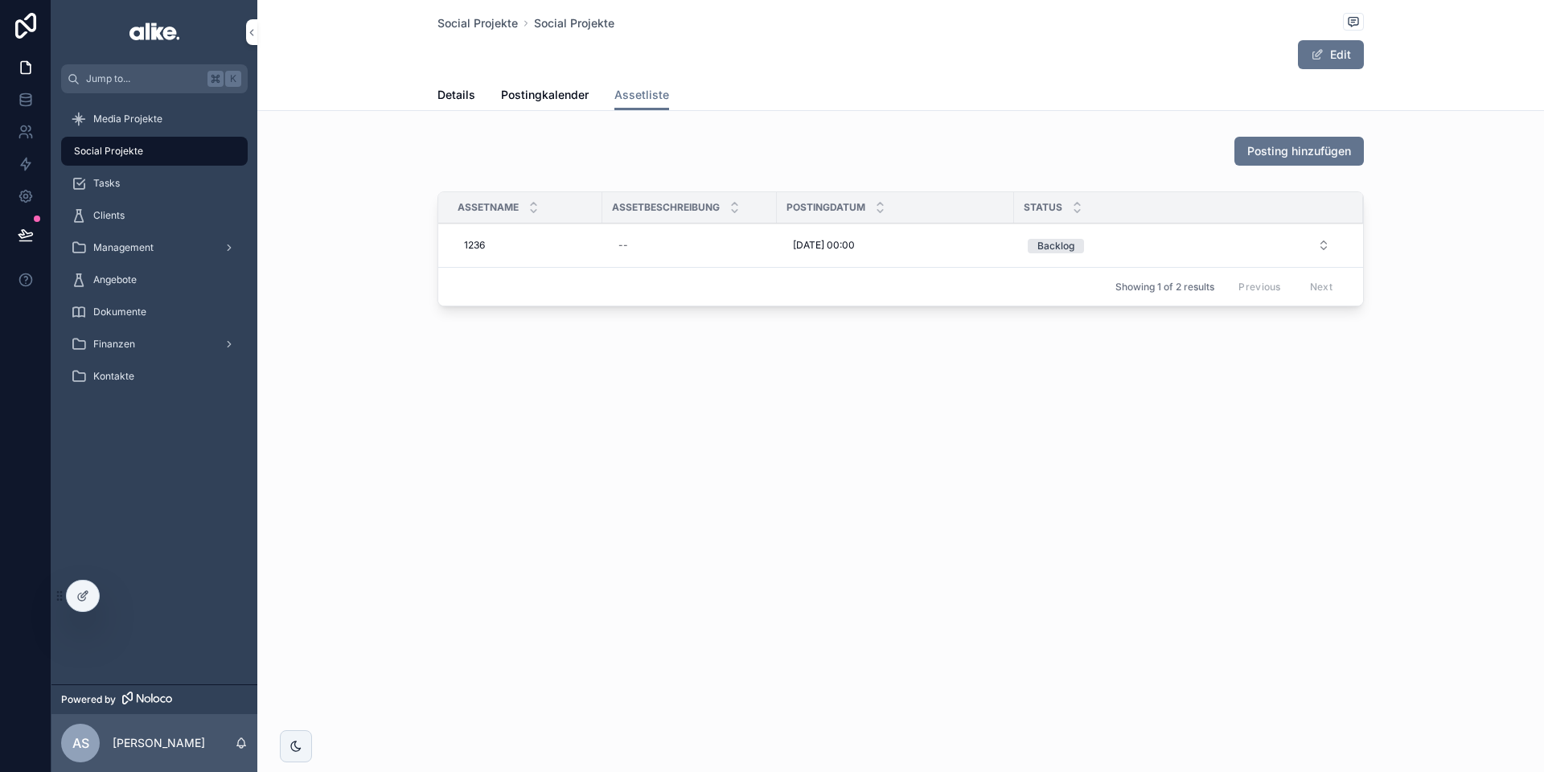
click at [0, 0] on span "Löschen" at bounding box center [0, 0] width 0 height 0
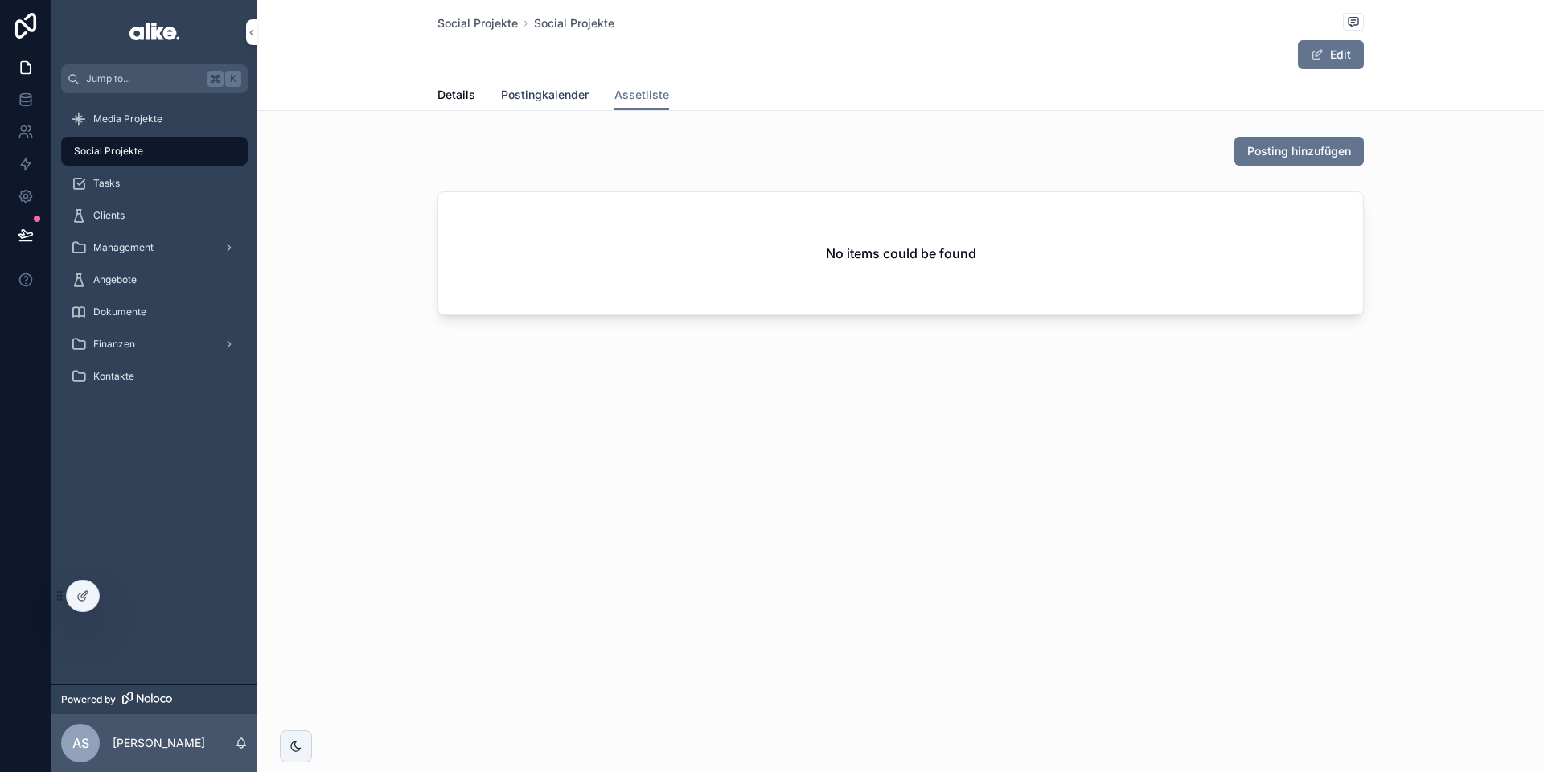
drag, startPoint x: 451, startPoint y: 95, endPoint x: 522, endPoint y: 98, distance: 70.8
click at [451, 95] on span "Details" at bounding box center [457, 95] width 38 height 16
click at [561, 97] on span "Postingkalender" at bounding box center [545, 95] width 88 height 16
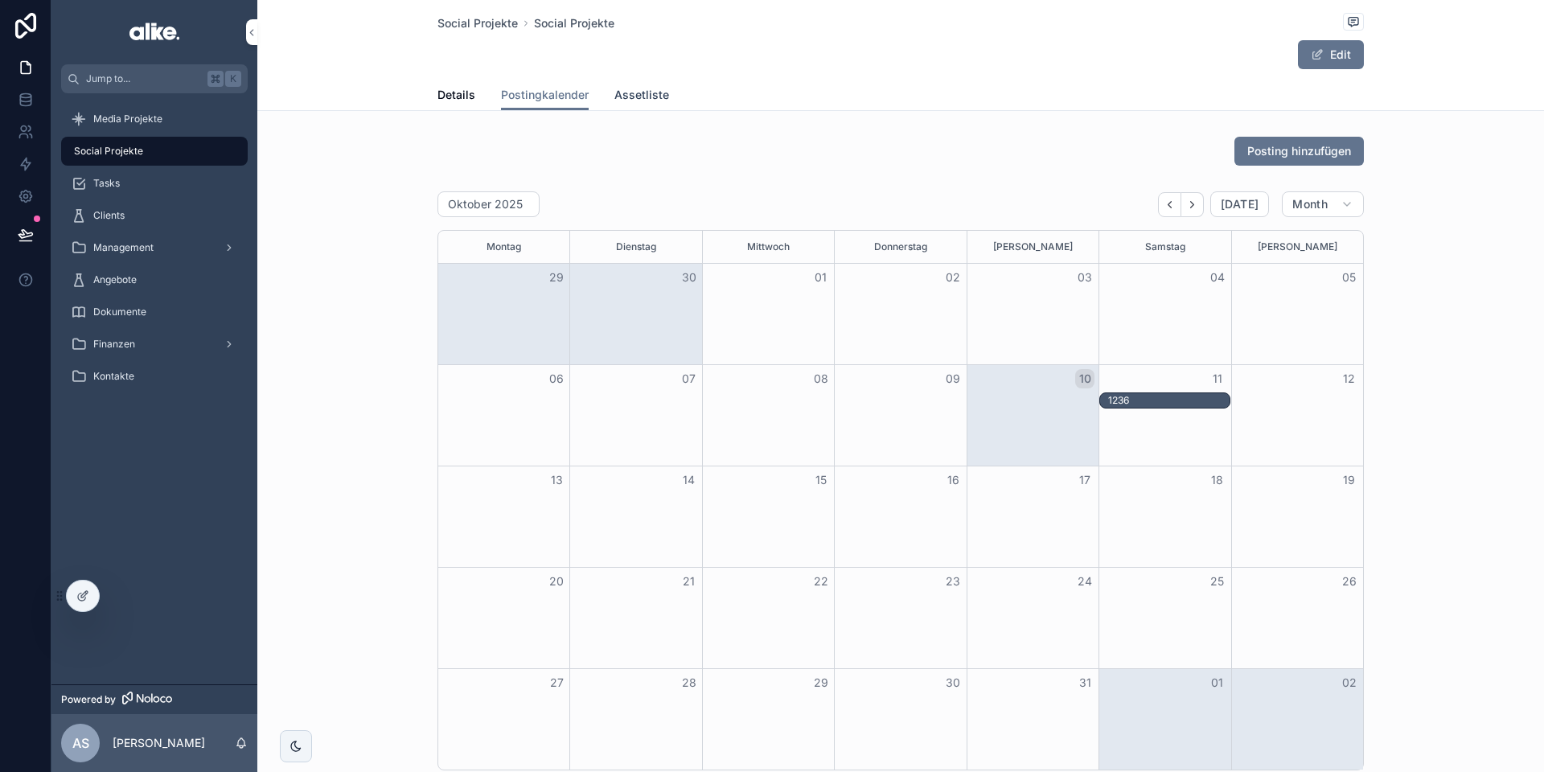
click at [655, 93] on span "Assetliste" at bounding box center [641, 95] width 55 height 16
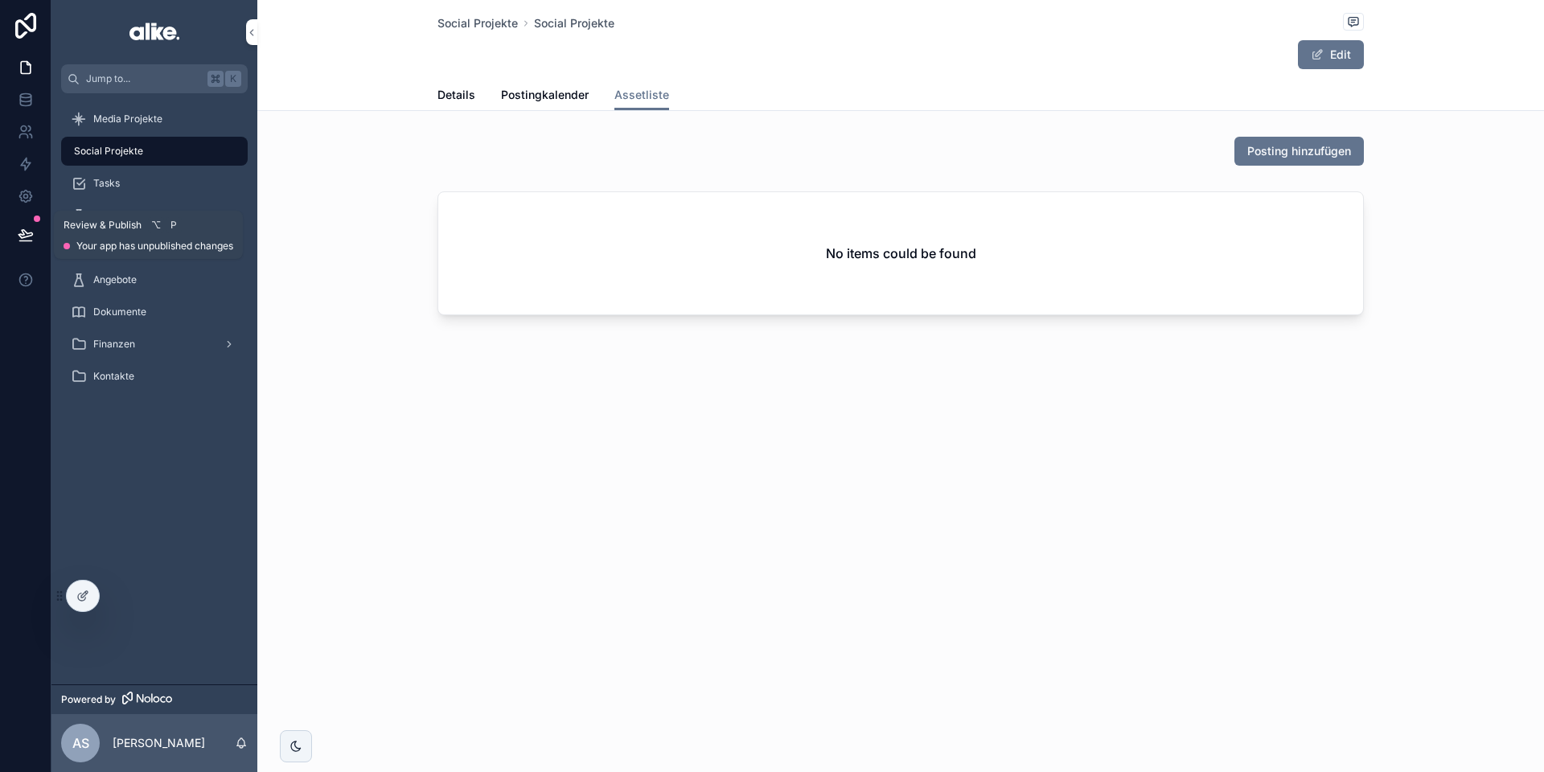
click at [35, 235] on button at bounding box center [25, 234] width 35 height 45
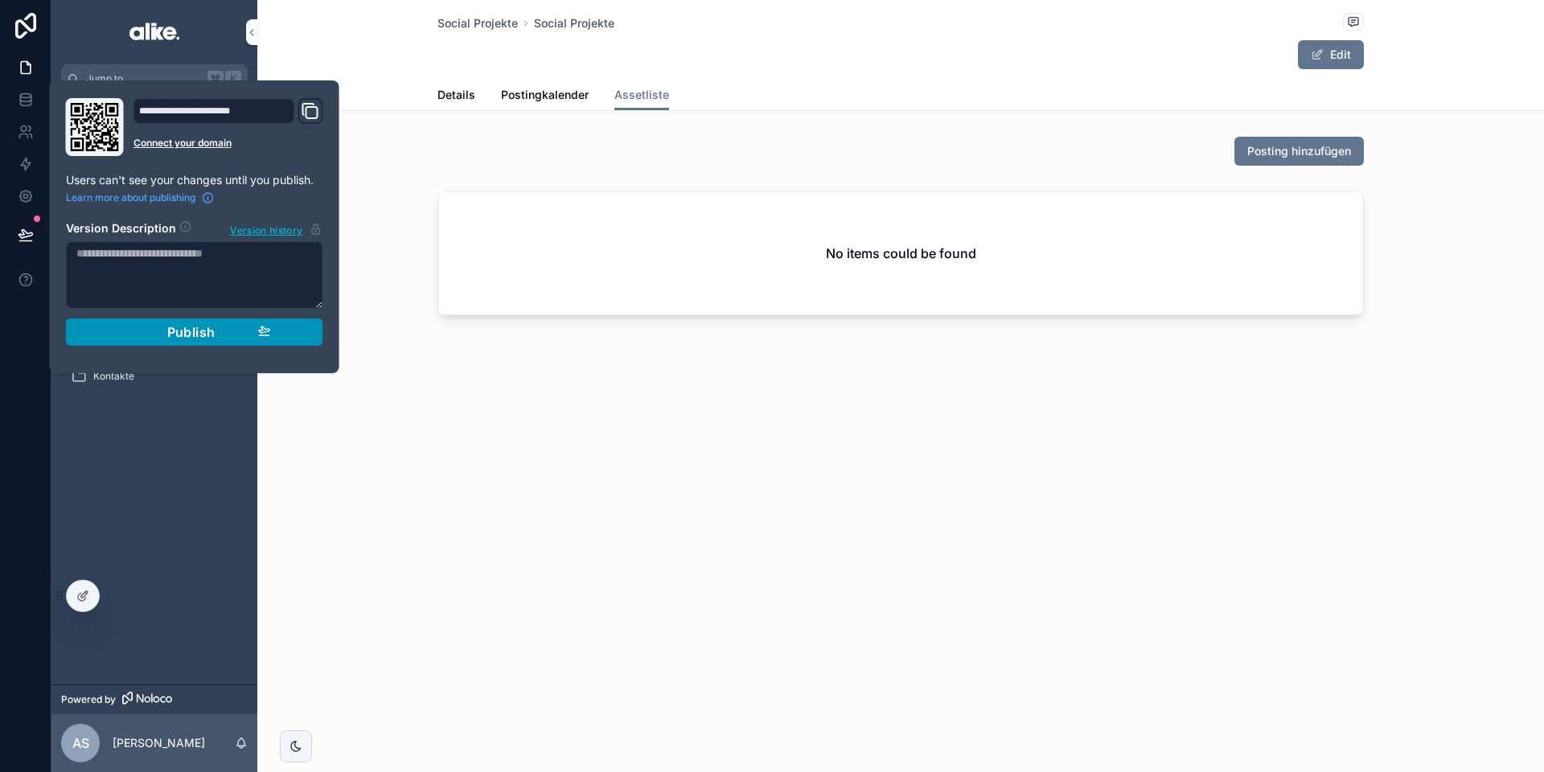
click at [162, 333] on div "Publish" at bounding box center [194, 332] width 153 height 16
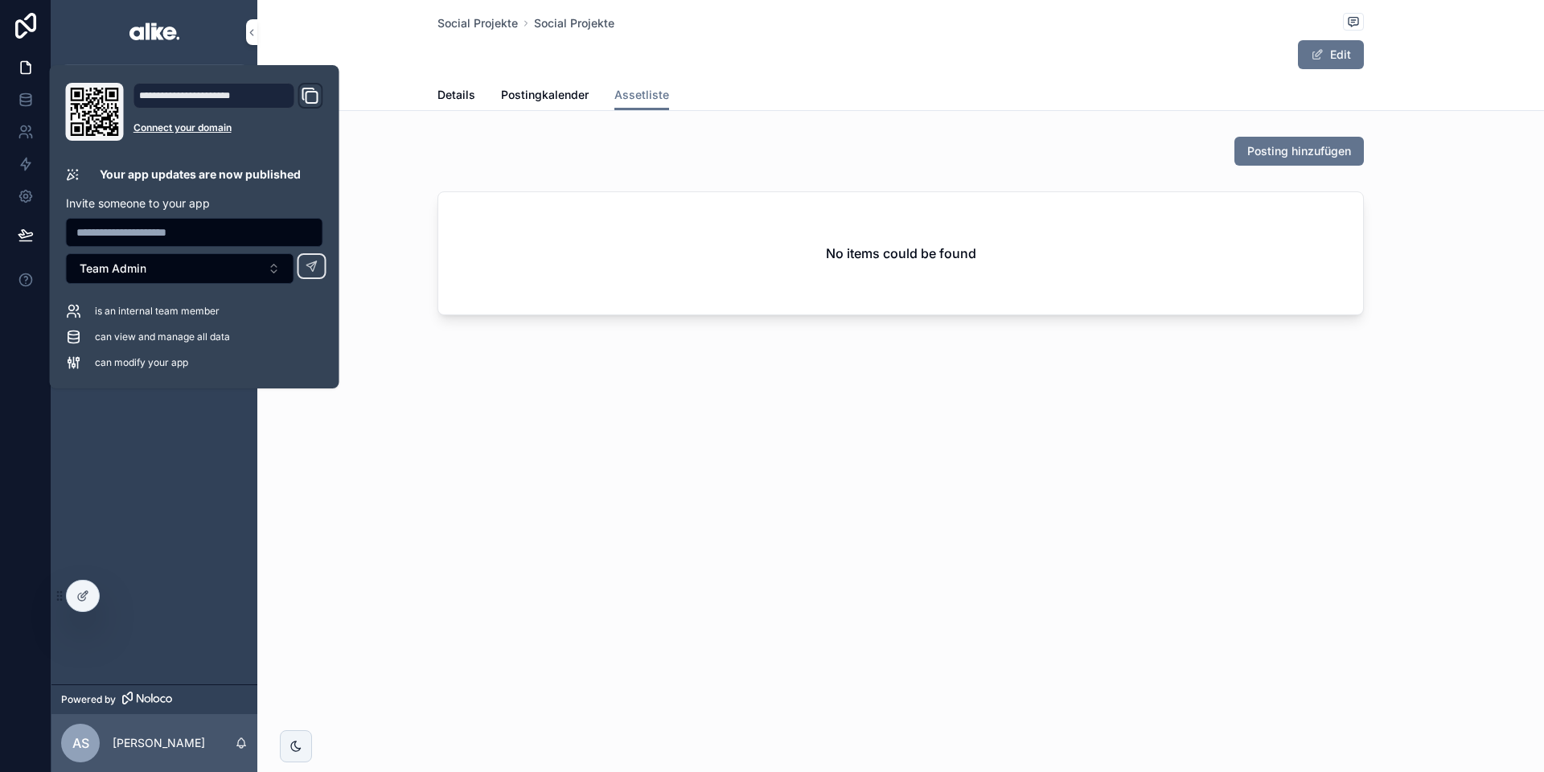
click at [396, 196] on div "No items could be found" at bounding box center [900, 256] width 1287 height 143
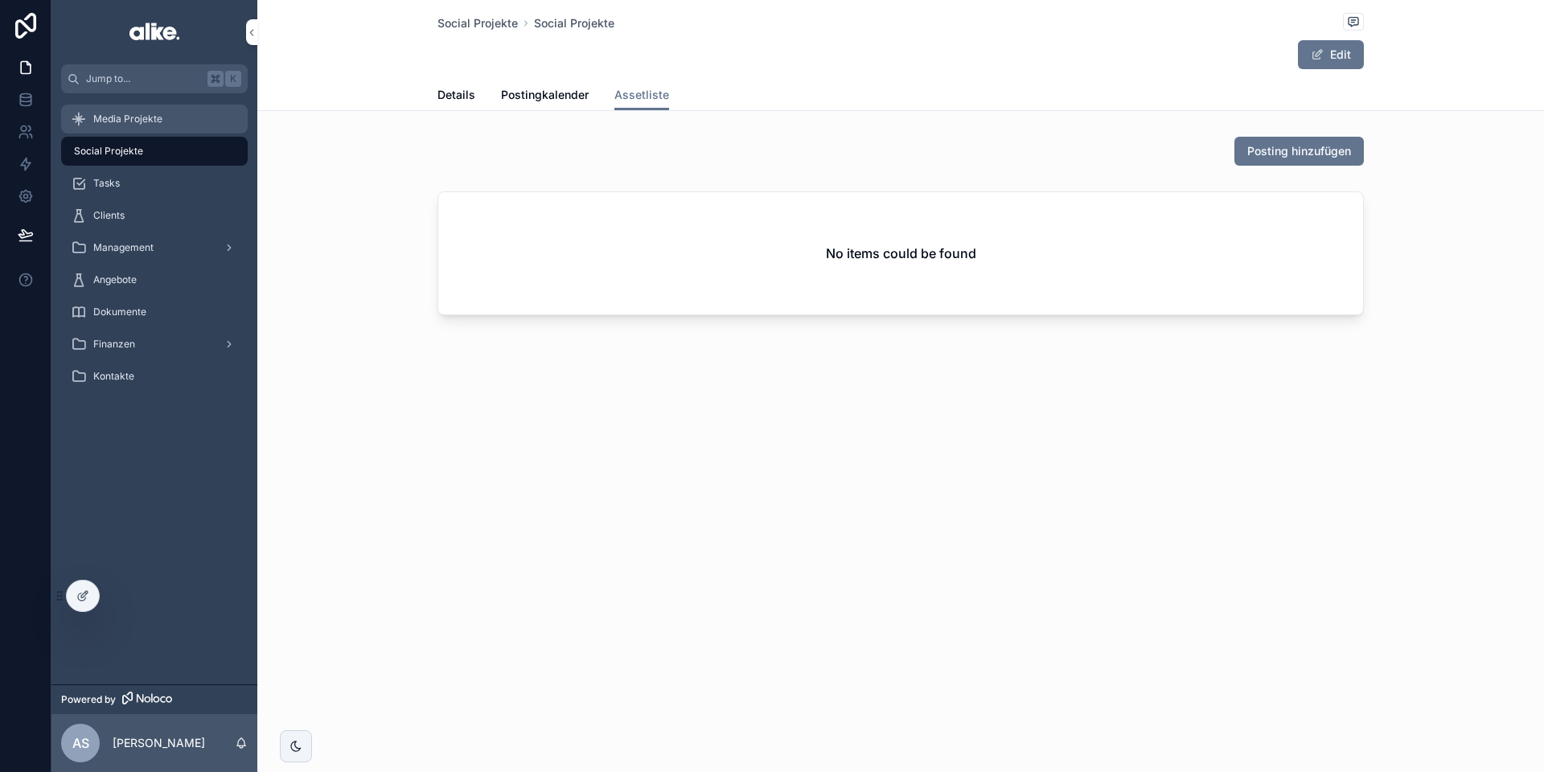
click at [131, 116] on span "Media Projekte" at bounding box center [127, 119] width 69 height 13
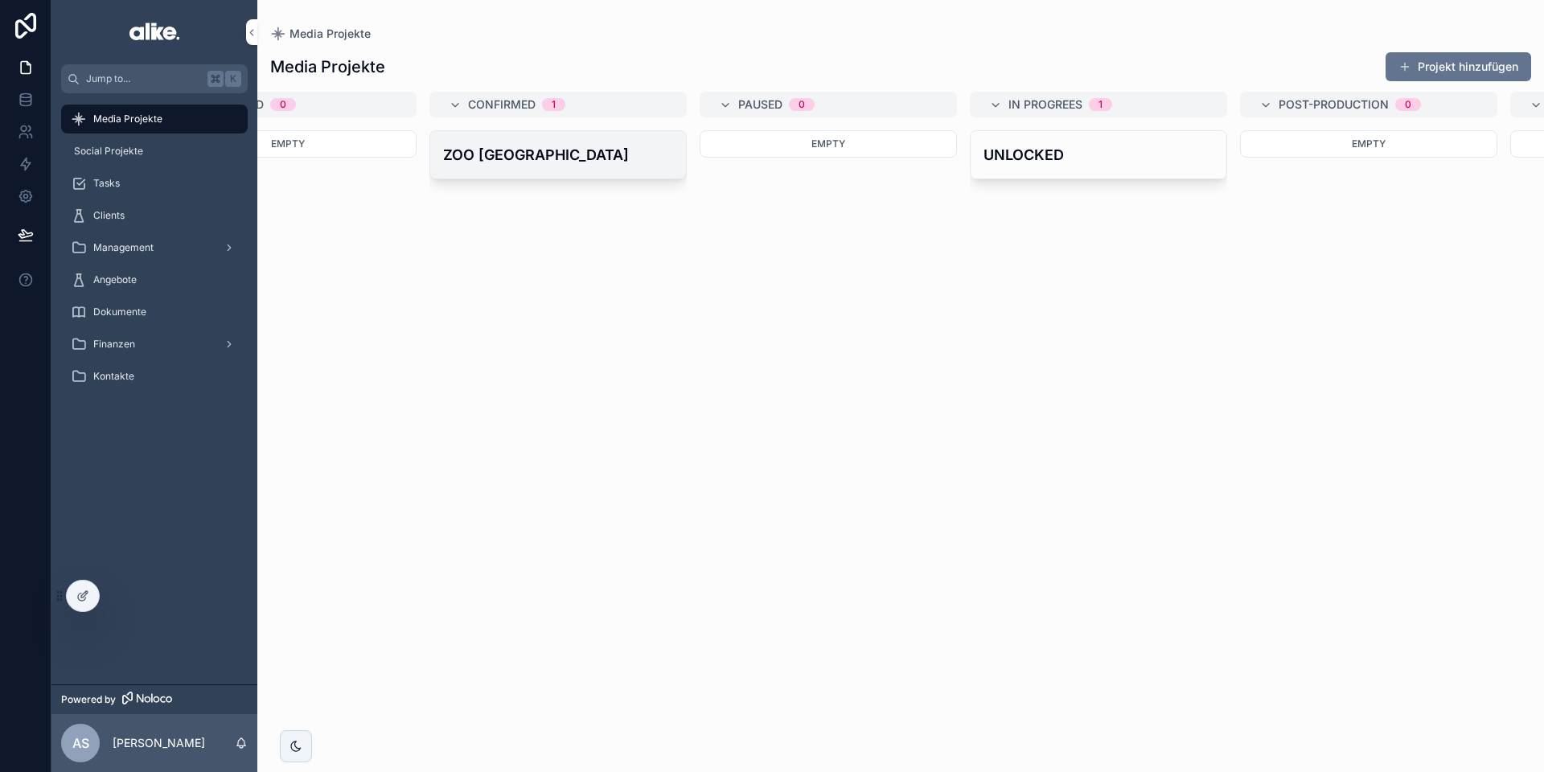
scroll to position [0, 107]
click at [112, 150] on span "Social Projekte" at bounding box center [108, 151] width 69 height 13
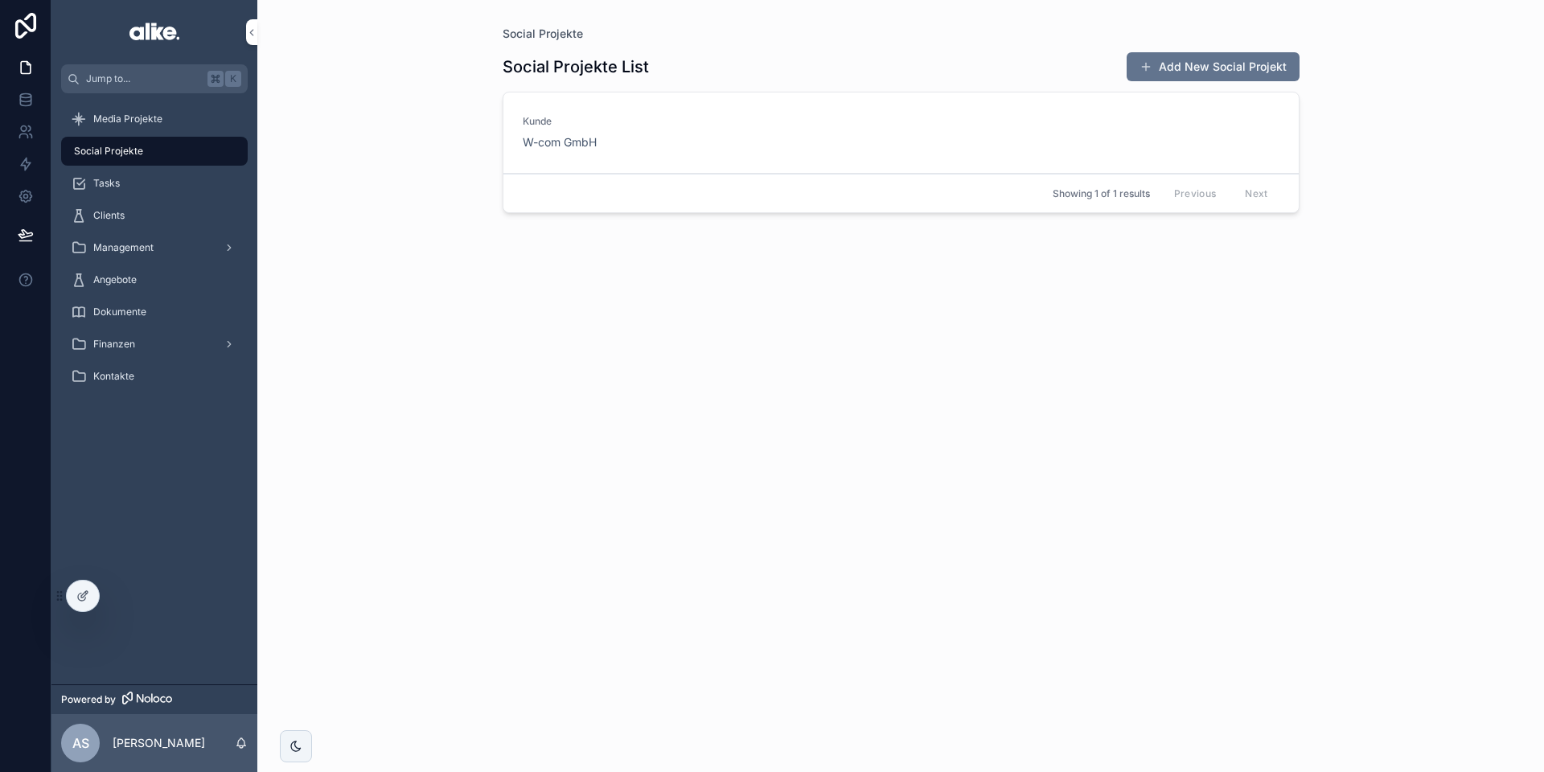
click at [803, 145] on div "[PERSON_NAME] W-com GmbH" at bounding box center [901, 132] width 757 height 35
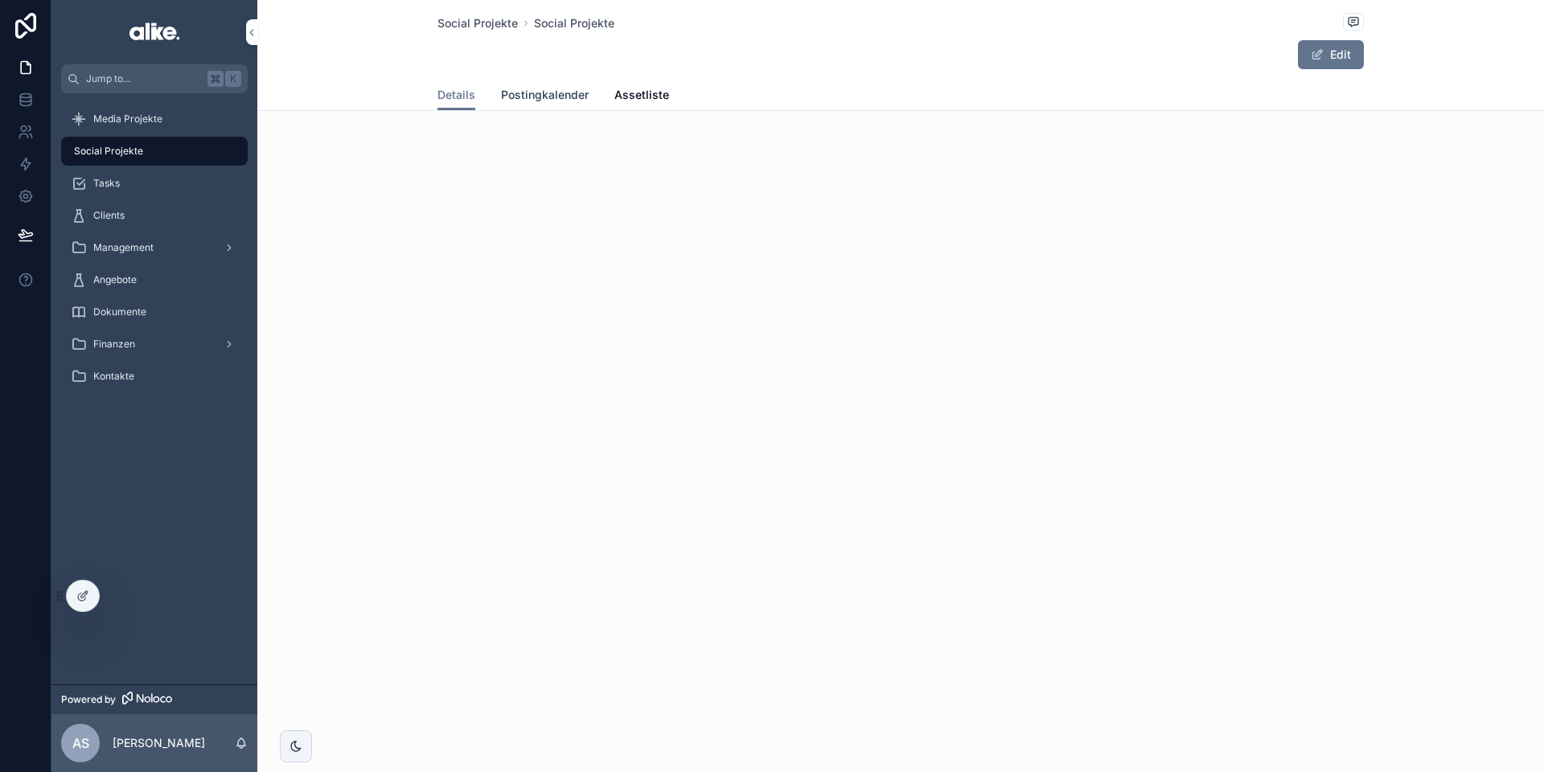
click at [521, 98] on span "Postingkalender" at bounding box center [545, 95] width 88 height 16
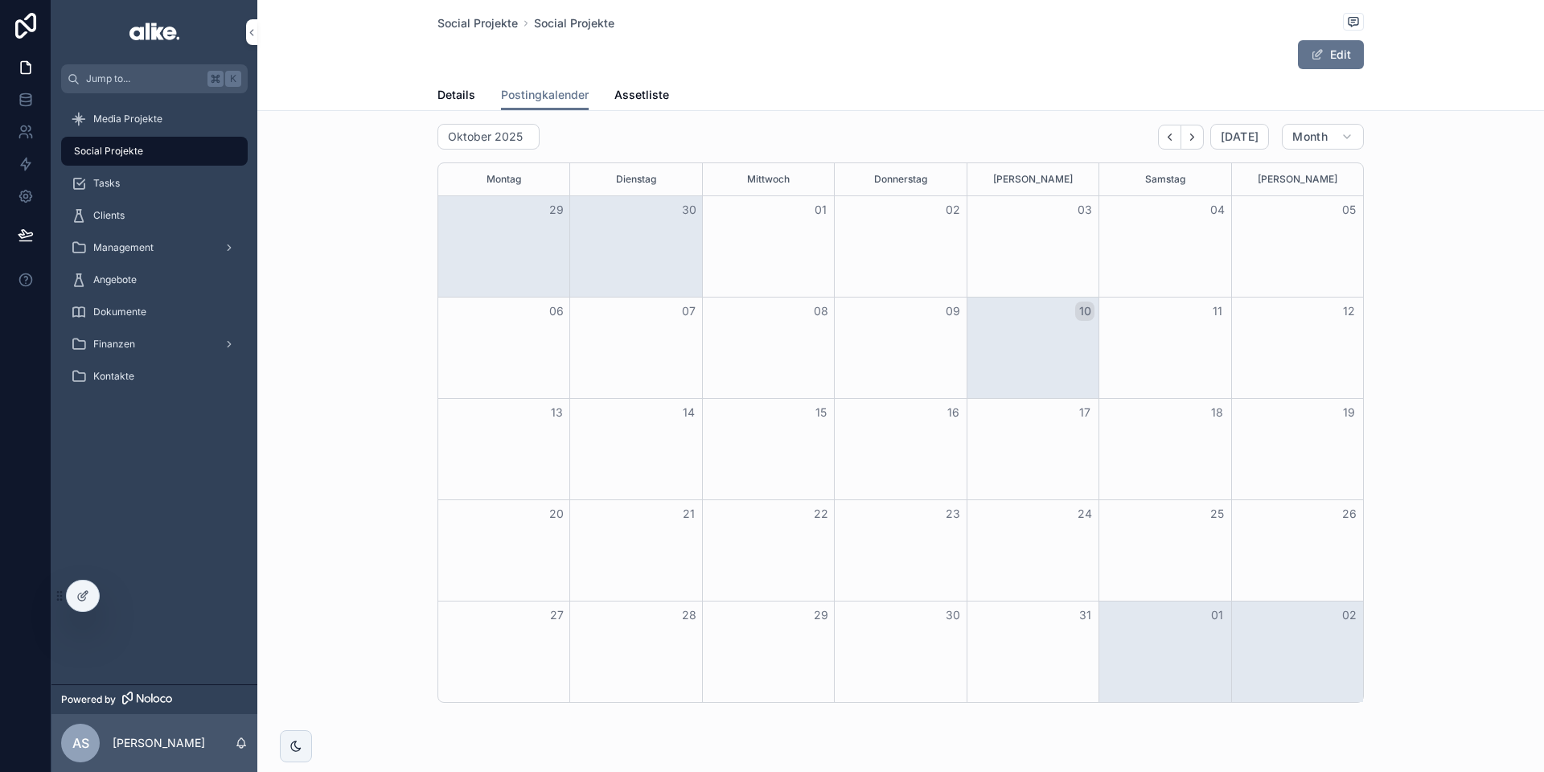
scroll to position [78, 0]
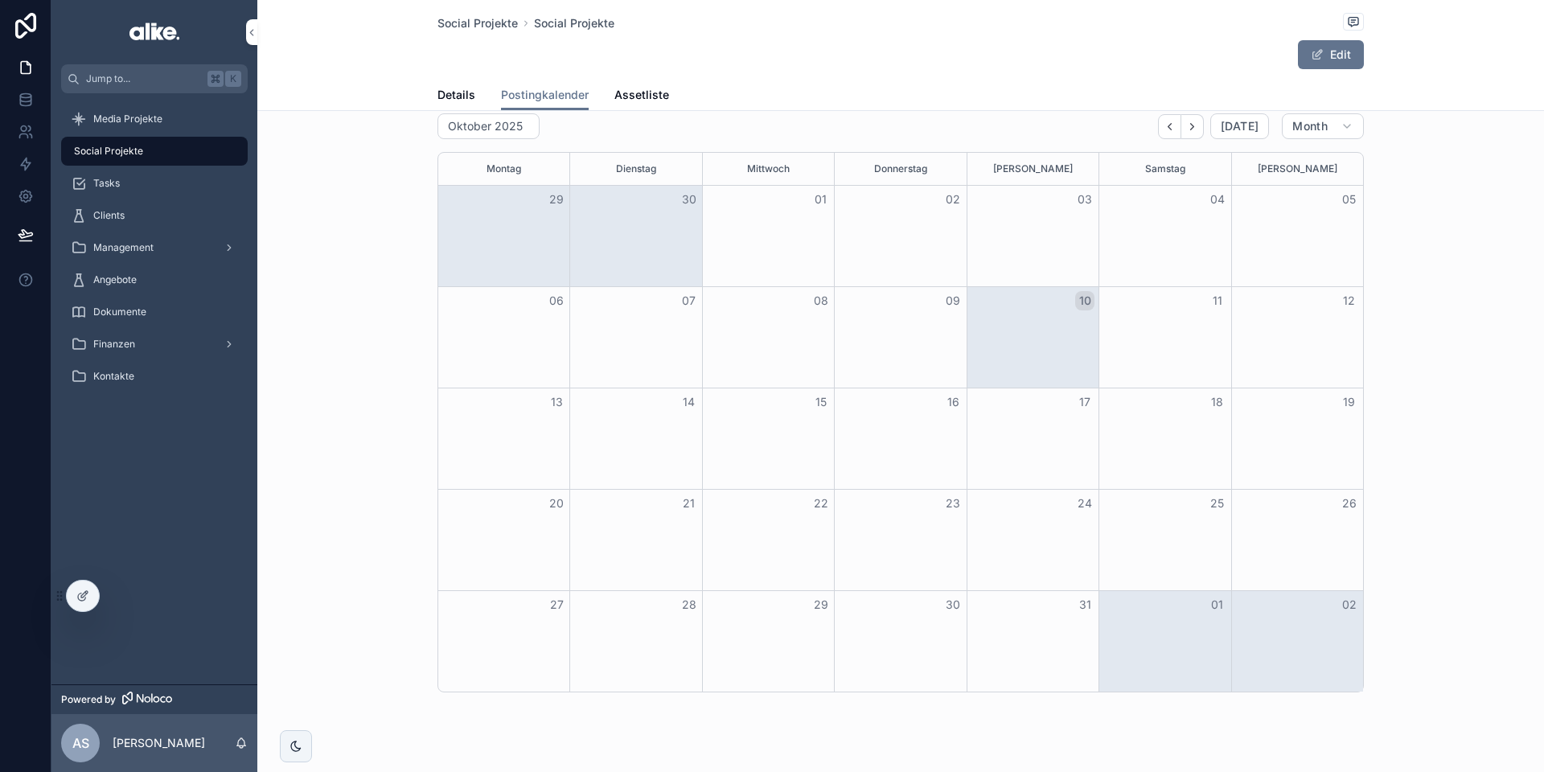
click at [1032, 337] on div "Month View" at bounding box center [1033, 337] width 132 height 101
click at [1088, 302] on button "10" at bounding box center [1084, 300] width 19 height 19
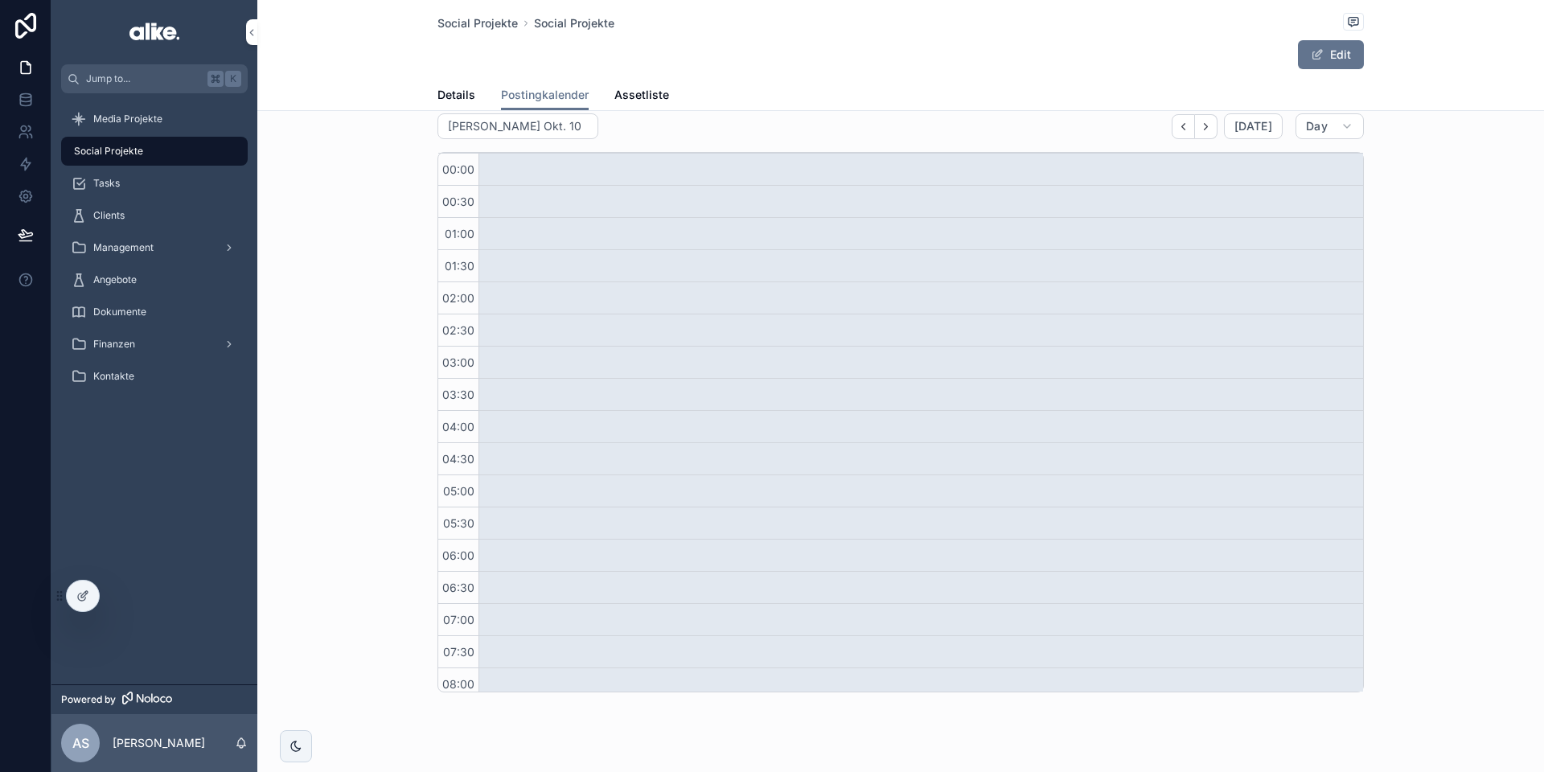
drag, startPoint x: 631, startPoint y: 273, endPoint x: 638, endPoint y: 515, distance: 242.2
click at [1309, 128] on span "Day" at bounding box center [1317, 126] width 22 height 14
click at [1276, 173] on button "Month" at bounding box center [1292, 167] width 116 height 29
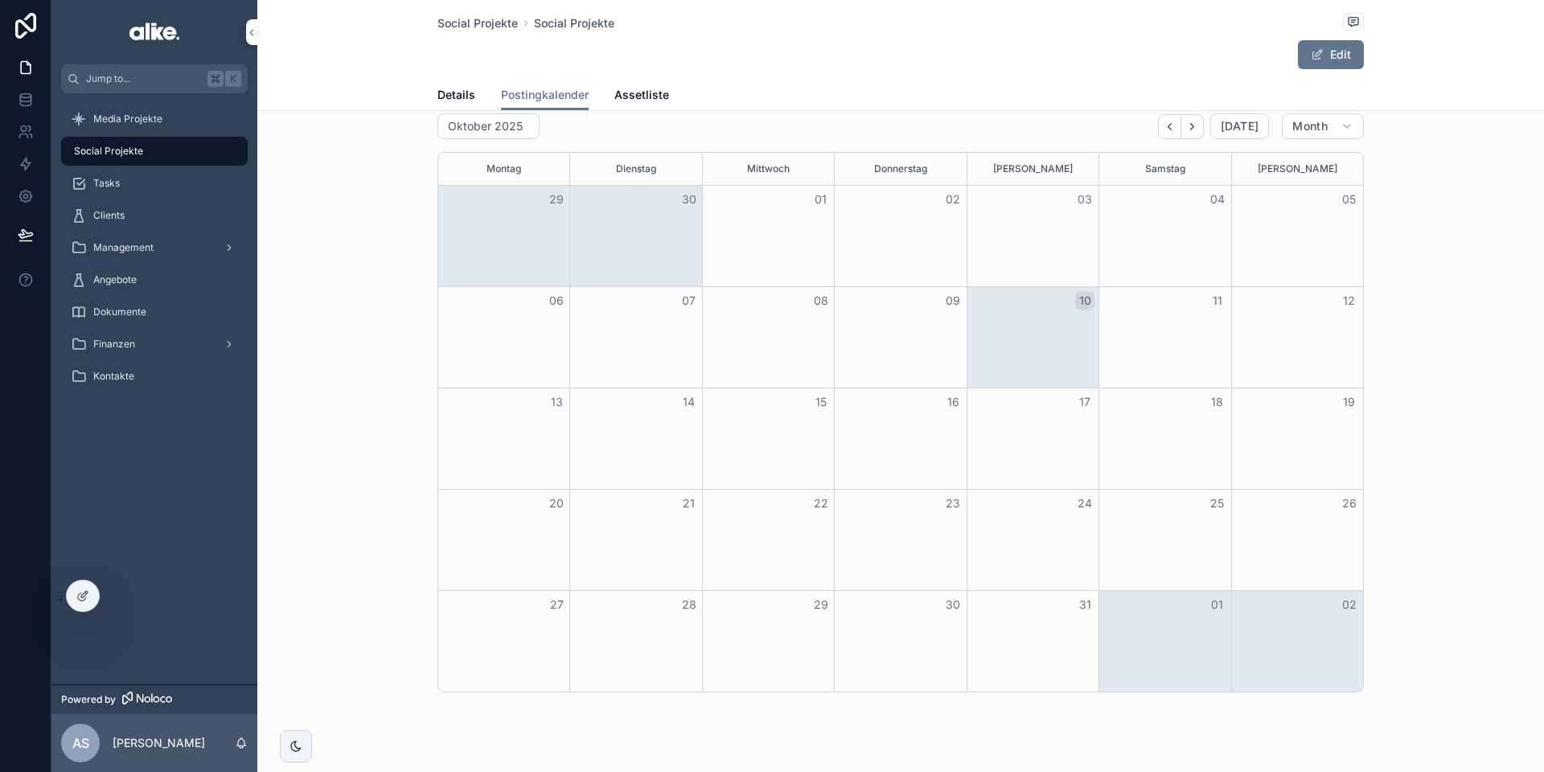
click at [1164, 341] on div "Month View" at bounding box center [1165, 337] width 132 height 101
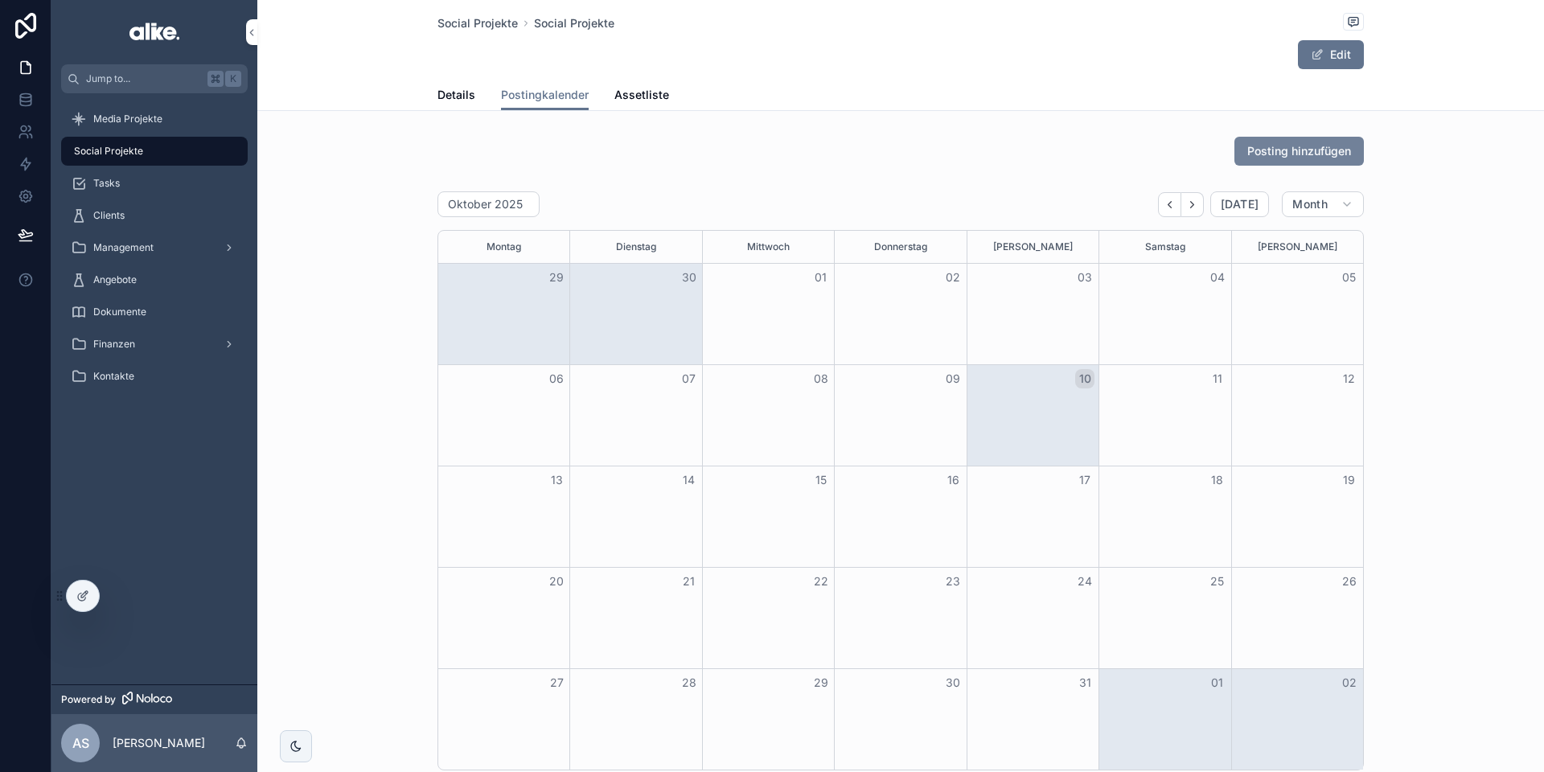
click at [1291, 150] on span "Posting hinzufügen" at bounding box center [1299, 151] width 104 height 16
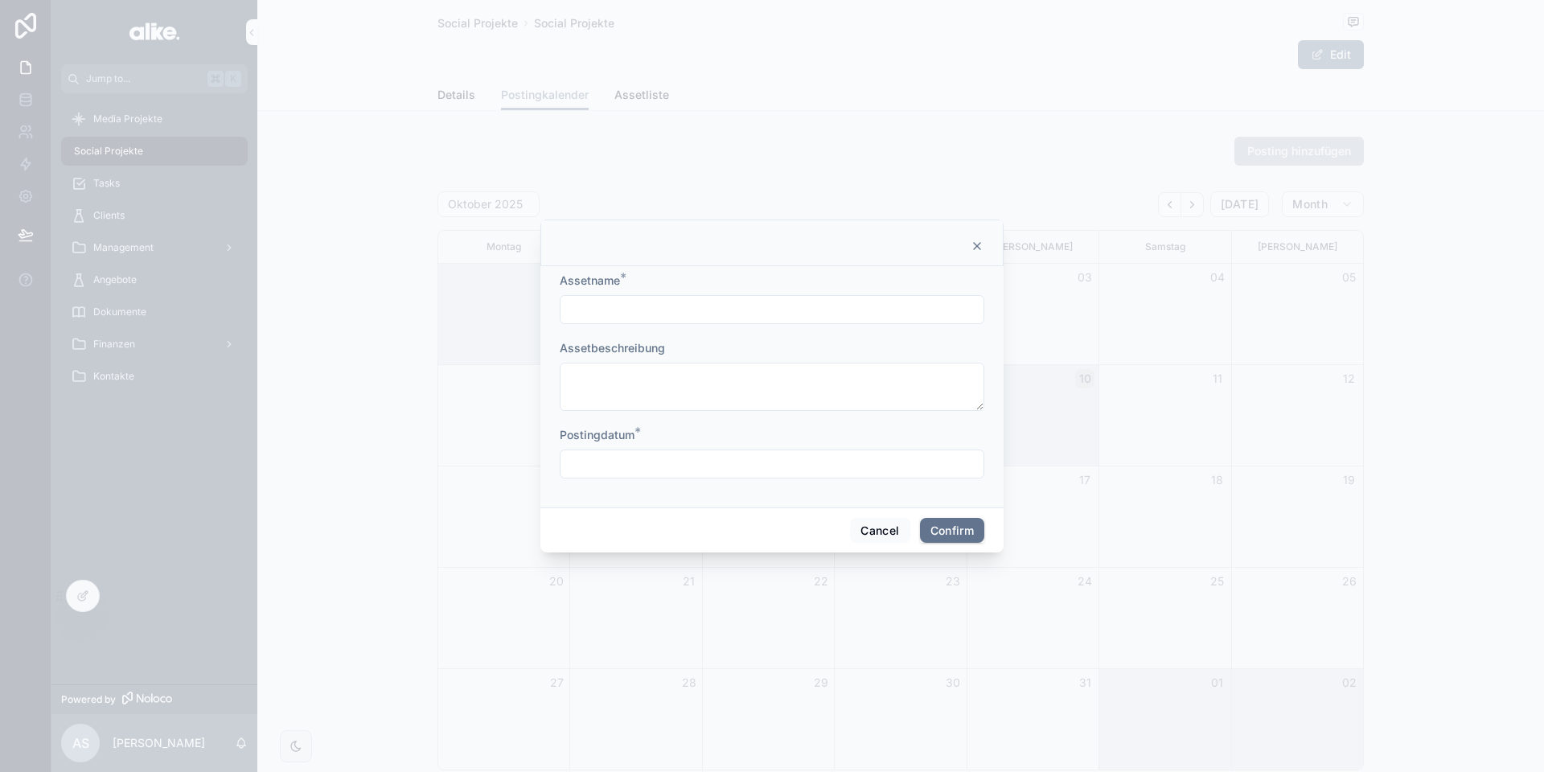
click at [656, 467] on input "text" at bounding box center [772, 464] width 423 height 23
click at [964, 368] on textarea at bounding box center [772, 387] width 425 height 48
click at [977, 248] on icon at bounding box center [977, 246] width 13 height 13
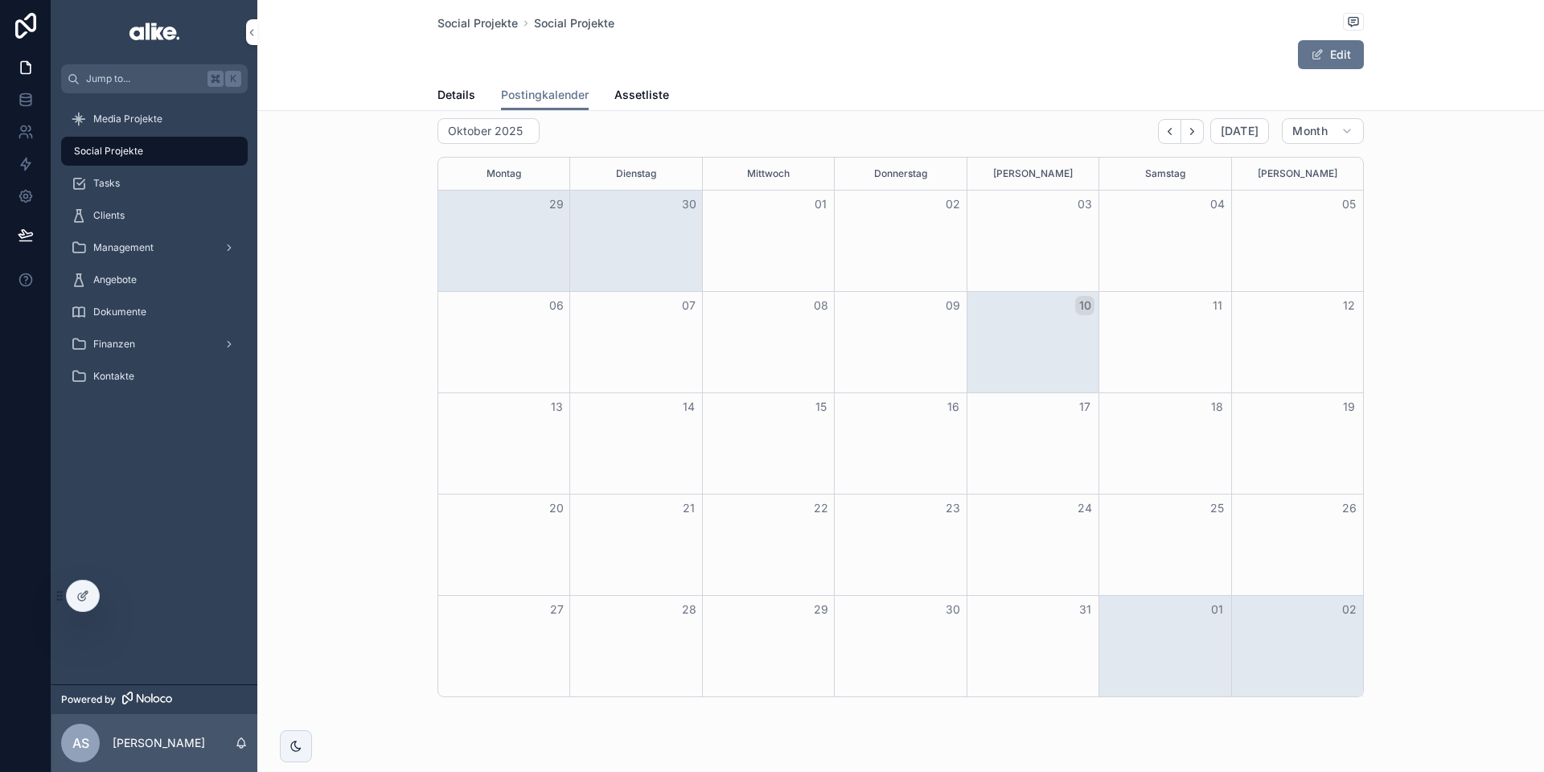
scroll to position [71, 0]
click at [116, 184] on span "Tasks" at bounding box center [106, 183] width 27 height 13
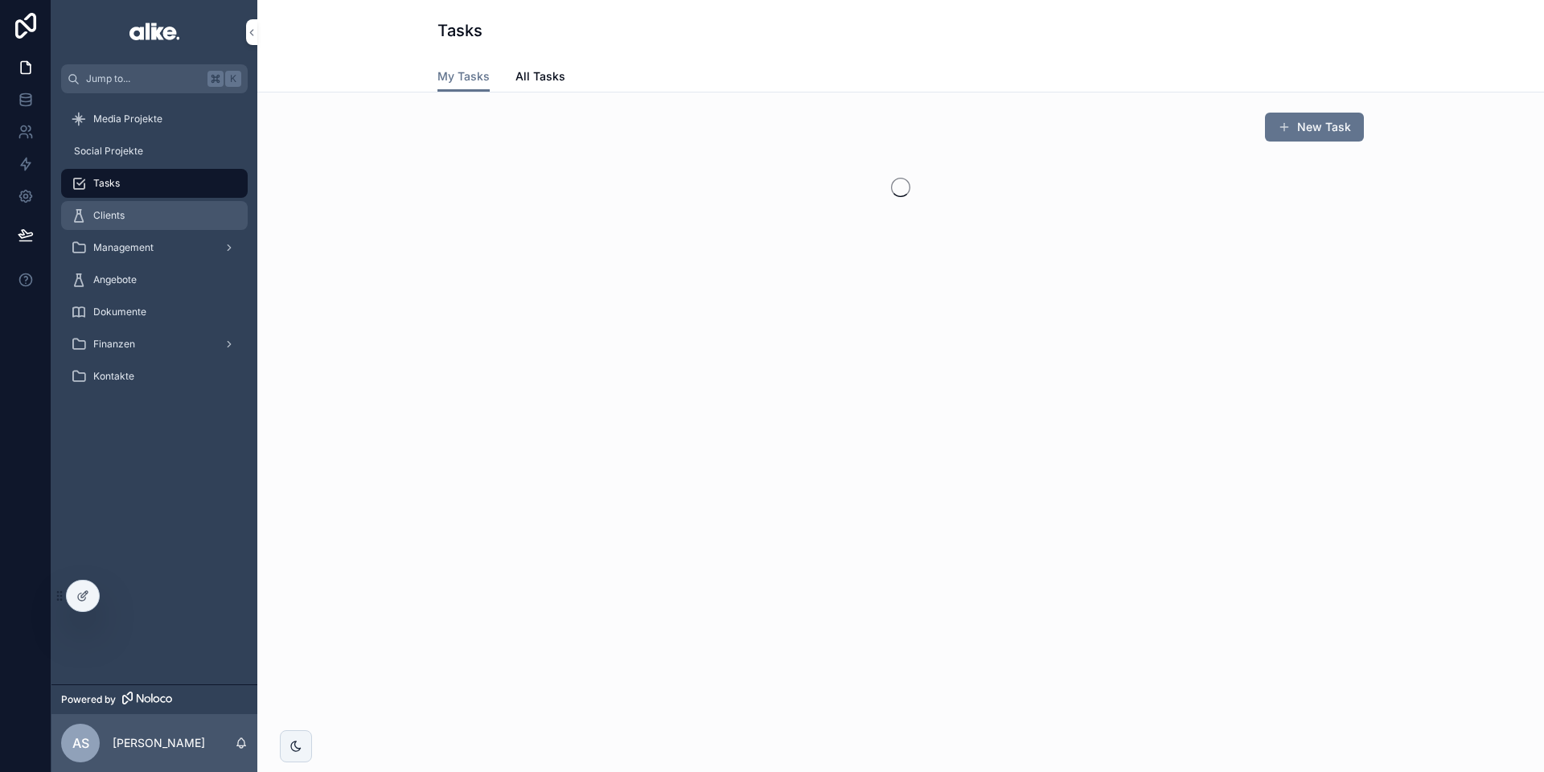
click at [121, 212] on span "Clients" at bounding box center [108, 215] width 31 height 13
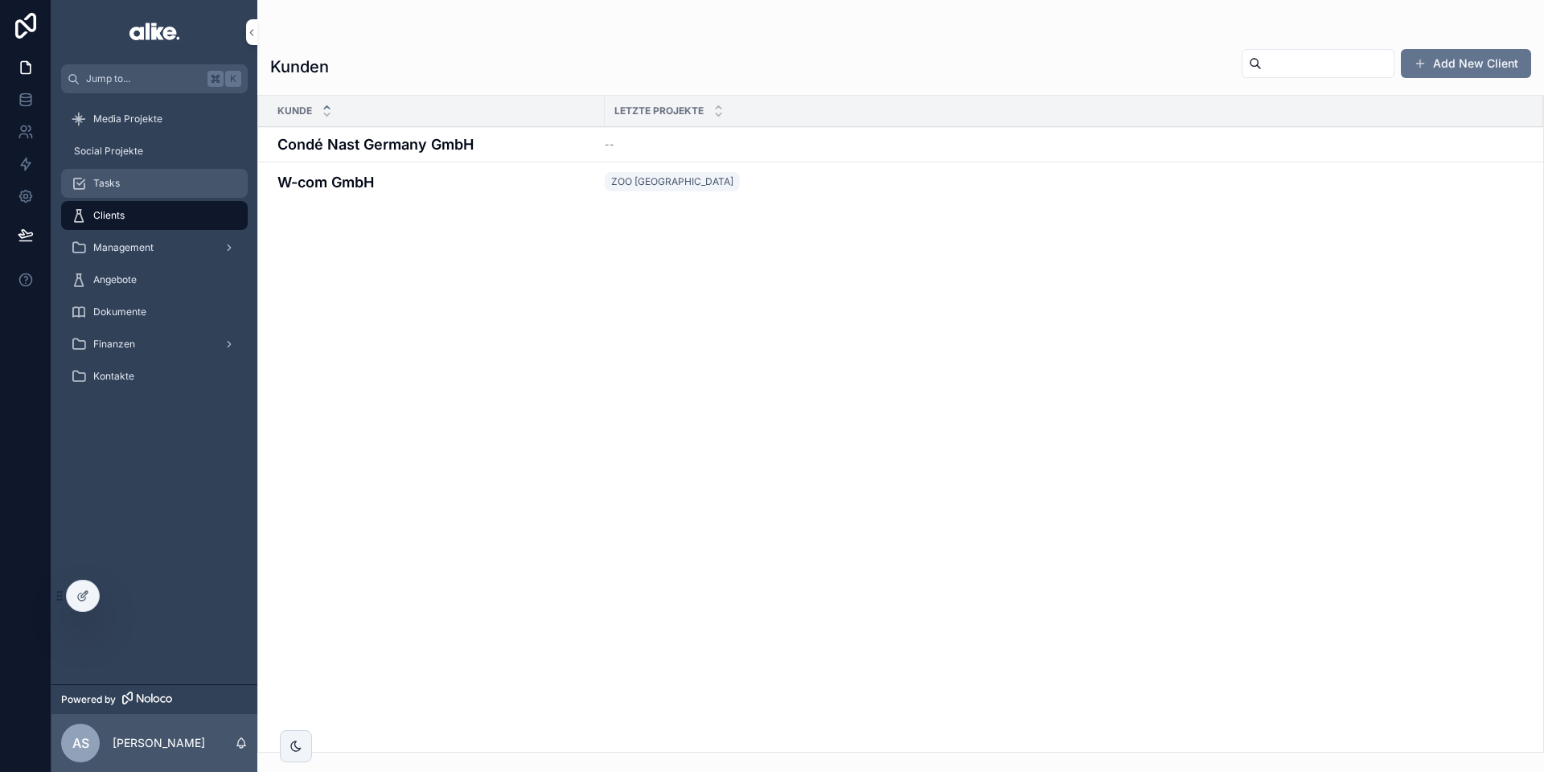
click at [134, 183] on div "Tasks" at bounding box center [154, 184] width 167 height 26
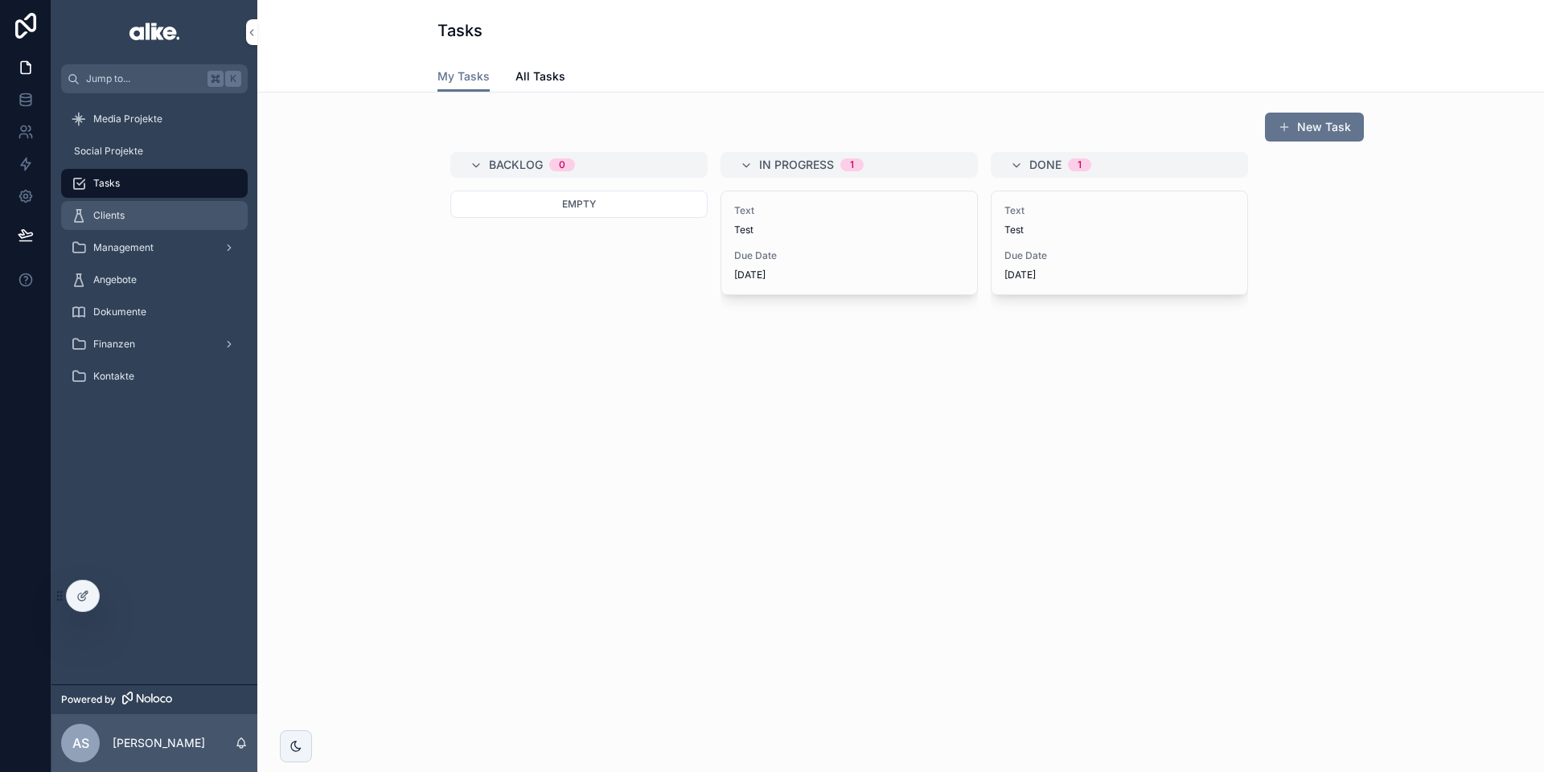
click at [135, 215] on div "Clients" at bounding box center [154, 216] width 167 height 26
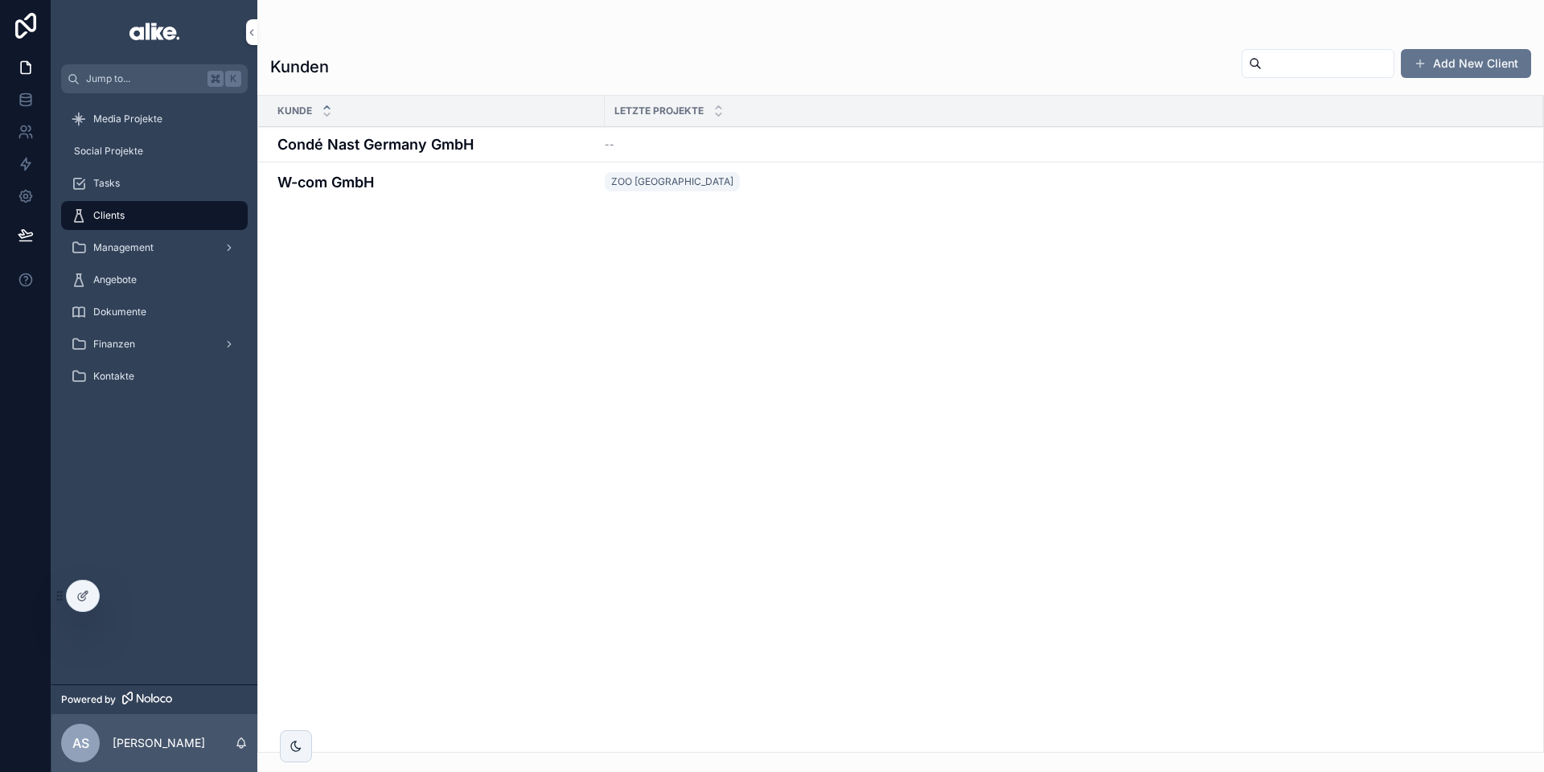
click at [113, 136] on div "Social Projekte" at bounding box center [154, 151] width 206 height 32
click at [117, 146] on span "Social Projekte" at bounding box center [108, 151] width 69 height 13
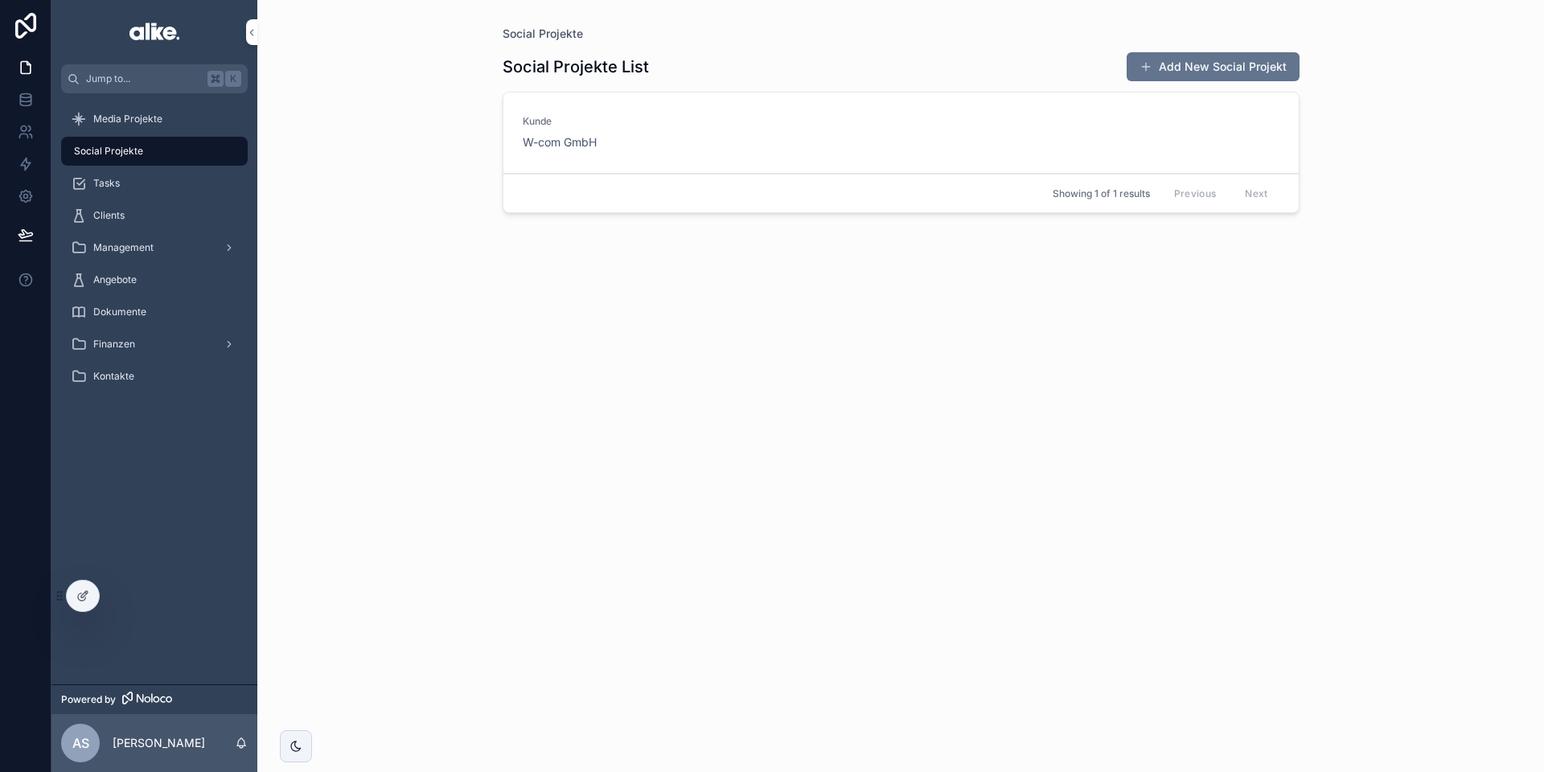
click at [768, 142] on div "[PERSON_NAME] W-com GmbH" at bounding box center [901, 132] width 757 height 35
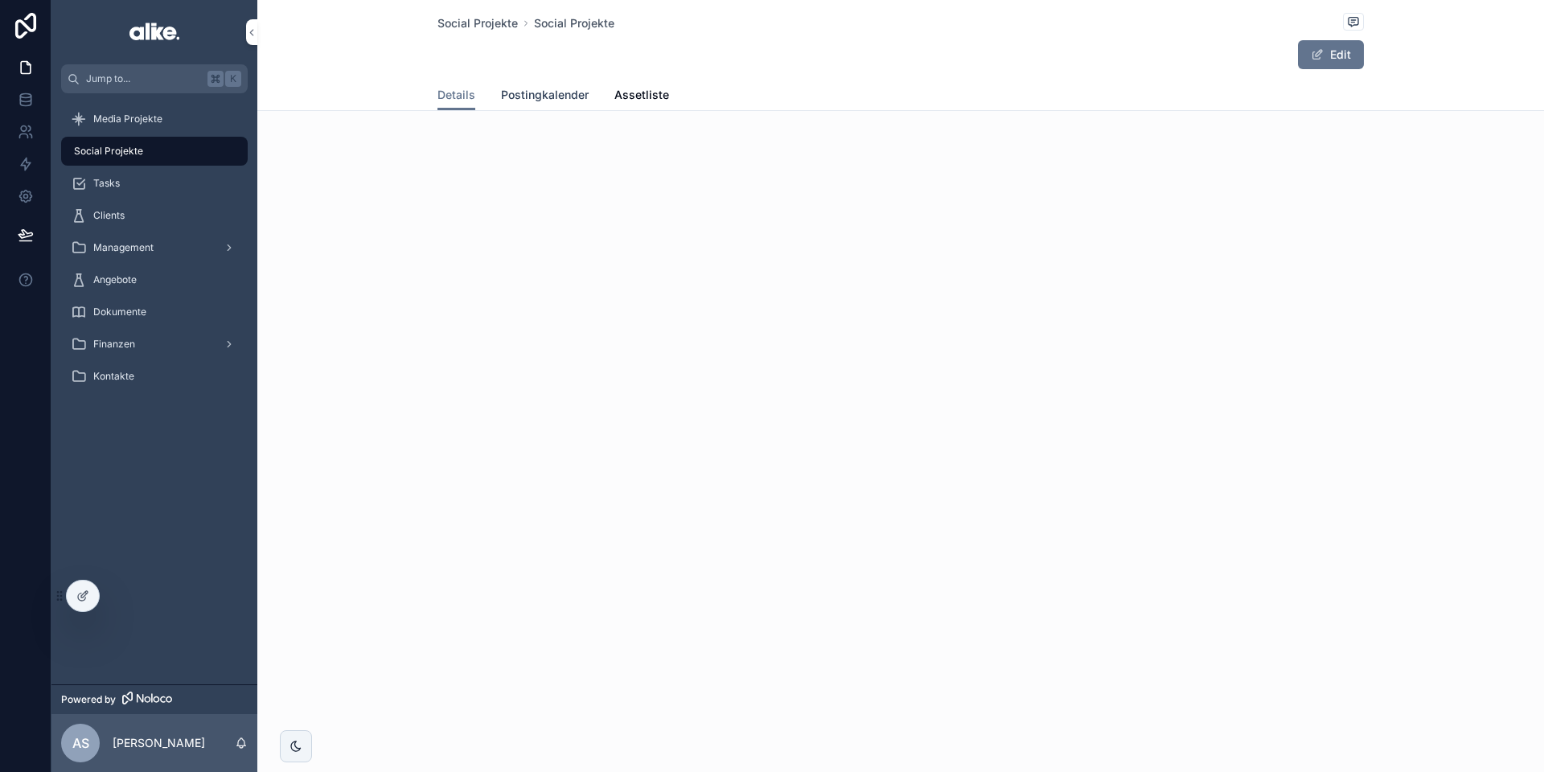
click at [525, 97] on span "Postingkalender" at bounding box center [545, 95] width 88 height 16
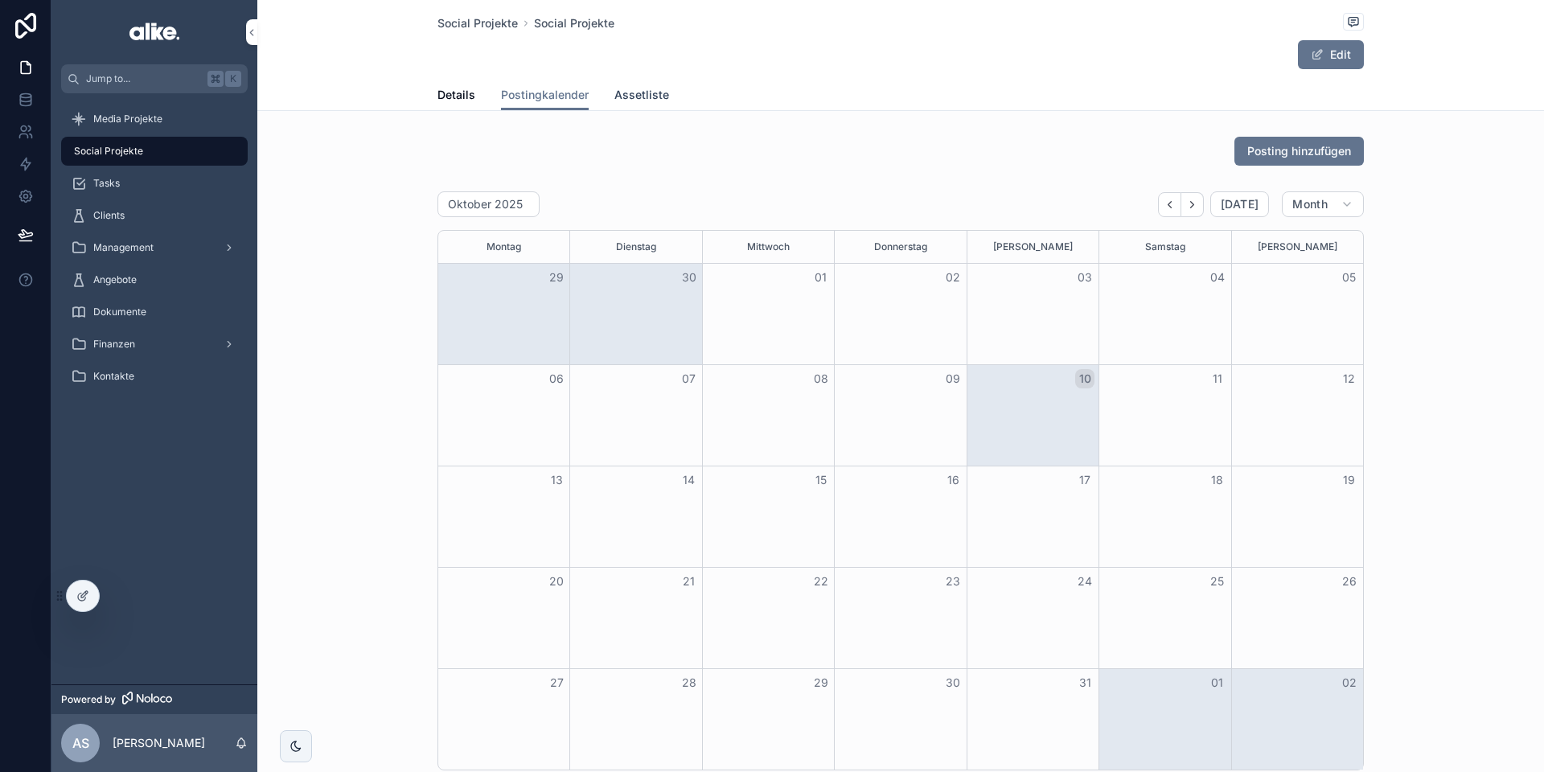
click at [631, 95] on span "Assetliste" at bounding box center [641, 95] width 55 height 16
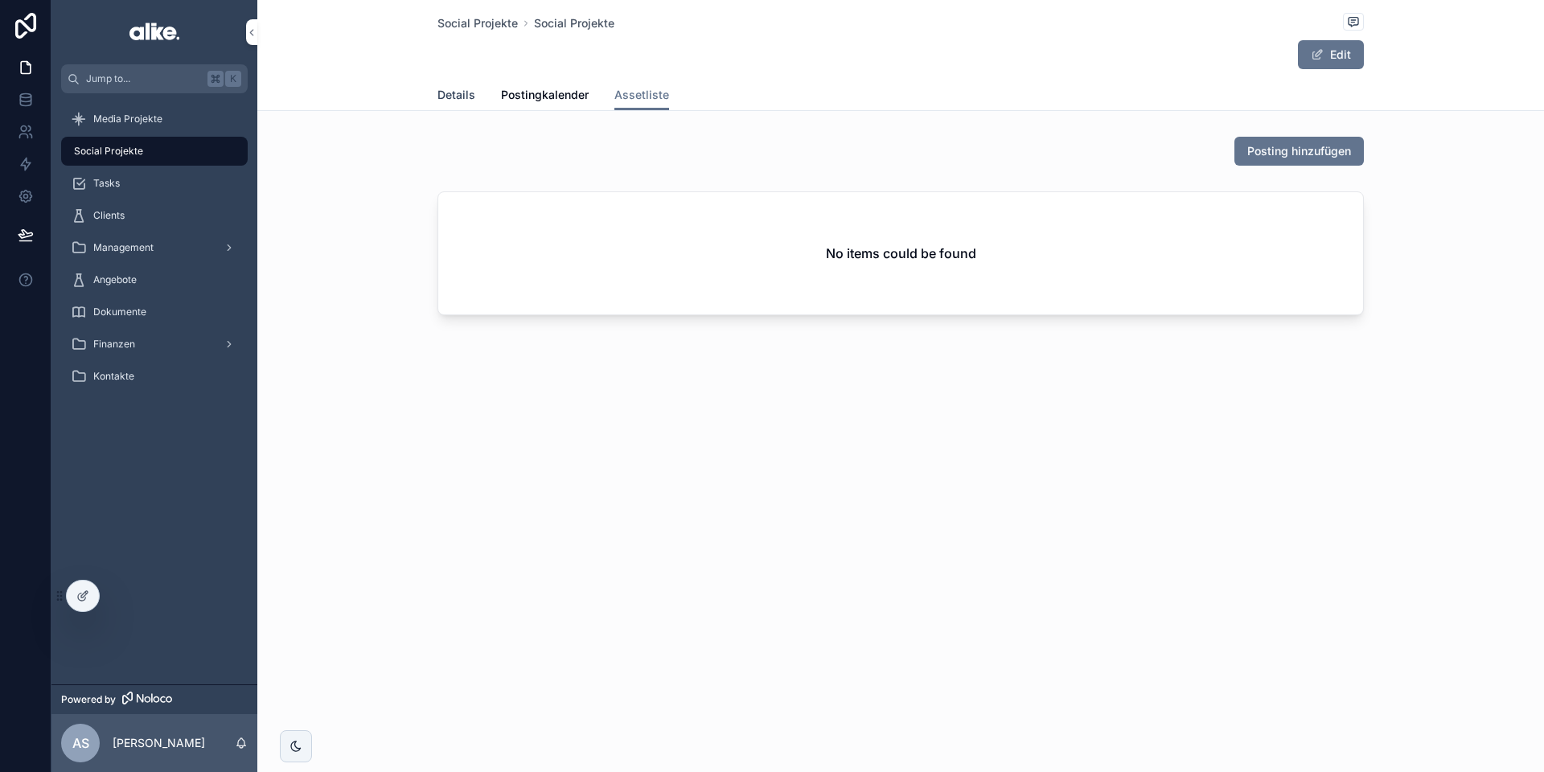
click at [448, 94] on span "Details" at bounding box center [457, 95] width 38 height 16
click at [544, 92] on span "Postingkalender" at bounding box center [545, 95] width 88 height 16
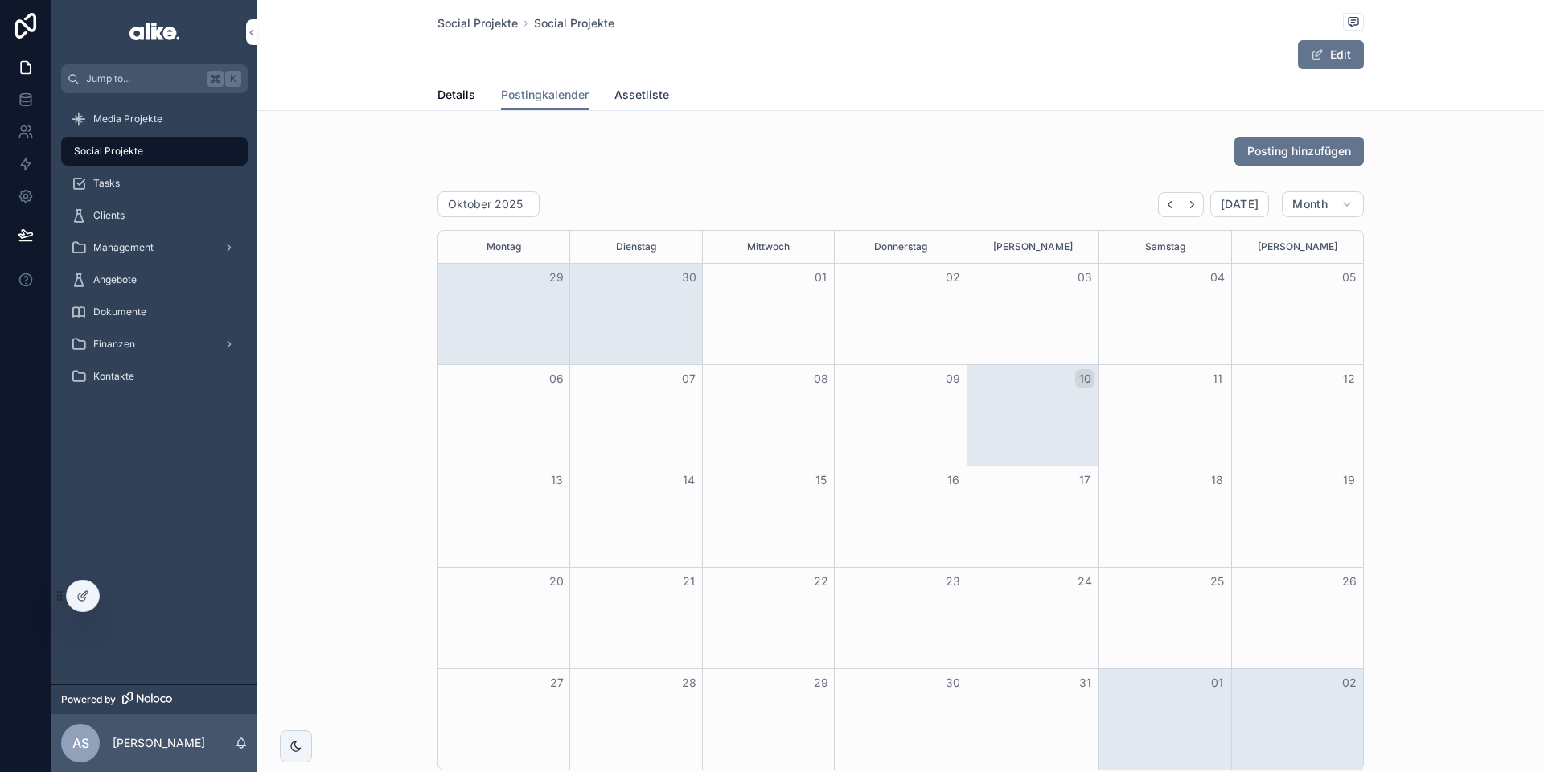
click at [651, 94] on span "Assetliste" at bounding box center [641, 95] width 55 height 16
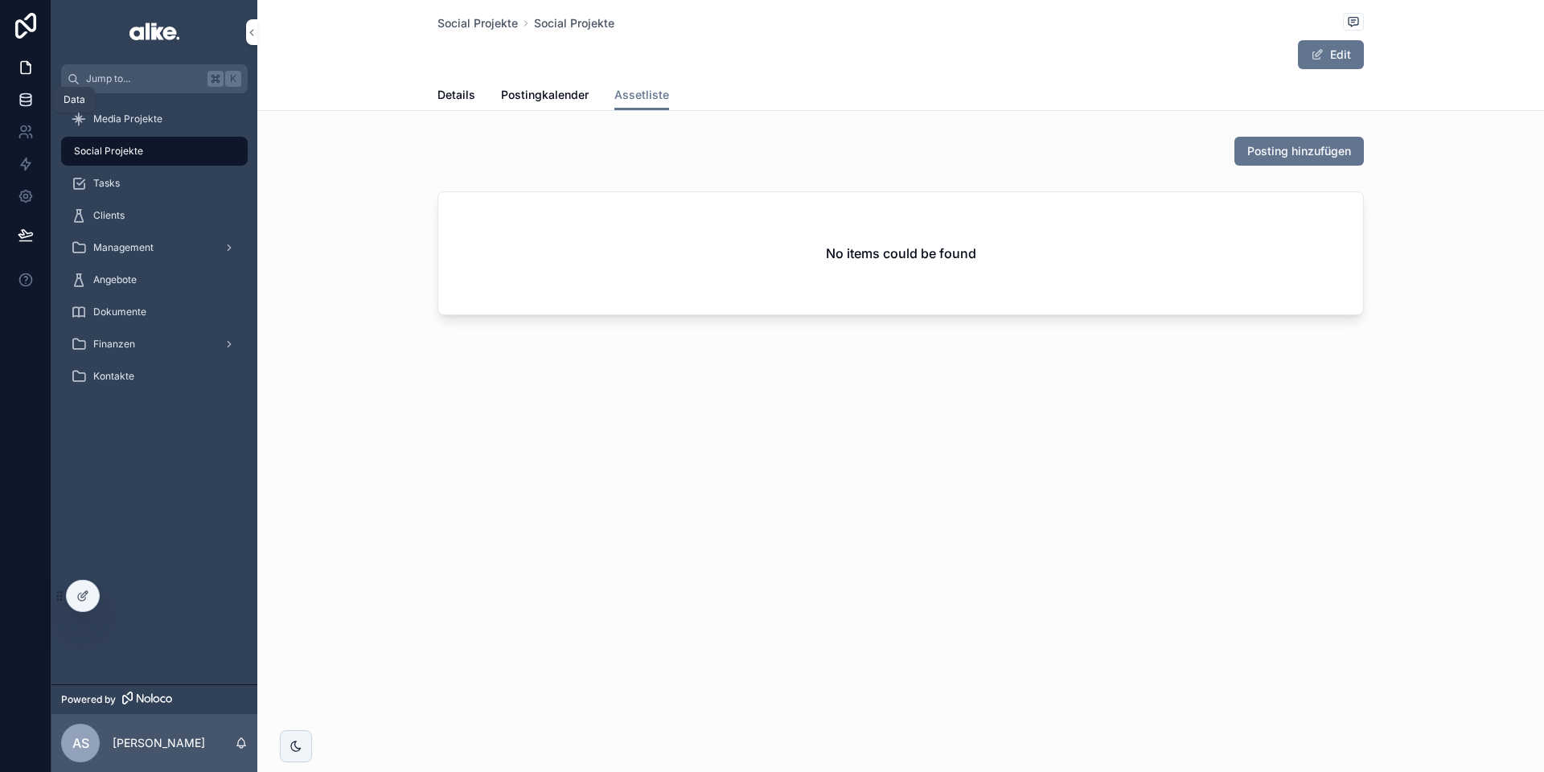
drag, startPoint x: 28, startPoint y: 99, endPoint x: 36, endPoint y: 103, distance: 9.0
click at [28, 99] on icon at bounding box center [26, 100] width 16 height 16
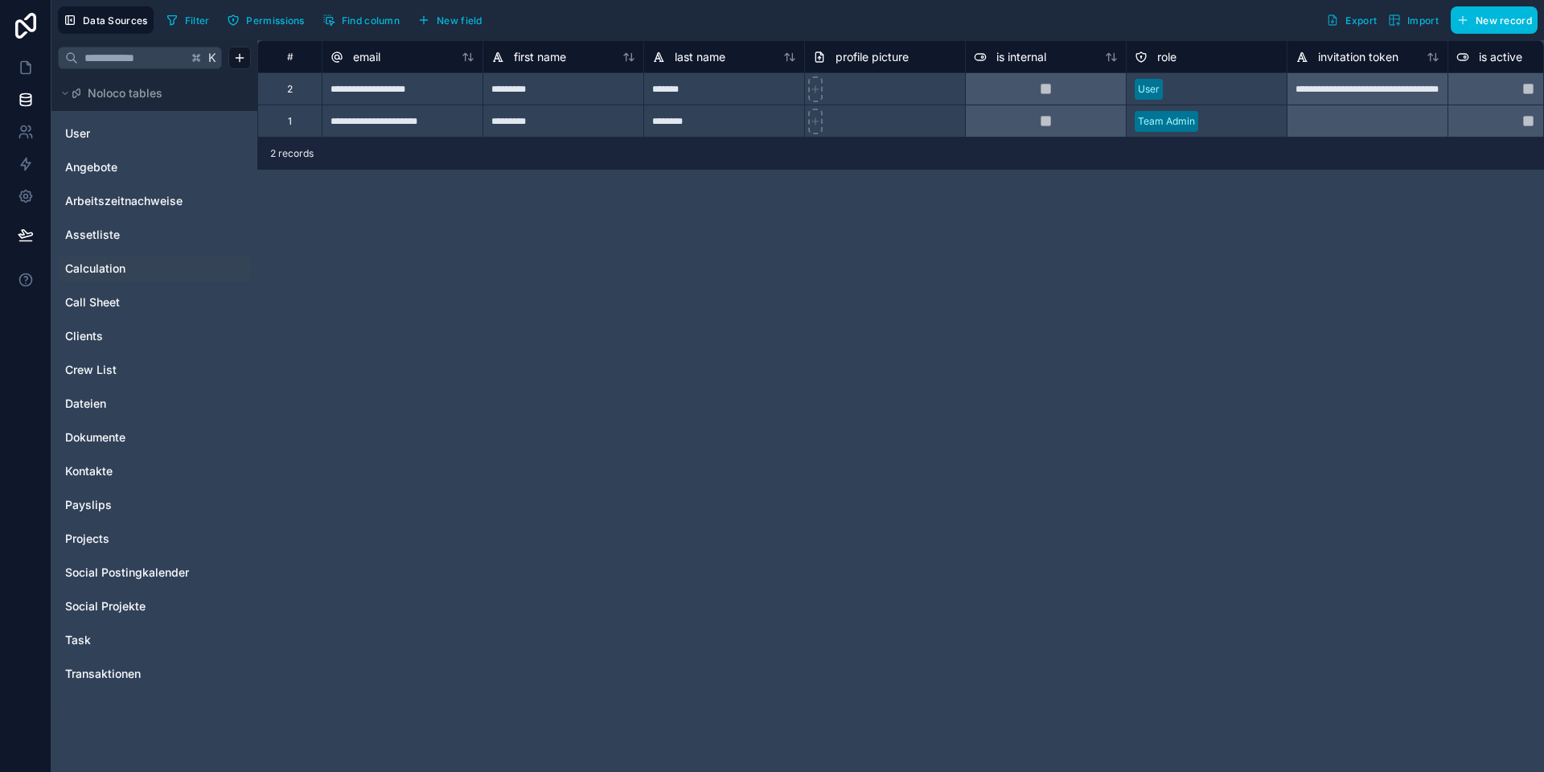
click at [111, 274] on span "Calculation" at bounding box center [95, 269] width 60 height 16
